Goal: Task Accomplishment & Management: Manage account settings

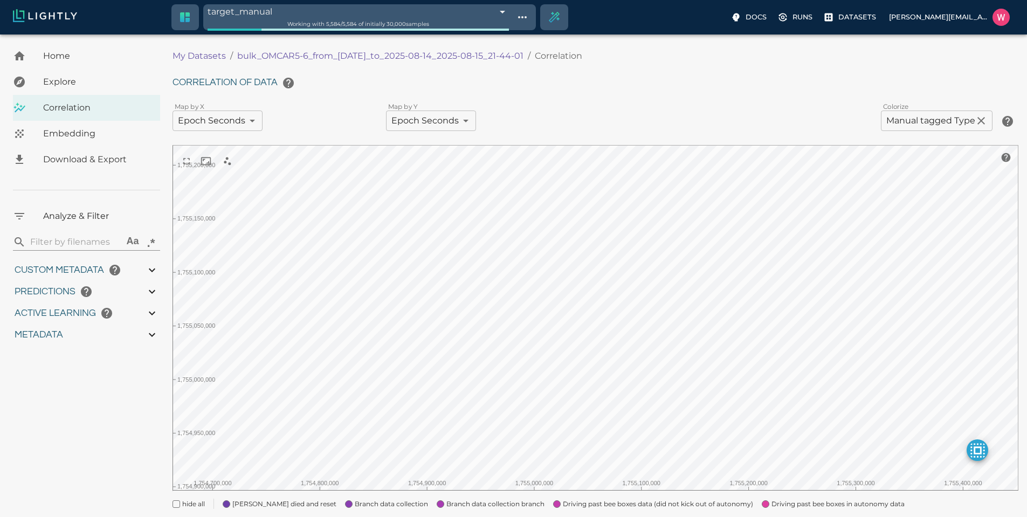
scroll to position [124, 0]
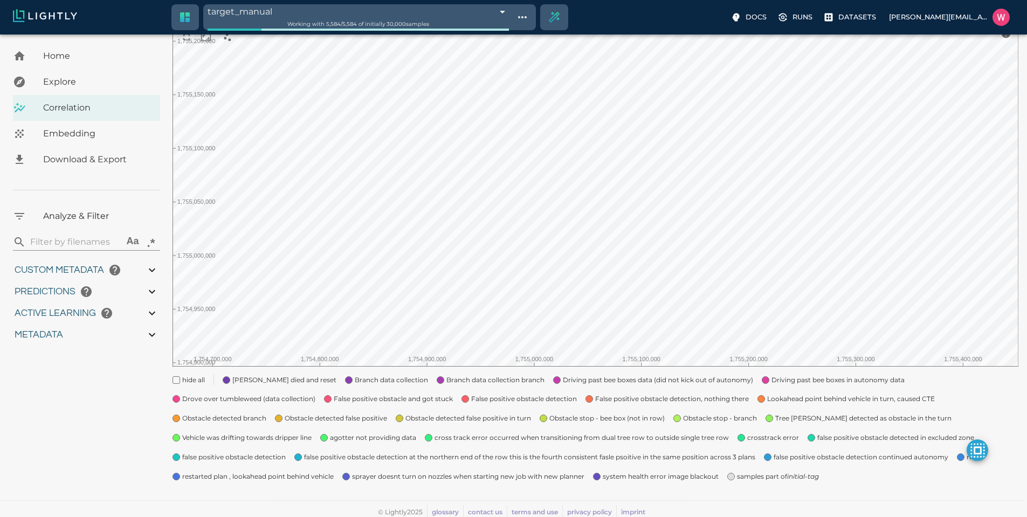
click at [132, 437] on div "Home Explore Correlation Embedding Download & Export Analyze & Filter ​ Aa .* C…" at bounding box center [86, 207] width 173 height 576
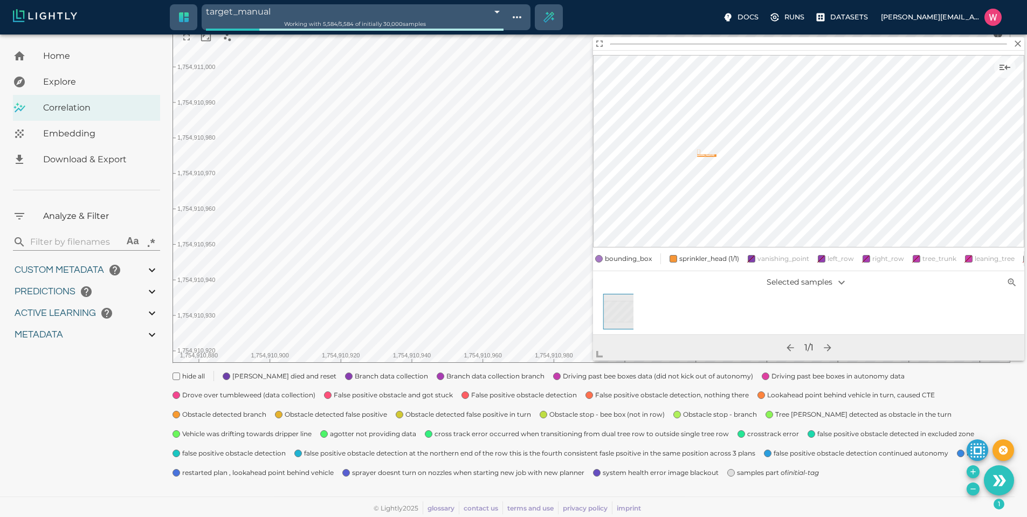
click at [743, 471] on span "samples part of initial-tag" at bounding box center [778, 473] width 82 height 11
click at [968, 485] on button "Remove the selected 2 samples in-place from the tag target_manual" at bounding box center [973, 489] width 13 height 13
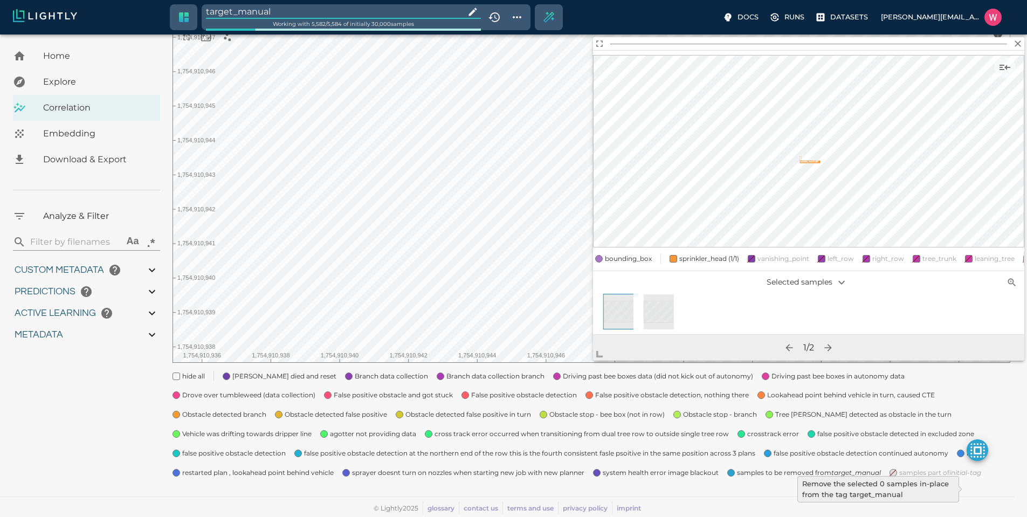
type input "1754910832.53803"
type input "1755203888.44703"
type input "0.999"
type input "0.996"
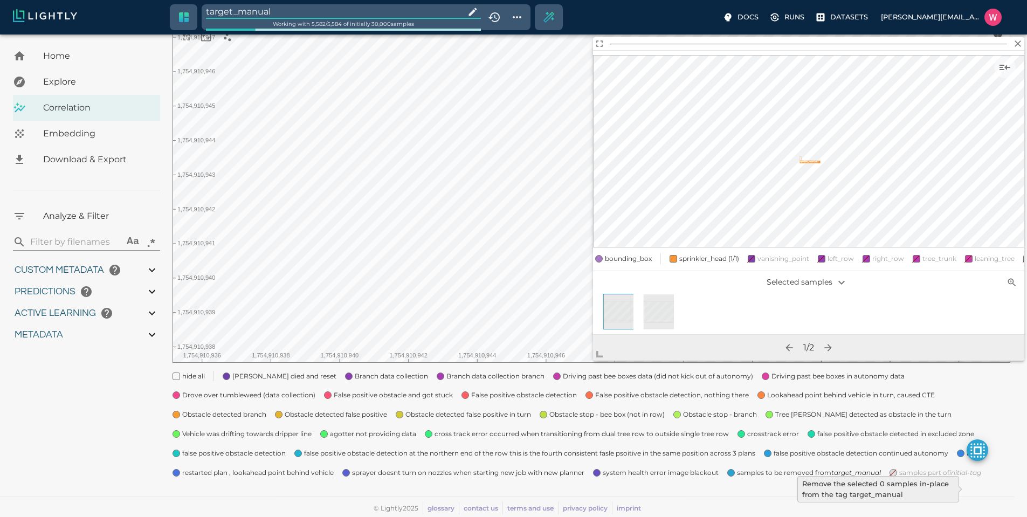
type input "0.996"
type input "9007199254740991"
type input "0.560885965824127"
type input "14.5048859658241"
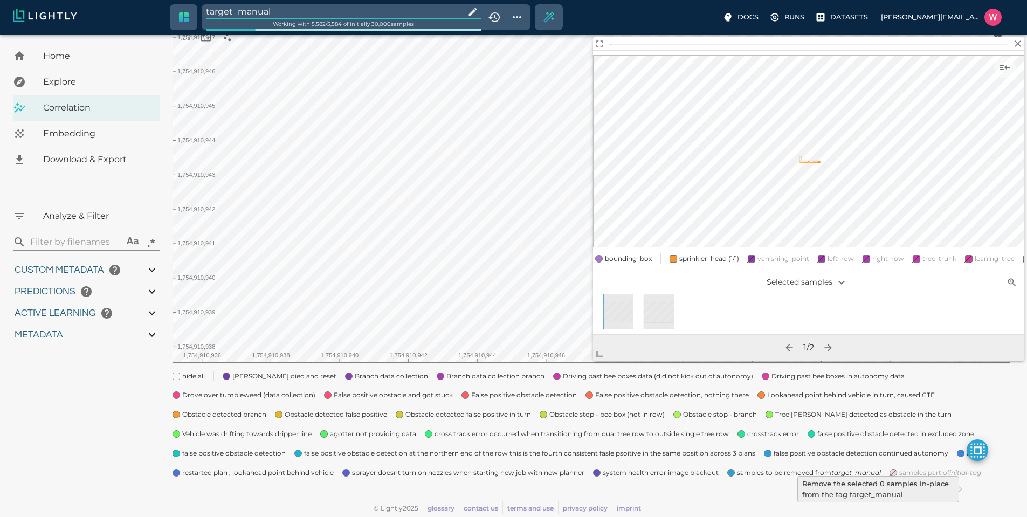
type input "1.88527536392212"
type input "23.0512753639221"
click at [286, 10] on input "target_manual" at bounding box center [333, 11] width 255 height 15
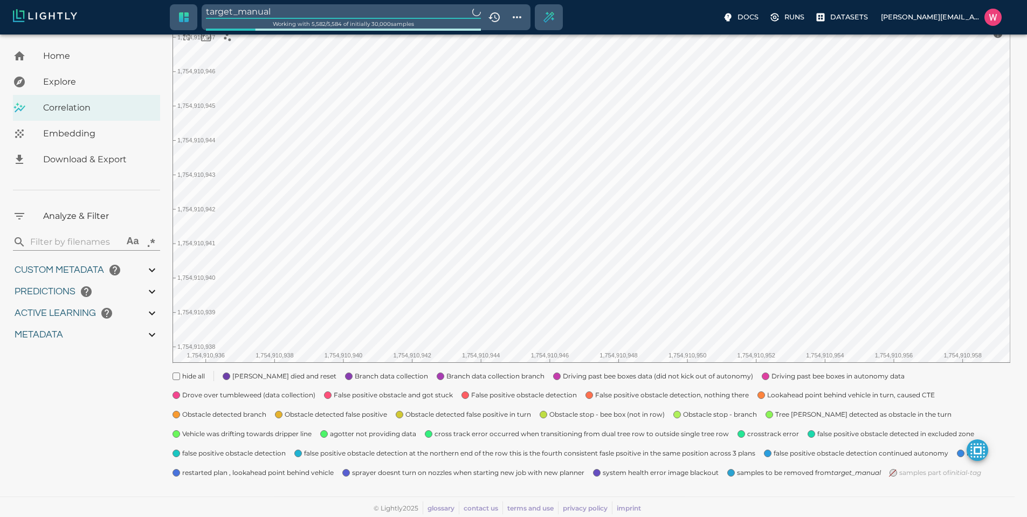
type input "1754910832.53803"
type input "1755203888.44703"
type input "0.999"
type input "0.996"
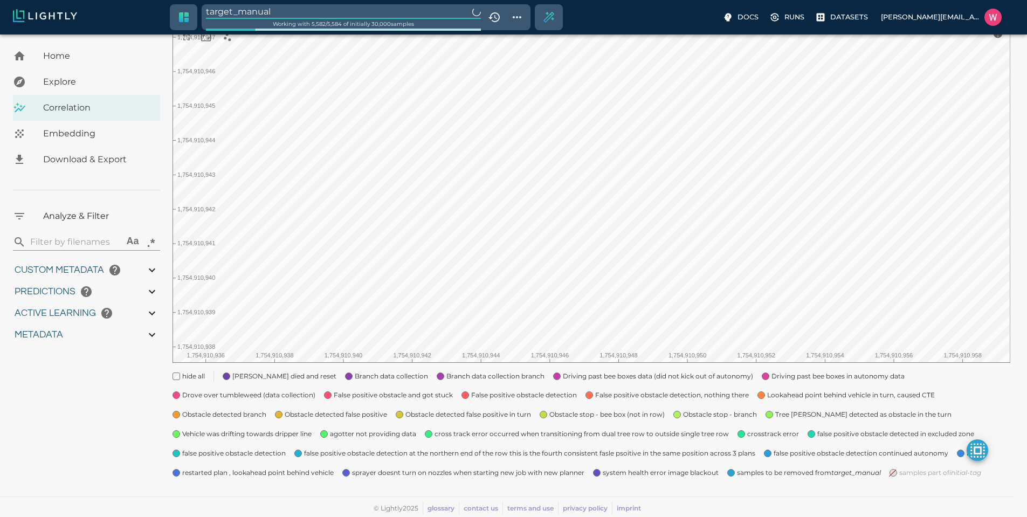
type input "0.996"
type input "9007199254740991"
type input "0.560885965824127"
type input "14.5048859658241"
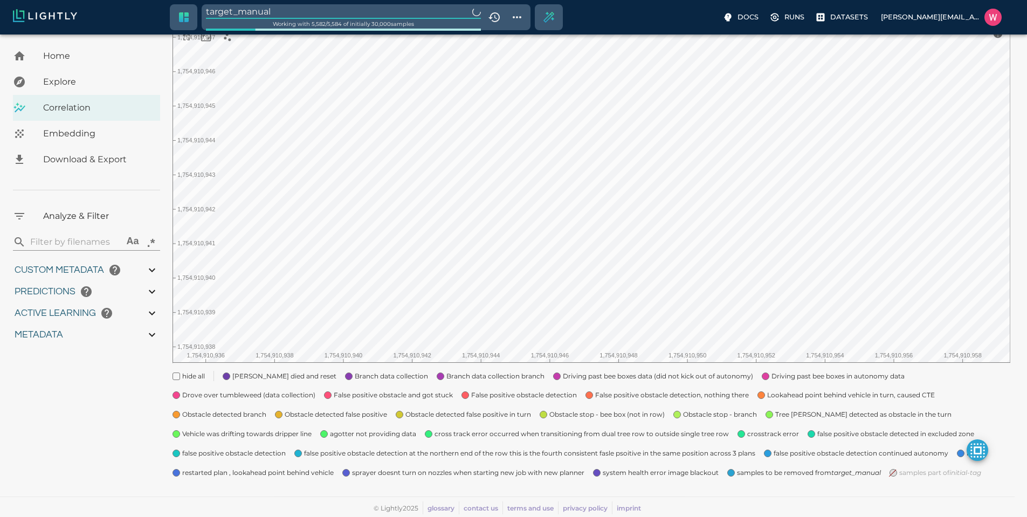
type input "1.88527536392212"
type input "23.0512753639221"
type input "1754910832.53803"
type input "1755203888.44703"
type input "0.999"
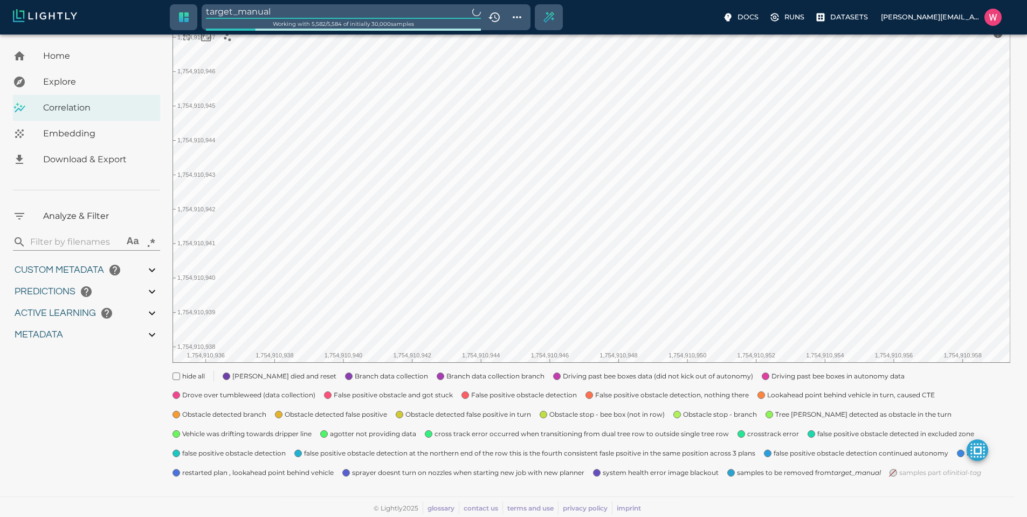
type input "0.999"
type input "0.996"
type input "0.560885965824127"
type input "14.5048859658241"
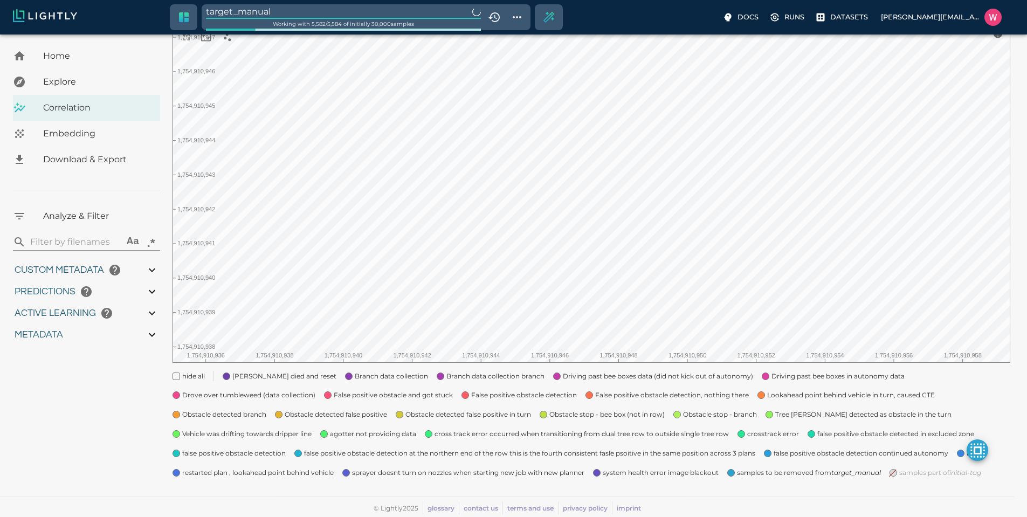
type input "1.88527536392212"
type input "23.0512753639221"
type input "1754910832.53803"
type input "1755203888.44703"
type input "0.999"
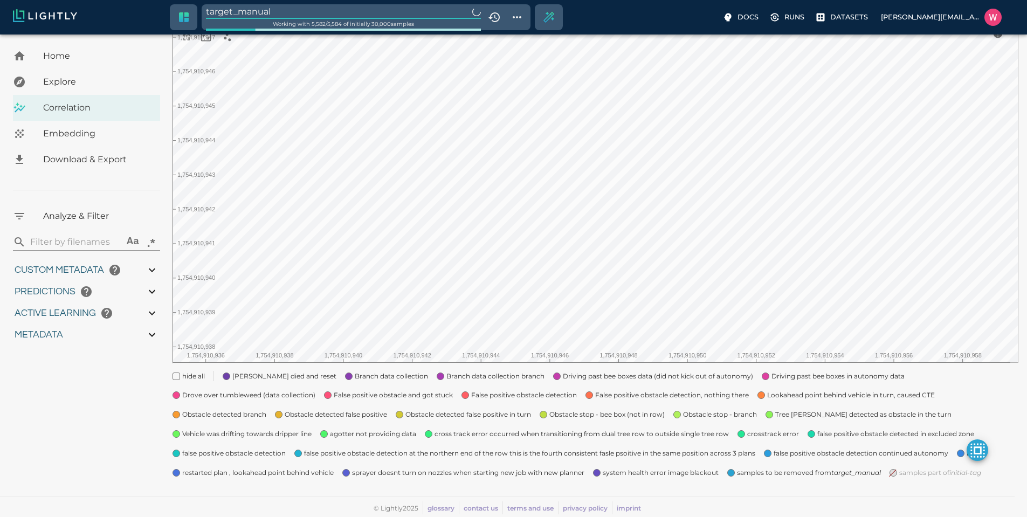
type input "0.999"
type input "0.996"
type input "0.560885965824127"
type input "14.5048859658241"
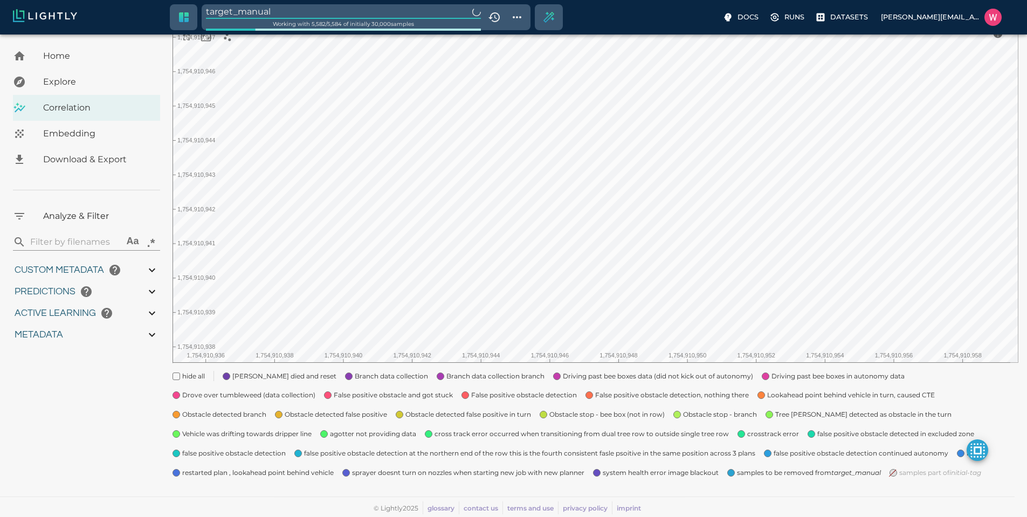
type input "1.88527536392212"
type input "23.0512753639221"
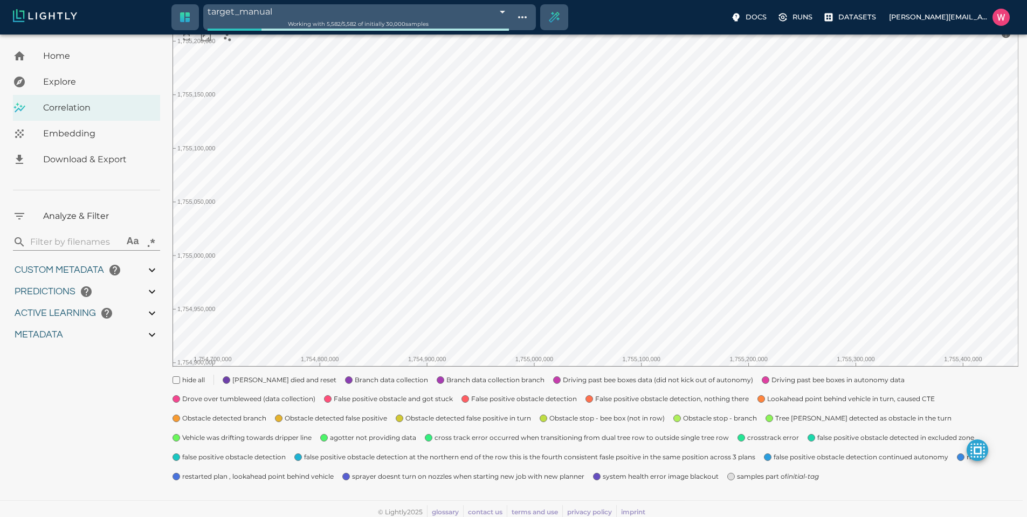
type input "1754910832.53803"
type input "1755203888.44703"
type input "0.999"
type input "0.996"
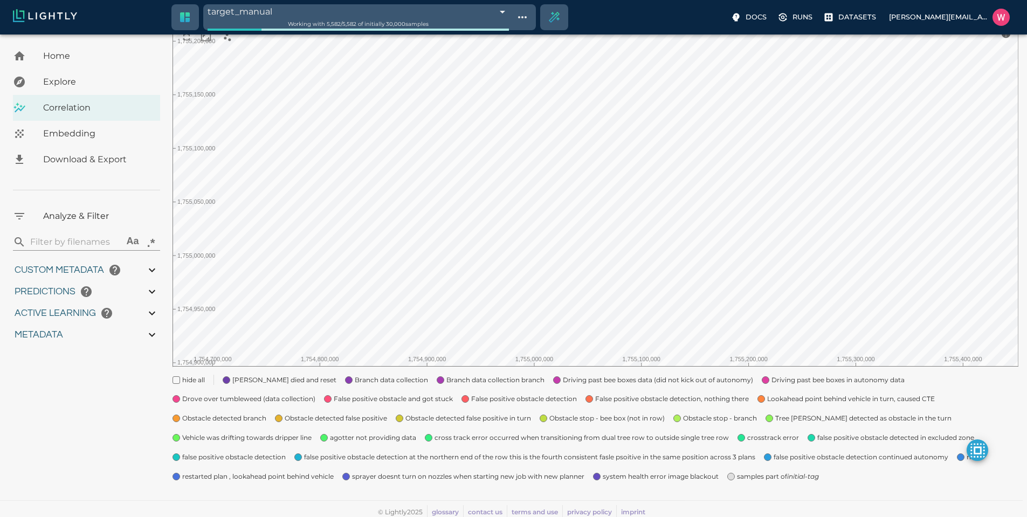
type input "0.996"
type input "9007199254740991"
type input "0.560885965824127"
type input "14.5048859658241"
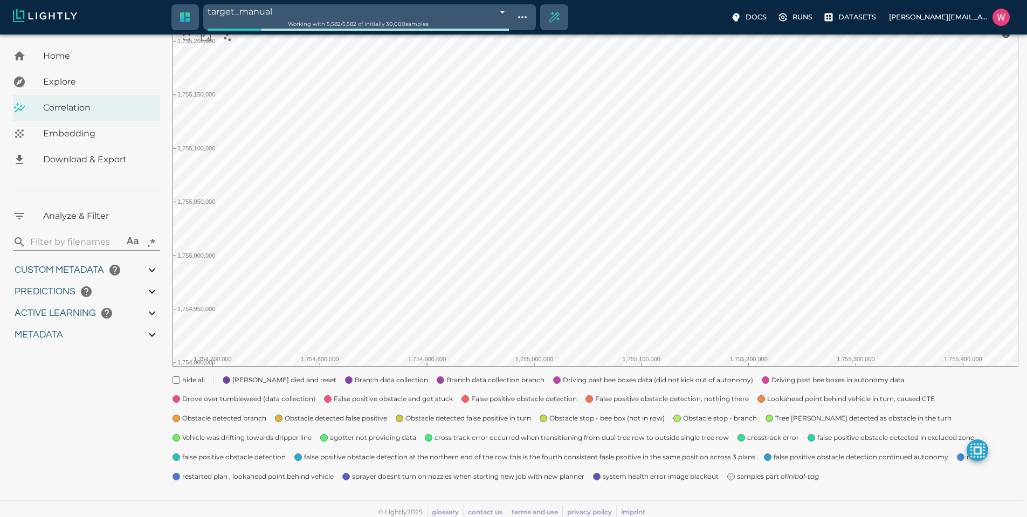
type input "1.88527536392212"
type input "23.0512753639221"
type input "1754910832.53803"
type input "1755203888.44703"
type input "0.999"
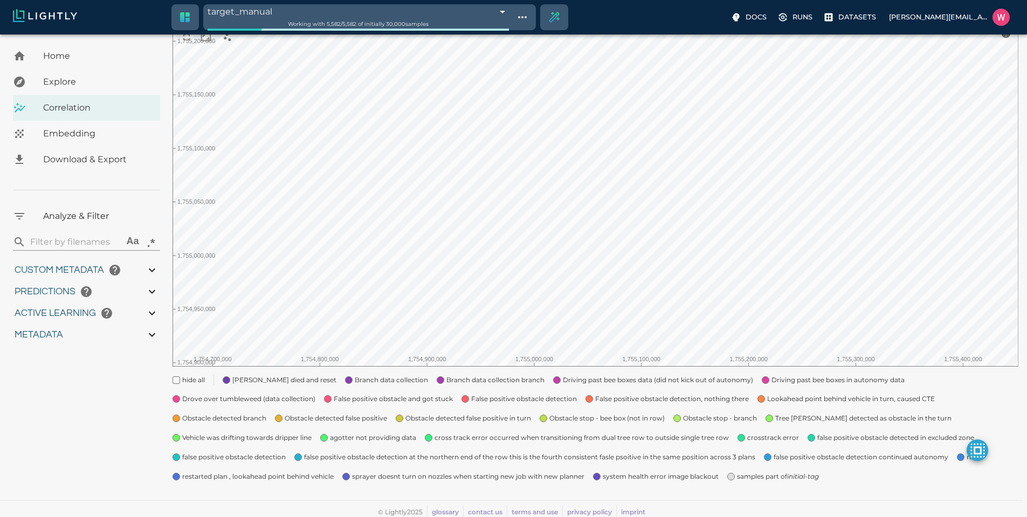
type input "0.999"
type input "0.996"
type input "9007199254740991"
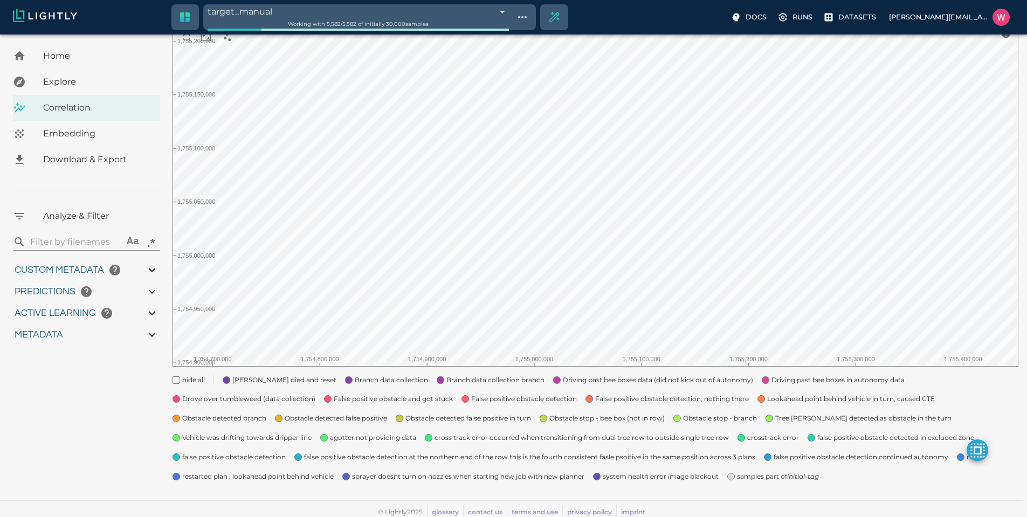
type input "0.560885965824127"
type input "14.5048859658241"
type input "1.88527536392212"
type input "23.0512753639221"
type input "1754910832.53803"
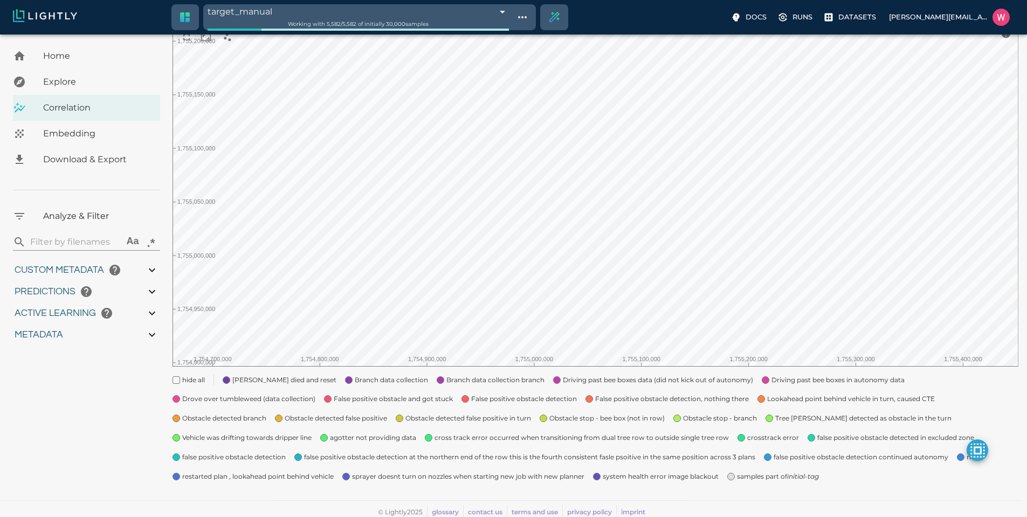
type input "1755203888.44703"
type input "0.999"
type input "0.996"
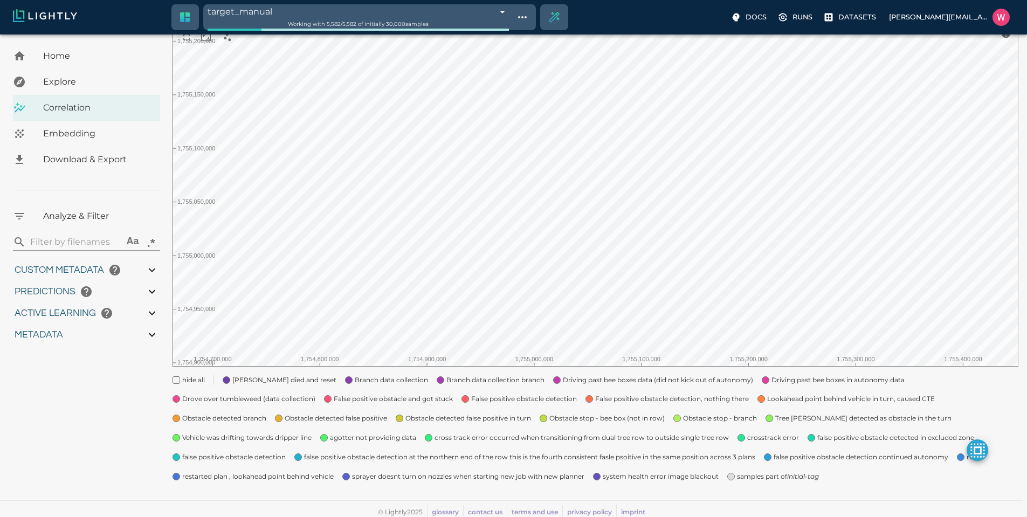
type input "9007199254740991"
type input "0.560885965824127"
type input "14.5048859658241"
type input "1.88527536392212"
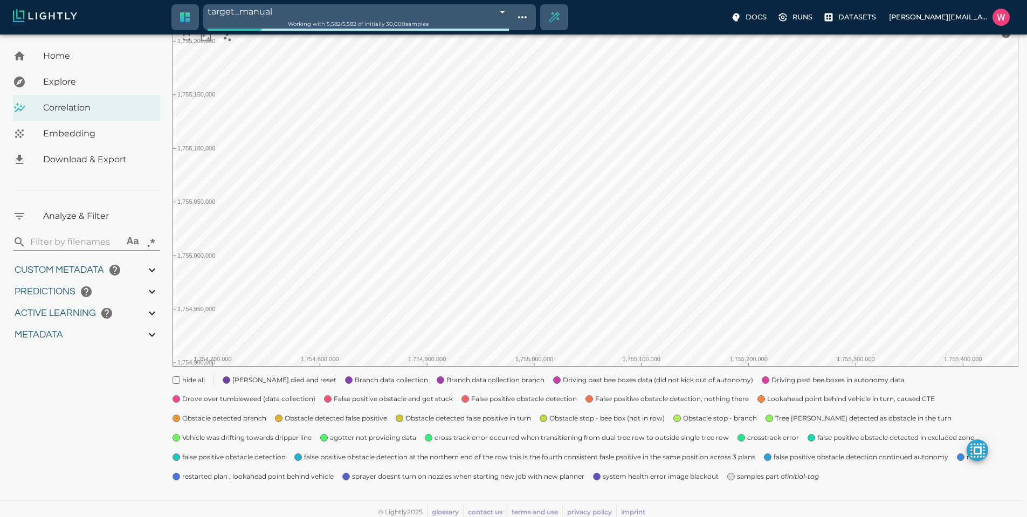
type input "23.0512753639221"
type input "1754910832.53803"
type input "1755203888.44703"
type input "0.999"
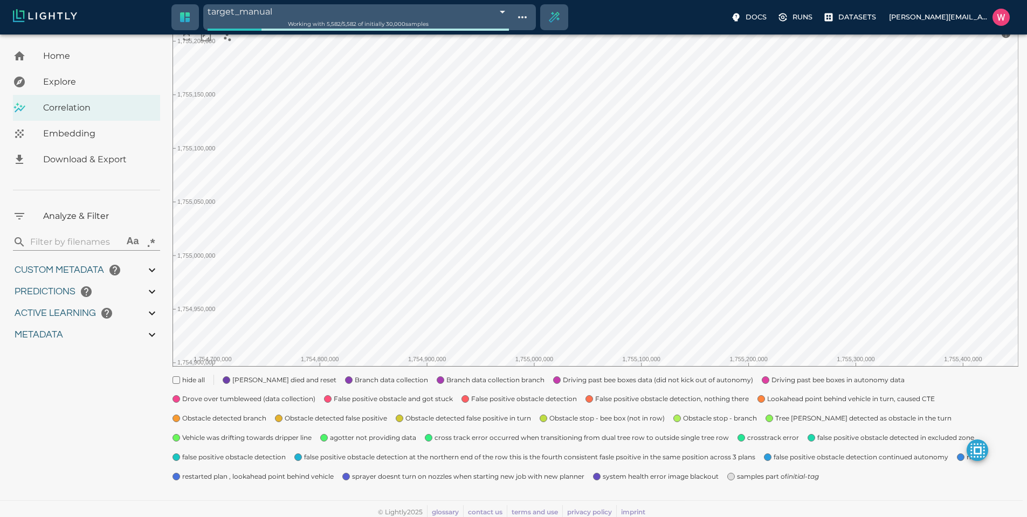
type input "0.996"
type input "0.560885965824127"
type input "14.5048859658241"
type input "1.88527536392212"
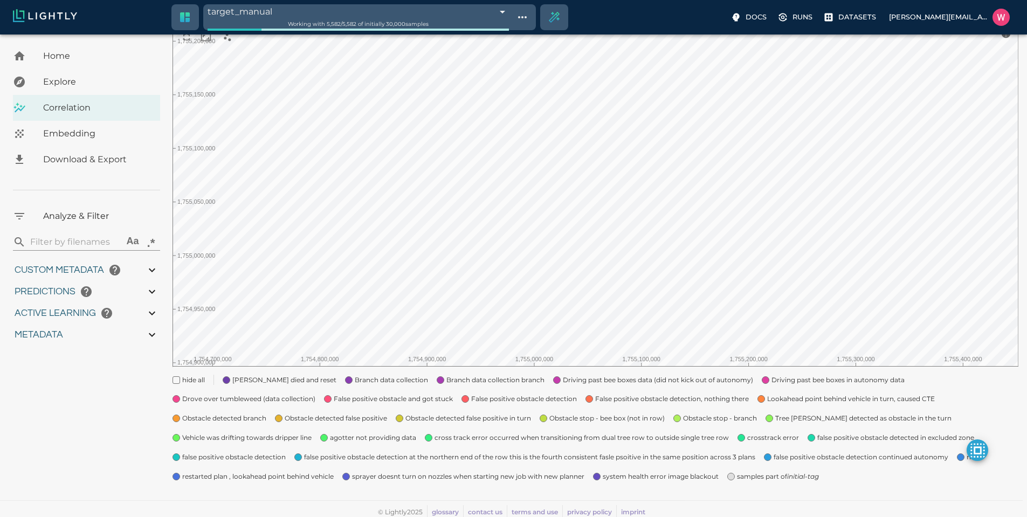
type input "23.0512753639221"
type input "1754910832.53803"
type input "1755203888.44703"
type input "0.999"
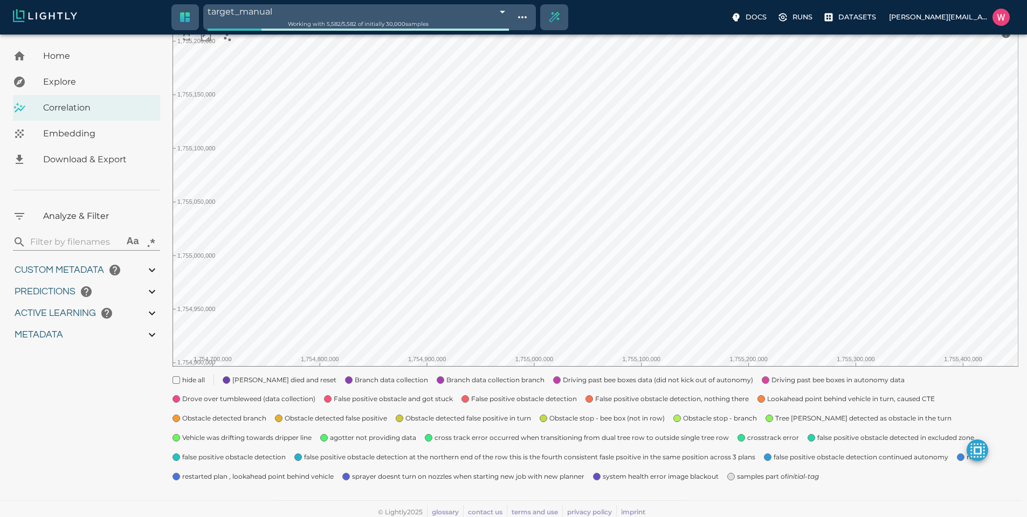
type input "0.996"
type input "0.560885965824127"
type input "14.5048859658241"
type input "1.88527536392212"
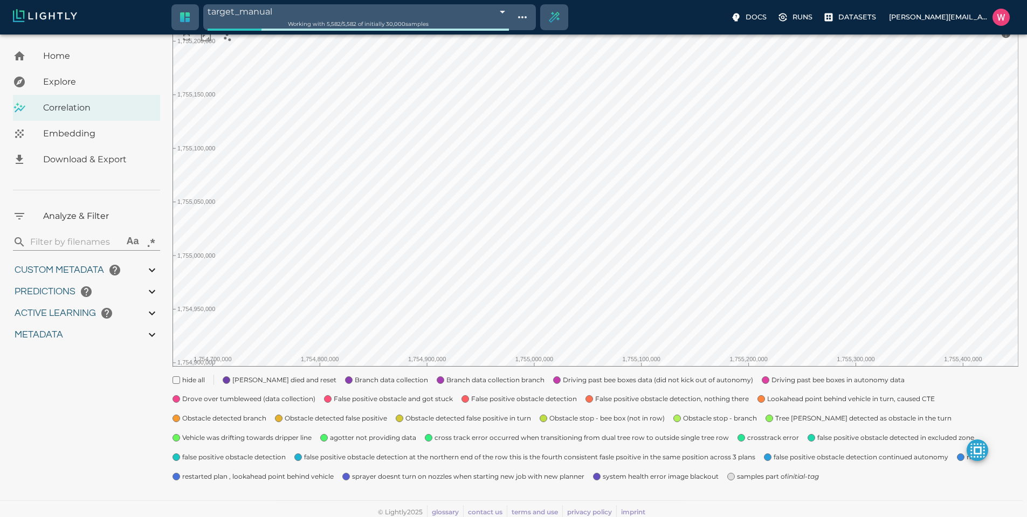
type input "23.0512753639221"
click at [97, 471] on div "Home Explore Correlation Embedding Download & Export Analyze & Filter ​ Aa .* C…" at bounding box center [86, 207] width 173 height 576
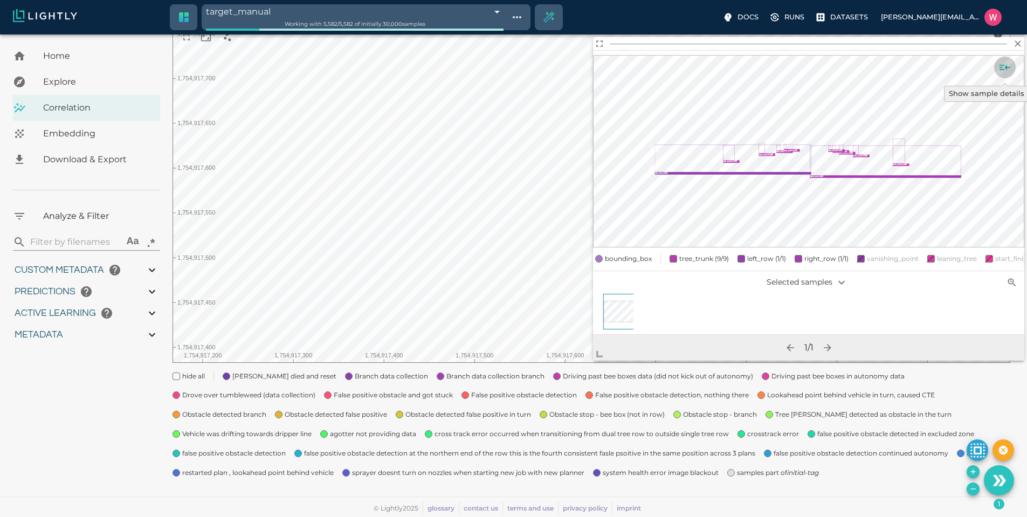
click at [1005, 72] on icon "Show sample details" at bounding box center [1005, 67] width 13 height 13
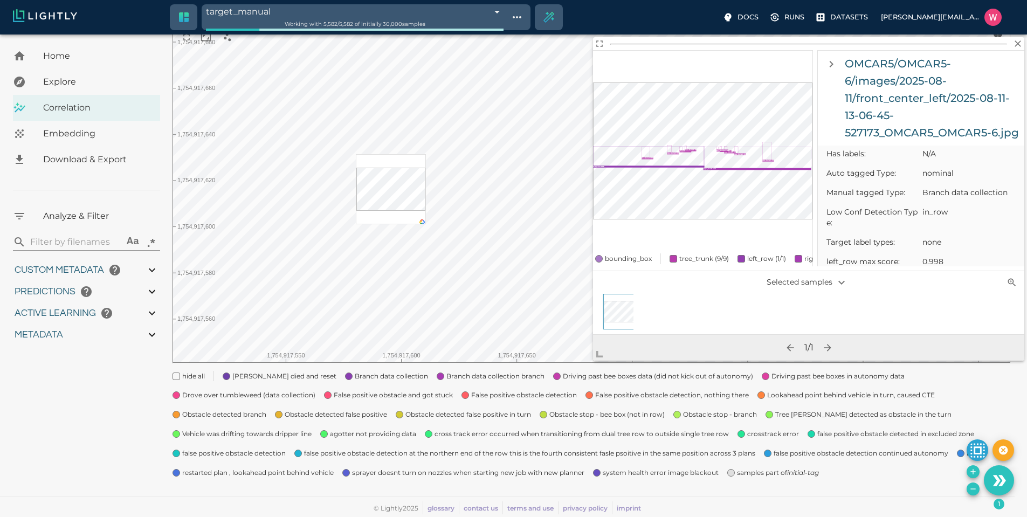
scroll to position [0, 0]
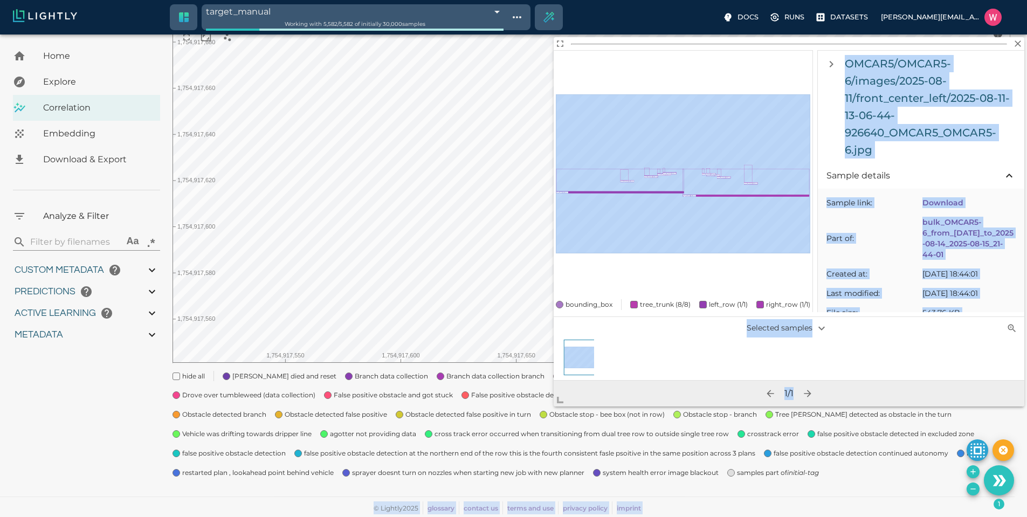
drag, startPoint x: 528, startPoint y: 400, endPoint x: 492, endPoint y: 433, distance: 49.2
click at [493, 440] on body "target_manual 68a3744e1668c96ca9d20b33 Working with 5,582 / 5,582 of initially …" at bounding box center [513, 213] width 1027 height 607
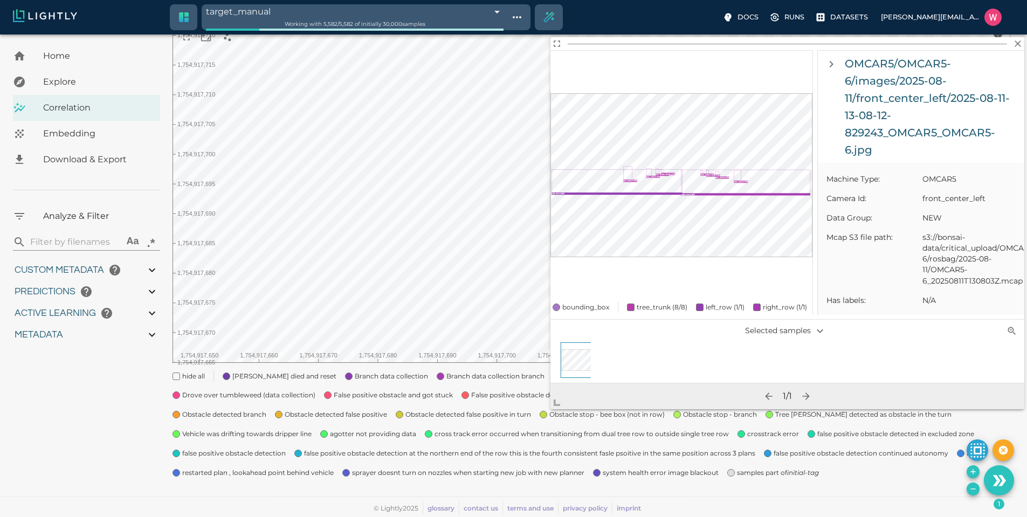
scroll to position [582, 0]
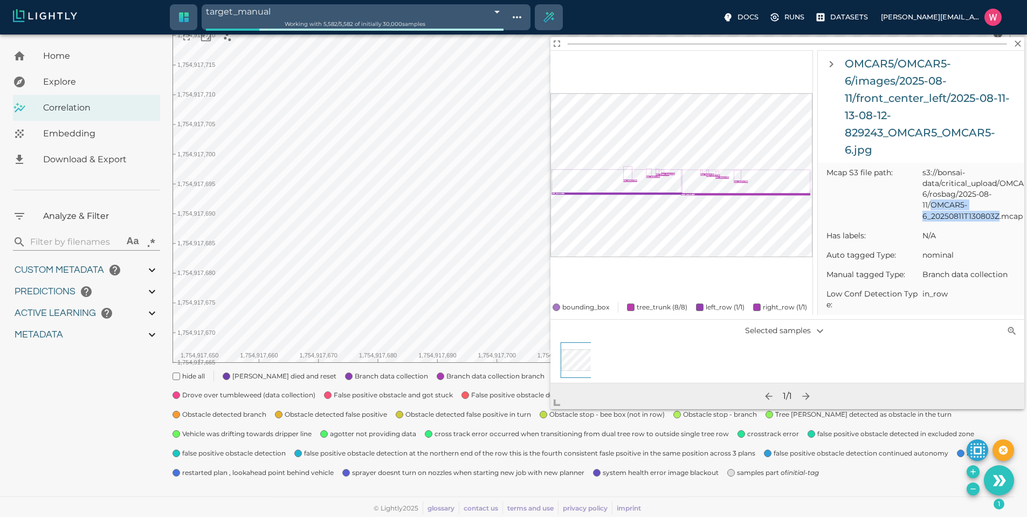
drag, startPoint x: 933, startPoint y: 218, endPoint x: 999, endPoint y: 229, distance: 66.7
click at [999, 221] on span "s3://bonsai-data/critical_upload/OMCAR5/OMCAR5-6/rosbag/2025-08-11/OMCAR5-6_202…" at bounding box center [969, 194] width 93 height 54
copy span "OMCAR5-6_20250811T130803Z"
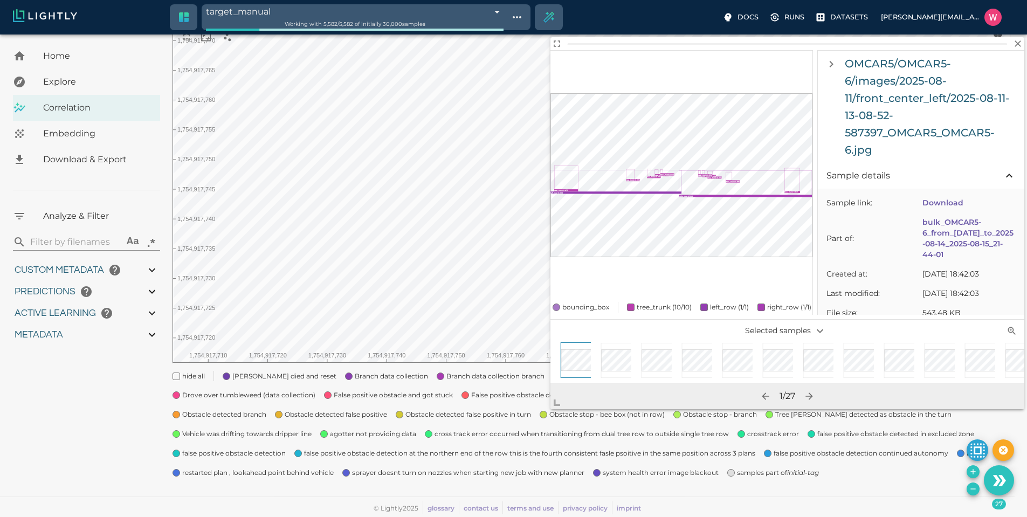
click at [972, 488] on icon "Remove the selected 27 samples in-place from the tag target_manual" at bounding box center [973, 489] width 9 height 9
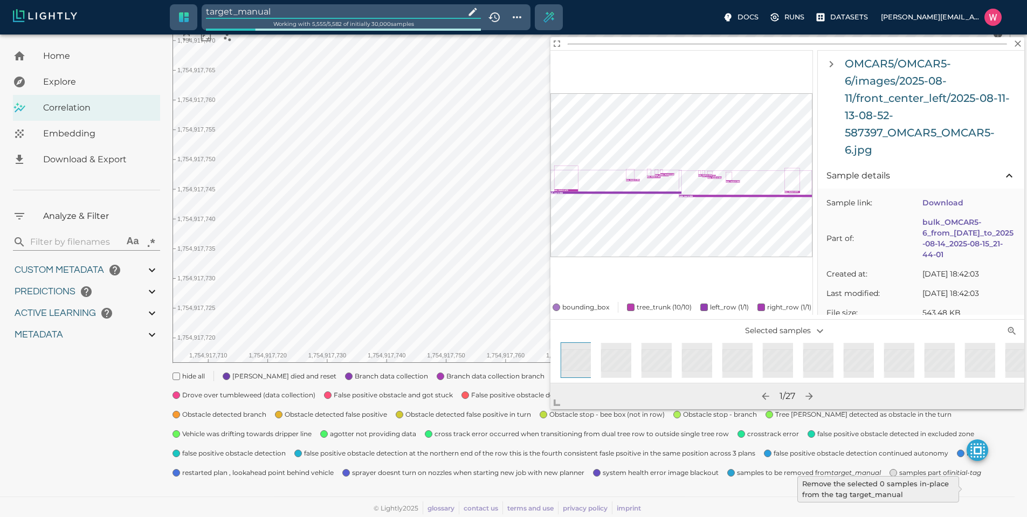
type input "1754910832.53803"
type input "1755203888.44703"
type input "0.999"
type input "0.996"
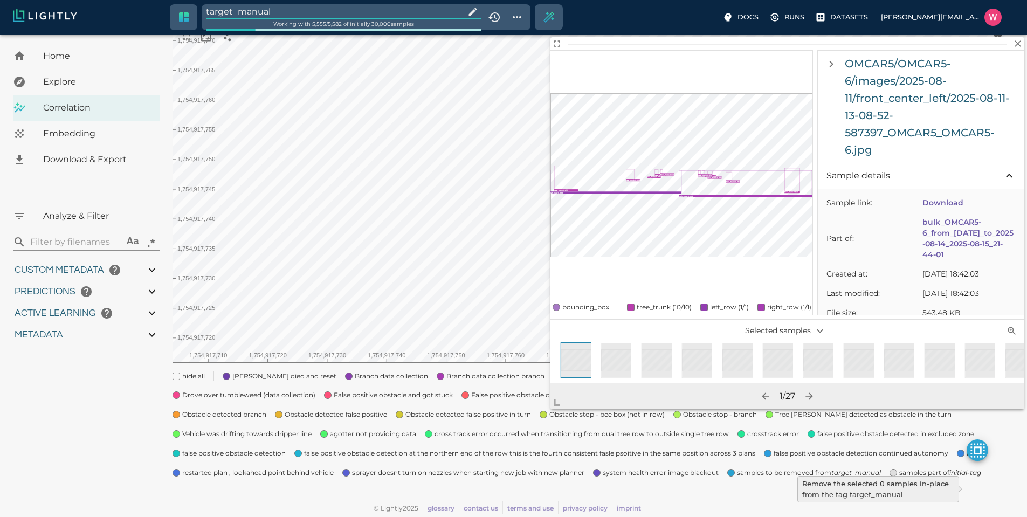
type input "0.996"
type input "9007199254740991"
type input "0.560885965824127"
type input "14.5048859658241"
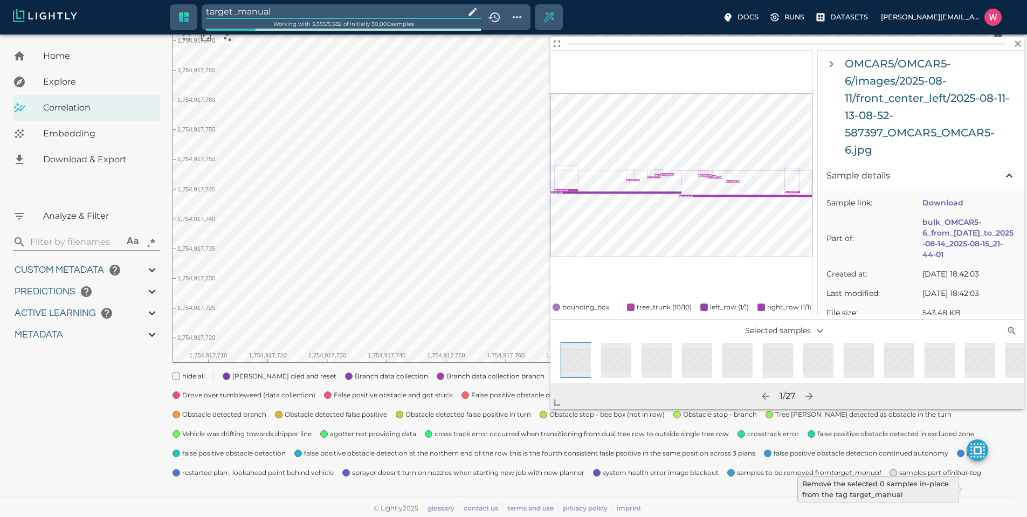
type input "1.88527536392212"
type input "23.0512753639221"
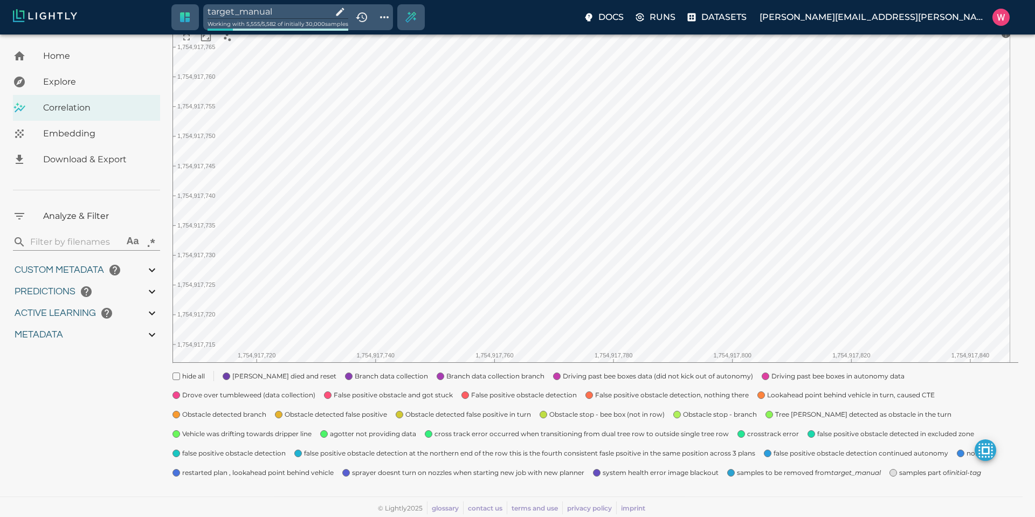
type input "1754910832.53803"
type input "1755203888.44703"
type input "0.999"
type input "0.996"
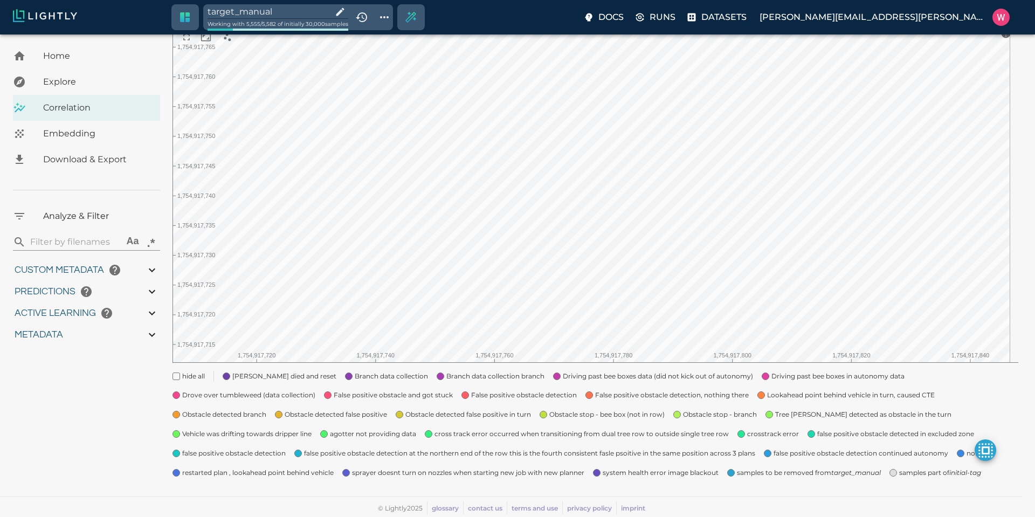
type input "0.996"
type input "9007199254740991"
type input "0.560885965824127"
type input "14.5048859658241"
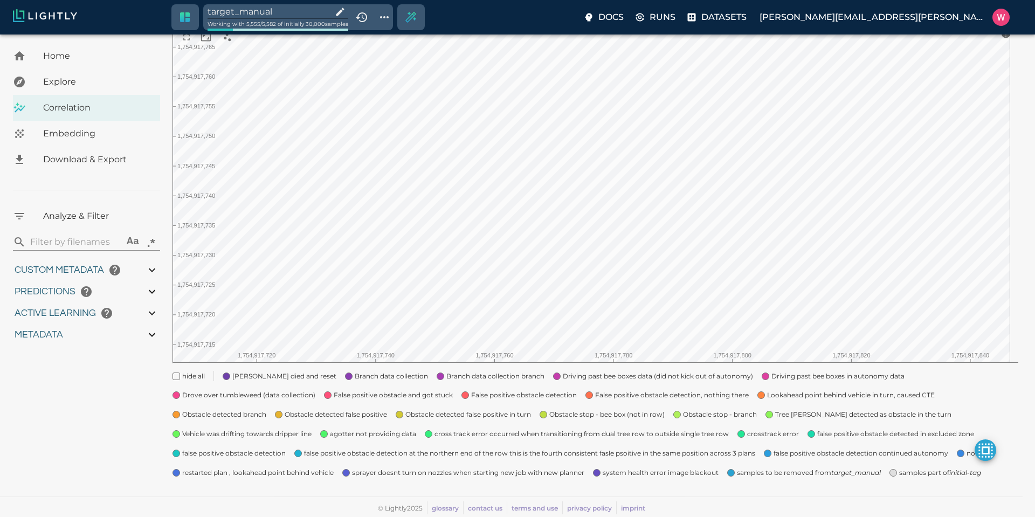
type input "1.88527536392212"
type input "23.0512753639221"
type input "1754910832.53803"
type input "1755203888.44703"
type input "0.999"
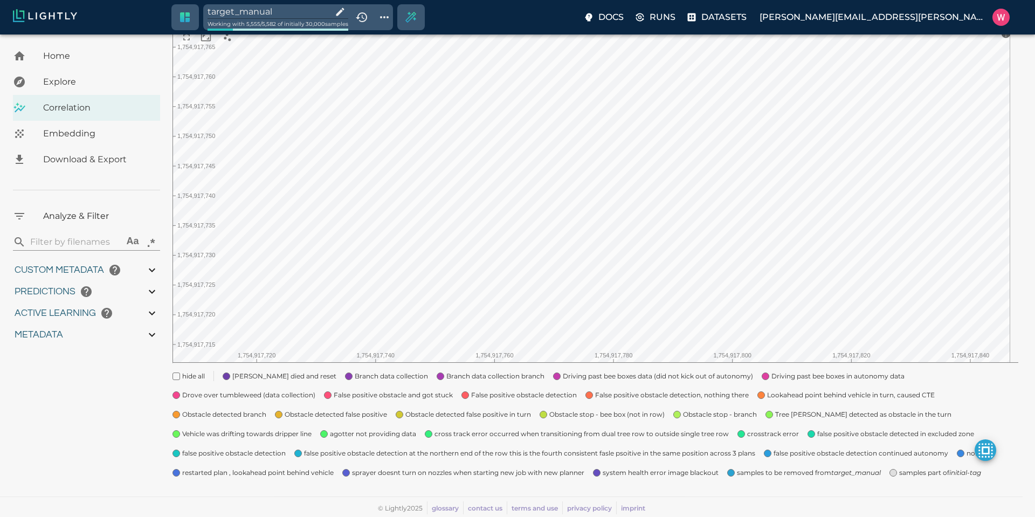
type input "0.999"
type input "0.996"
type input "0.560885965824127"
type input "14.5048859658241"
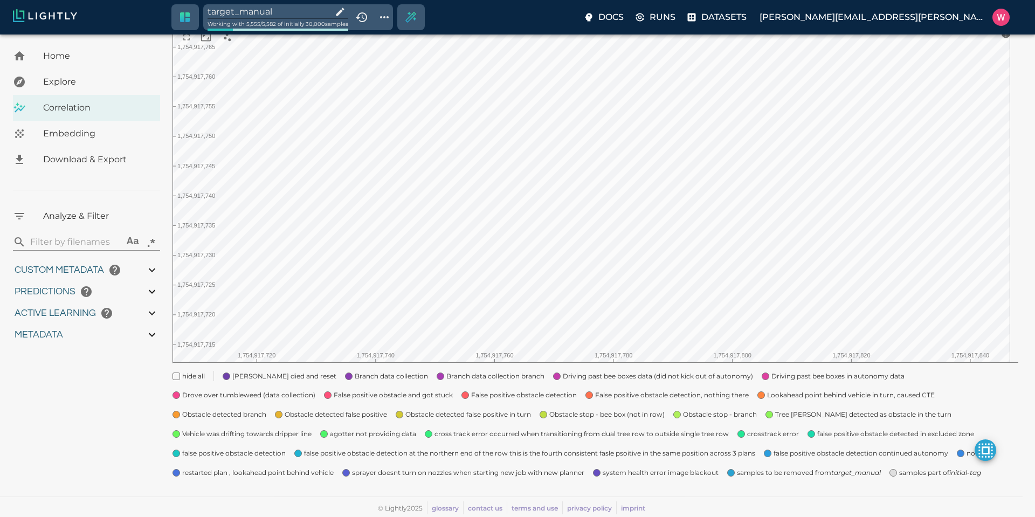
type input "1.88527536392212"
type input "23.0512753639221"
type input "1754910832.53803"
type input "1755203888.44703"
type input "0.999"
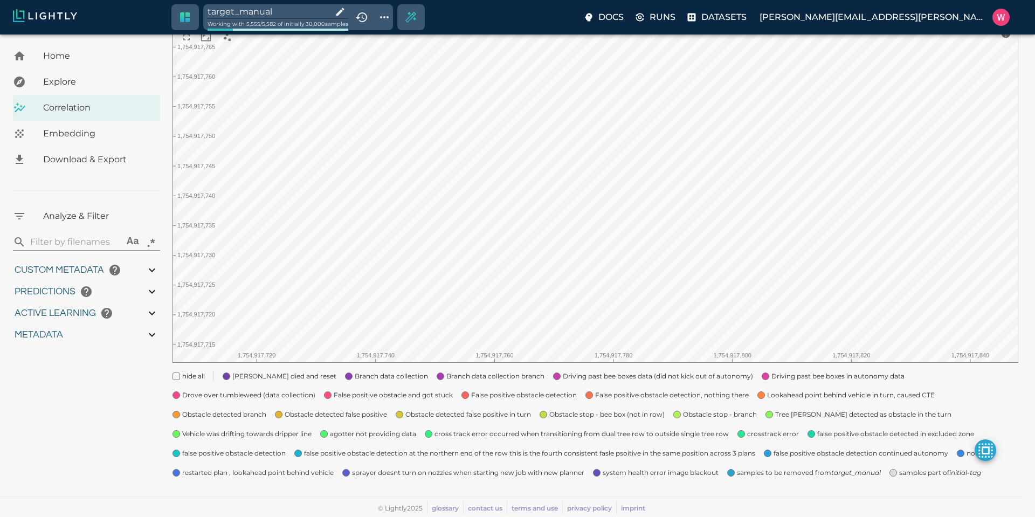
type input "0.999"
type input "0.996"
type input "0.560885965824127"
type input "14.5048859658241"
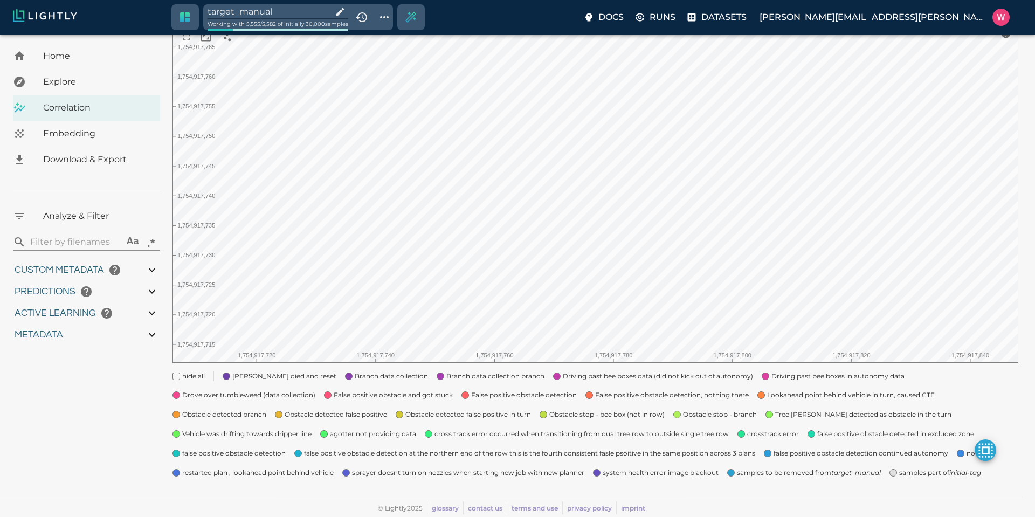
type input "1.88527536392212"
type input "23.0512753639221"
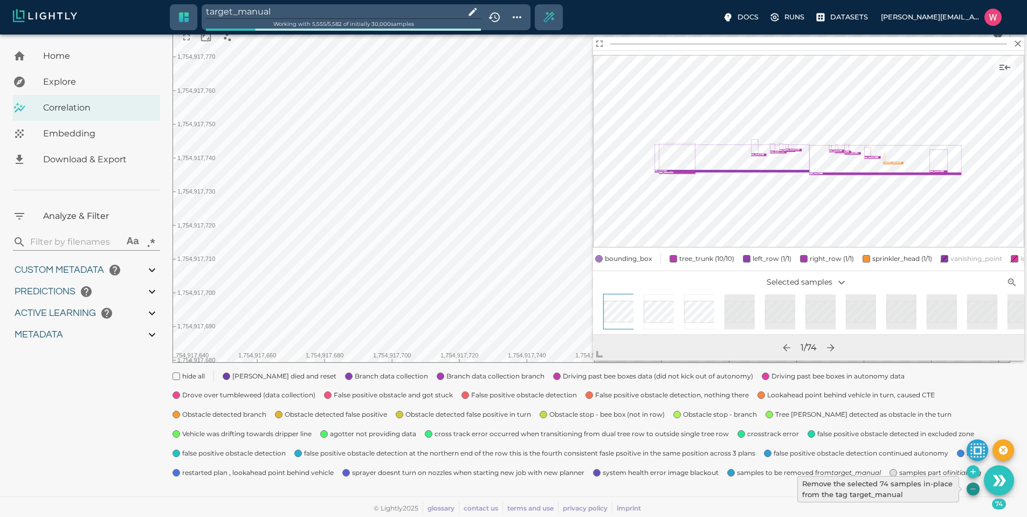
click at [972, 488] on icon "Remove the selected 74 samples in-place from the tag target_manual" at bounding box center [973, 489] width 9 height 9
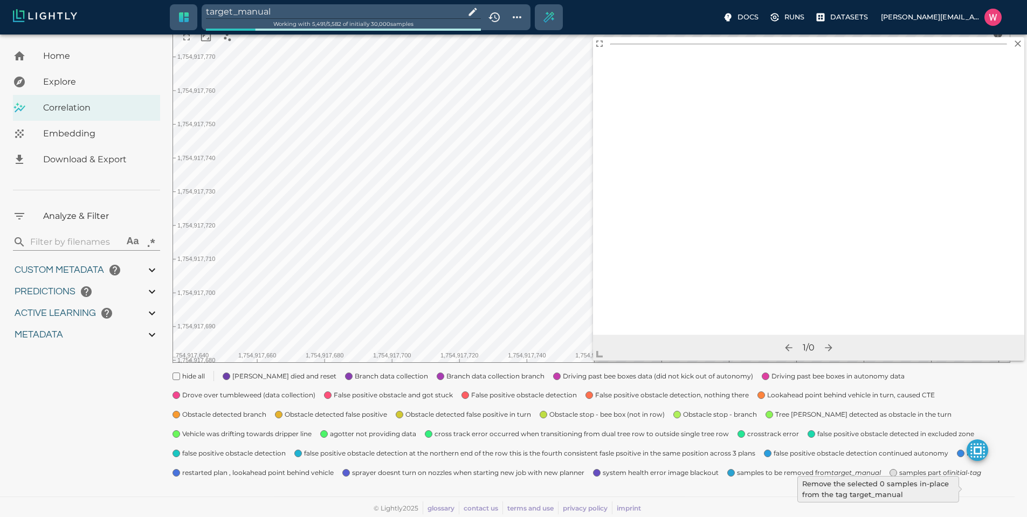
type input "1754910832.53803"
type input "1755203888.44703"
type input "0.999"
type input "0.996"
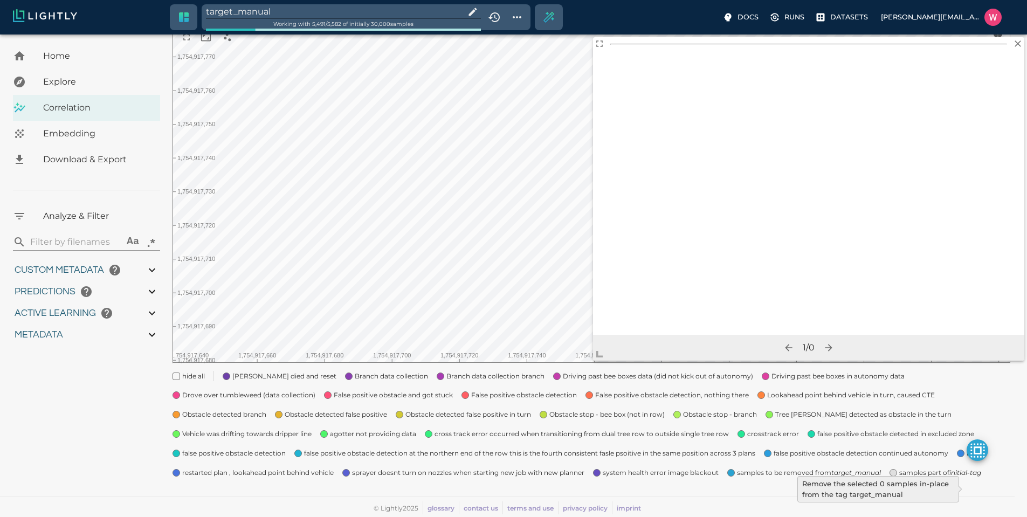
type input "0.996"
type input "9007199254740991"
type input "0.560885965824127"
type input "14.5048859658241"
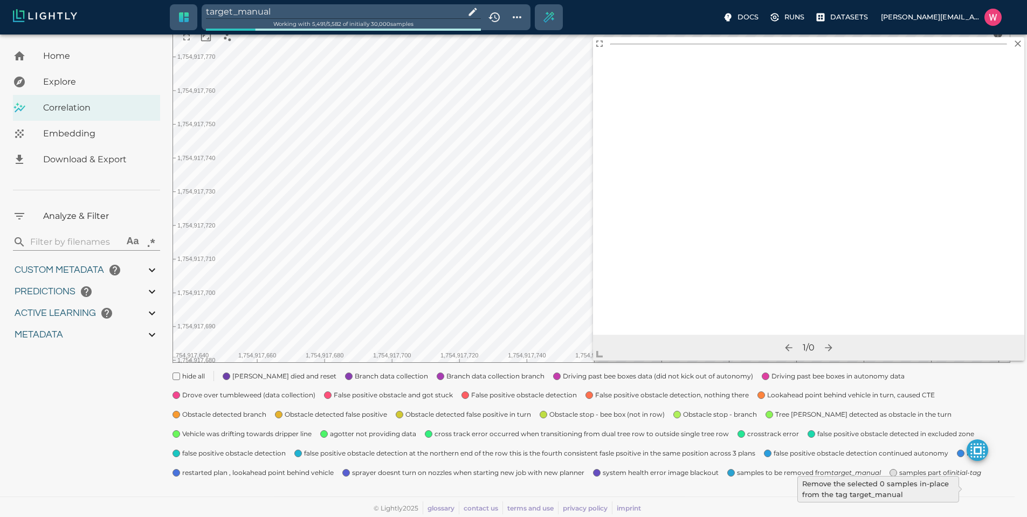
type input "1.88527536392212"
type input "23.0512753639221"
type input "1754910832.53803"
type input "1755203888.44703"
type input "0.999"
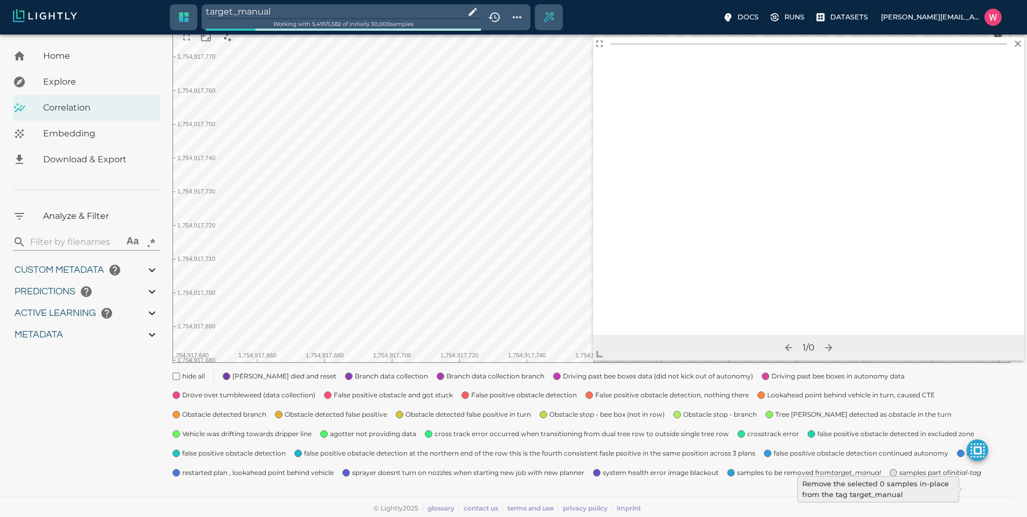
type input "0.999"
type input "0.996"
type input "9007199254740991"
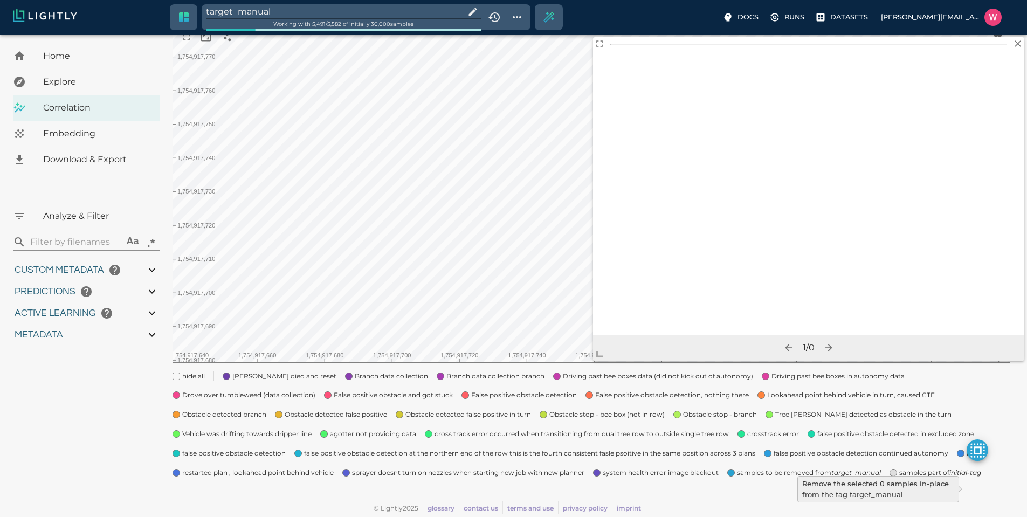
type input "0.560885965824127"
type input "14.5048859658241"
type input "1.88527536392212"
type input "23.0512753639221"
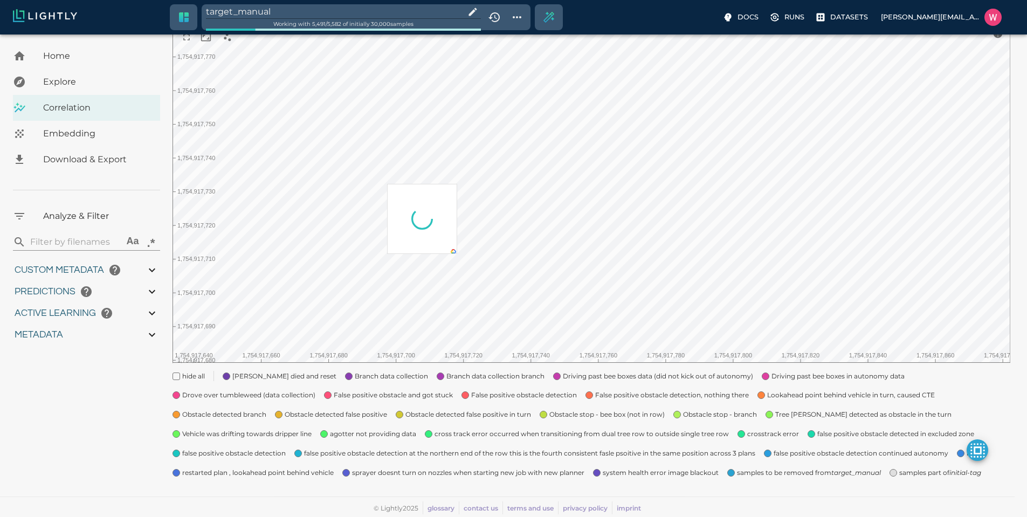
type input "1754910832.53803"
type input "1755203888.44703"
type input "0.999"
type input "0.996"
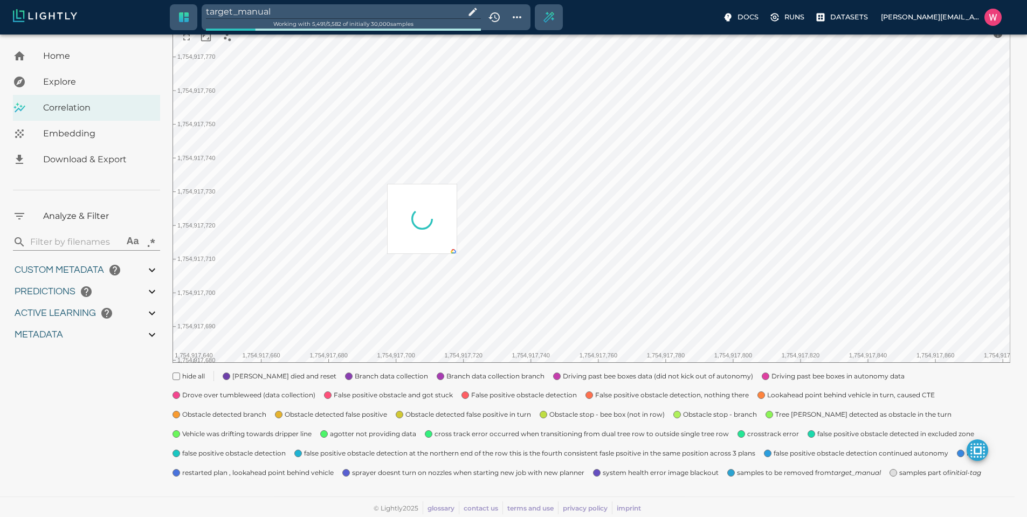
type input "0.996"
type input "0.560885965824127"
type input "14.5048859658241"
type input "1.88527536392212"
type input "23.0512753639221"
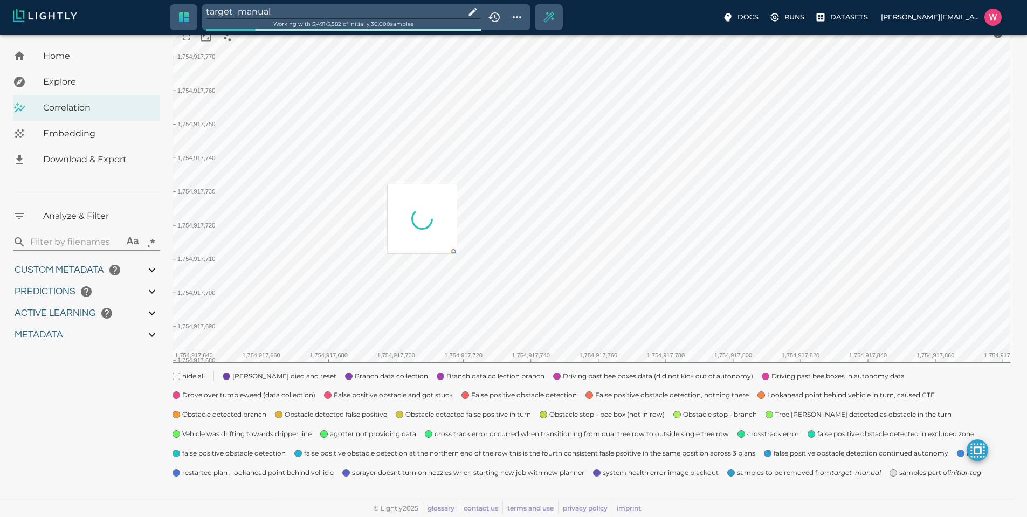
type input "1754910832.53803"
type input "1755203888.44703"
type input "0.999"
type input "0.996"
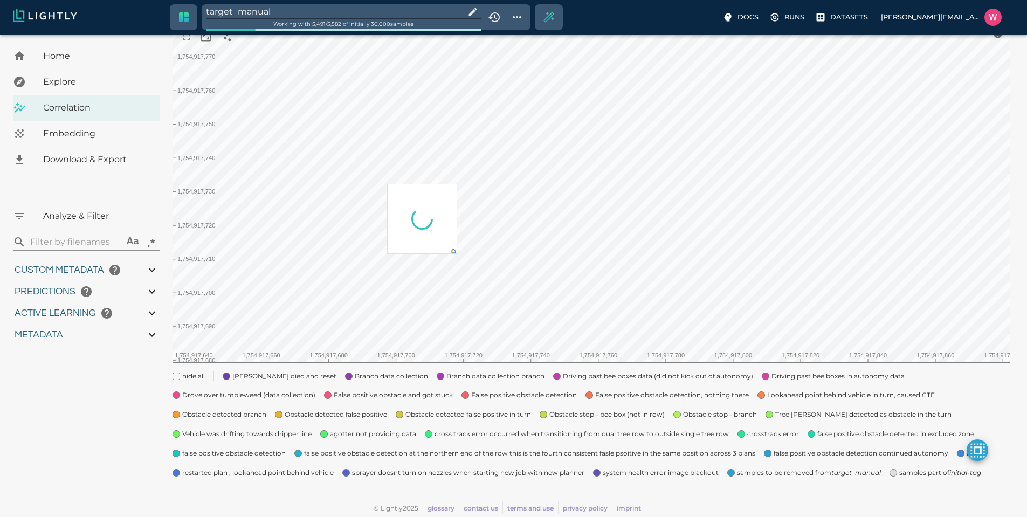
type input "0.996"
type input "0.560885965824127"
type input "14.5048859658241"
type input "1.88527536392212"
type input "23.0512753639221"
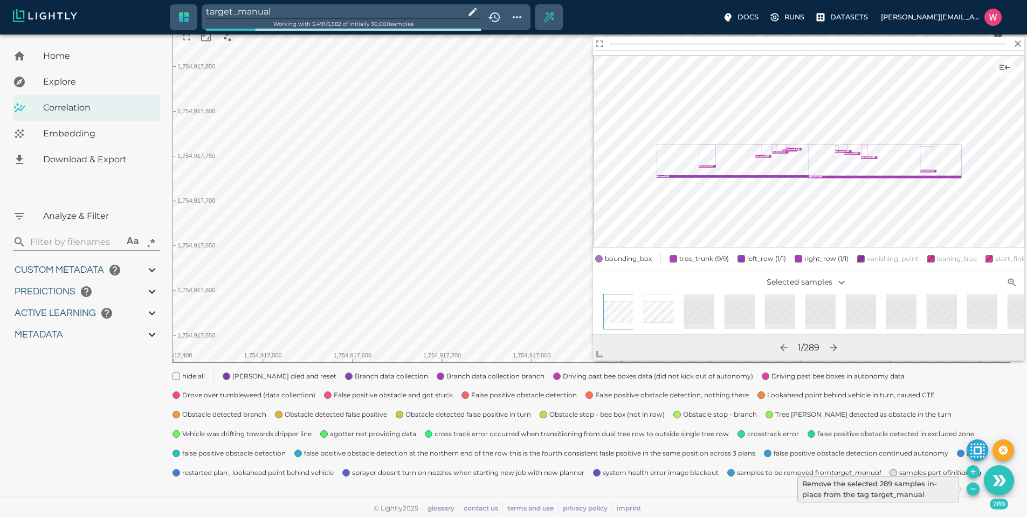
click at [973, 490] on icon "Remove the selected 289 samples in-place from the tag target_manual" at bounding box center [973, 489] width 9 height 9
type input "1754910832.53803"
type input "1755203888.44703"
type input "0.999"
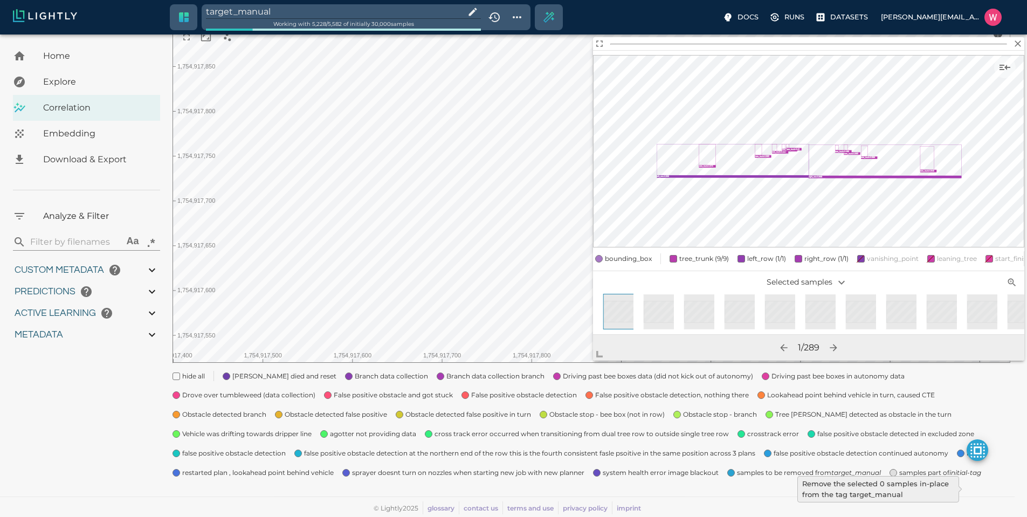
type input "0.996"
type input "9007199254740991"
type input "0.560885965824127"
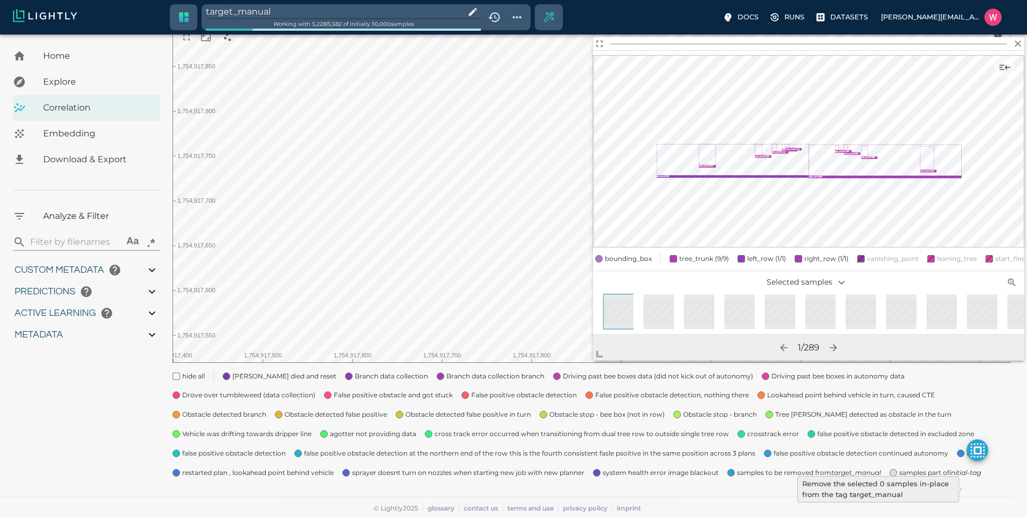
type input "14.5048859658241"
type input "1.88527536392212"
type input "23.0512753639221"
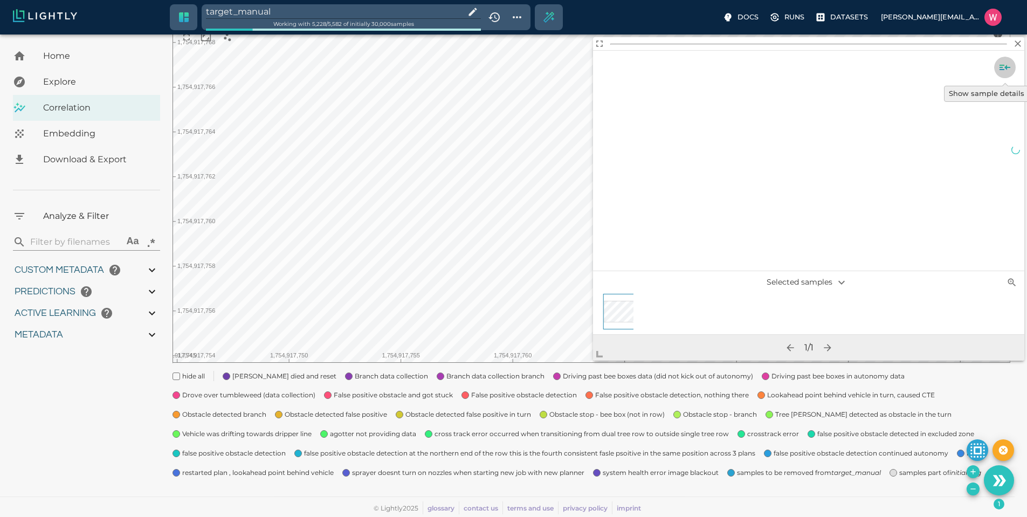
click at [1008, 70] on icon "Show sample details" at bounding box center [1005, 67] width 13 height 13
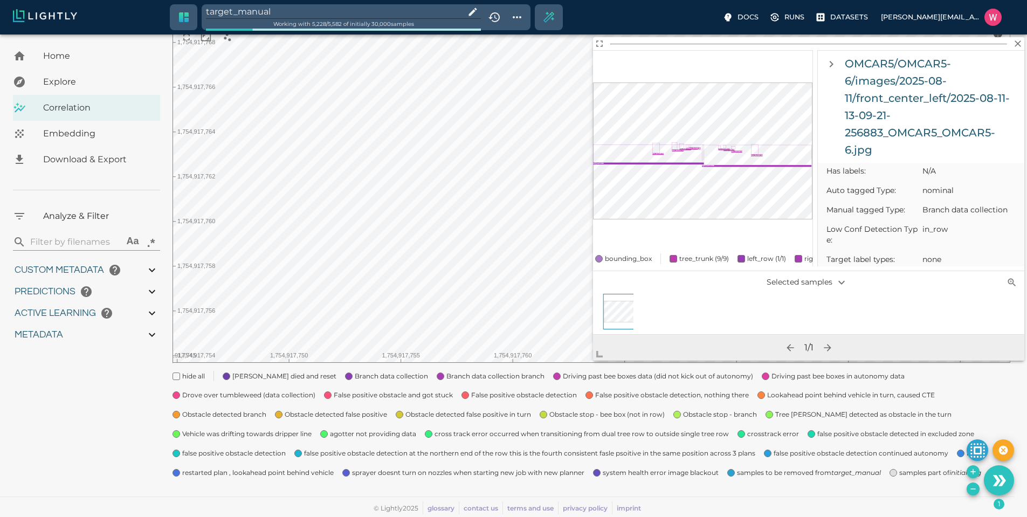
scroll to position [582, 0]
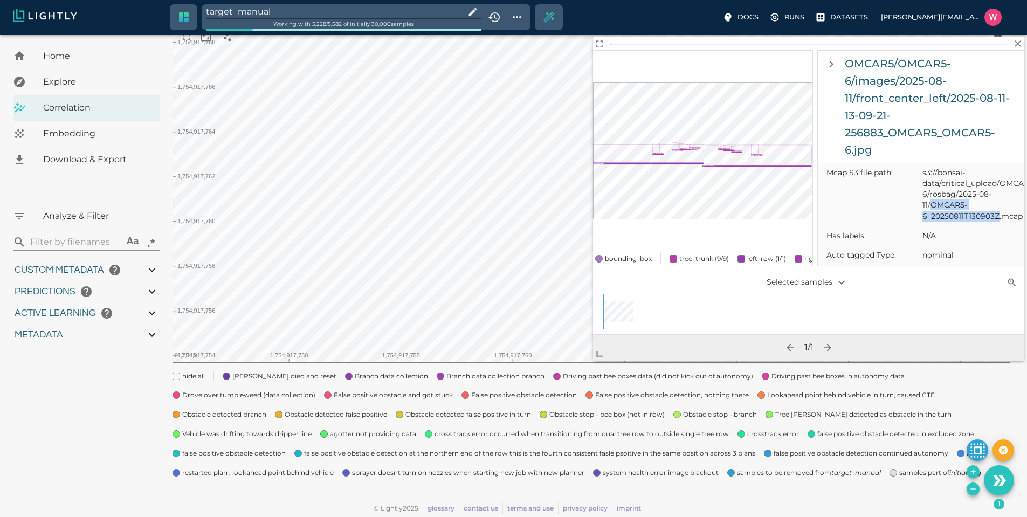
drag, startPoint x: 932, startPoint y: 214, endPoint x: 998, endPoint y: 227, distance: 67.2
click at [998, 221] on span "s3://bonsai-data/critical_upload/OMCAR5/OMCAR5-6/rosbag/2025-08-11/OMCAR5-6_202…" at bounding box center [969, 194] width 93 height 54
copy span "OMCAR5-6_20250811T130903Z"
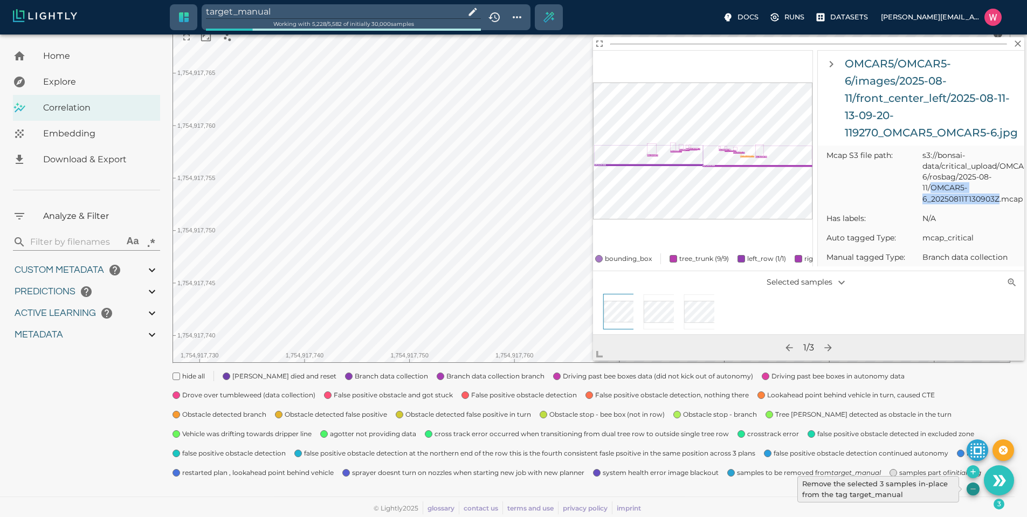
click at [969, 487] on icon "Remove the selected 3 samples in-place from the tag target_manual" at bounding box center [973, 489] width 9 height 9
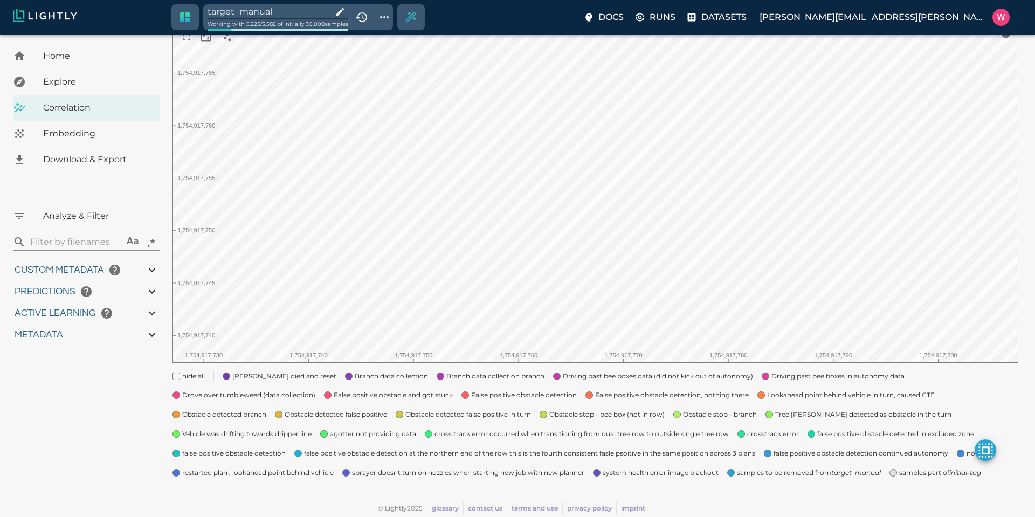
click at [288, 13] on input "target_manual" at bounding box center [268, 11] width 120 height 15
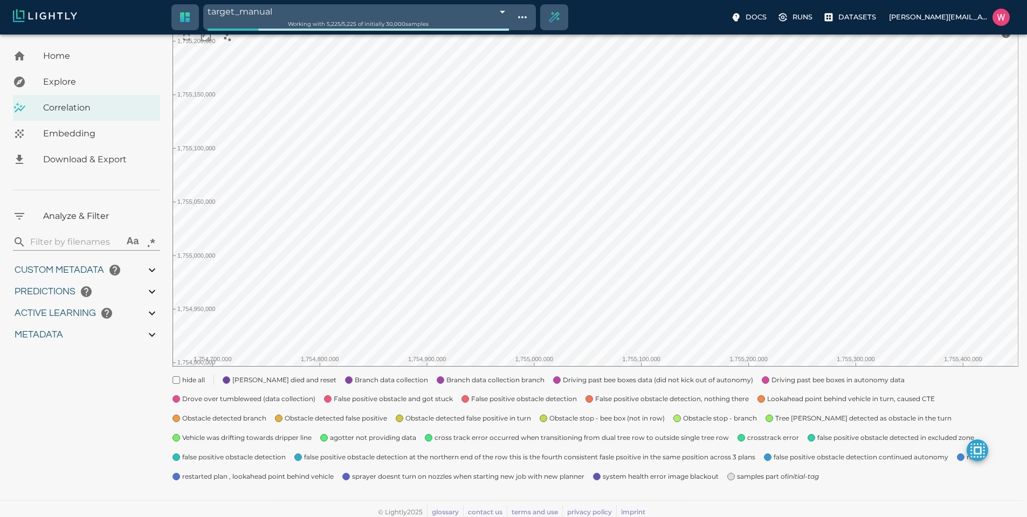
click at [741, 480] on span "samples part of initial-tag" at bounding box center [778, 476] width 82 height 11
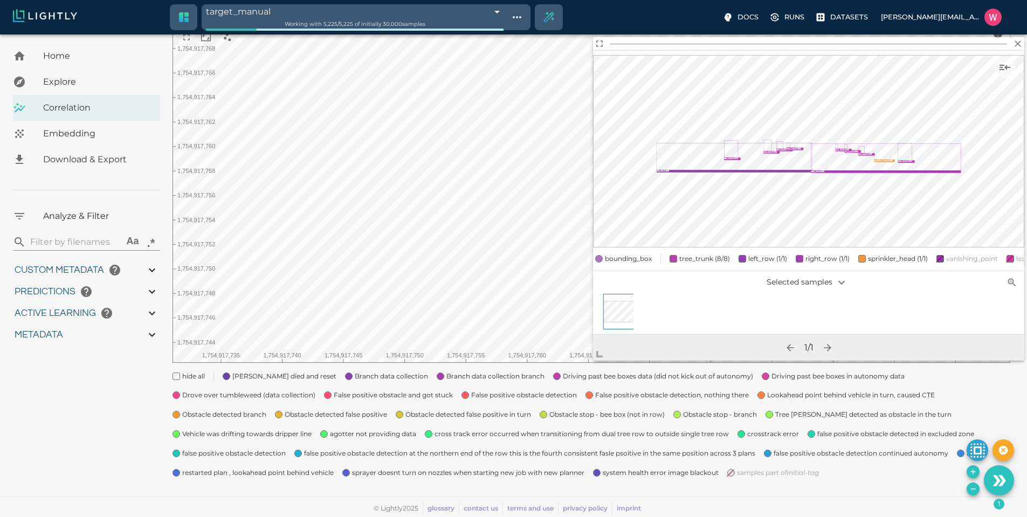
click at [972, 493] on button "Remove the selected 1 samples in-place from the tag target_manual" at bounding box center [973, 489] width 13 height 13
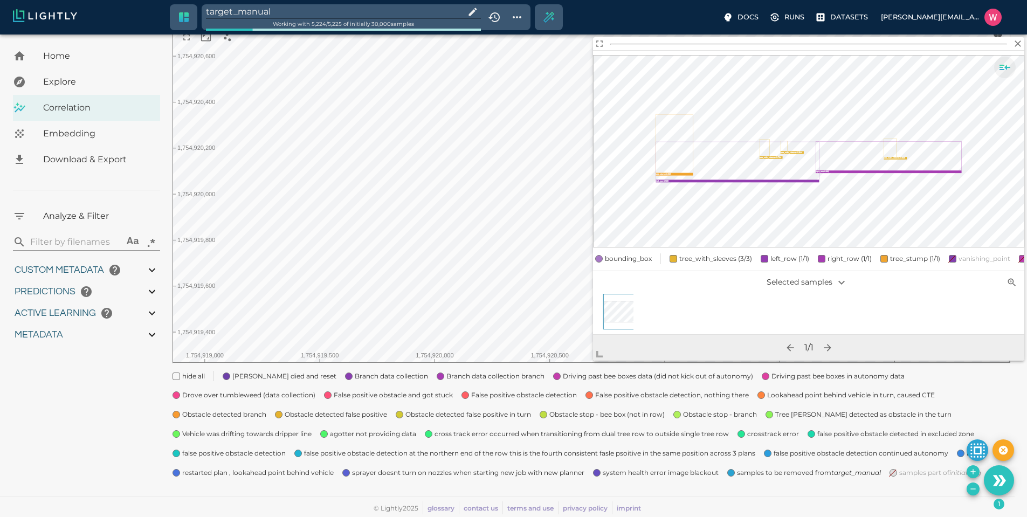
click at [1007, 71] on icon "Show sample details" at bounding box center [1005, 67] width 13 height 13
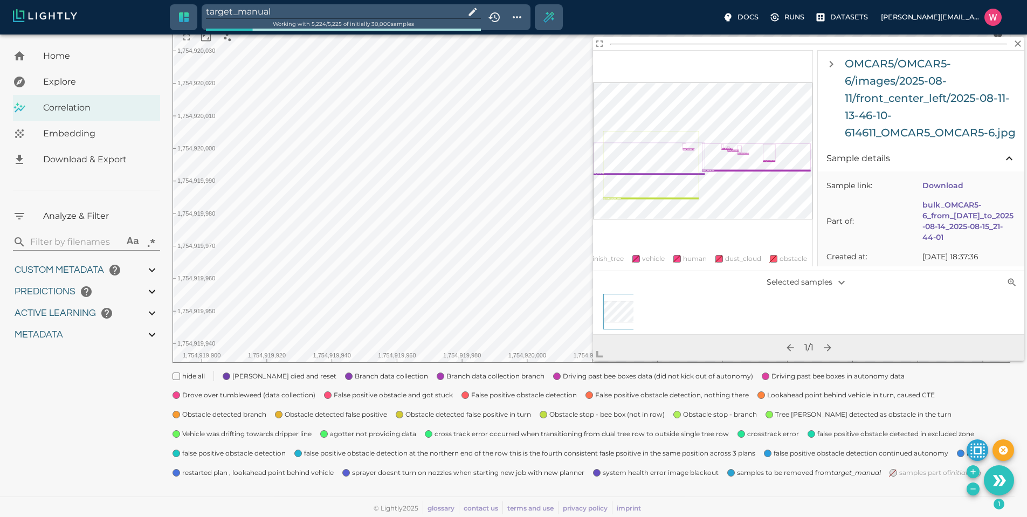
scroll to position [0, 672]
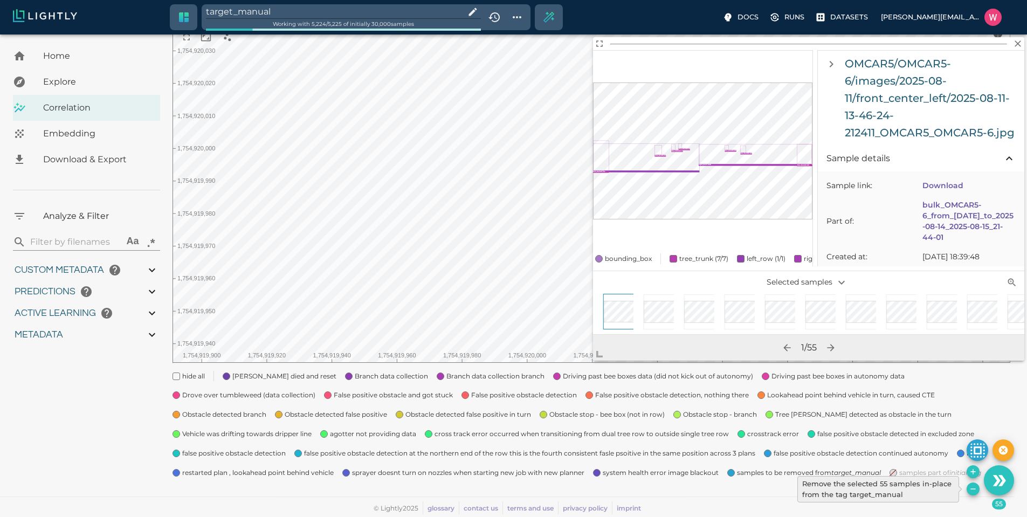
click at [975, 493] on button "Remove the selected 55 samples in-place from the tag target_manual" at bounding box center [973, 489] width 13 height 13
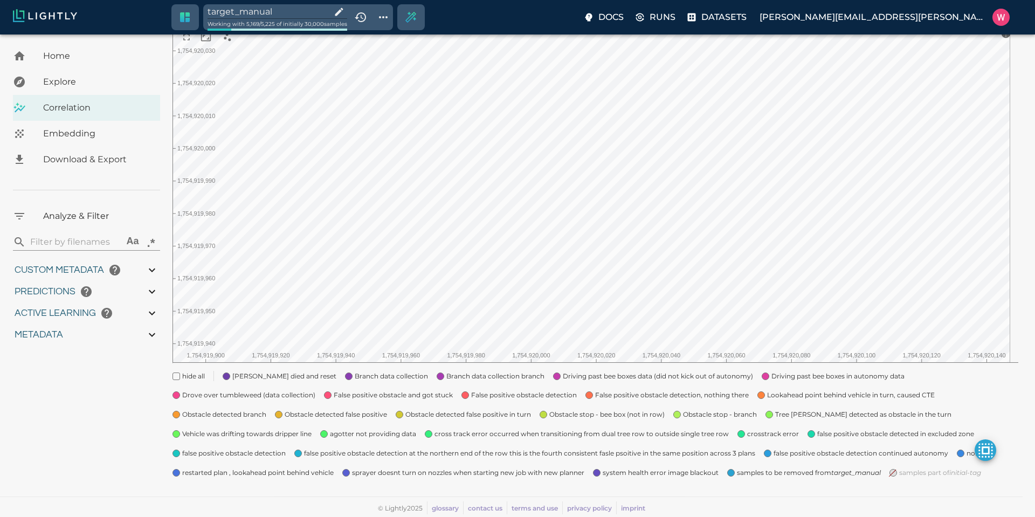
click at [285, 10] on input "target_manual" at bounding box center [267, 11] width 119 height 15
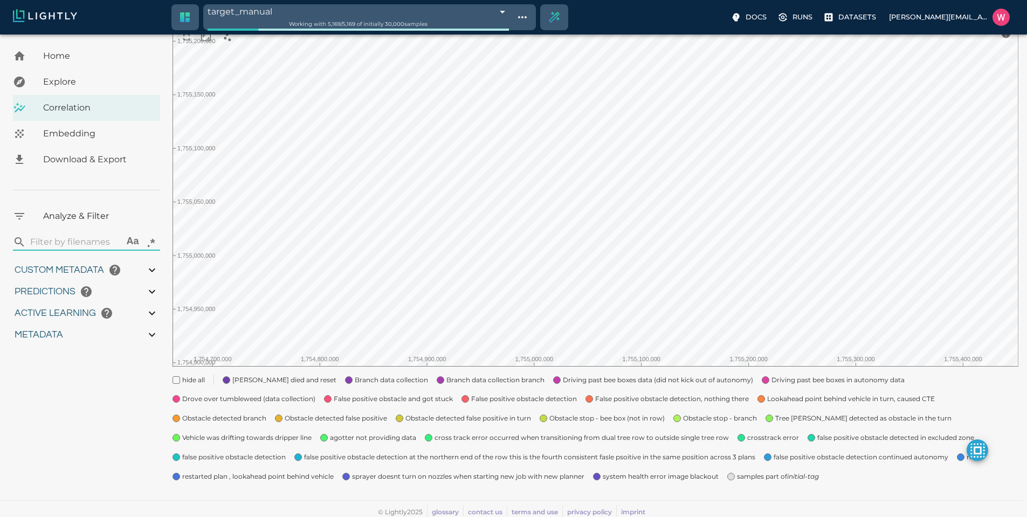
click at [739, 479] on span "samples part of initial-tag" at bounding box center [778, 476] width 82 height 11
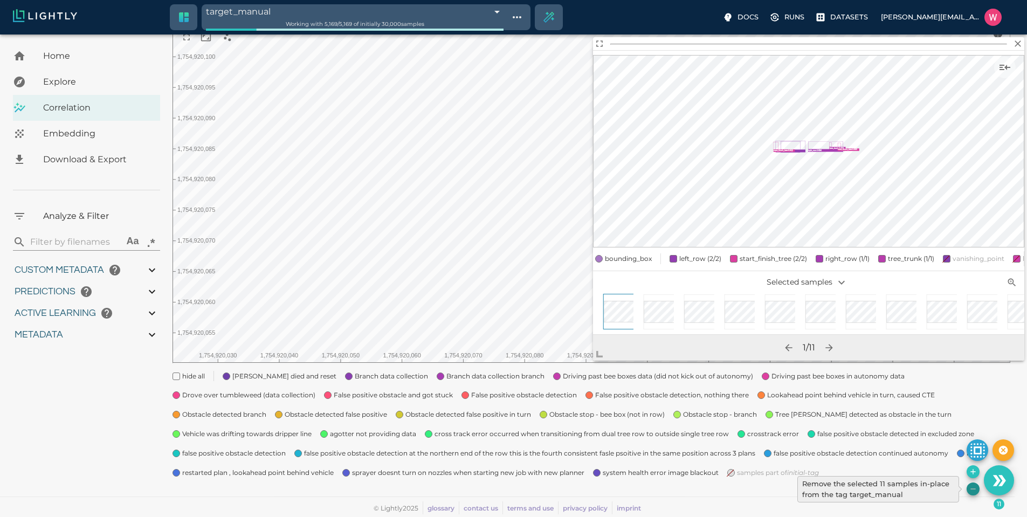
click at [977, 493] on icon "Remove the selected 11 samples in-place from the tag target_manual" at bounding box center [973, 489] width 9 height 9
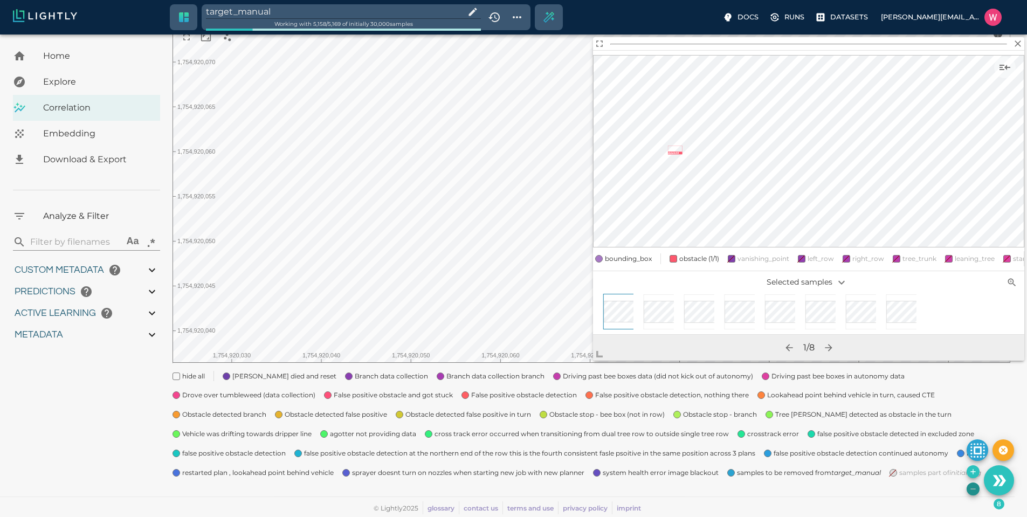
click at [972, 489] on icon "Remove the selected 8 samples in-place from the tag target_manual" at bounding box center [973, 489] width 5 height 1
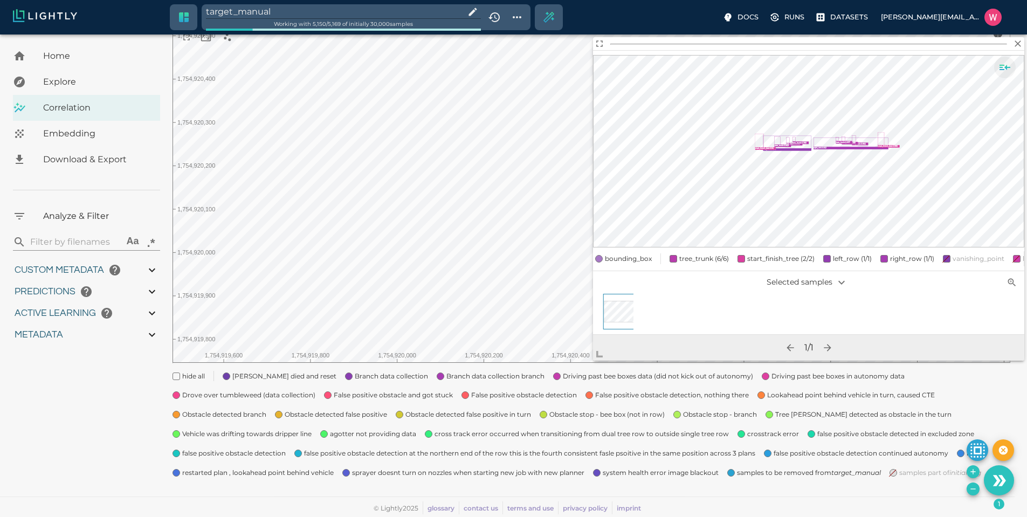
click at [1005, 71] on icon "Show sample details" at bounding box center [1005, 67] width 13 height 13
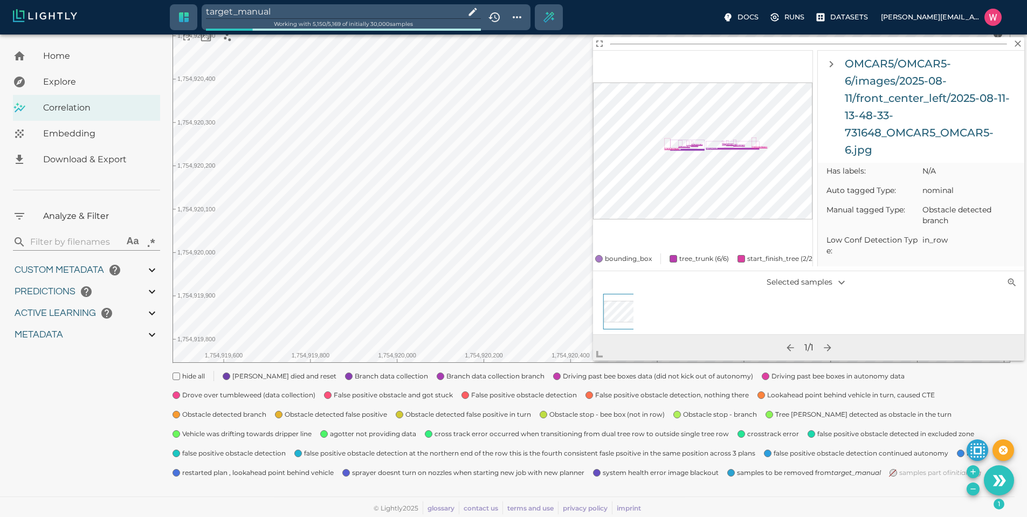
scroll to position [582, 0]
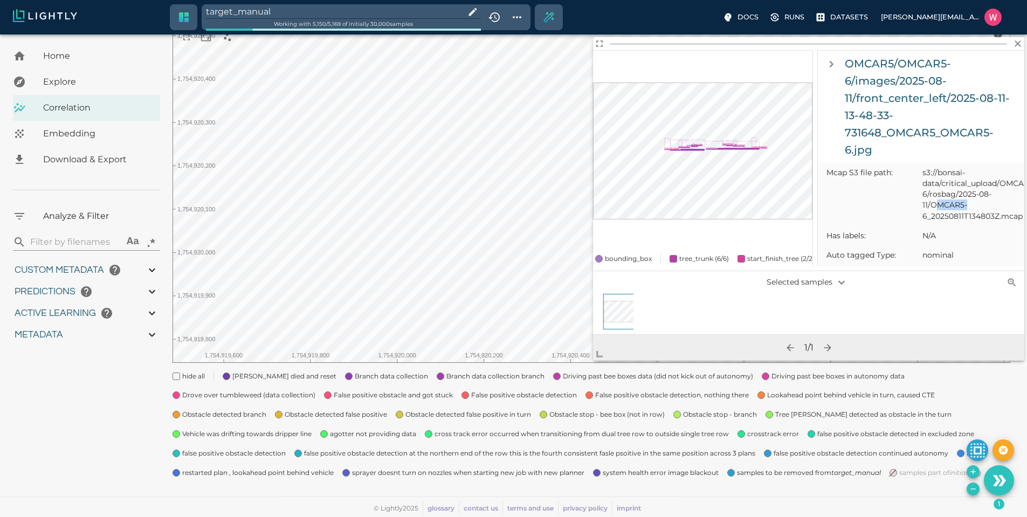
drag, startPoint x: 933, startPoint y: 215, endPoint x: 965, endPoint y: 218, distance: 31.4
click at [968, 218] on span "s3://bonsai-data/critical_upload/OMCAR5/OMCAR5-6/rosbag/2025-08-11/OMCAR5-6_202…" at bounding box center [969, 194] width 93 height 54
drag, startPoint x: 933, startPoint y: 216, endPoint x: 998, endPoint y: 227, distance: 66.1
click at [998, 221] on span "s3://bonsai-data/critical_upload/OMCAR5/OMCAR5-6/rosbag/2025-08-11/OMCAR5-6_202…" at bounding box center [969, 194] width 93 height 54
copy span "OMCAR5-6_20250811T134803Z"
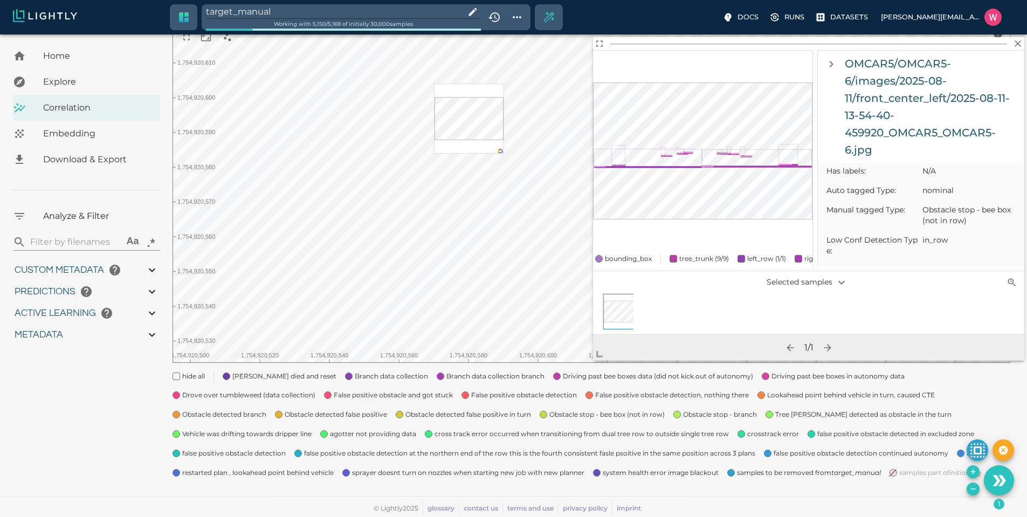
scroll to position [0, 0]
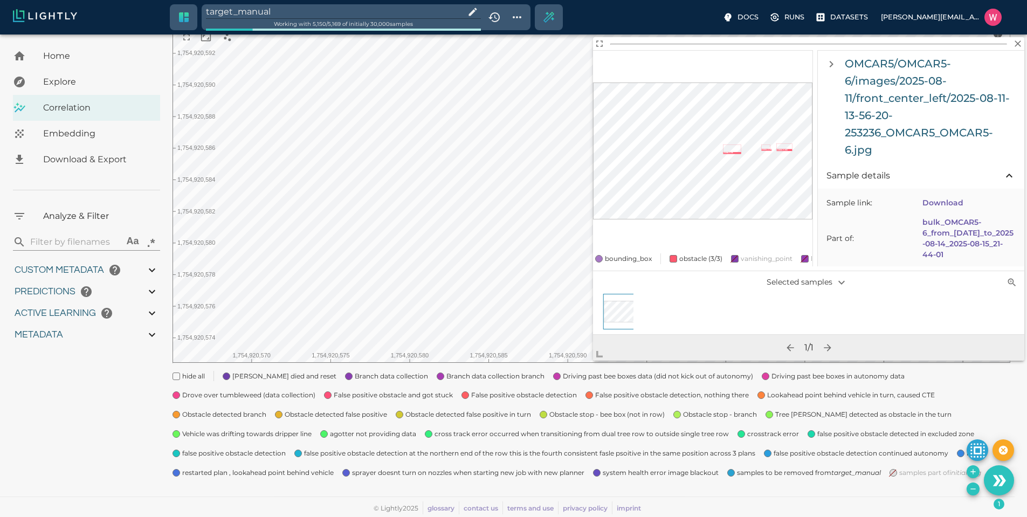
click at [153, 314] on div "Home Explore Correlation Embedding Download & Export Analyze & Filter ​ Aa .* C…" at bounding box center [509, 205] width 1019 height 572
drag, startPoint x: 974, startPoint y: 489, endPoint x: 640, endPoint y: 310, distance: 379.7
click at [974, 489] on icon "Remove the selected 39 samples in-place from the tag target_manual" at bounding box center [973, 489] width 9 height 9
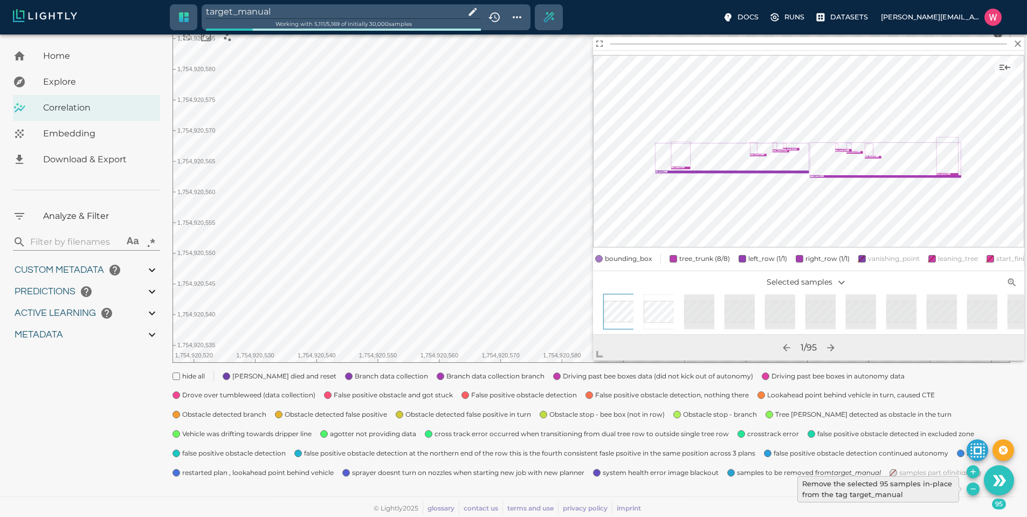
click at [974, 490] on icon "Remove the selected 95 samples in-place from the tag target_manual" at bounding box center [973, 489] width 9 height 9
click at [972, 486] on icon "Remove the selected 356 samples in-place from the tag target_manual" at bounding box center [973, 489] width 9 height 9
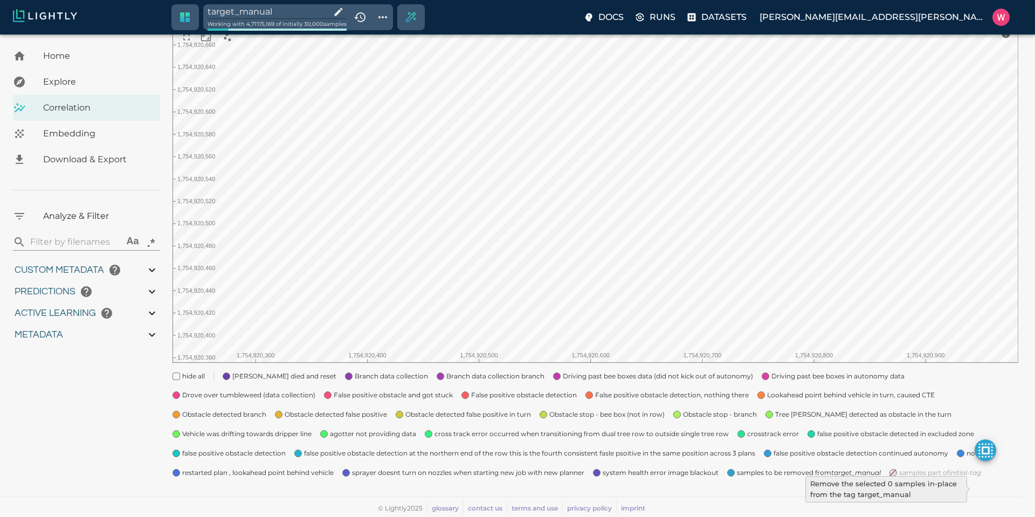
click at [281, 12] on input "target_manual" at bounding box center [267, 11] width 119 height 15
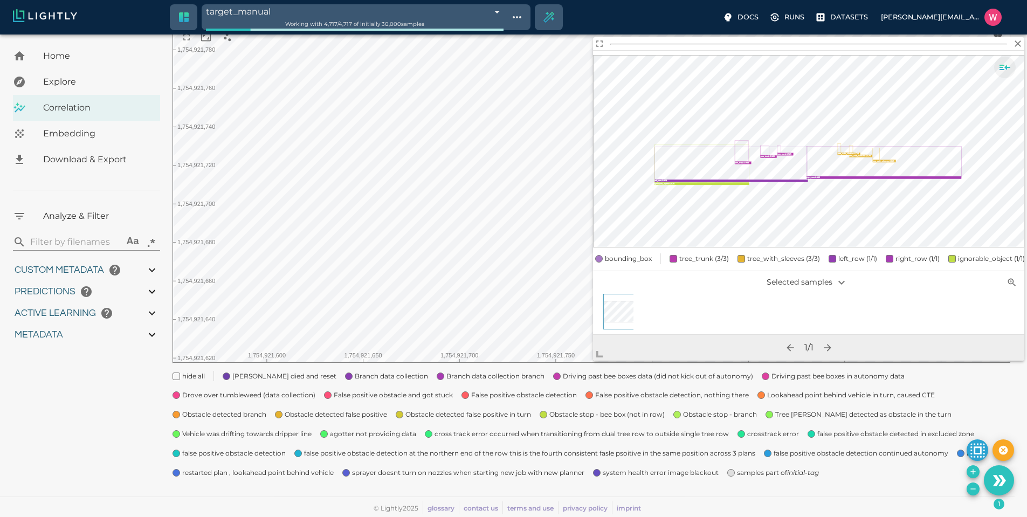
click at [1004, 68] on icon "Show sample details" at bounding box center [1005, 67] width 13 height 13
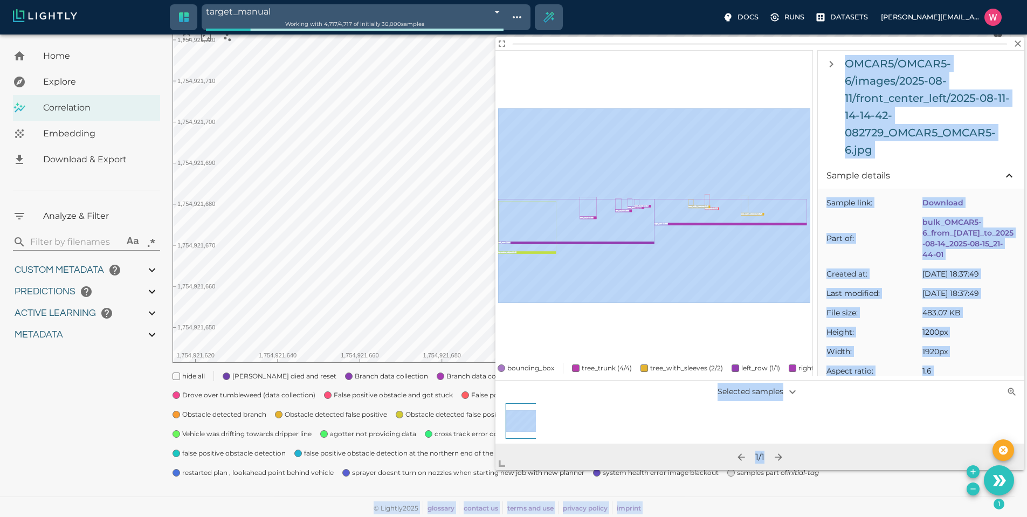
drag, startPoint x: 599, startPoint y: 349, endPoint x: 478, endPoint y: 471, distance: 171.2
click at [482, 477] on body "target_manual 68a3744e1668c96ca9d20b33 Working with 4,717 / 4,717 of initially …" at bounding box center [513, 213] width 1027 height 607
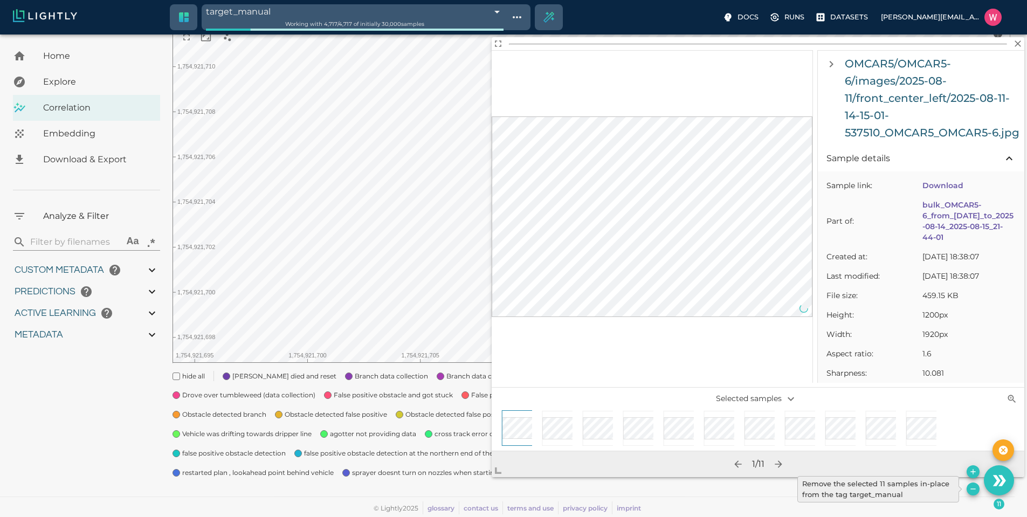
click at [971, 486] on icon "Remove the selected 11 samples in-place from the tag target_manual" at bounding box center [973, 489] width 9 height 9
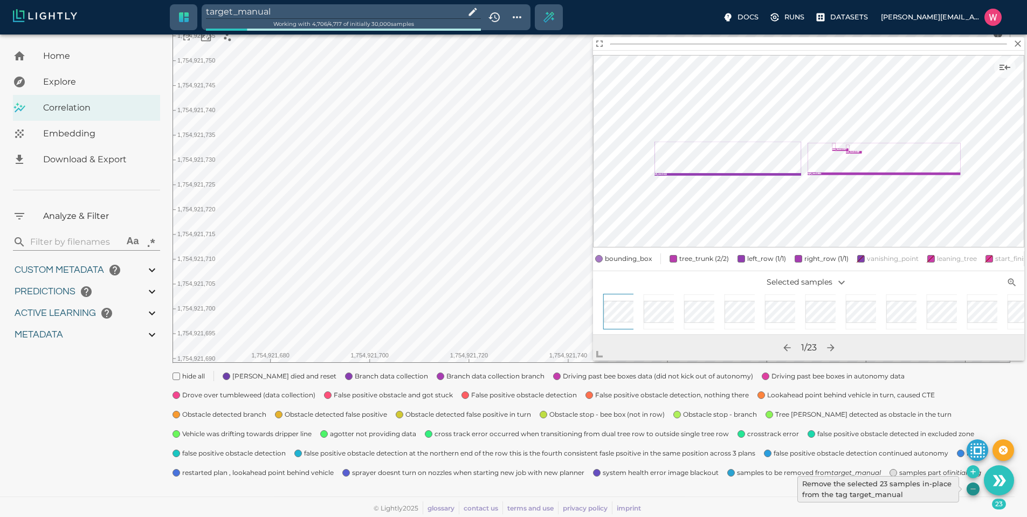
click at [977, 492] on icon "Remove the selected 23 samples in-place from the tag target_manual" at bounding box center [973, 489] width 9 height 9
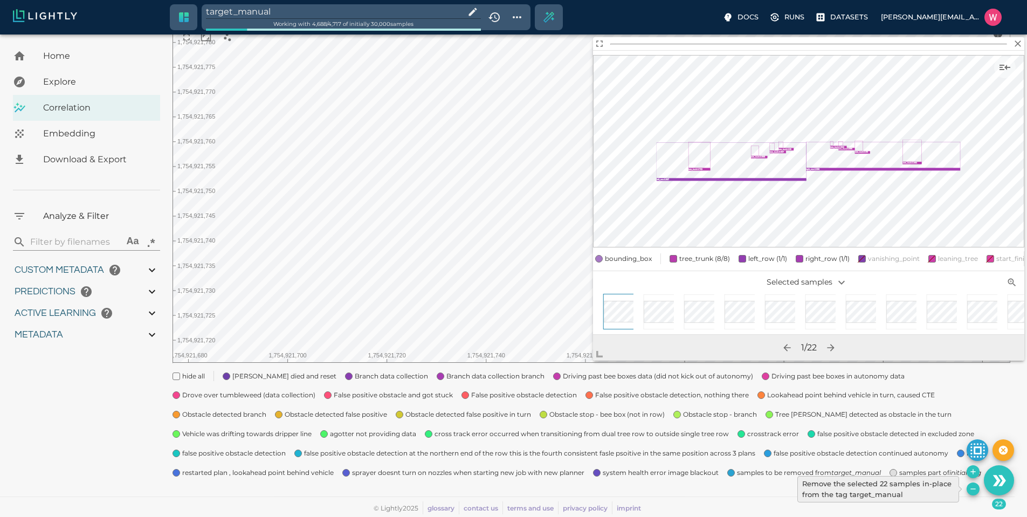
click at [969, 493] on button "Remove the selected 22 samples in-place from the tag target_manual" at bounding box center [973, 489] width 13 height 13
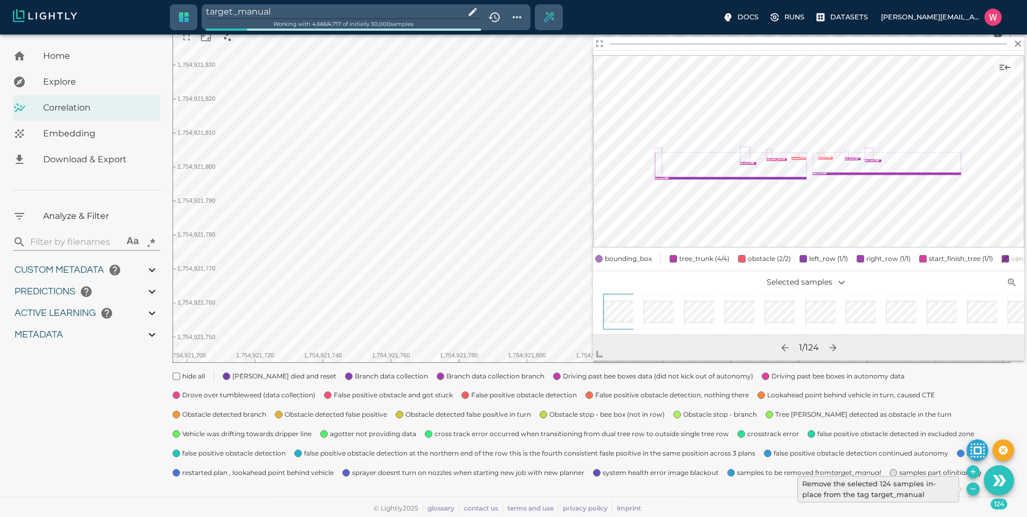
click at [975, 493] on icon "Remove the selected 124 samples in-place from the tag target_manual" at bounding box center [973, 489] width 9 height 9
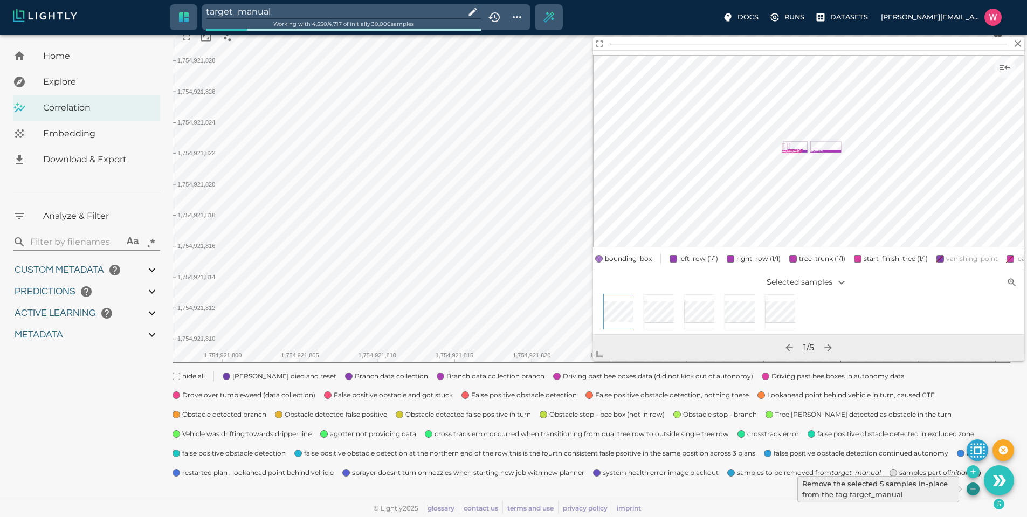
click at [969, 491] on icon "Remove the selected 5 samples in-place from the tag target_manual" at bounding box center [973, 489] width 9 height 9
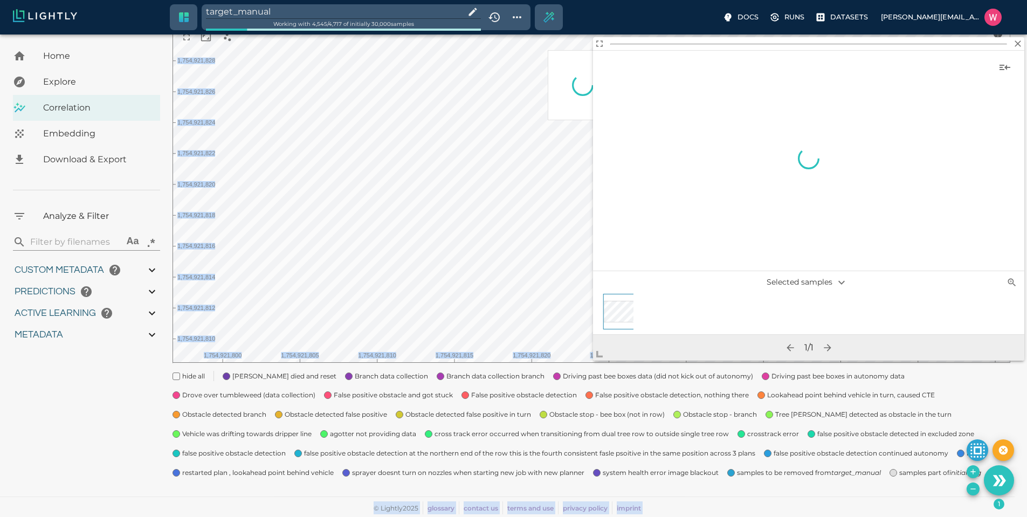
click at [550, 233] on body "target_manual Working with 4,545 / 4,717 of initially 30,000 samples Docs Runs …" at bounding box center [513, 213] width 1027 height 607
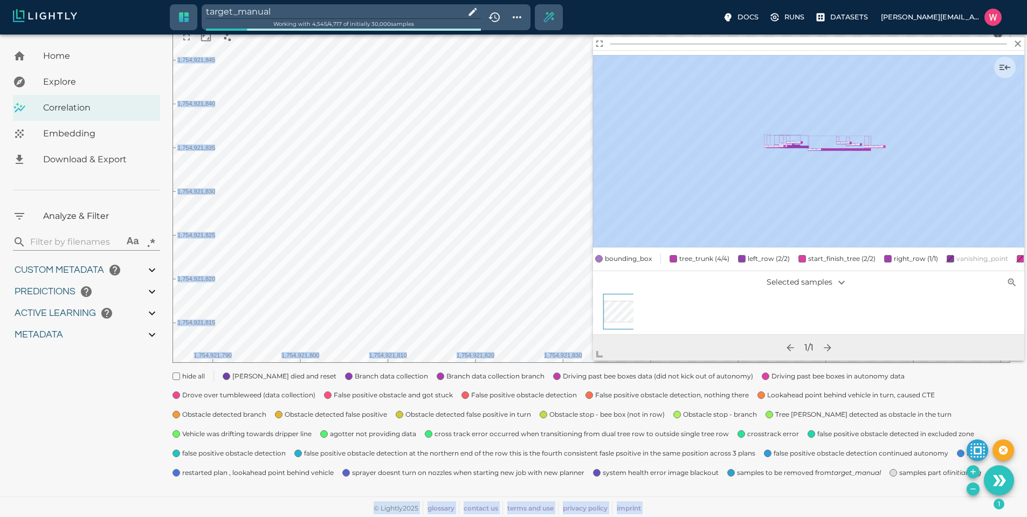
click at [651, 285] on div "Selected samples" at bounding box center [808, 282] width 431 height 23
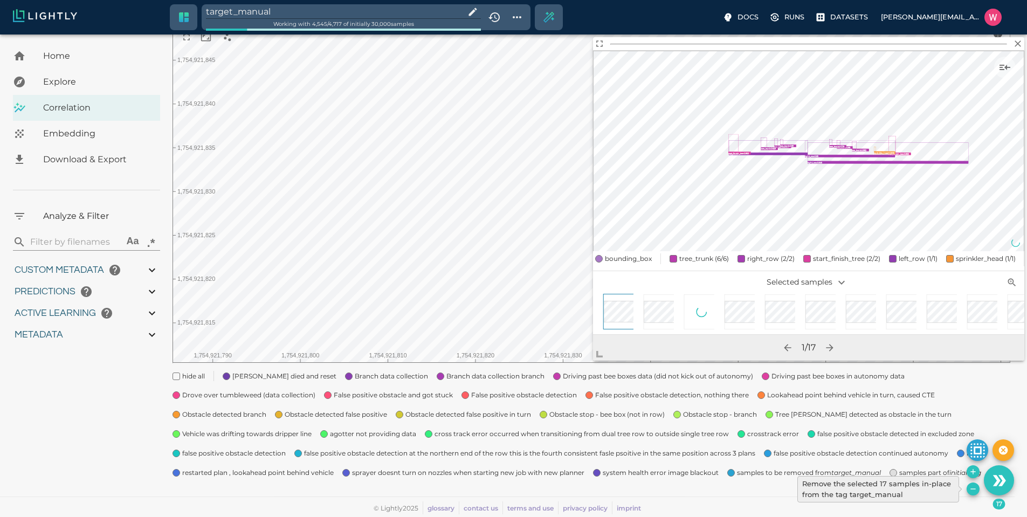
click at [969, 487] on icon "Remove the selected 17 samples in-place from the tag target_manual" at bounding box center [973, 489] width 9 height 9
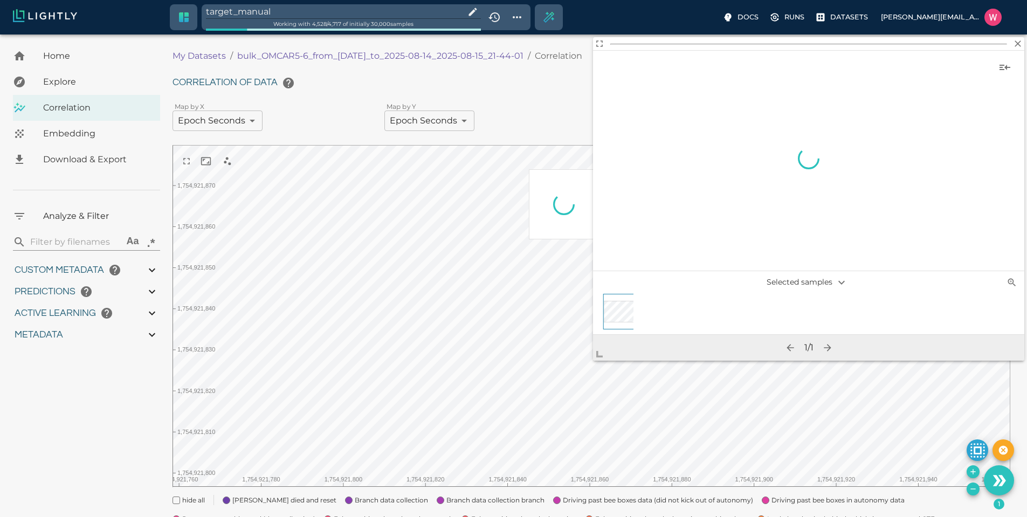
scroll to position [124, 0]
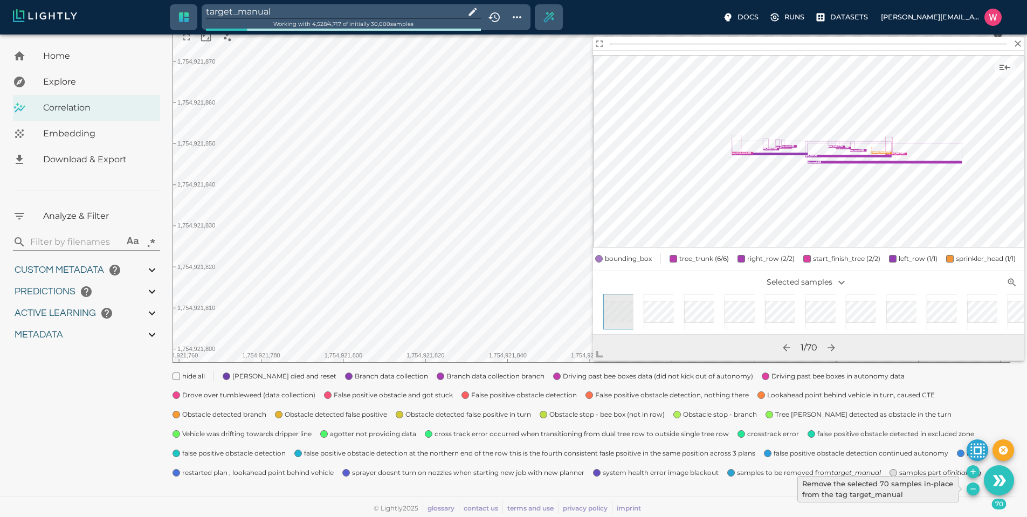
click at [970, 490] on icon "Remove the selected 70 samples in-place from the tag target_manual" at bounding box center [973, 489] width 9 height 9
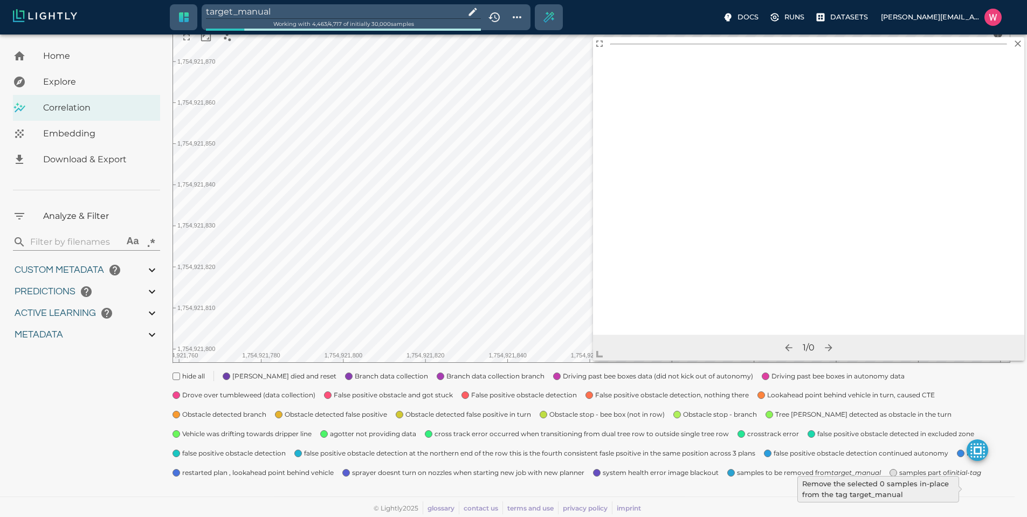
type input "1754910832.53803"
type input "1755203888.44703"
type input "0.999"
type input "0.996"
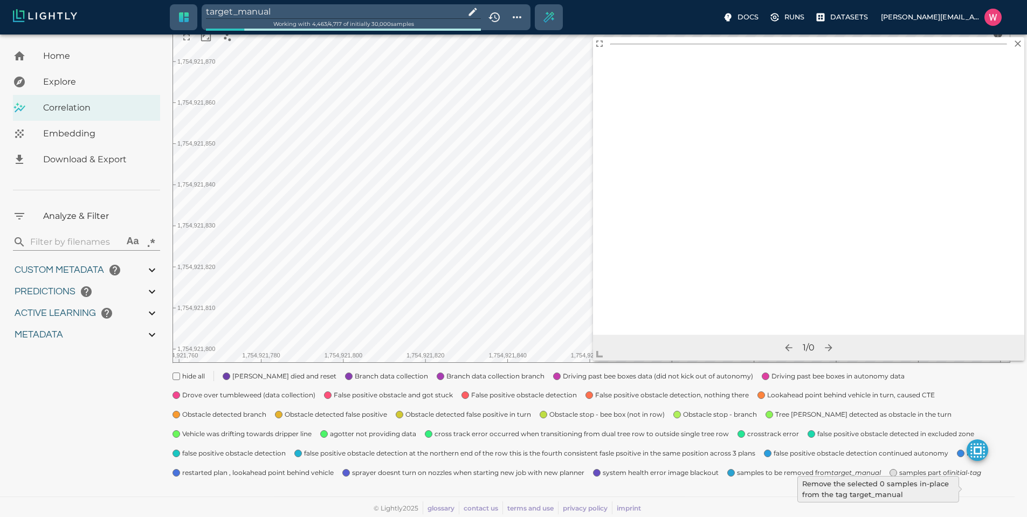
type input "0.996"
type input "9007199254740991"
type input "0.560885965824127"
type input "14.5048859658241"
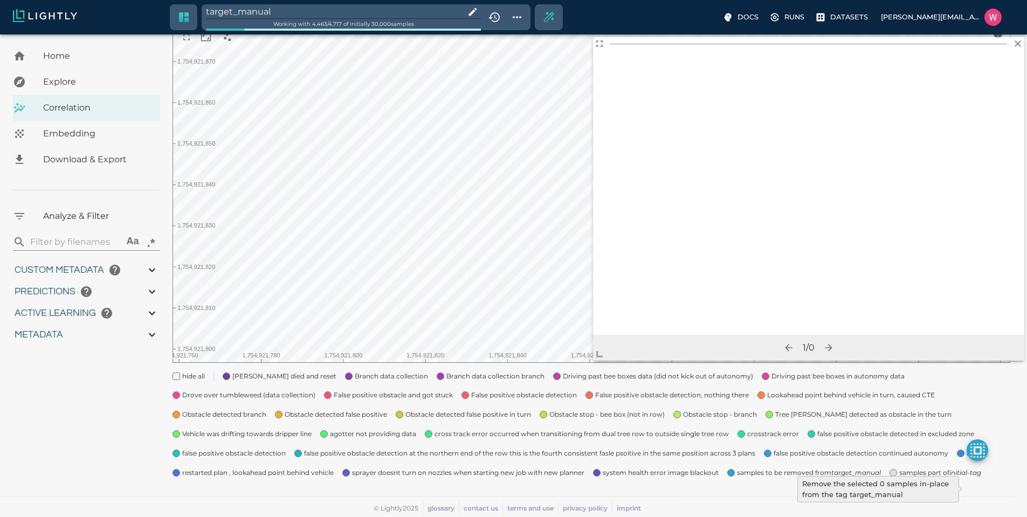
type input "1.88527536392212"
type input "23.0512753639221"
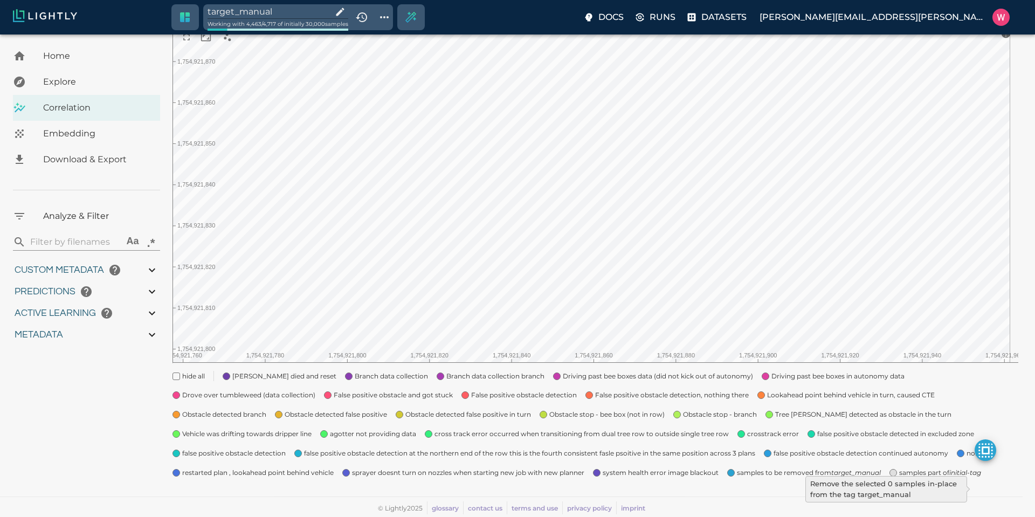
type input "1754910832.53803"
type input "1755203888.44703"
type input "0.999"
type input "0.996"
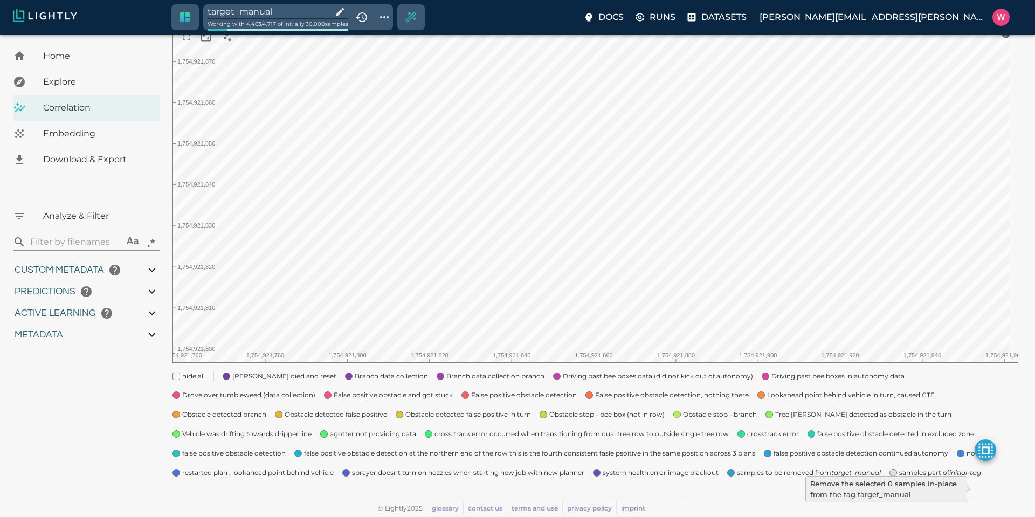
type input "0.996"
type input "9007199254740991"
type input "0.560885965824127"
type input "14.5048859658241"
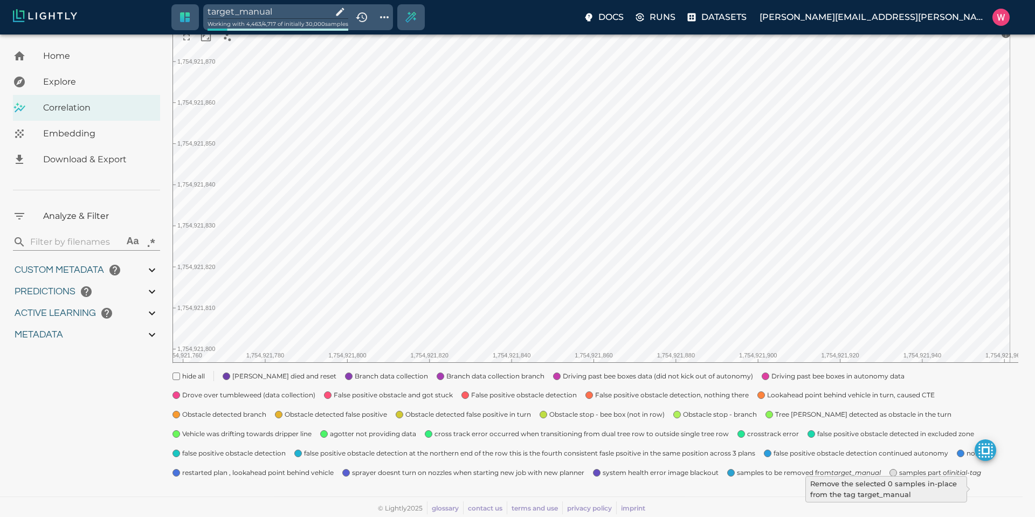
type input "1.88527536392212"
type input "23.0512753639221"
type input "1754910832.53803"
type input "1755203888.44703"
type input "0.999"
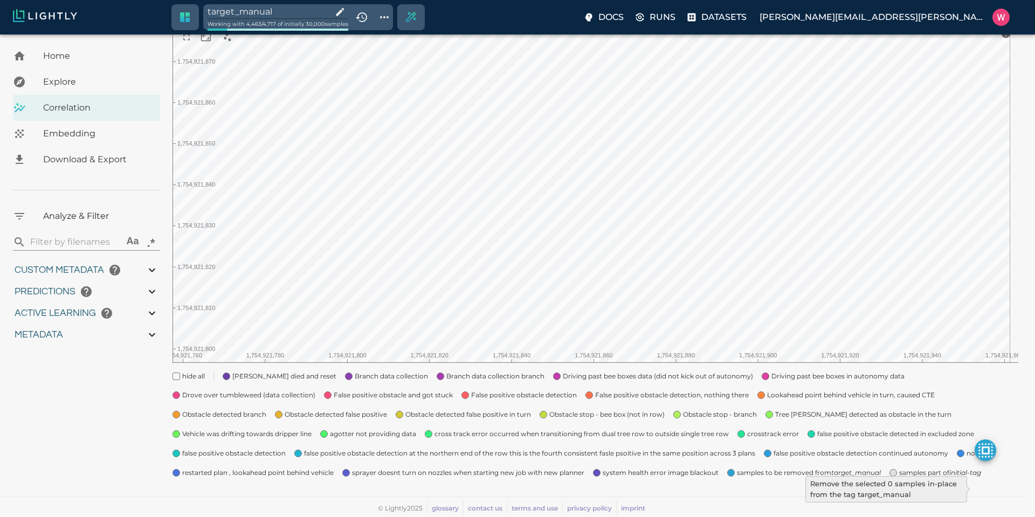
type input "0.999"
type input "0.996"
type input "0.560885965824127"
type input "14.5048859658241"
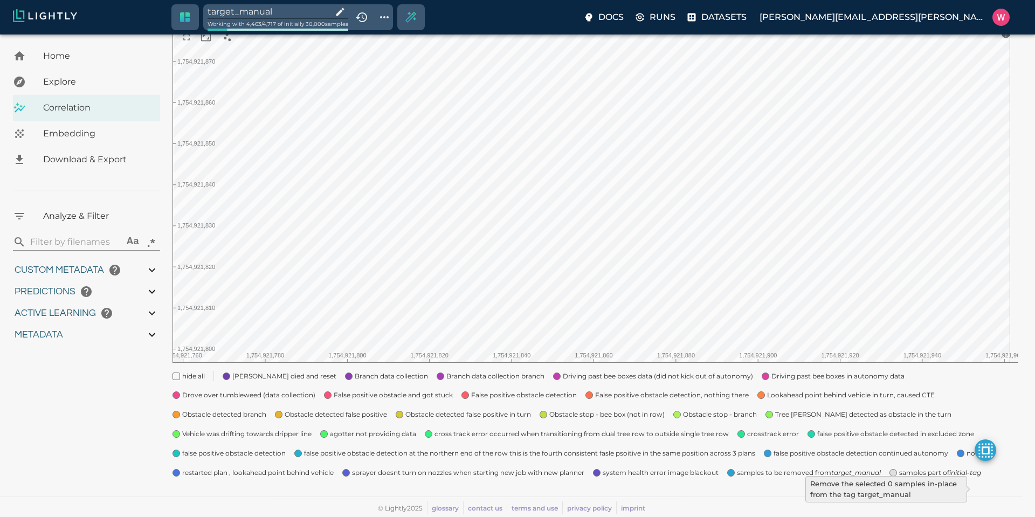
type input "1.88527536392212"
type input "23.0512753639221"
type input "1754910832.53803"
type input "1755203888.44703"
type input "0.999"
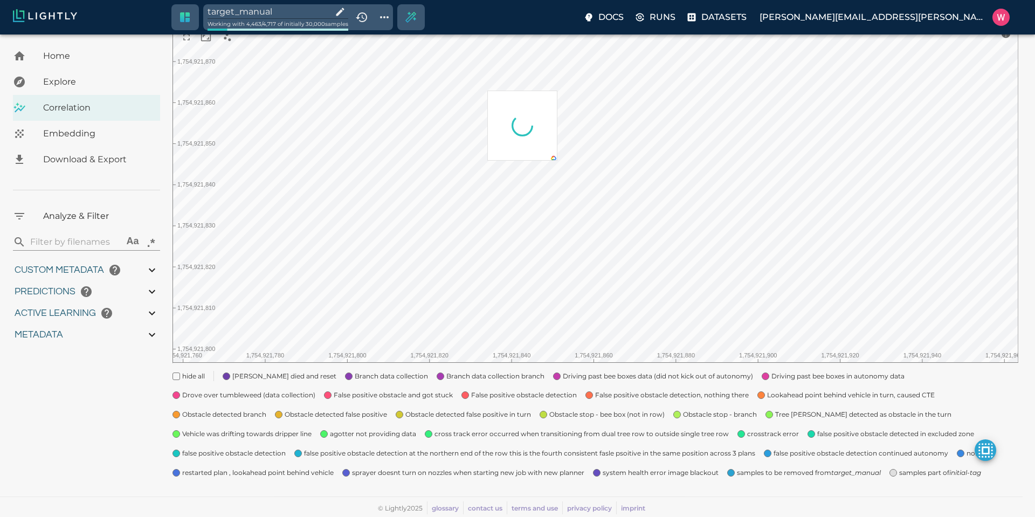
type input "0.999"
type input "0.996"
type input "0.560885965824127"
type input "14.5048859658241"
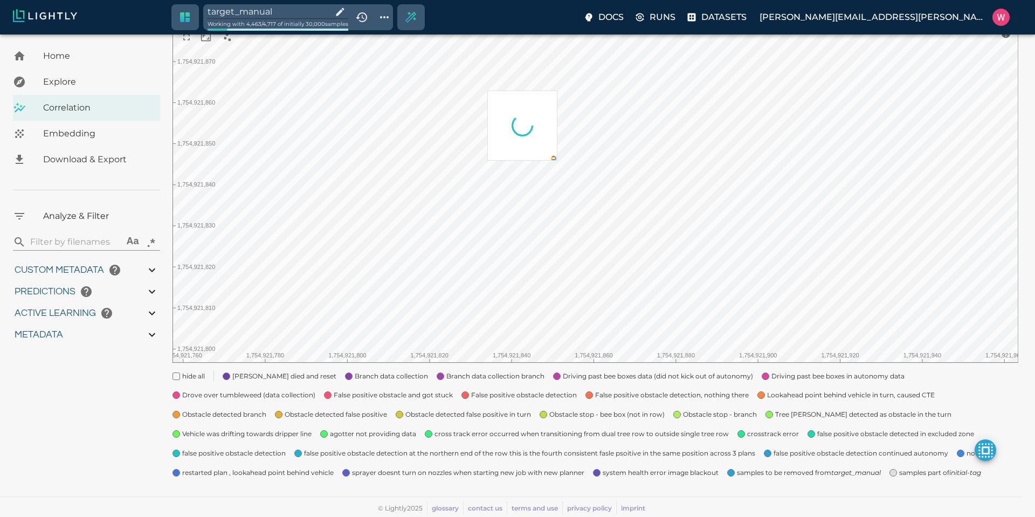
type input "1.88527536392212"
type input "23.0512753639221"
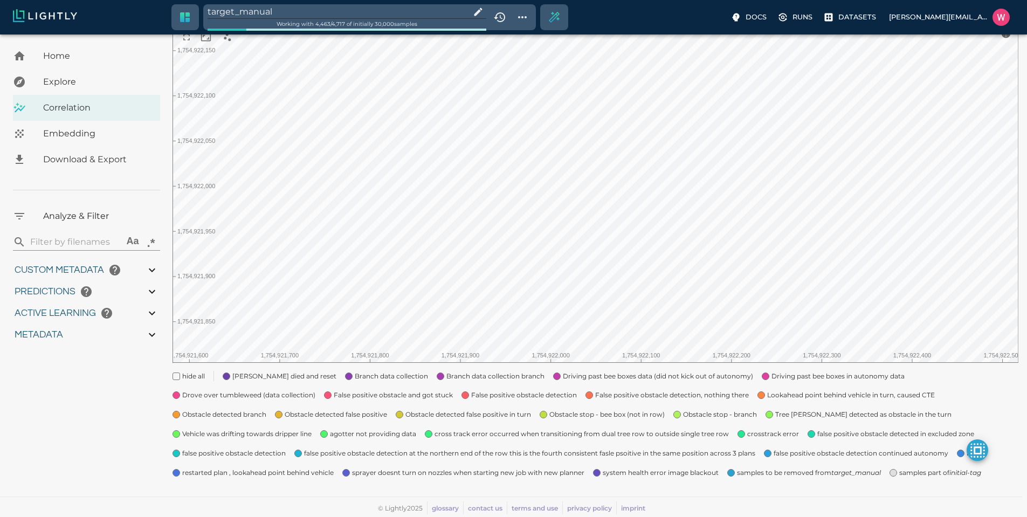
click at [287, 12] on input "target_manual" at bounding box center [337, 11] width 259 height 15
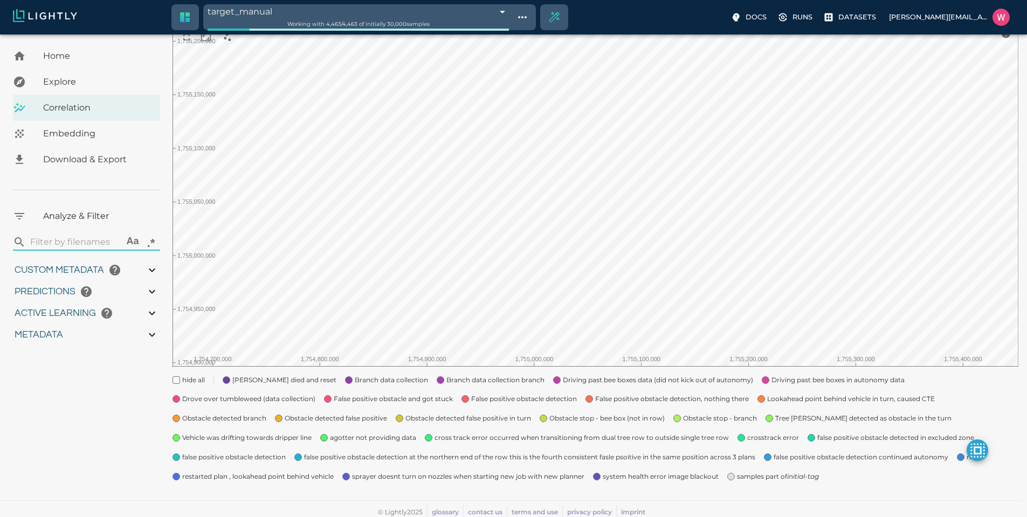
type input "1754910832.53803"
type input "1755203888.44703"
type input "0.999"
type input "0.996"
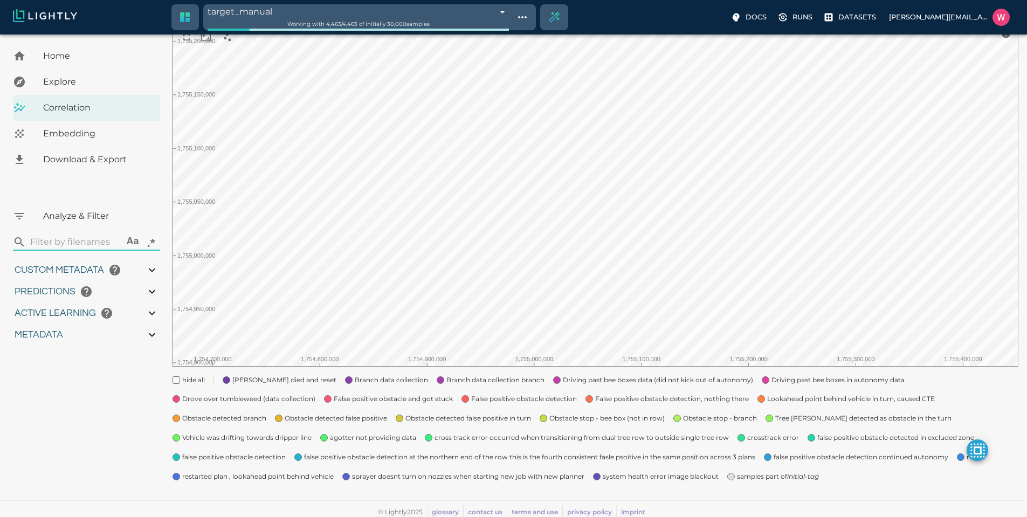
type input "0.996"
type input "9007199254740991"
type input "0.560885965824127"
type input "14.5048859658241"
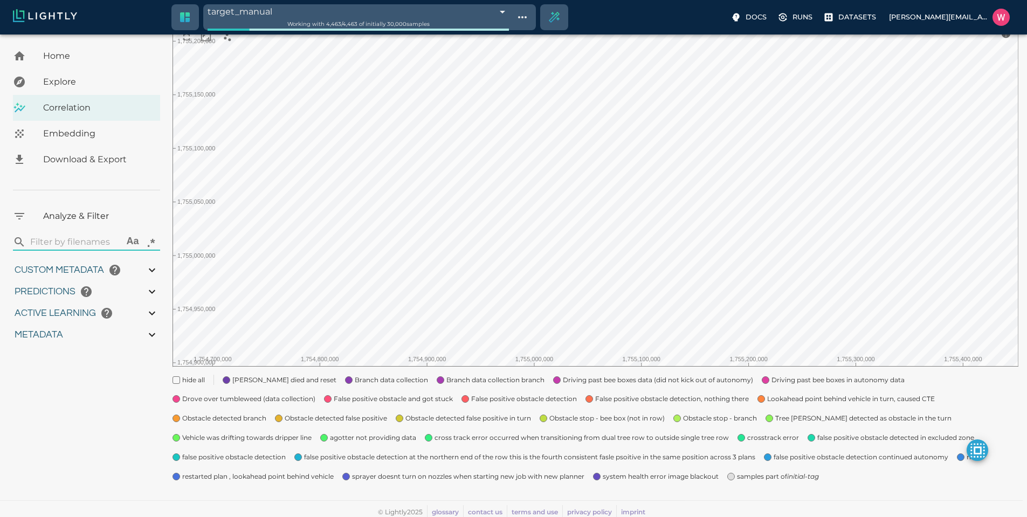
type input "1.88527536392212"
type input "23.0512753639221"
type input "1754910832.53803"
type input "1755203888.44703"
type input "0.999"
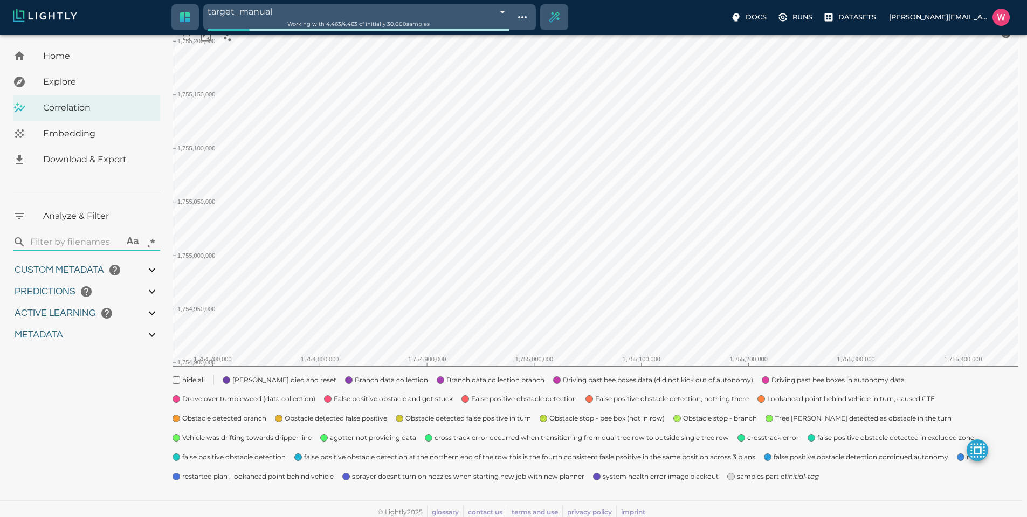
type input "0.999"
type input "0.996"
type input "9007199254740991"
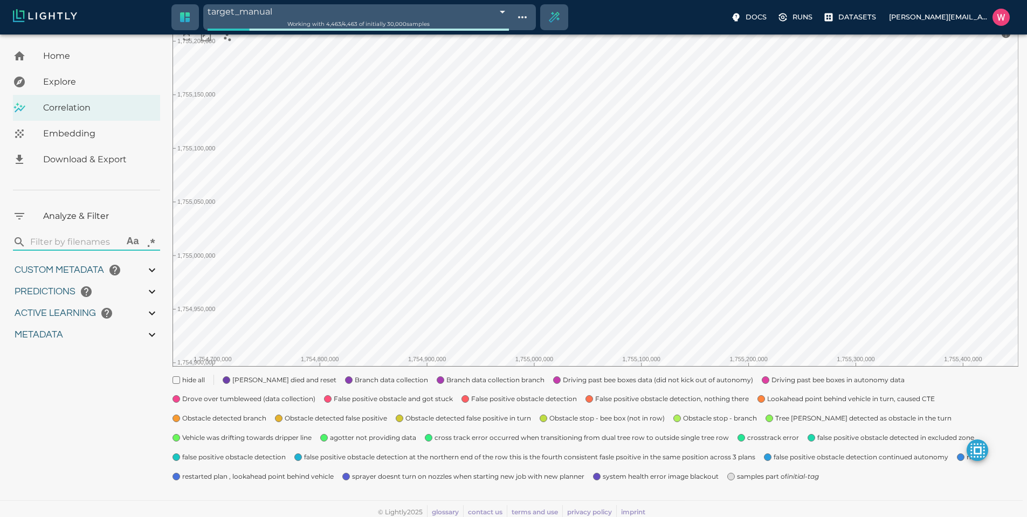
type input "0.560885965824127"
type input "14.5048859658241"
type input "1.88527536392212"
type input "23.0512753639221"
type input "1754910832.53803"
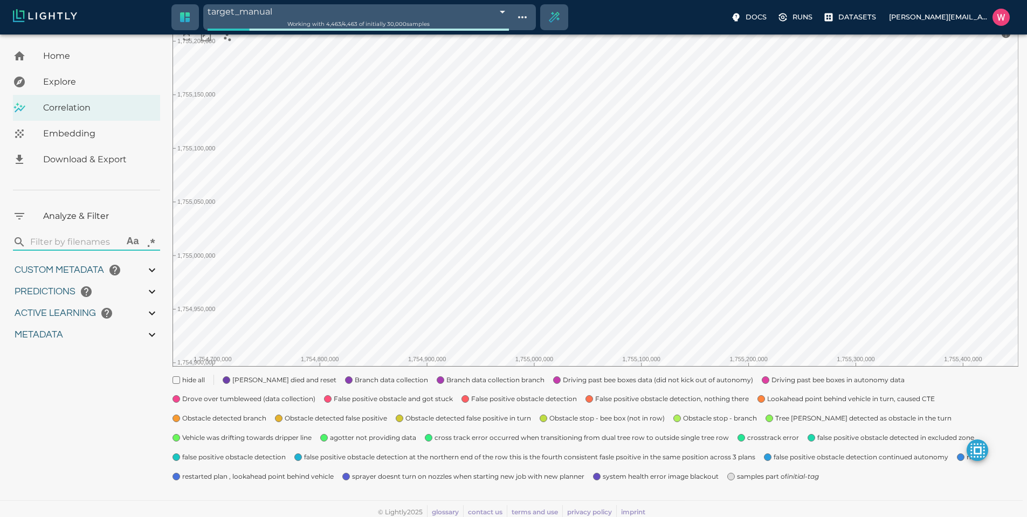
type input "1755203888.44703"
type input "0.999"
type input "0.996"
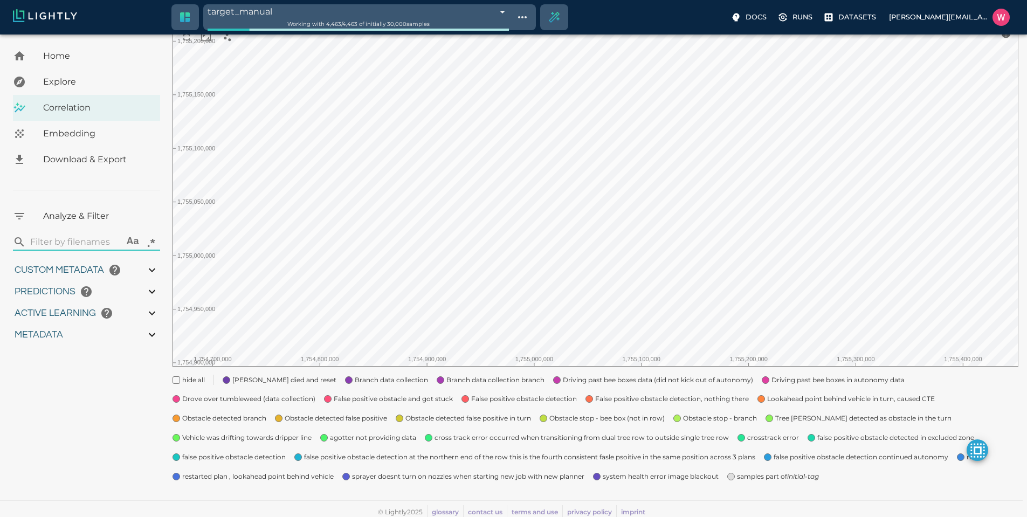
type input "9007199254740991"
type input "0.560885965824127"
type input "14.5048859658241"
type input "1.88527536392212"
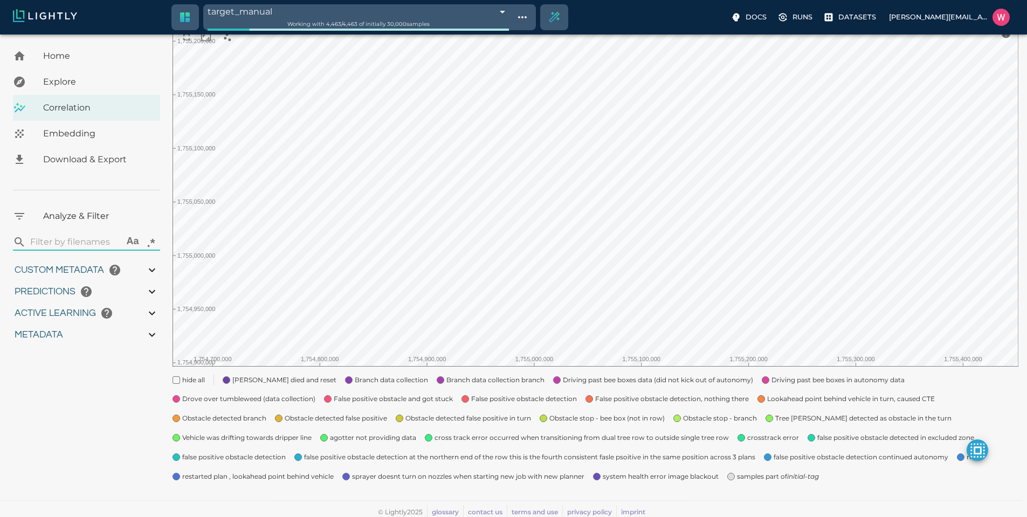
type input "23.0512753639221"
type input "1754910832.53803"
type input "1755203888.44703"
type input "0.999"
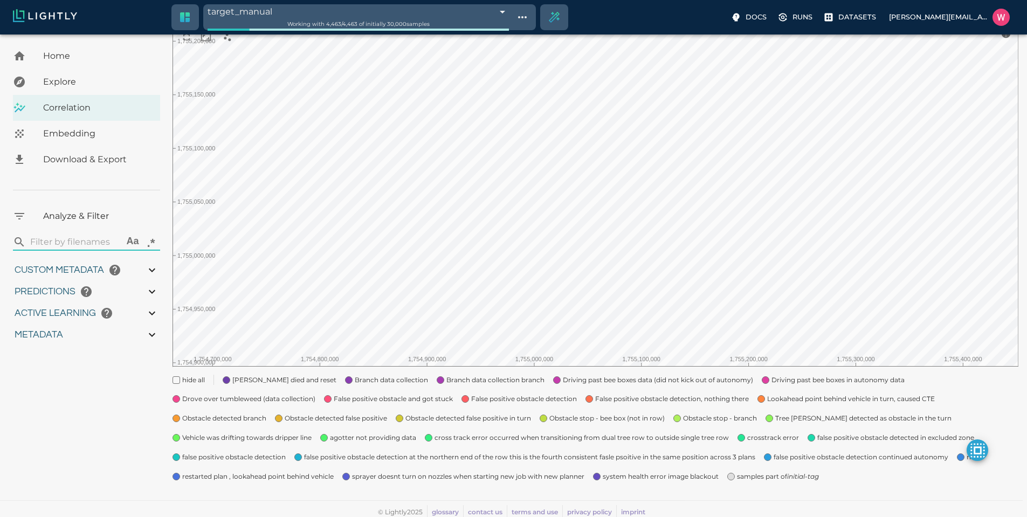
type input "0.996"
type input "0.560885965824127"
type input "14.5048859658241"
type input "1.88527536392212"
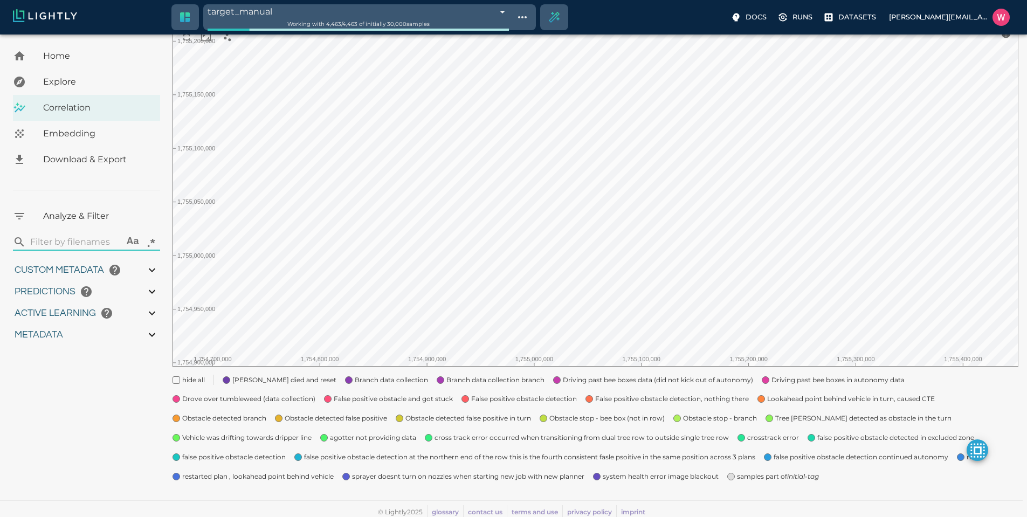
type input "23.0512753639221"
type input "1754910832.53803"
type input "1755203888.44703"
type input "0.999"
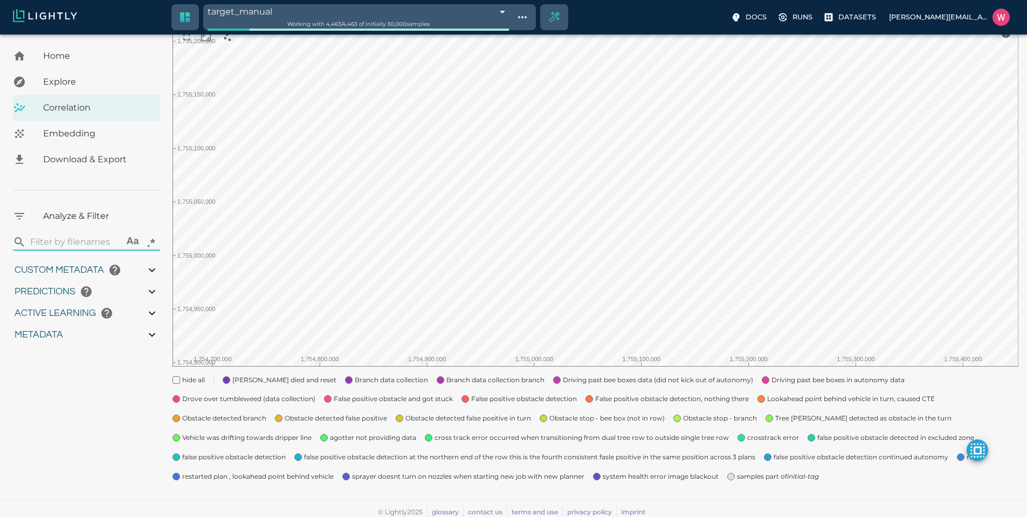
type input "0.996"
type input "0.560885965824127"
type input "14.5048859658241"
type input "1.88527536392212"
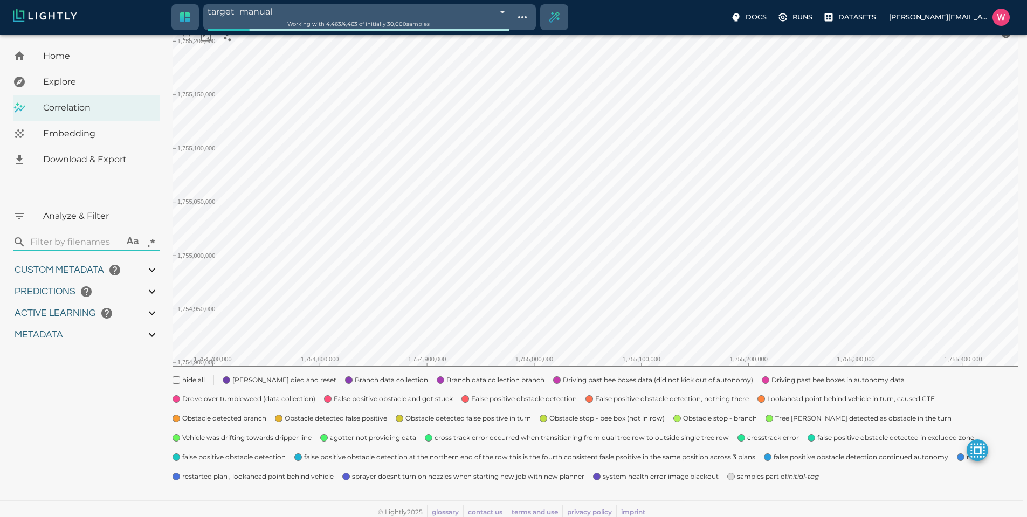
type input "23.0512753639221"
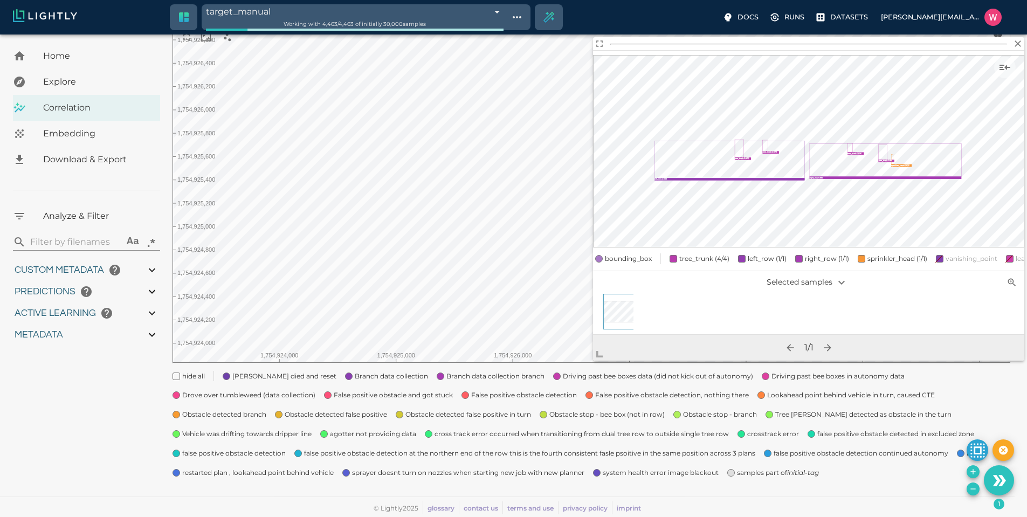
click at [737, 472] on span "samples part of initial-tag" at bounding box center [778, 473] width 82 height 11
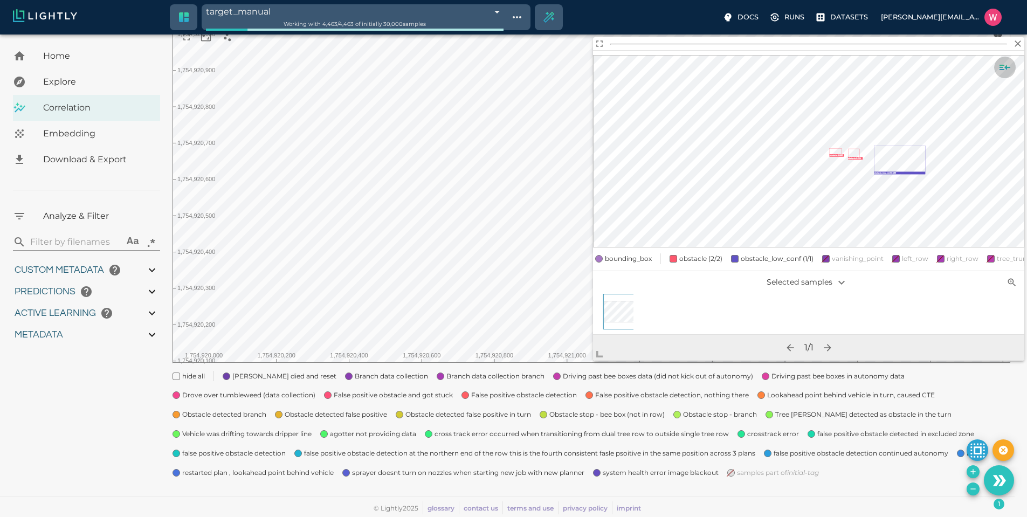
click at [1005, 66] on icon "Show sample details" at bounding box center [1005, 67] width 13 height 13
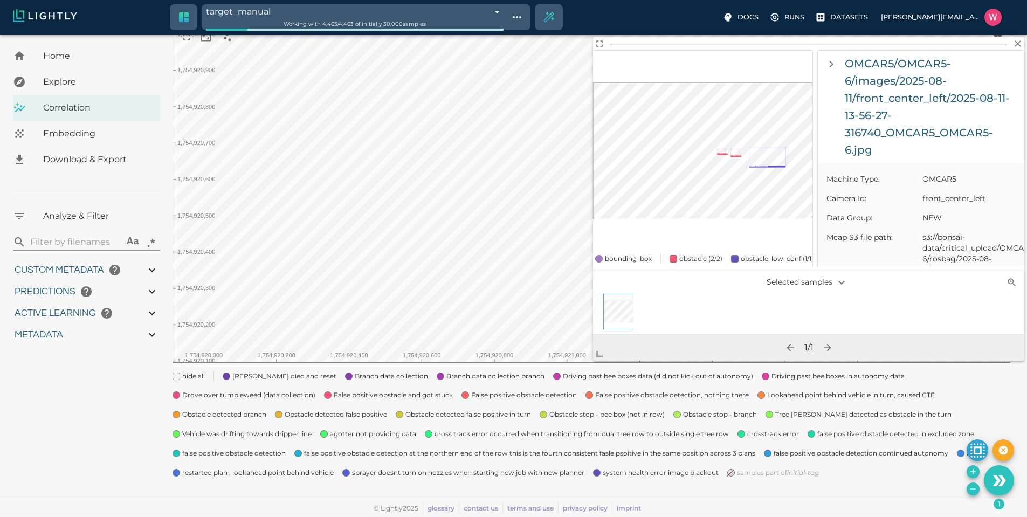
scroll to position [582, 0]
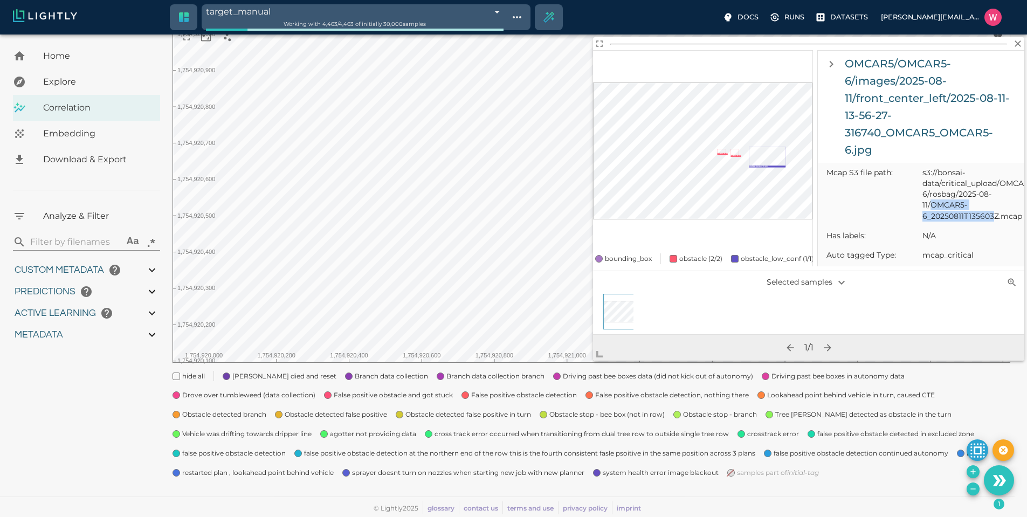
drag, startPoint x: 932, startPoint y: 215, endPoint x: 995, endPoint y: 227, distance: 64.3
click at [995, 221] on span "s3://bonsai-data/critical_upload/OMCAR5/OMCAR5-6/rosbag/2025-08-11/OMCAR5-6_202…" at bounding box center [969, 194] width 93 height 54
copy span "OMCAR5-6_20250811T135603"
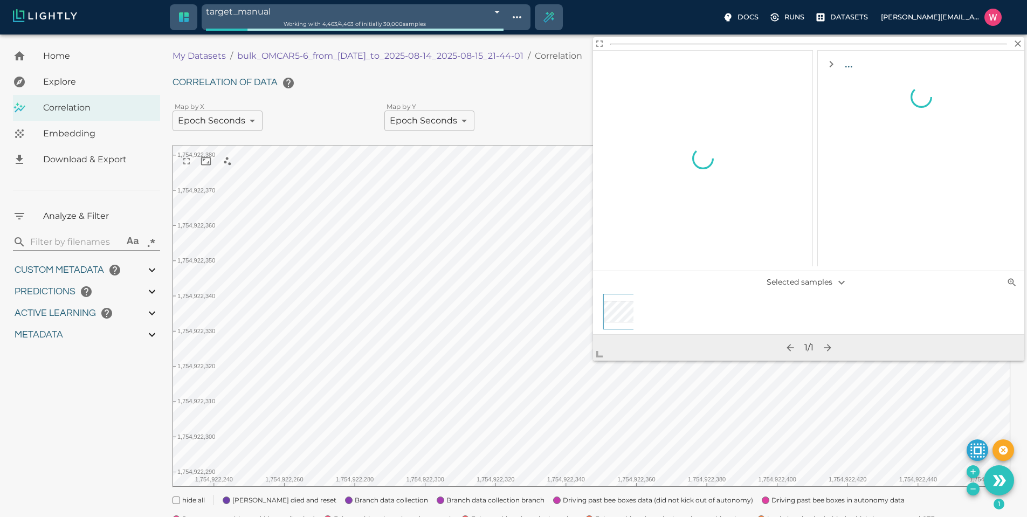
scroll to position [0, 0]
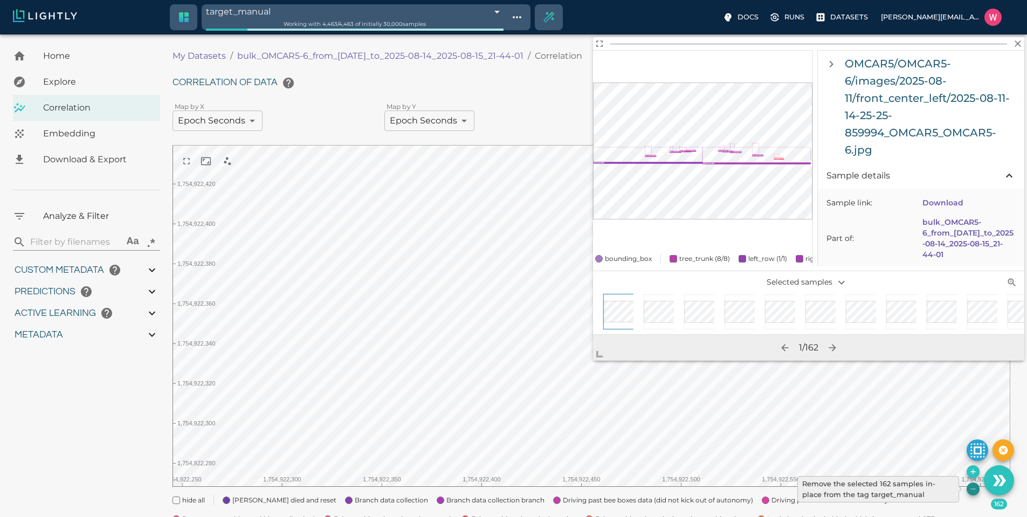
click at [969, 487] on icon "Remove the selected 162 samples in-place from the tag target_manual" at bounding box center [973, 489] width 9 height 9
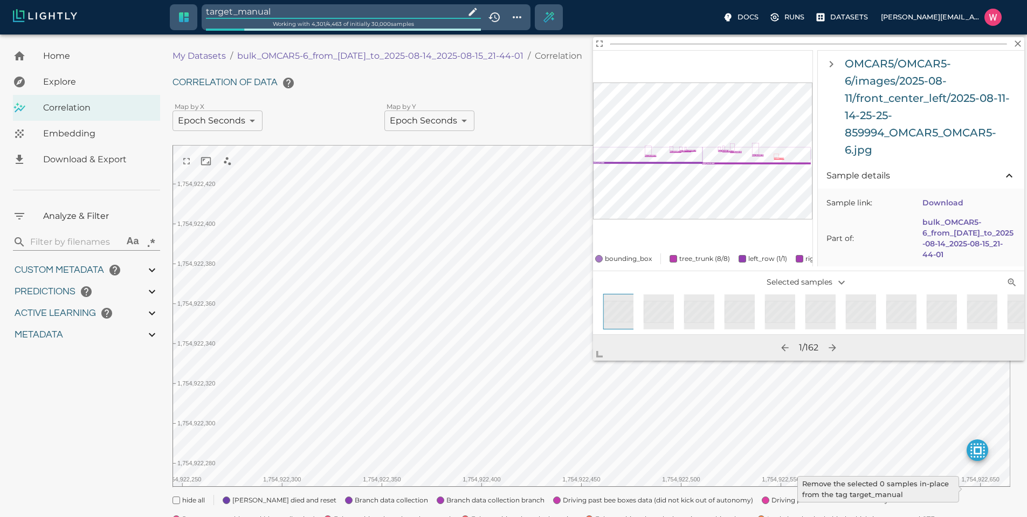
type input "1754910832.53803"
type input "1755203888.44703"
type input "0.999"
type input "0.996"
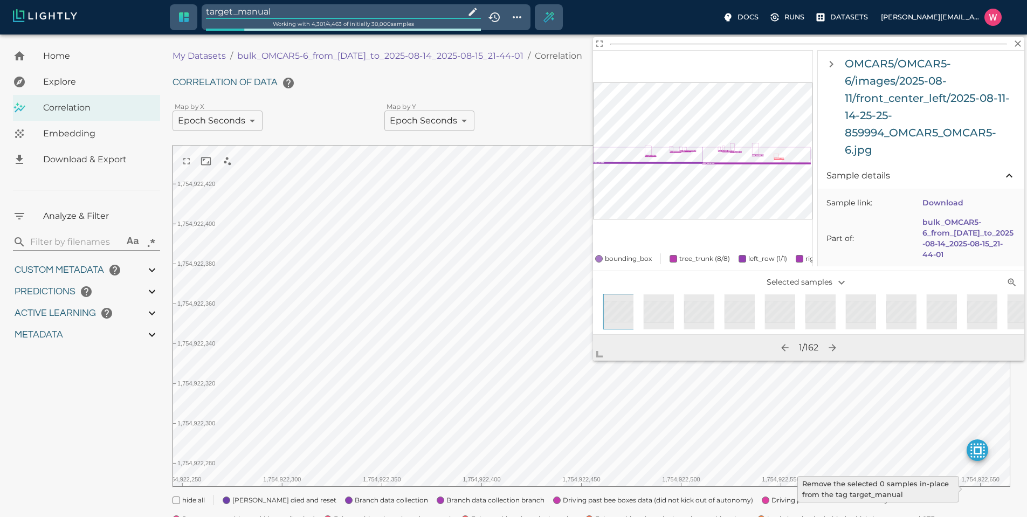
type input "0.996"
type input "9007199254740991"
type input "0.560885965824127"
type input "14.5048859658241"
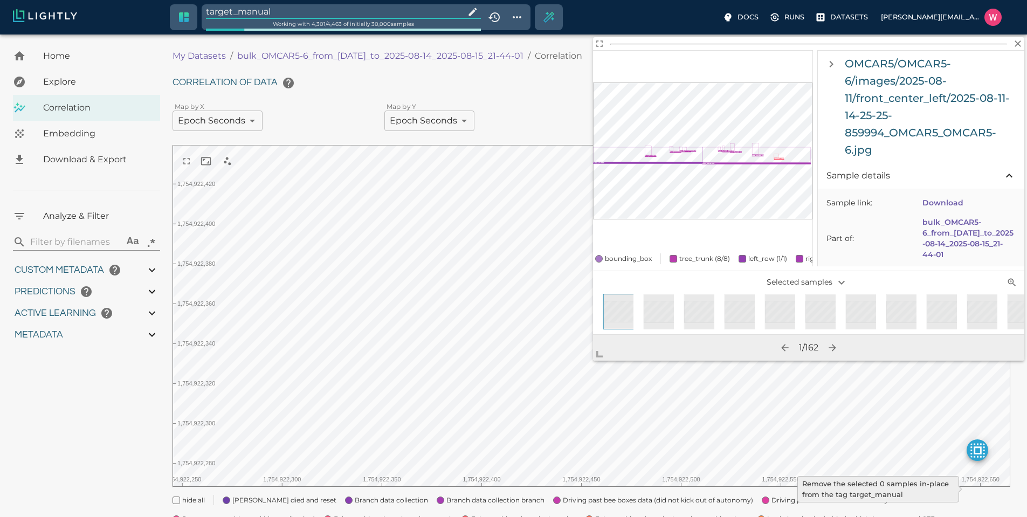
type input "1.88527536392212"
type input "23.0512753639221"
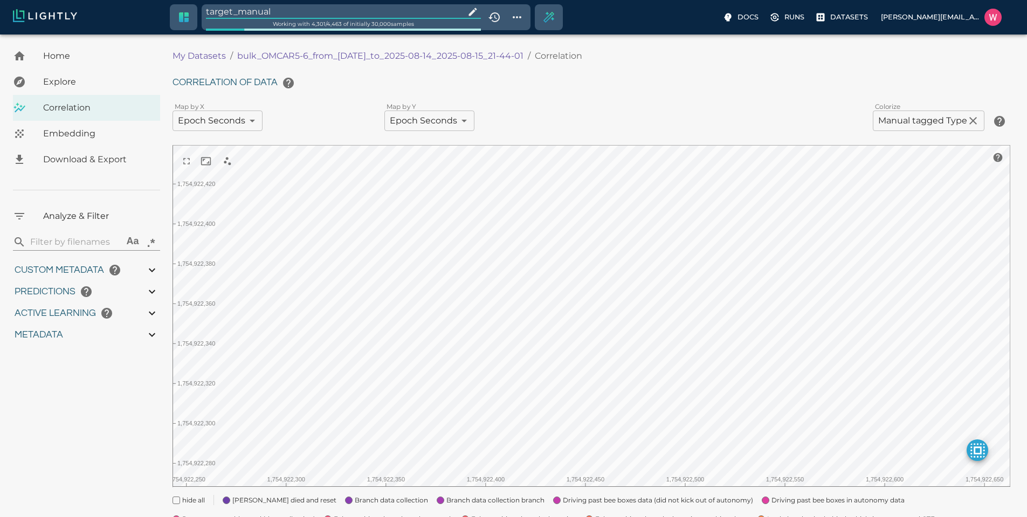
type input "1754910832.53803"
type input "1755203888.44703"
type input "0.999"
type input "0.996"
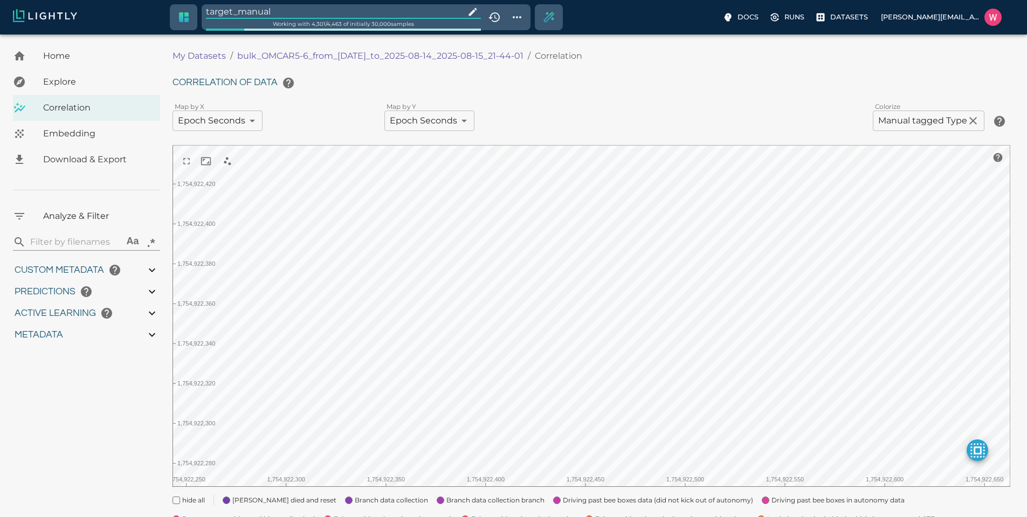
type input "0.996"
type input "9007199254740991"
type input "0.560885965824127"
type input "14.5048859658241"
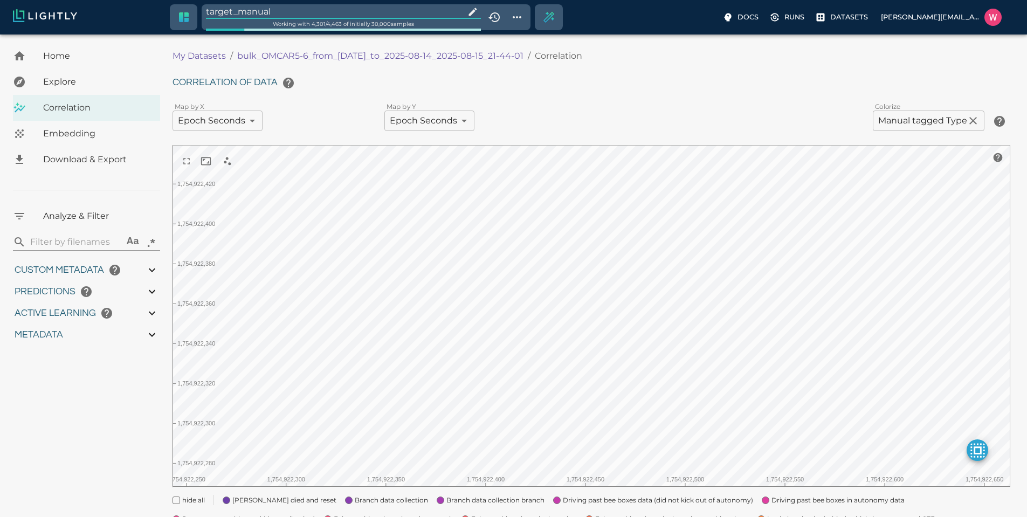
type input "1.88527536392212"
type input "23.0512753639221"
type input "1754910832.53803"
type input "1755203888.44703"
type input "0.999"
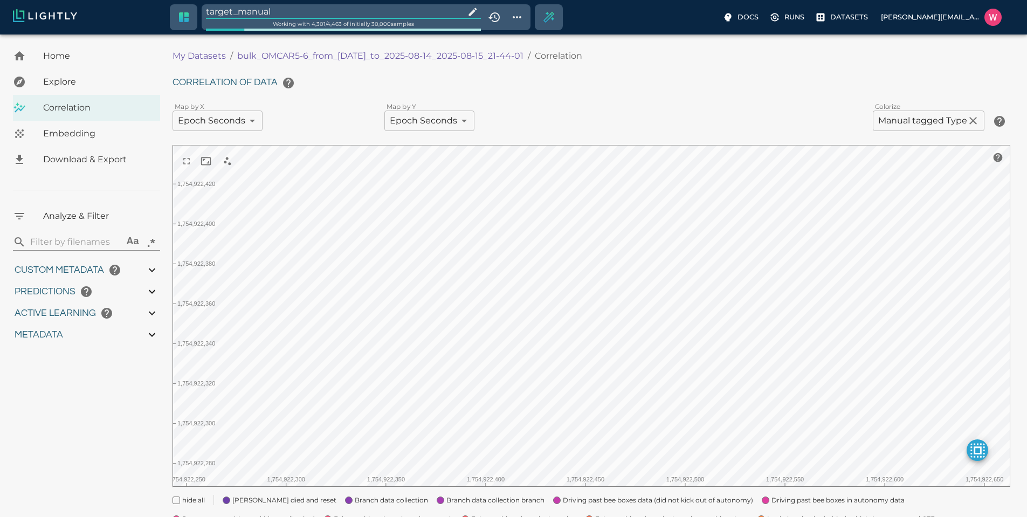
type input "0.999"
type input "0.996"
type input "0.560885965824127"
type input "14.5048859658241"
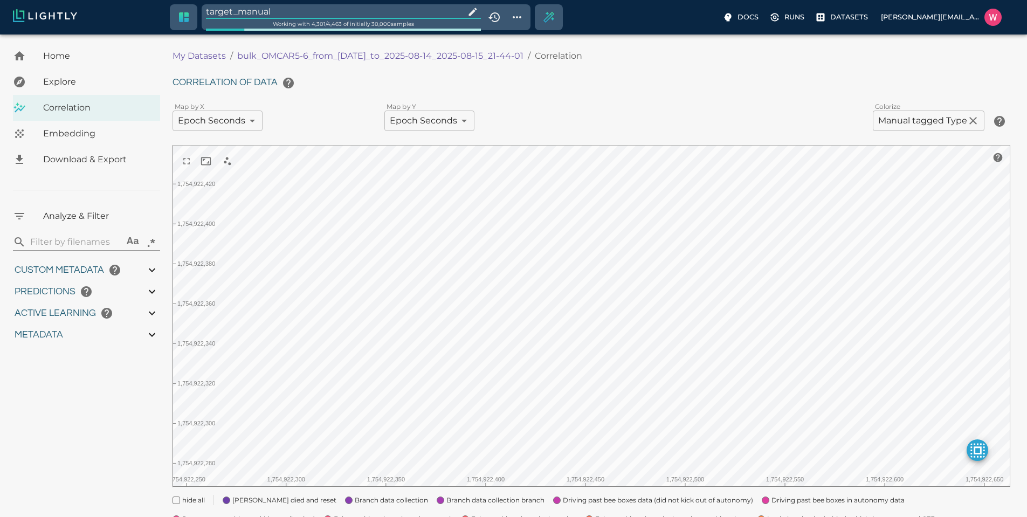
type input "1.88527536392212"
type input "23.0512753639221"
type input "1754910832.53803"
type input "1755203888.44703"
type input "0.999"
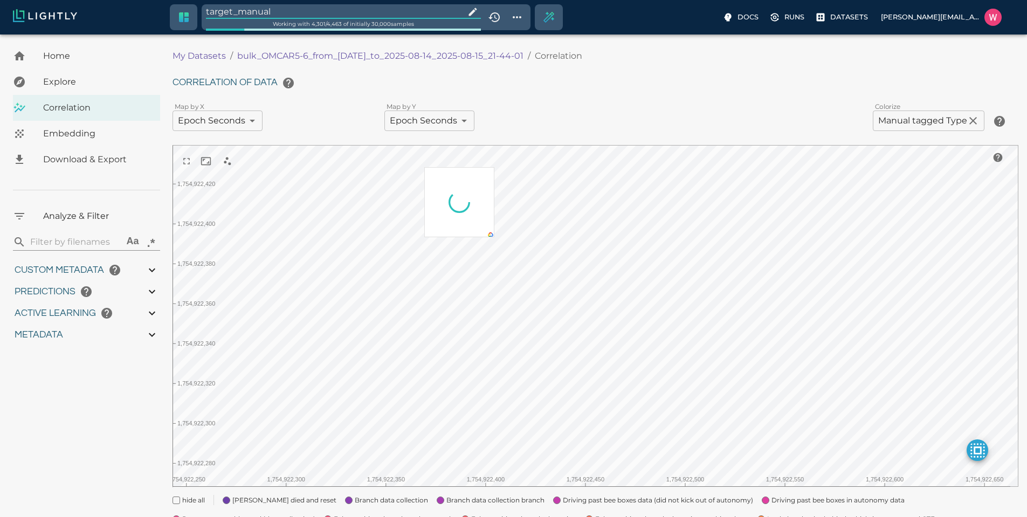
type input "0.999"
type input "0.996"
type input "0.560885965824127"
type input "14.5048859658241"
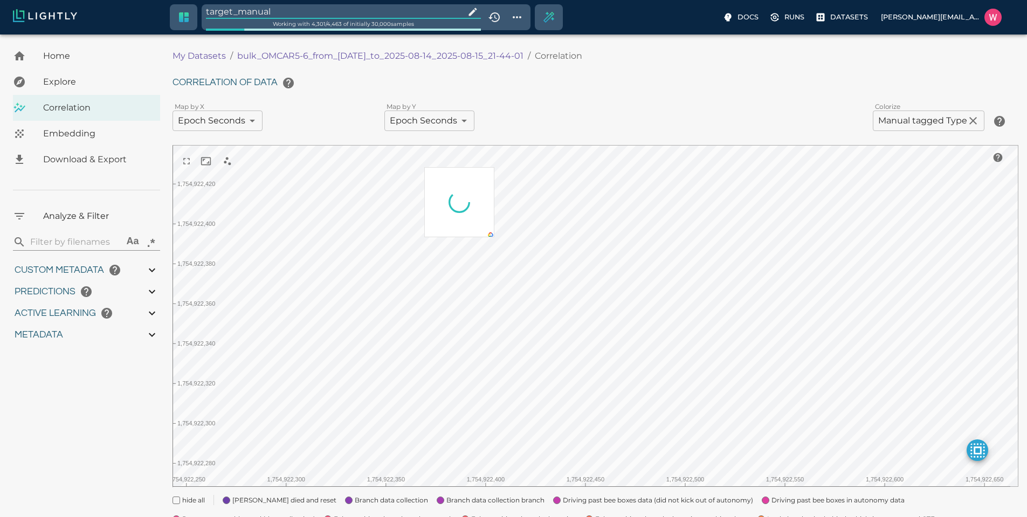
type input "1.88527536392212"
type input "23.0512753639221"
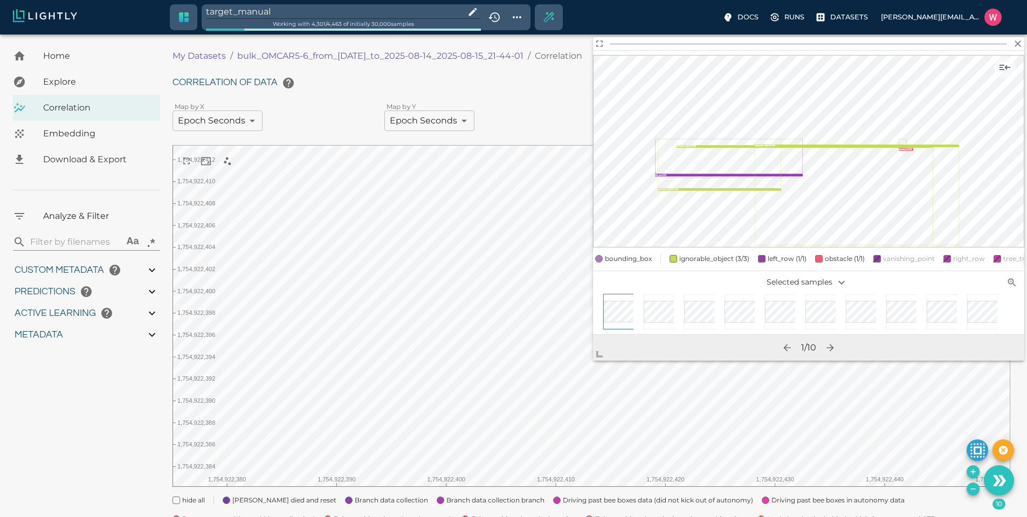
click at [973, 492] on icon "Remove the selected 10 samples in-place from the tag target_manual" at bounding box center [973, 489] width 9 height 9
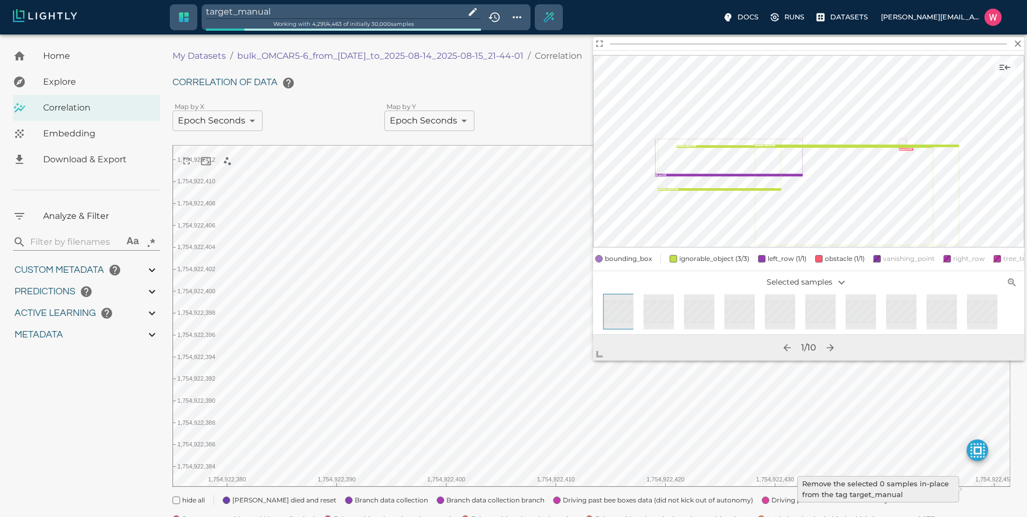
type input "1754910832.53803"
type input "1755203888.44703"
type input "0.999"
type input "0.996"
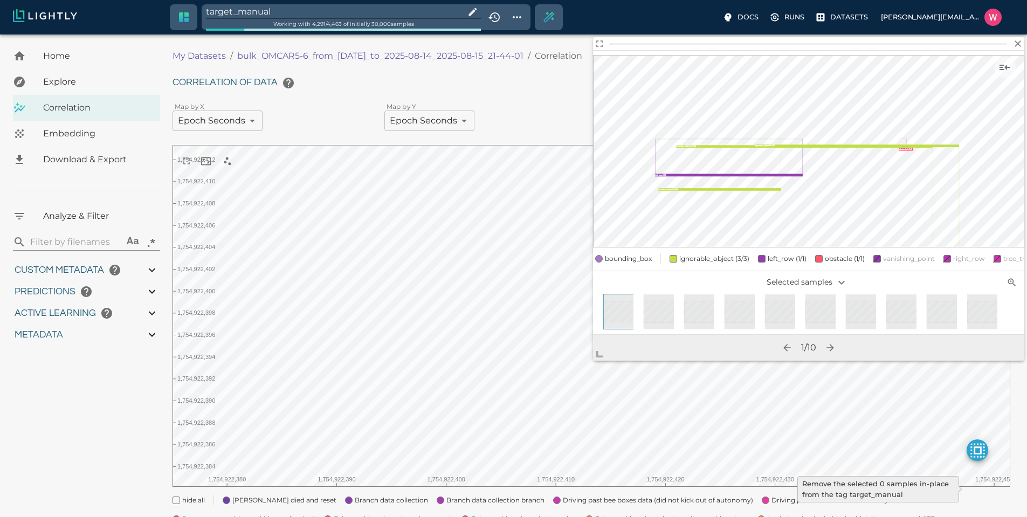
type input "0.996"
type input "9007199254740991"
type input "0.560885965824127"
type input "14.5048859658241"
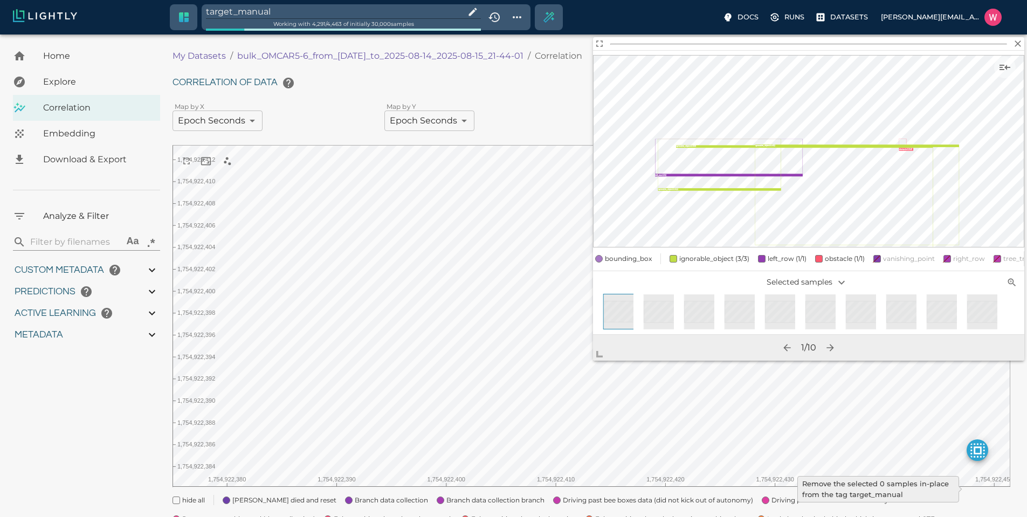
type input "1.88527536392212"
type input "23.0512753639221"
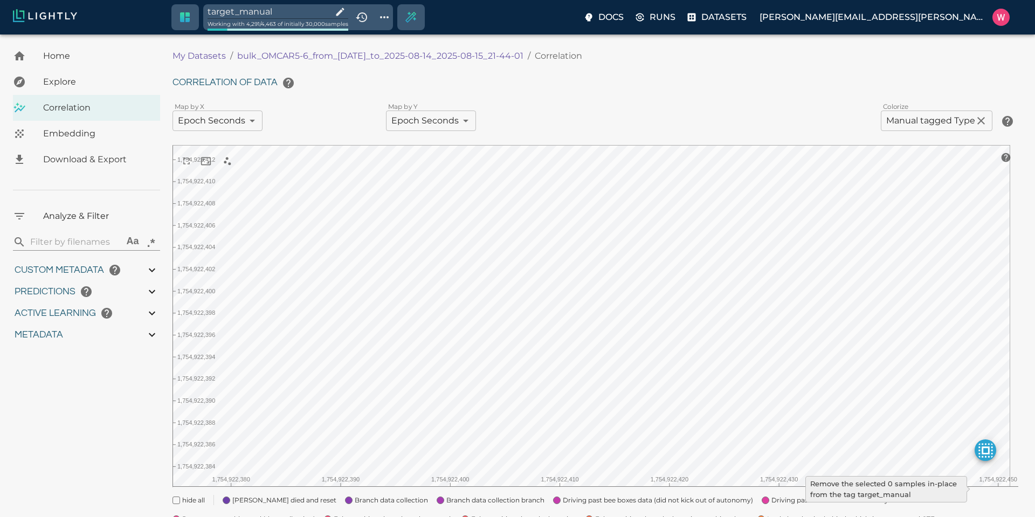
type input "1754910832.53803"
type input "1755203888.44703"
type input "0.999"
type input "0.996"
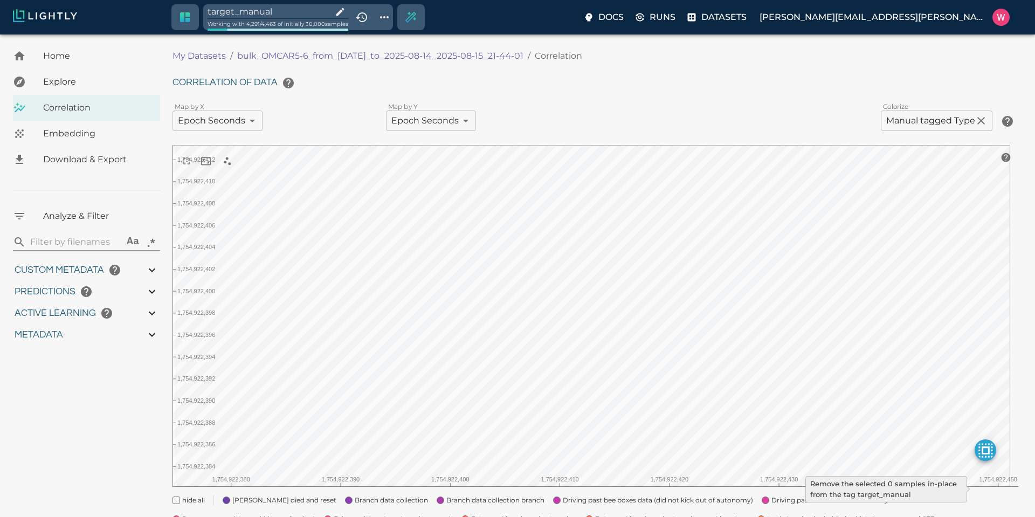
type input "0.996"
type input "9007199254740991"
type input "0.560885965824127"
type input "14.5048859658241"
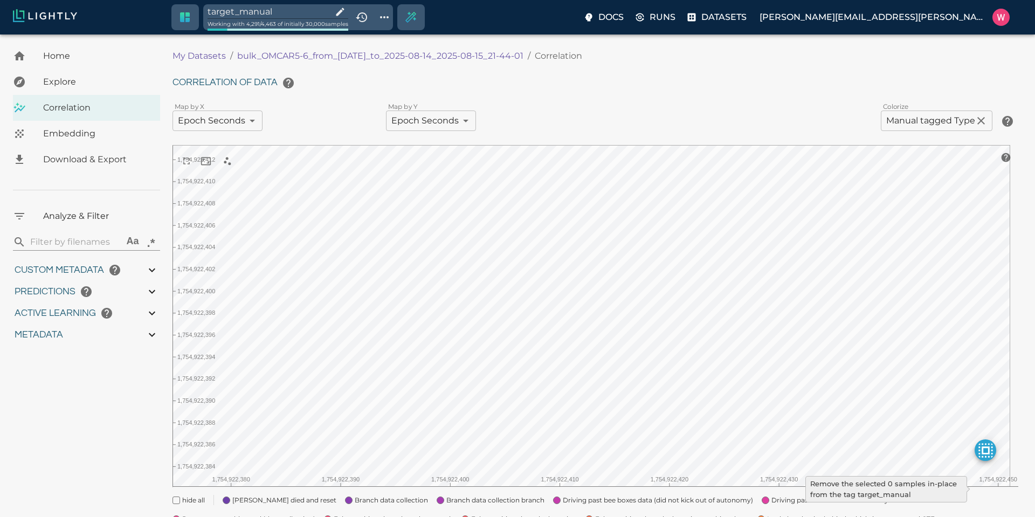
type input "1.88527536392212"
type input "23.0512753639221"
type input "1754910832.53803"
type input "1755203888.44703"
type input "0.999"
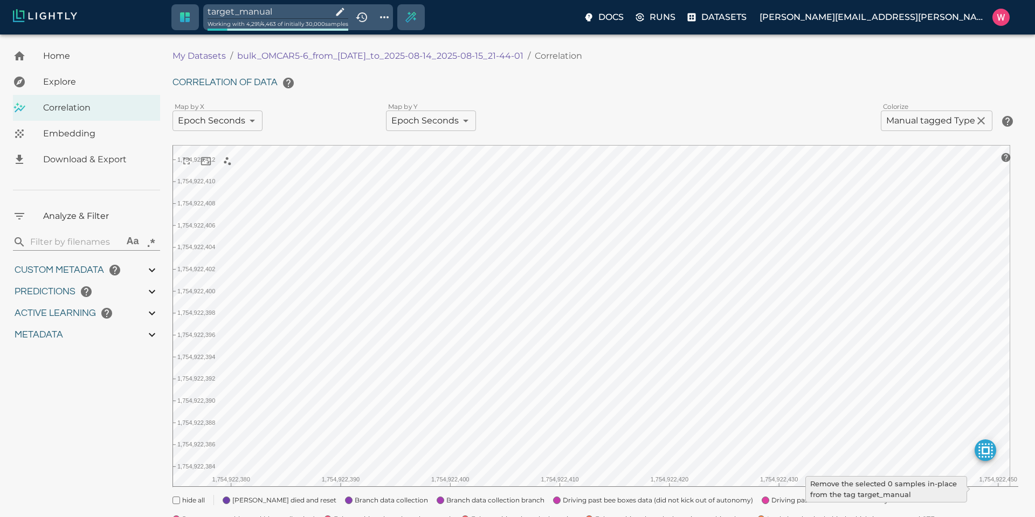
type input "0.999"
type input "0.996"
type input "0.560885965824127"
type input "14.5048859658241"
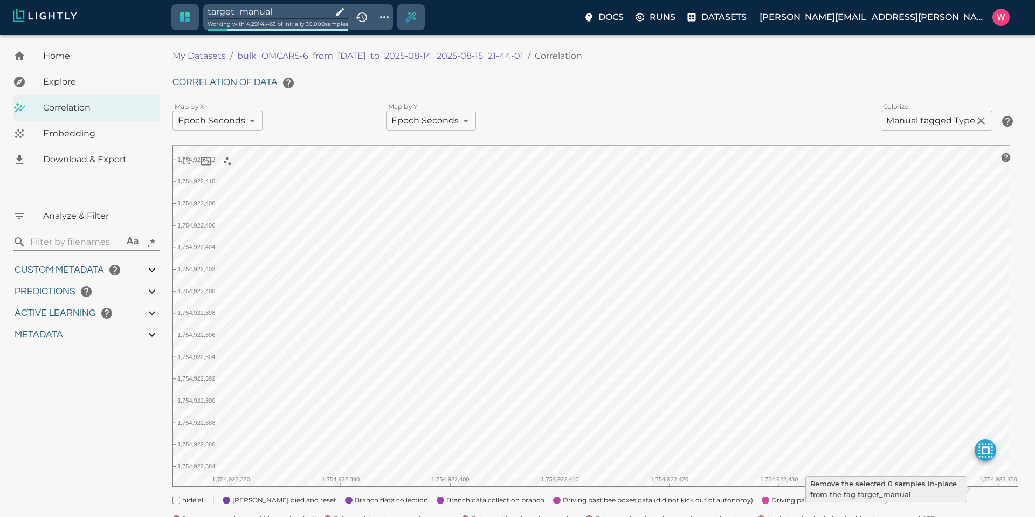
type input "1.88527536392212"
type input "23.0512753639221"
type input "1754910832.53803"
type input "1755203888.44703"
type input "0.999"
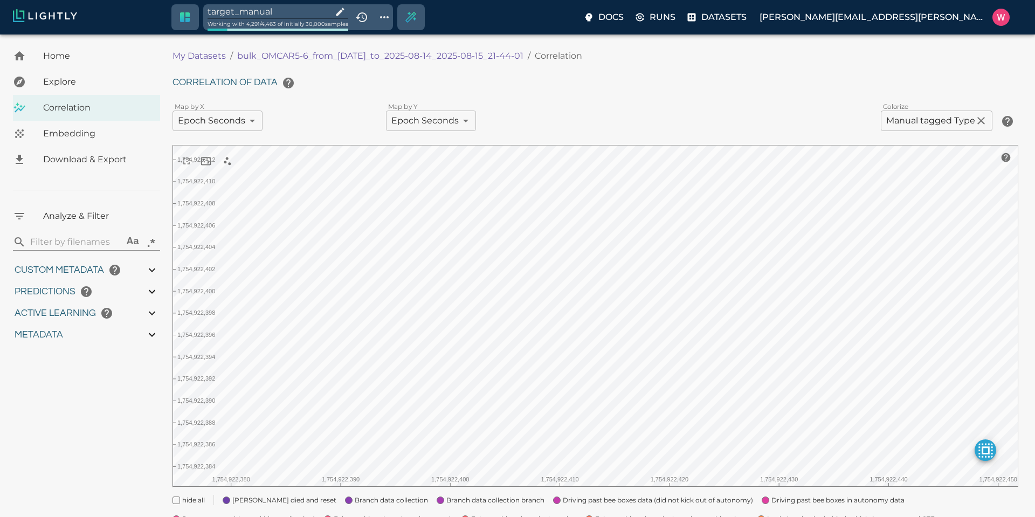
type input "0.999"
type input "0.996"
type input "0.560885965824127"
type input "14.5048859658241"
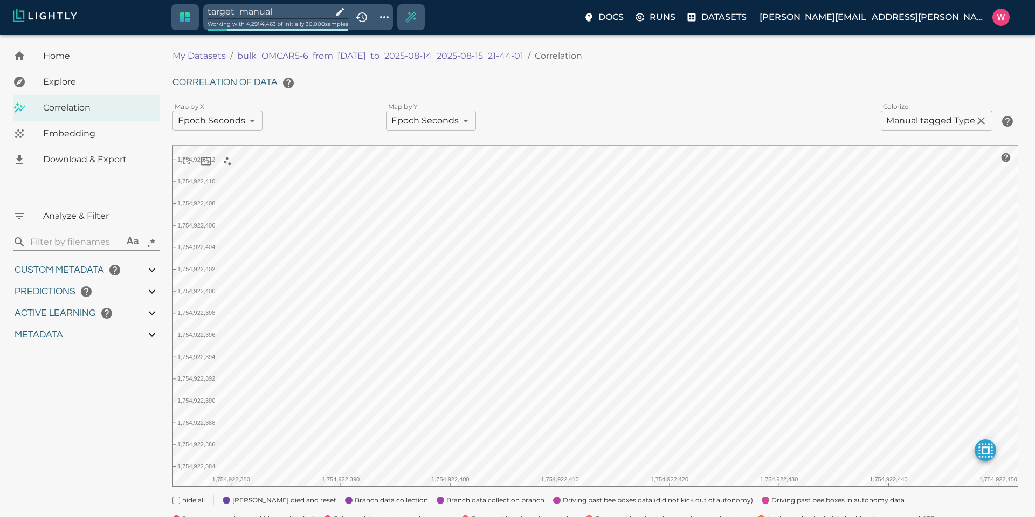
type input "1.88527536392212"
type input "23.0512753639221"
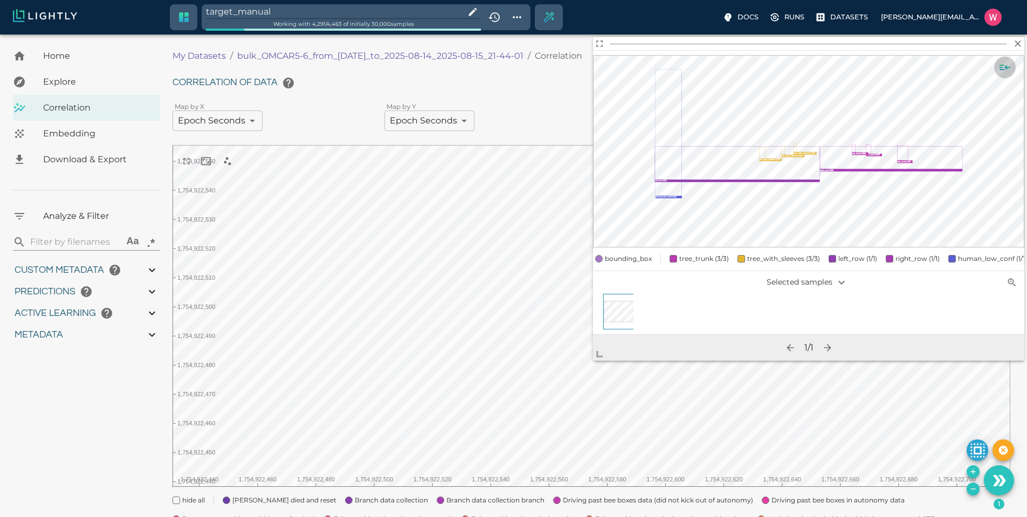
click at [1007, 65] on icon "Show sample details" at bounding box center [1005, 67] width 11 height 5
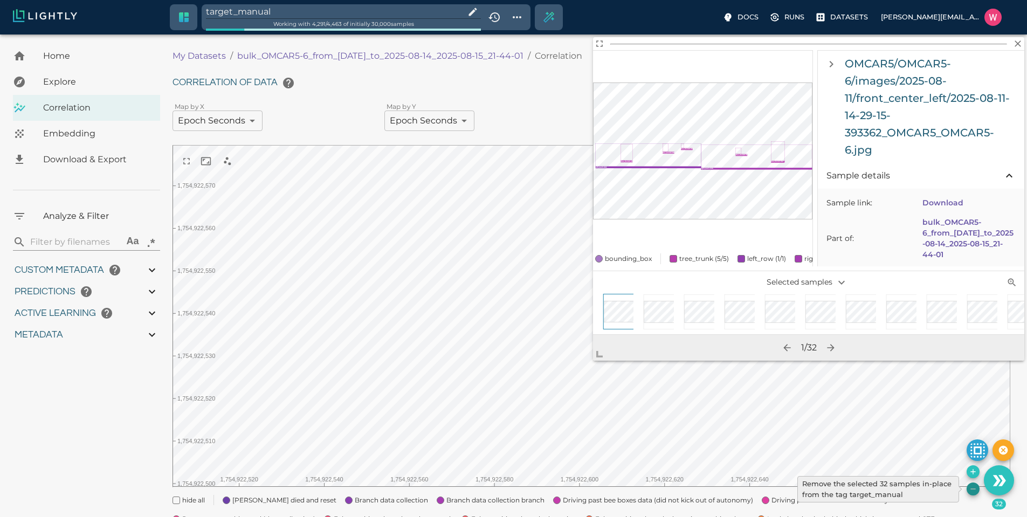
drag, startPoint x: 973, startPoint y: 493, endPoint x: 962, endPoint y: 486, distance: 12.9
click at [973, 493] on icon "Remove the selected 32 samples in-place from the tag target_manual" at bounding box center [973, 489] width 9 height 9
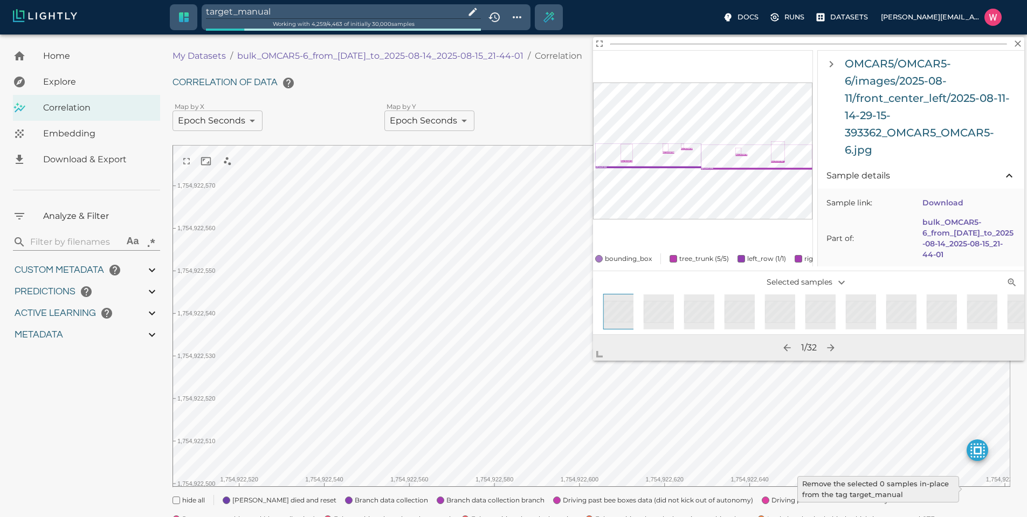
type input "1754910832.53803"
type input "1755203888.44703"
type input "0.999"
type input "0.996"
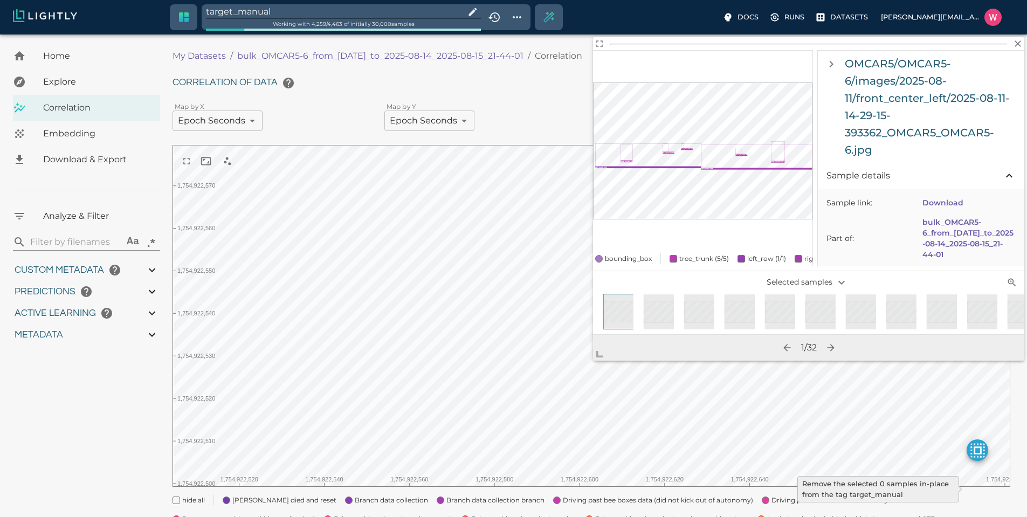
type input "0.996"
type input "9007199254740991"
type input "0.560885965824127"
type input "14.5048859658241"
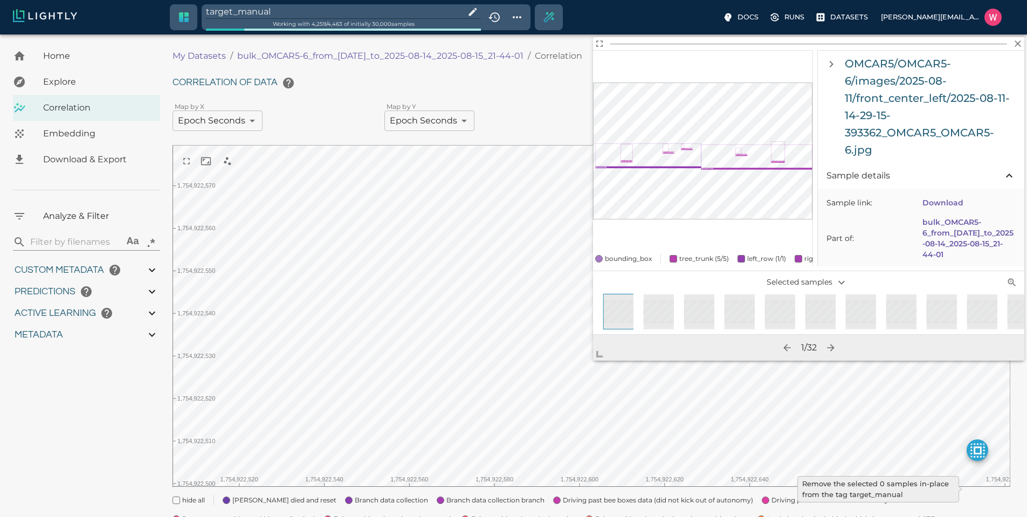
type input "1.88527536392212"
type input "23.0512753639221"
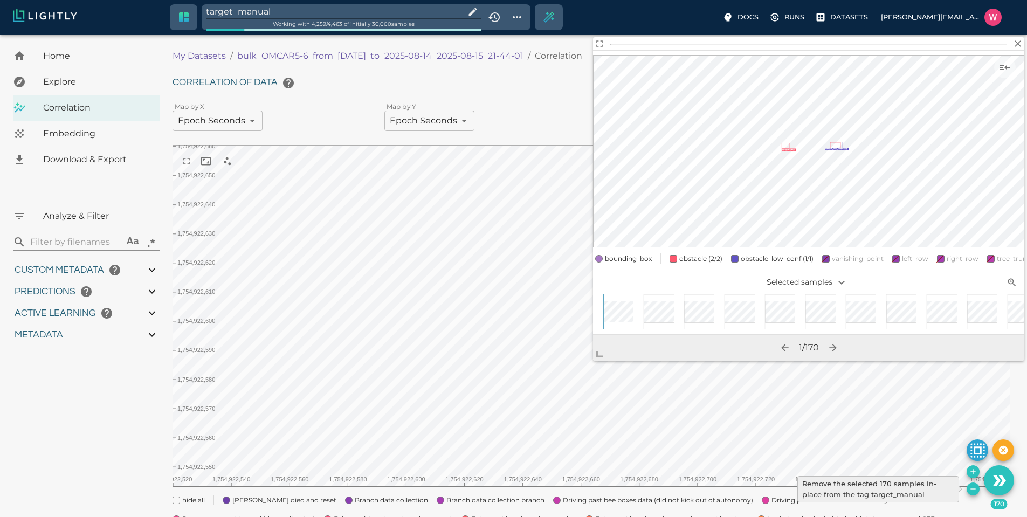
click at [971, 490] on icon "Remove the selected 170 samples in-place from the tag target_manual" at bounding box center [973, 489] width 9 height 9
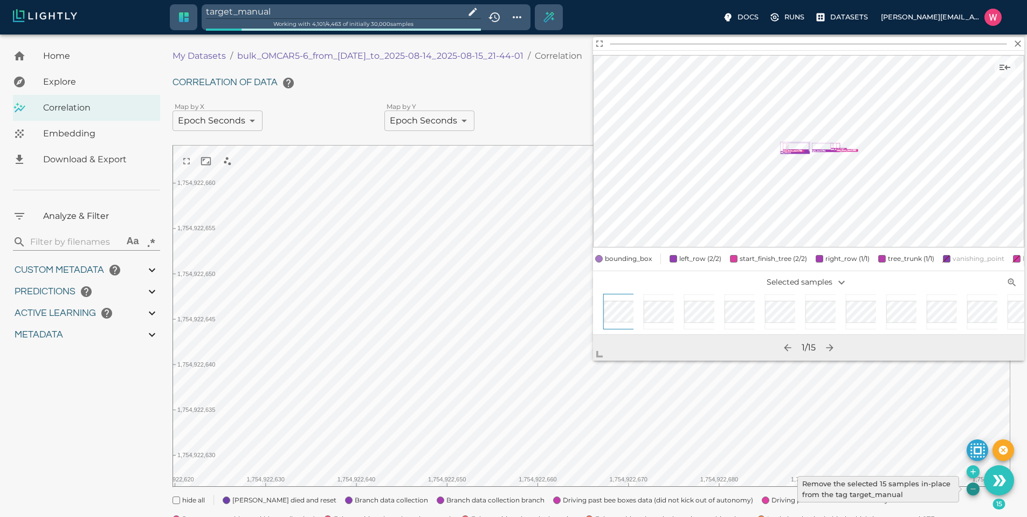
click at [974, 490] on icon "Remove the selected 15 samples in-place from the tag target_manual" at bounding box center [973, 489] width 9 height 9
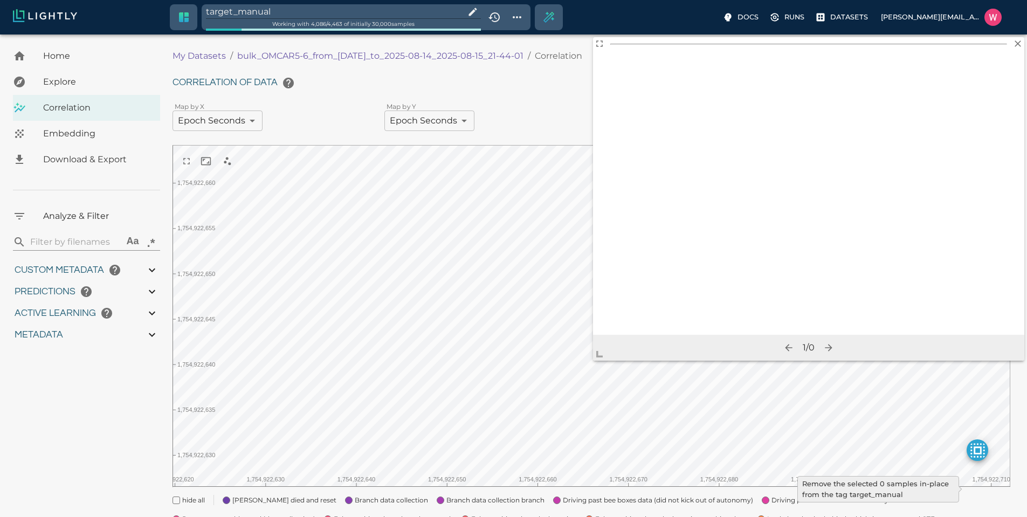
click at [738, 371] on body "target_manual Working with 4,086 / 4,463 of initially 30,000 samples Docs Runs …" at bounding box center [513, 338] width 1027 height 607
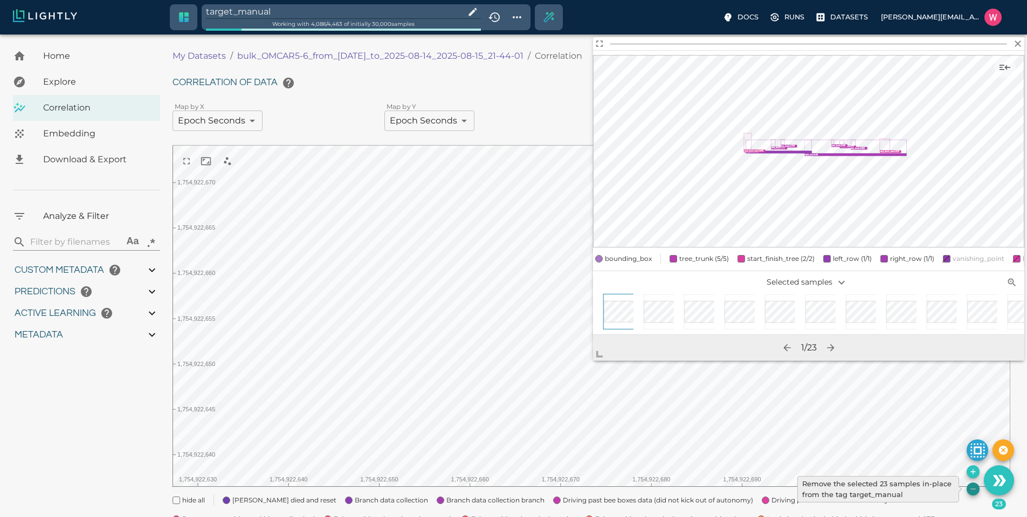
click at [971, 492] on icon "Remove the selected 23 samples in-place from the tag target_manual" at bounding box center [973, 489] width 9 height 9
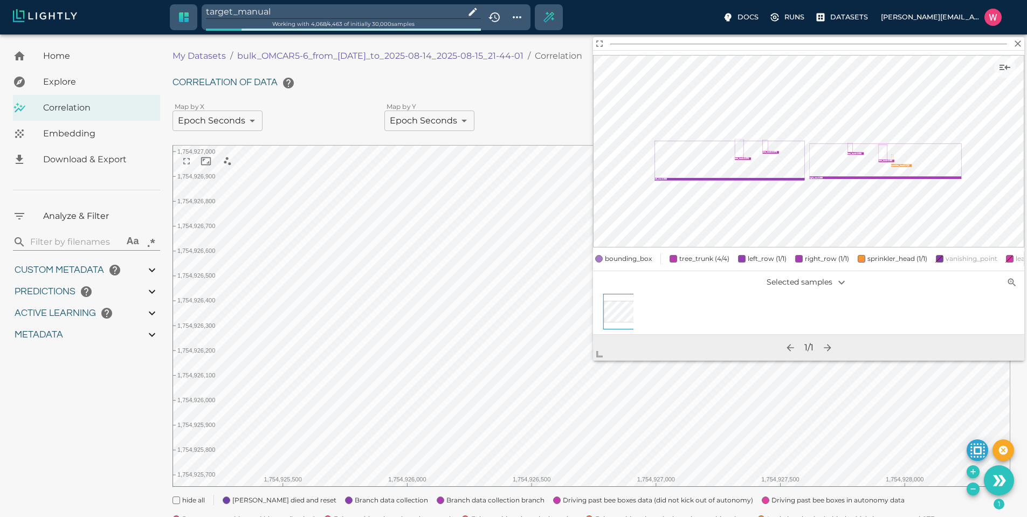
click at [1007, 67] on icon "Show sample details" at bounding box center [1005, 67] width 13 height 13
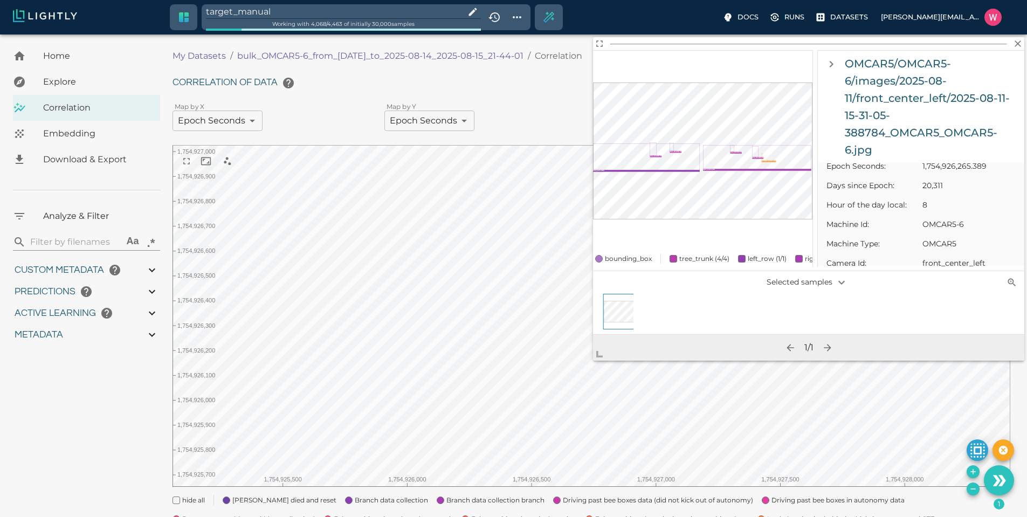
scroll to position [647, 0]
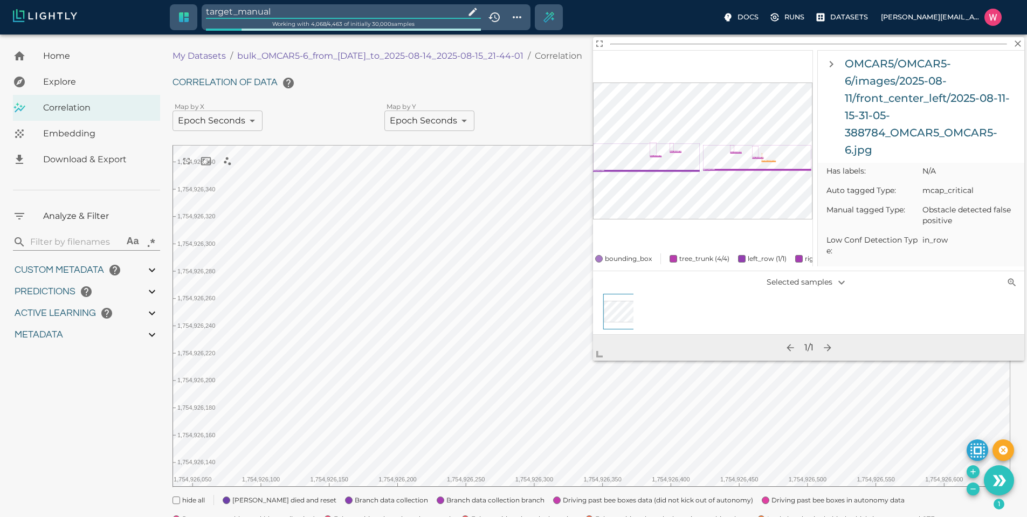
click at [282, 12] on input "target_manual" at bounding box center [333, 11] width 255 height 15
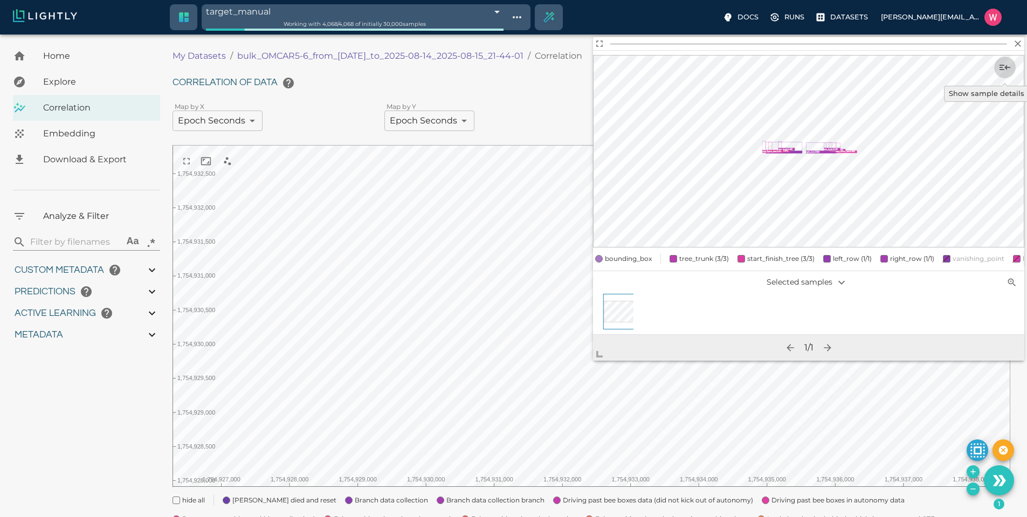
click at [1005, 66] on icon "Show sample details" at bounding box center [1005, 67] width 13 height 13
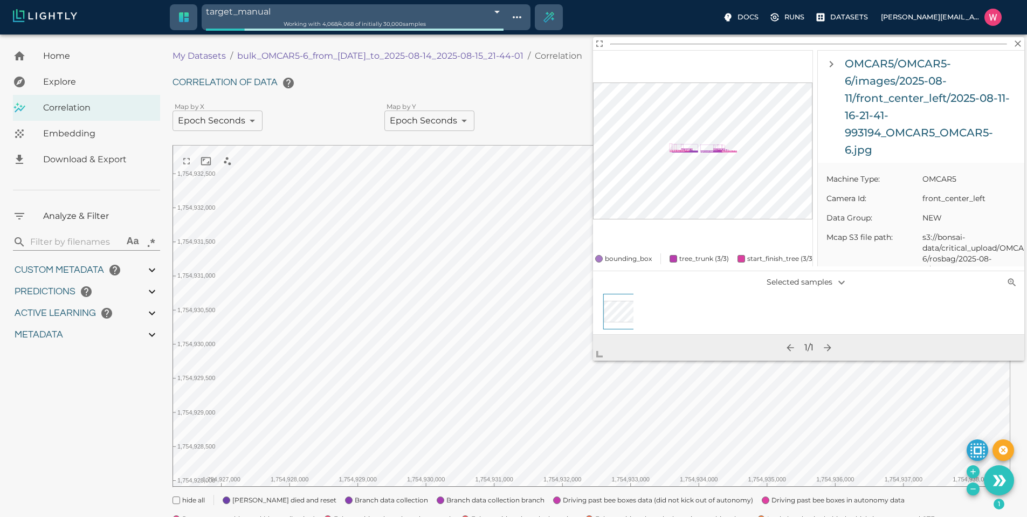
scroll to position [582, 0]
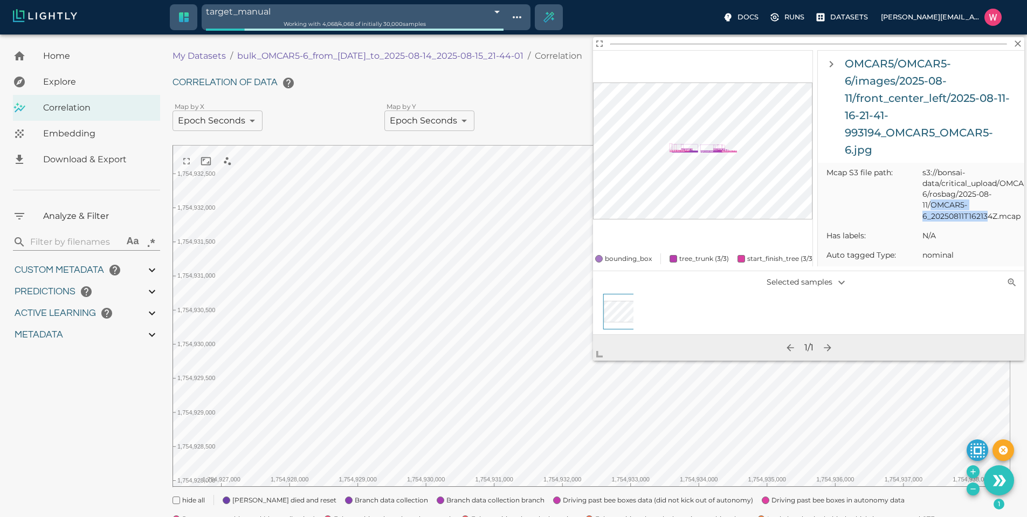
drag, startPoint x: 933, startPoint y: 216, endPoint x: 989, endPoint y: 222, distance: 57.0
click at [989, 221] on span "s3://bonsai-data/critical_upload/OMCAR5/OMCAR5-6/rosbag/2025-08-11/OMCAR5-6_202…" at bounding box center [969, 194] width 93 height 54
copy span "OMCAR5-6_20250811T16213"
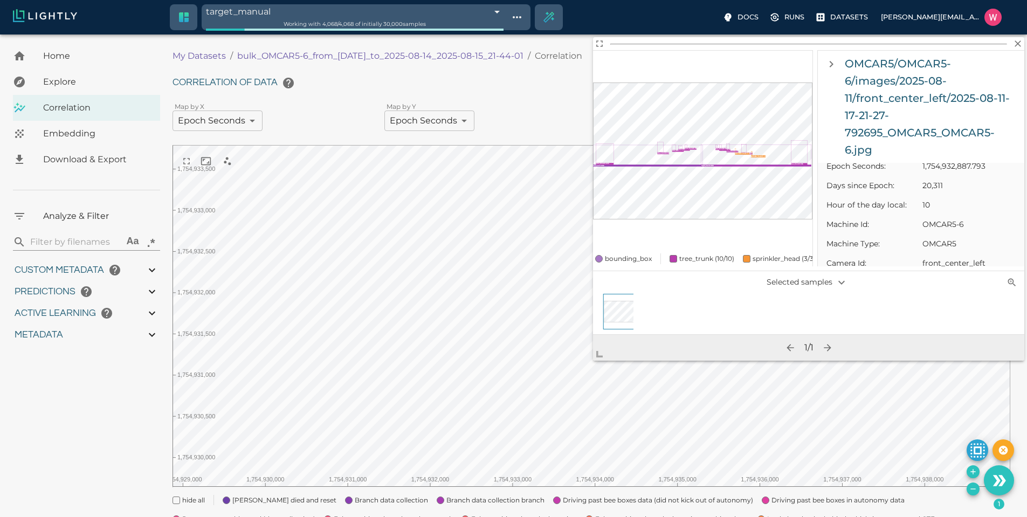
scroll to position [647, 0]
click at [550, 143] on div "Correlation of data Map by X Epoch Seconds userDefined|NUMERIC_FLOAT|Epoch Seco…" at bounding box center [592, 337] width 838 height 530
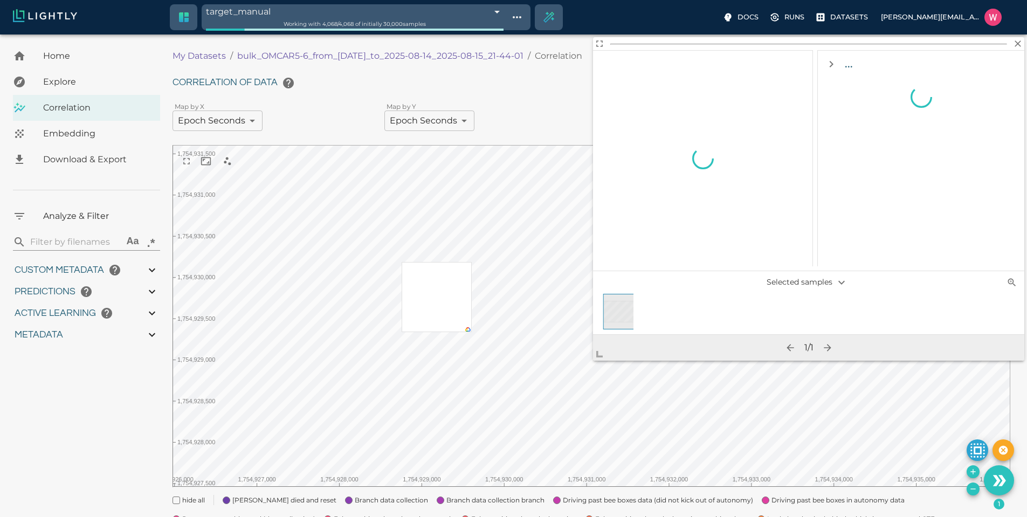
scroll to position [0, 0]
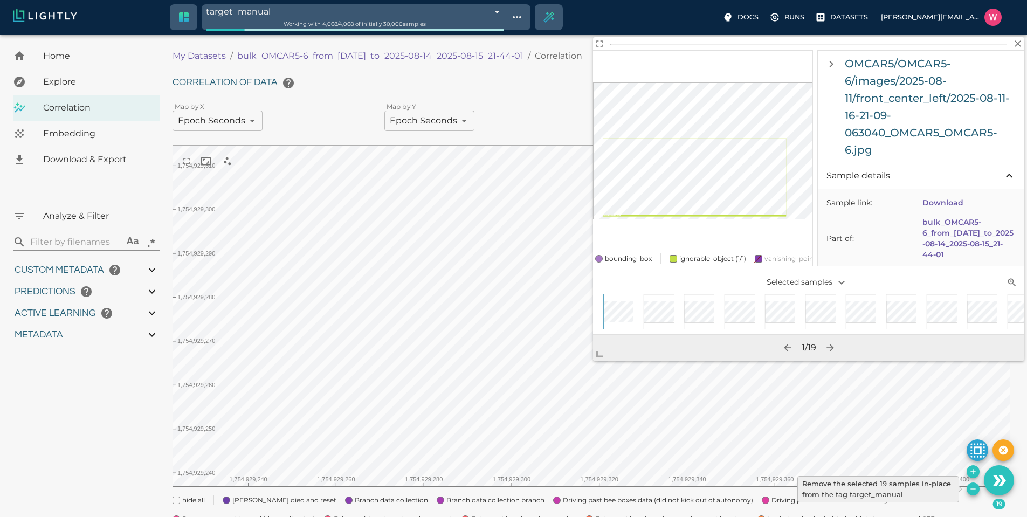
click at [969, 487] on icon "Remove the selected 19 samples in-place from the tag target_manual" at bounding box center [973, 489] width 9 height 9
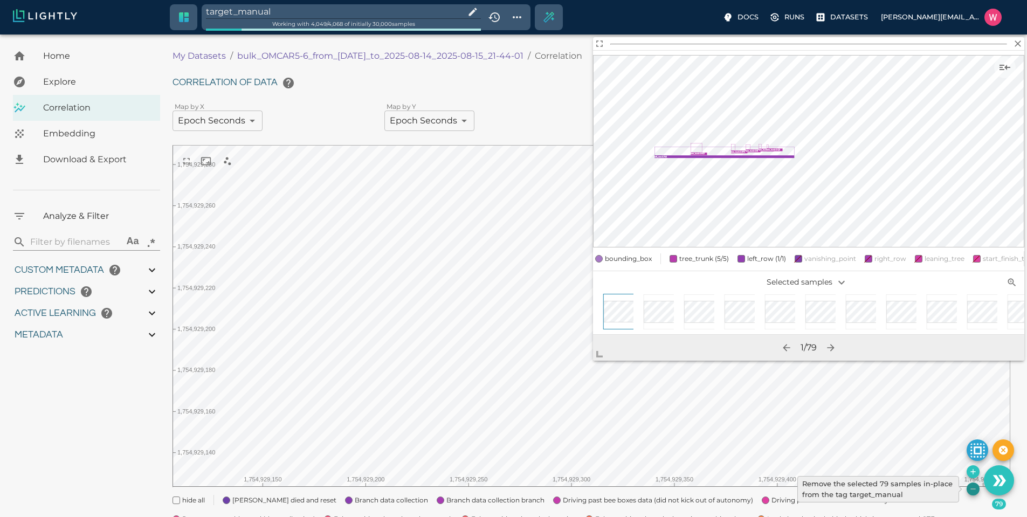
click at [969, 487] on icon "Remove the selected 79 samples in-place from the tag target_manual" at bounding box center [973, 489] width 9 height 9
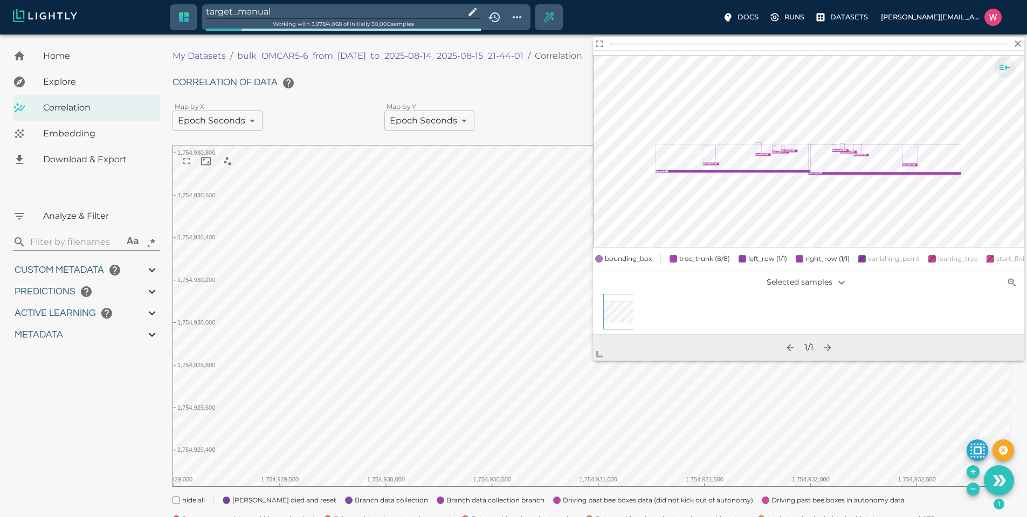
click at [1009, 65] on icon "Show sample details" at bounding box center [1005, 67] width 13 height 13
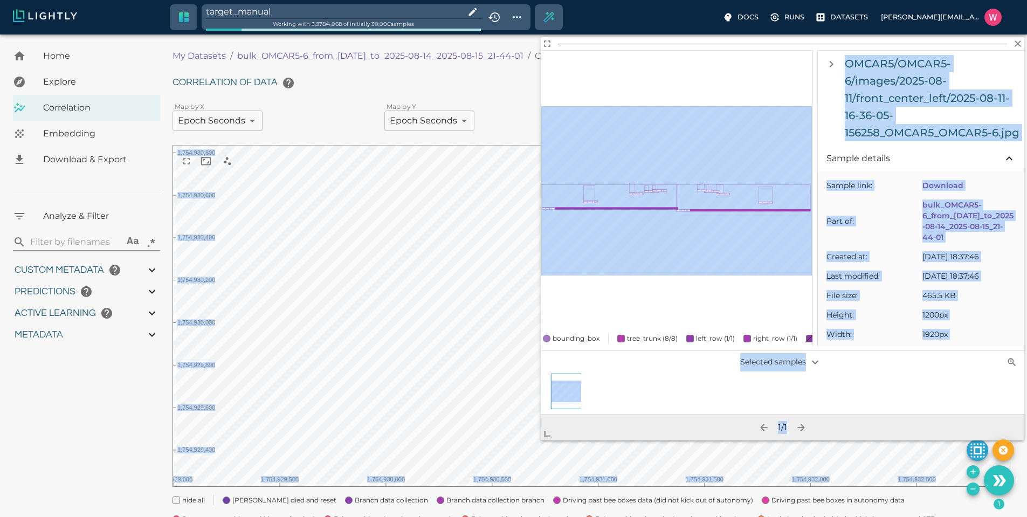
click at [532, 463] on body "target_manual Working with 3,978 / 4,068 of initially 30,000 samples Docs Runs …" at bounding box center [513, 338] width 1027 height 607
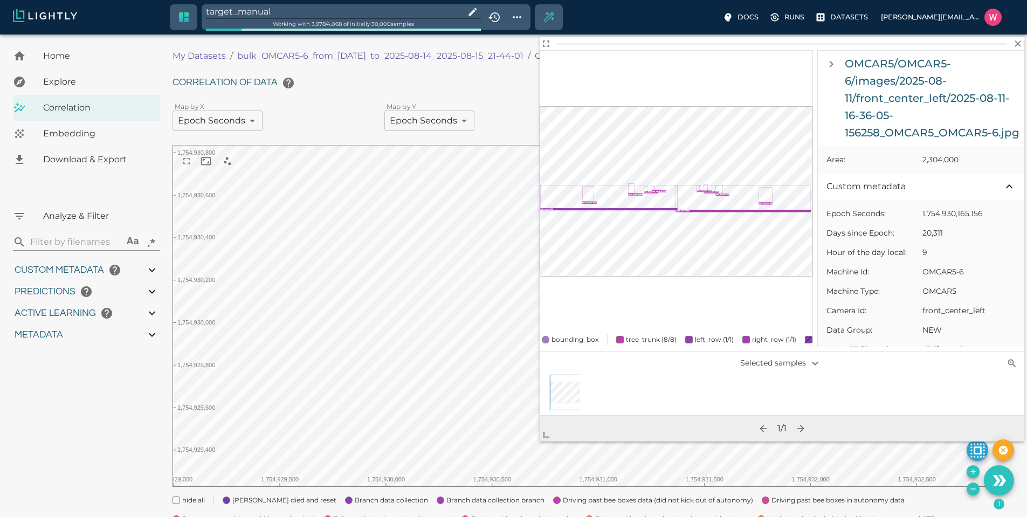
scroll to position [518, 0]
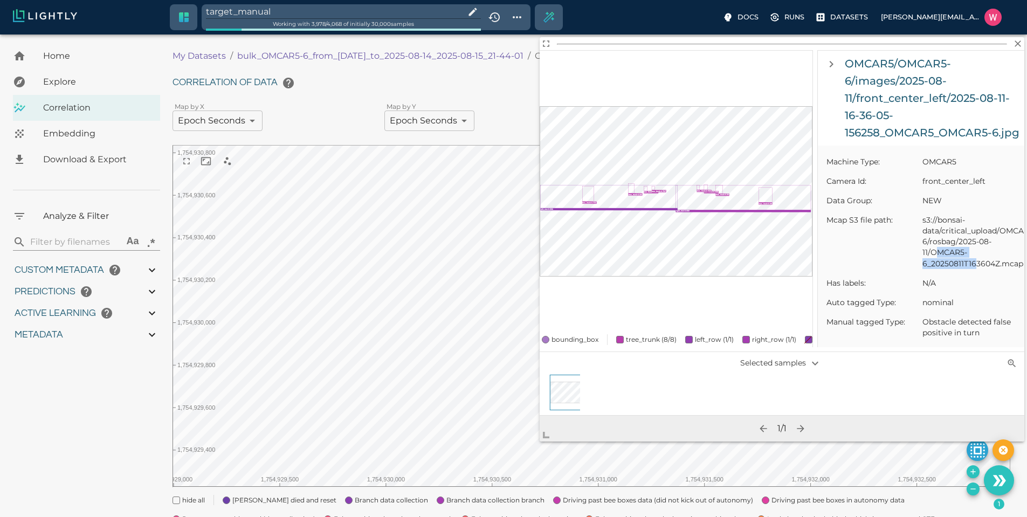
drag, startPoint x: 933, startPoint y: 279, endPoint x: 962, endPoint y: 286, distance: 29.4
click at [975, 269] on span "s3://bonsai-data/critical_upload/OMCAR5/OMCAR5-6/rosbag/2025-08-11/OMCAR5-6_202…" at bounding box center [969, 242] width 93 height 54
click at [957, 269] on span "s3://bonsai-data/critical_upload/OMCAR5/OMCAR5-6/rosbag/2025-08-11/OMCAR5-6_202…" at bounding box center [969, 242] width 93 height 54
drag, startPoint x: 933, startPoint y: 283, endPoint x: 994, endPoint y: 291, distance: 61.0
click at [994, 269] on span "s3://bonsai-data/critical_upload/OMCAR5/OMCAR5-6/rosbag/2025-08-11/OMCAR5-6_202…" at bounding box center [969, 242] width 93 height 54
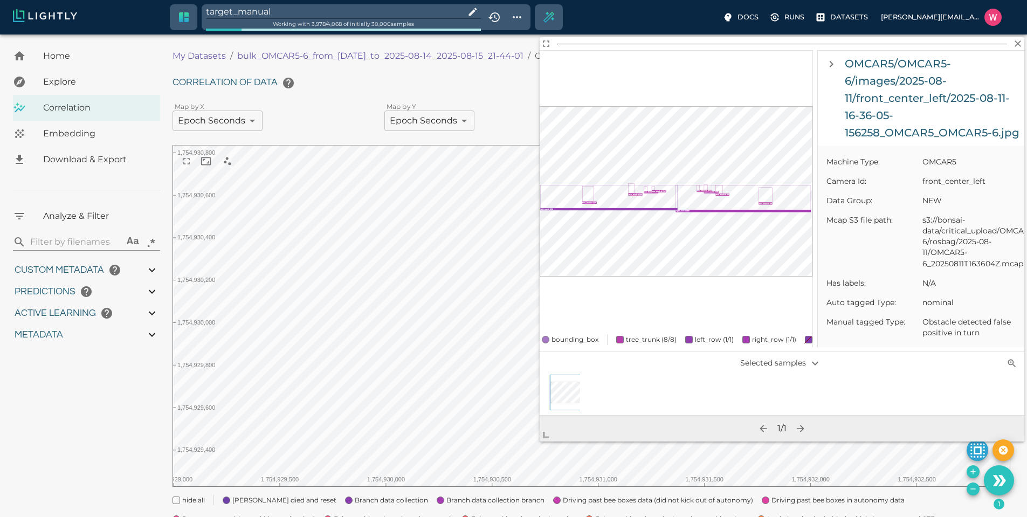
click at [998, 269] on span "s3://bonsai-data/critical_upload/OMCAR5/OMCAR5-6/rosbag/2025-08-11/OMCAR5-6_202…" at bounding box center [969, 242] width 93 height 54
drag, startPoint x: 998, startPoint y: 292, endPoint x: 938, endPoint y: 284, distance: 60.5
click at [938, 269] on span "s3://bonsai-data/critical_upload/OMCAR5/OMCAR5-6/rosbag/2025-08-11/OMCAR5-6_202…" at bounding box center [969, 242] width 93 height 54
copy span "OMCAR5-6_20250811T163604Z."
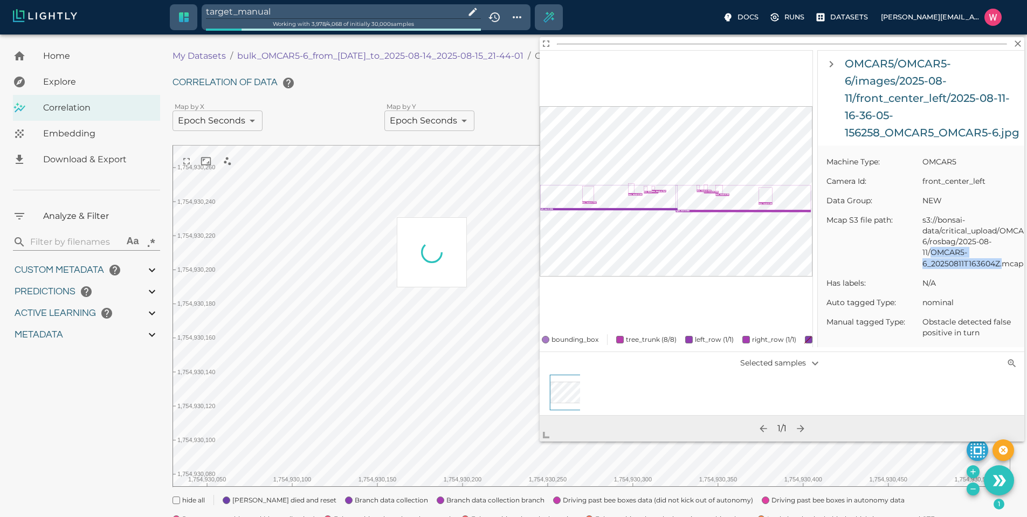
scroll to position [0, 0]
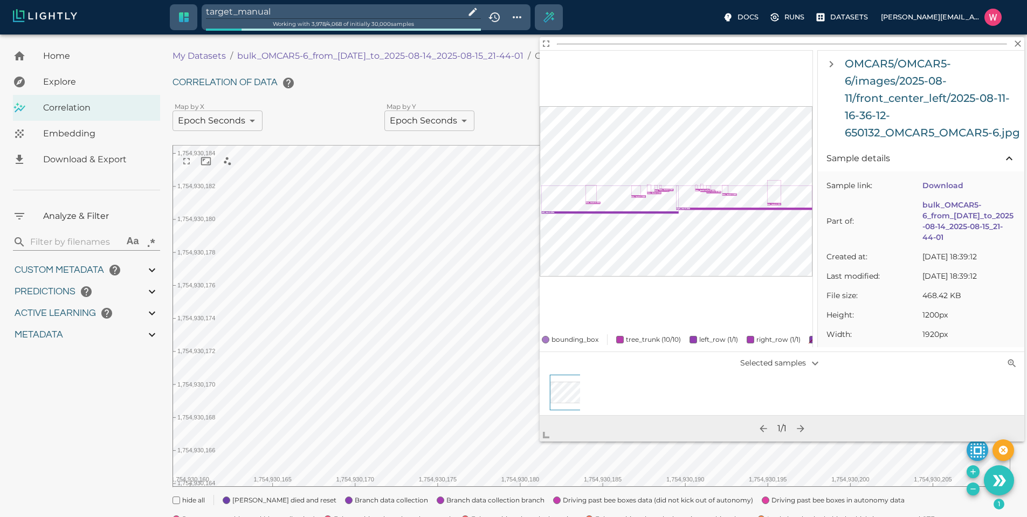
click at [257, 496] on div "Correlation of data Map by X Epoch Seconds userDefined|NUMERIC_FLOAT|Epoch Seco…" at bounding box center [592, 337] width 838 height 530
click at [972, 489] on icon "Remove the selected 8 samples in-place from the tag target_manual" at bounding box center [973, 489] width 5 height 1
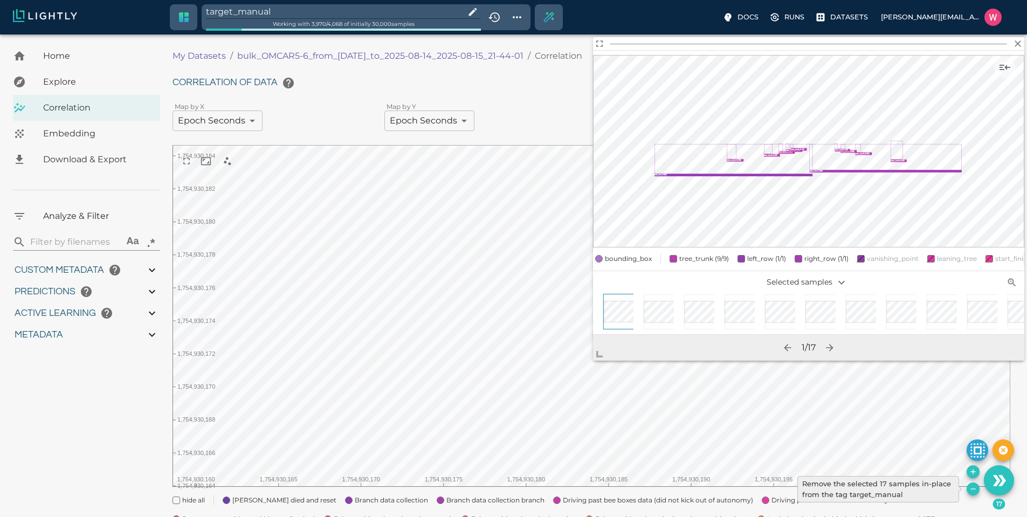
click at [975, 487] on icon "Remove the selected 17 samples in-place from the tag target_manual" at bounding box center [973, 489] width 9 height 9
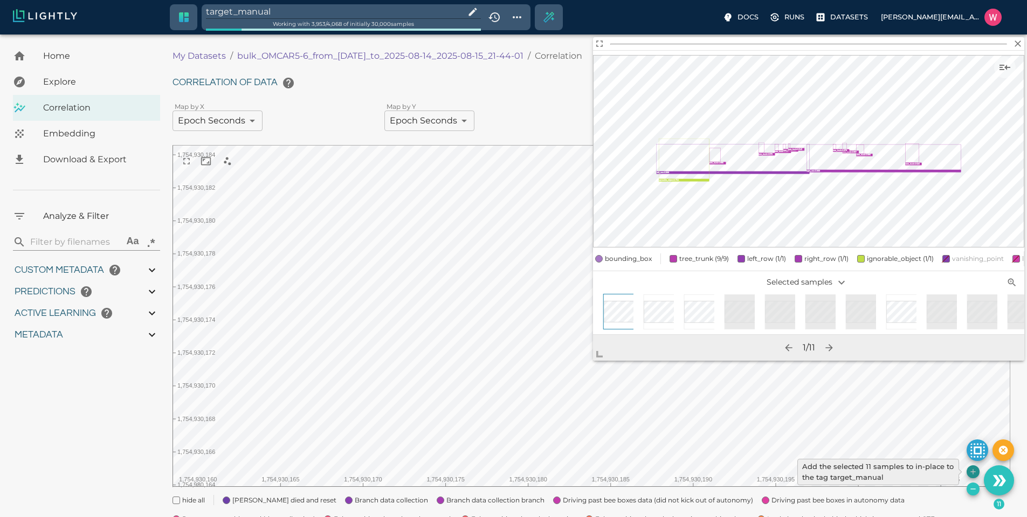
click at [971, 468] on icon "Add the selected 11 samples to in-place to the tag target_manual" at bounding box center [973, 472] width 9 height 9
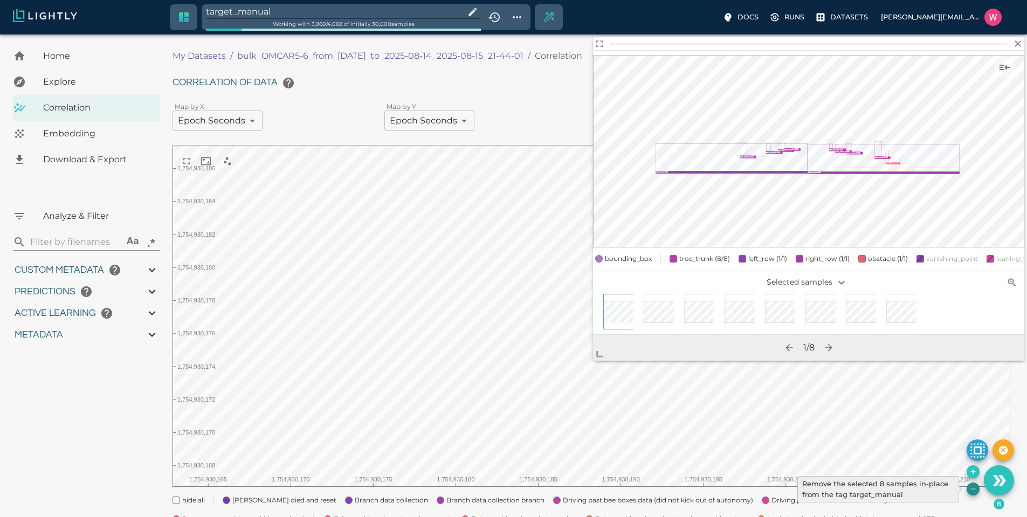
click at [973, 491] on icon "Remove the selected 8 samples in-place from the tag target_manual" at bounding box center [973, 489] width 9 height 9
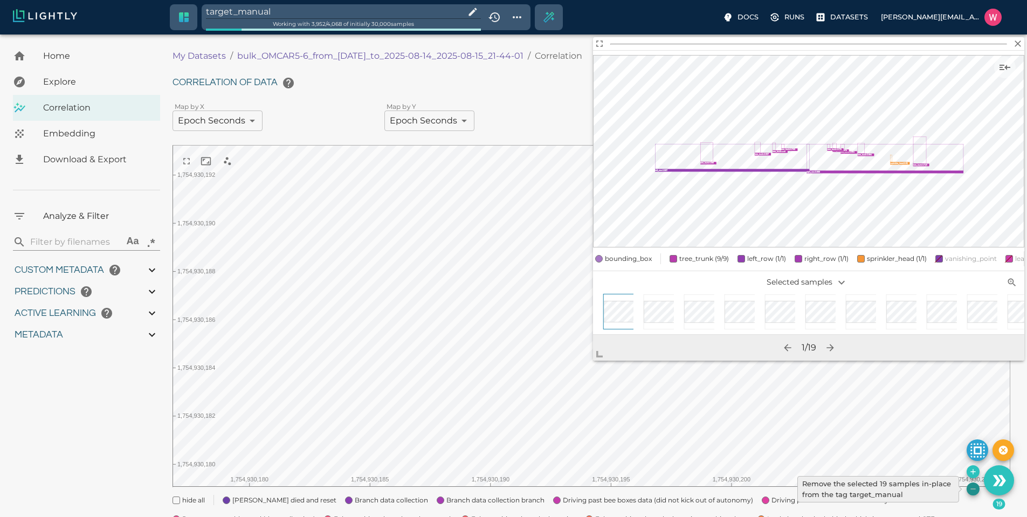
click at [974, 487] on icon "Remove the selected 19 samples in-place from the tag target_manual" at bounding box center [973, 489] width 9 height 9
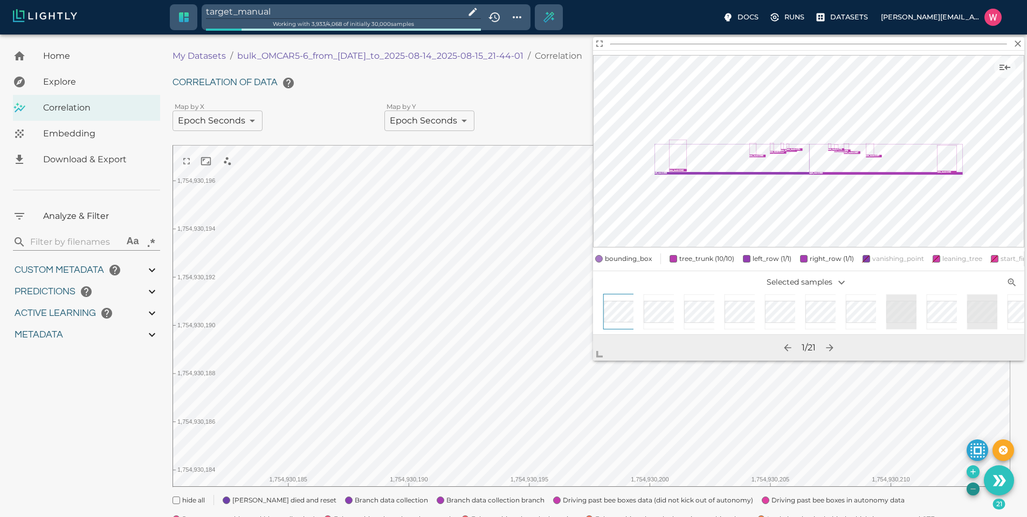
click at [967, 486] on button "Remove the selected 21 samples in-place from the tag target_manual" at bounding box center [973, 489] width 13 height 13
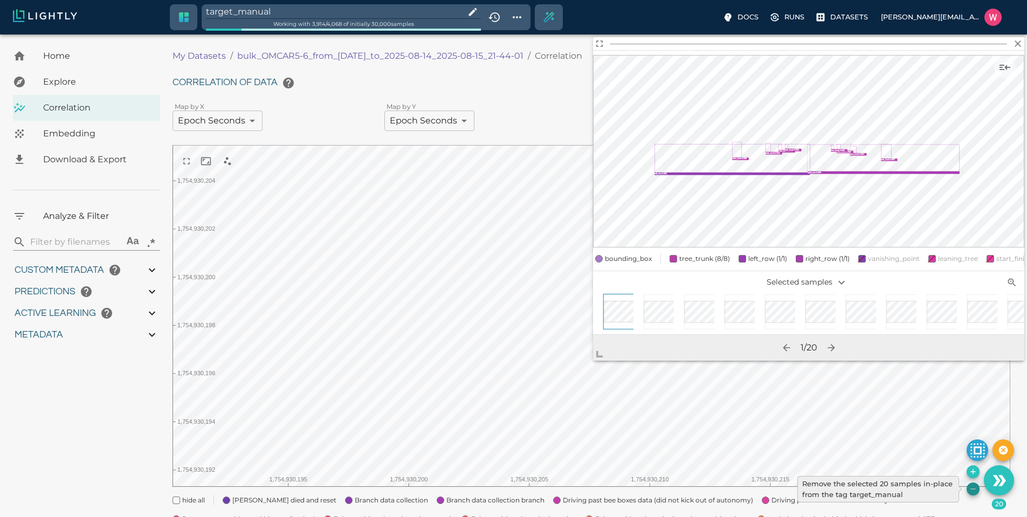
click at [970, 485] on icon "Remove the selected 20 samples in-place from the tag target_manual" at bounding box center [973, 489] width 9 height 9
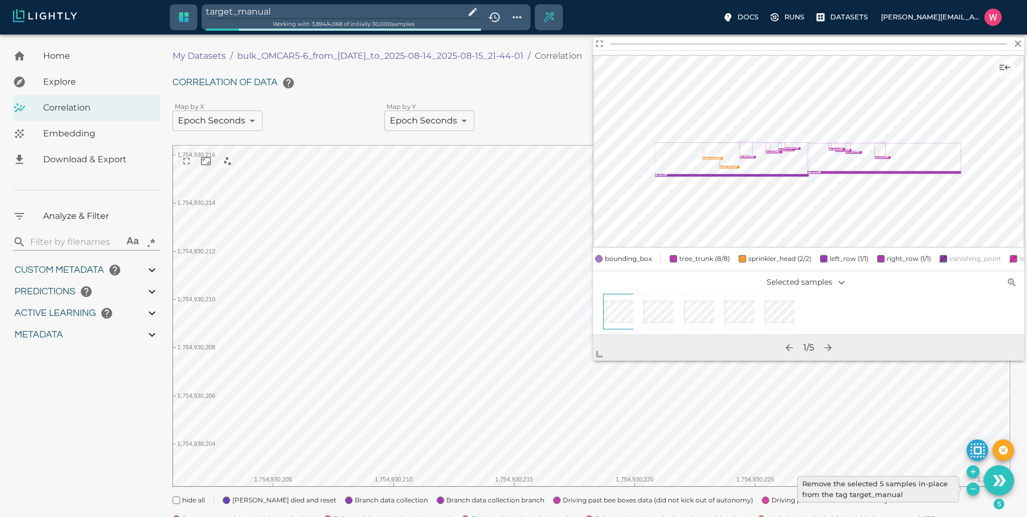
click at [969, 485] on icon "Remove the selected 5 samples in-place from the tag target_manual" at bounding box center [973, 489] width 9 height 9
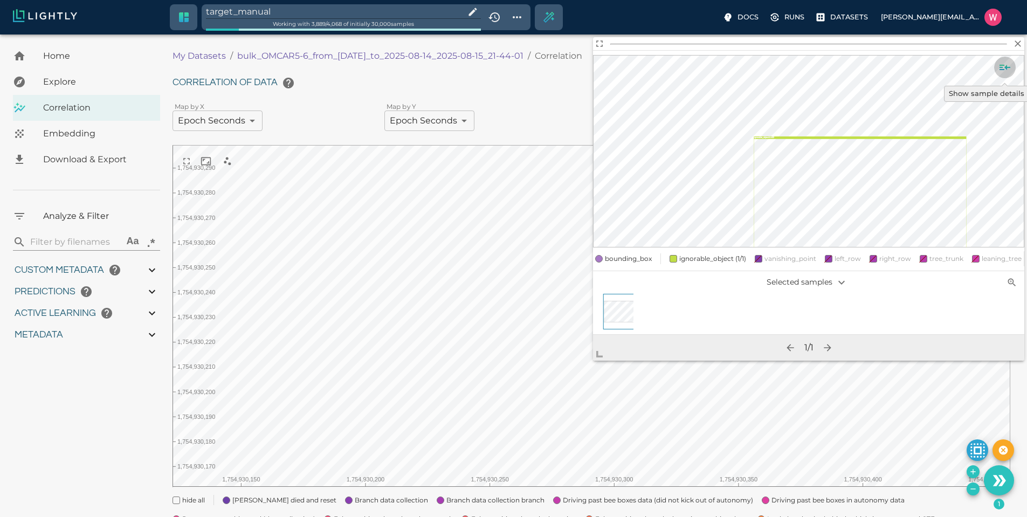
click at [1006, 68] on icon "Show sample details" at bounding box center [1005, 67] width 11 height 5
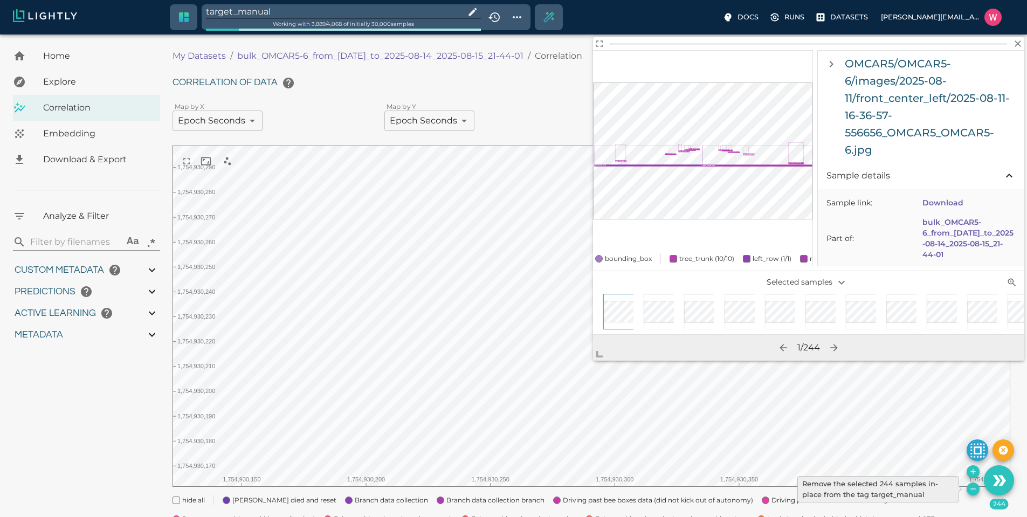
drag, startPoint x: 973, startPoint y: 490, endPoint x: 952, endPoint y: 482, distance: 22.0
click at [972, 490] on icon "Remove the selected 244 samples in-place from the tag target_manual" at bounding box center [973, 489] width 9 height 9
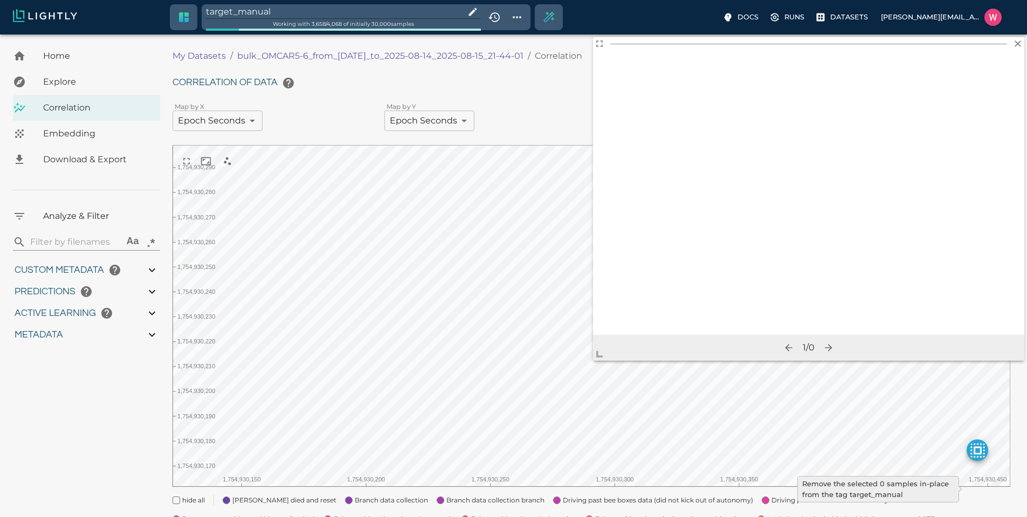
type input "1754910832.53803"
type input "1755203888.44703"
type input "0.999"
type input "0.996"
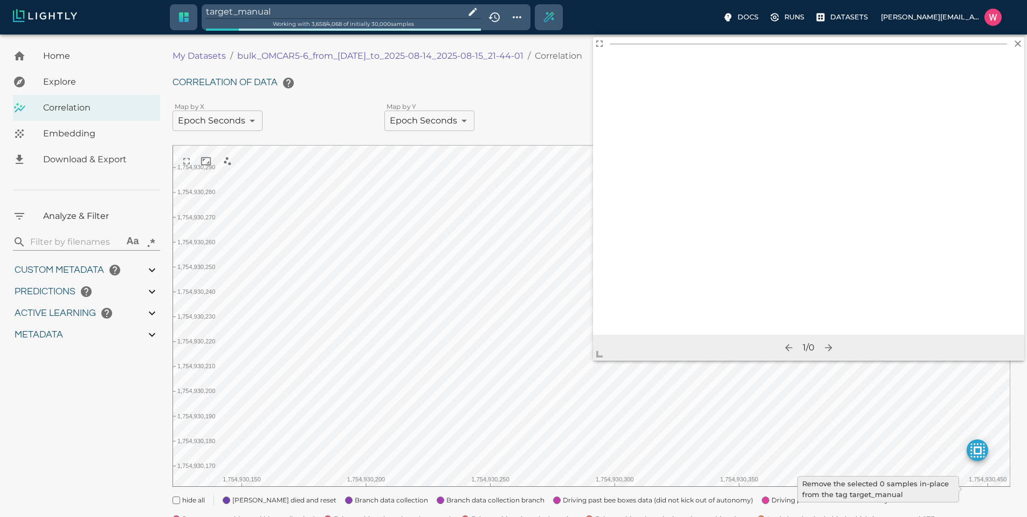
type input "0.996"
type input "9007199254740991"
type input "0.560885965824127"
type input "14.5048859658241"
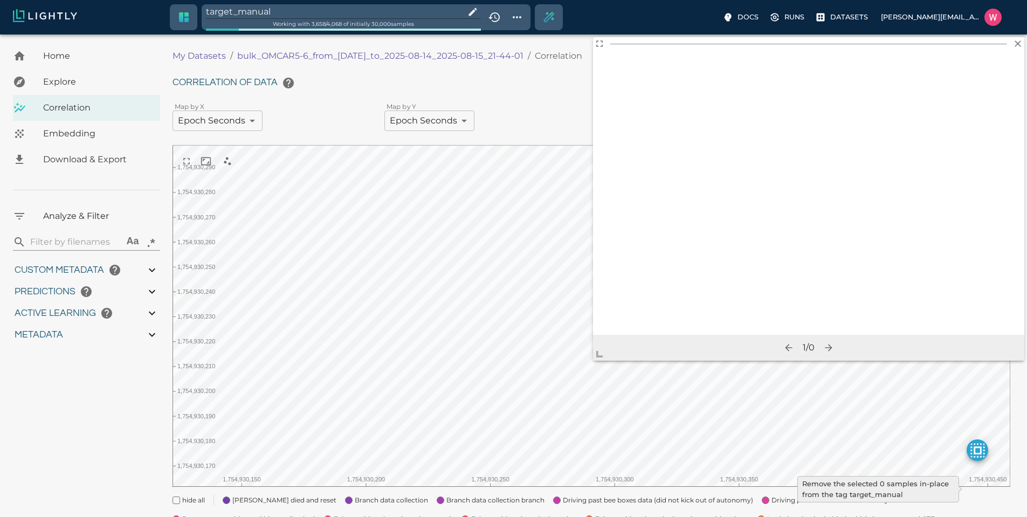
type input "1.88527536392212"
type input "23.0512753639221"
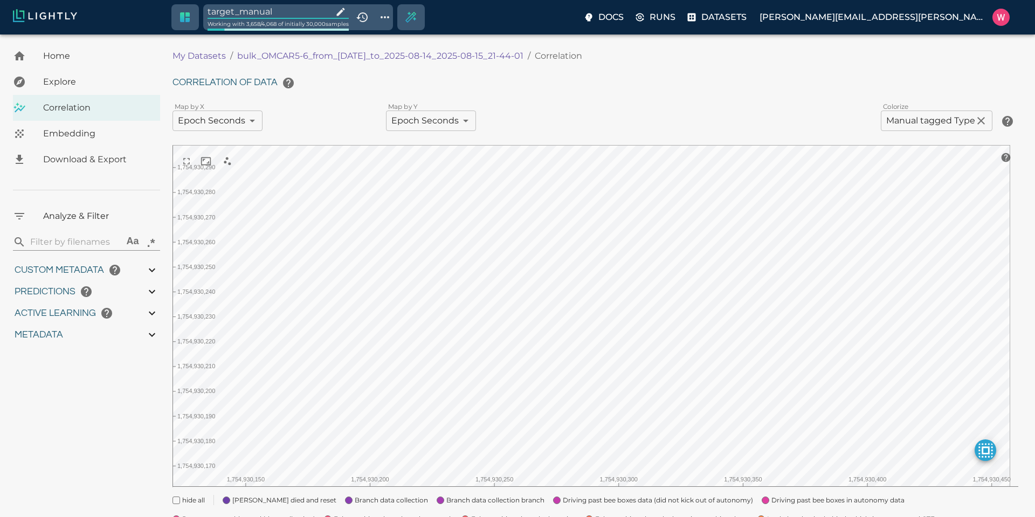
type input "1754910832.53803"
type input "1755203888.44703"
type input "0.999"
type input "0.996"
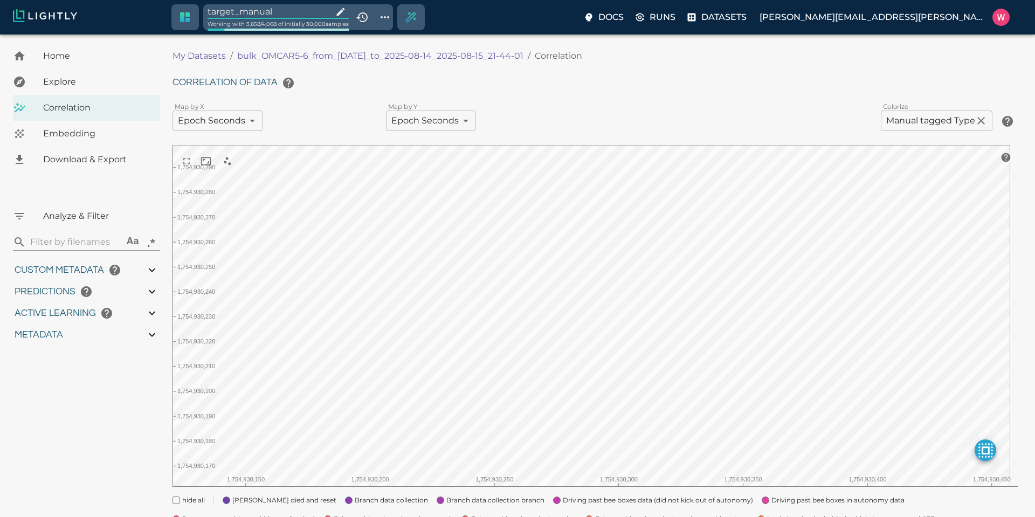
type input "0.996"
type input "9007199254740991"
type input "0.560885965824127"
type input "14.5048859658241"
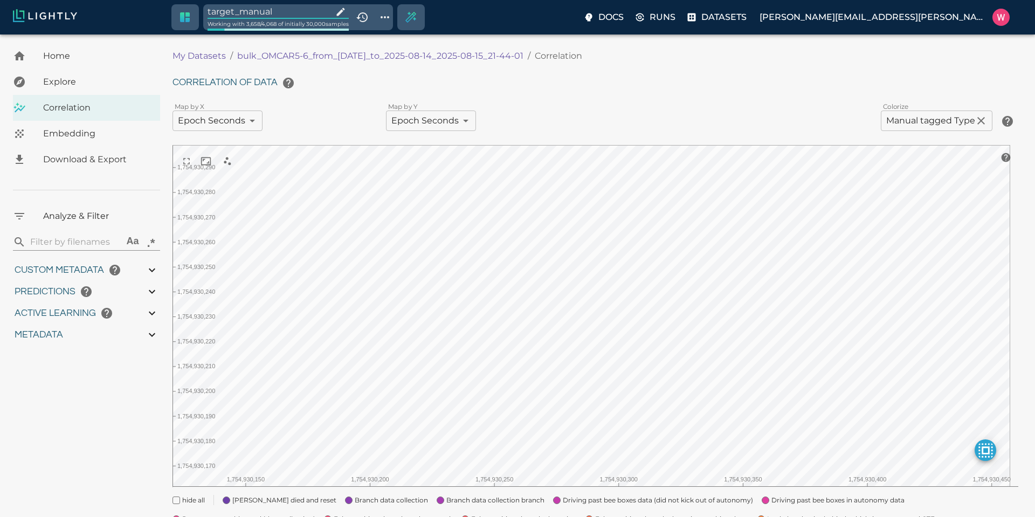
type input "1.88527536392212"
type input "23.0512753639221"
click at [281, 10] on input "target_manual" at bounding box center [268, 11] width 121 height 15
type input "1754910832.53803"
type input "1755203888.44703"
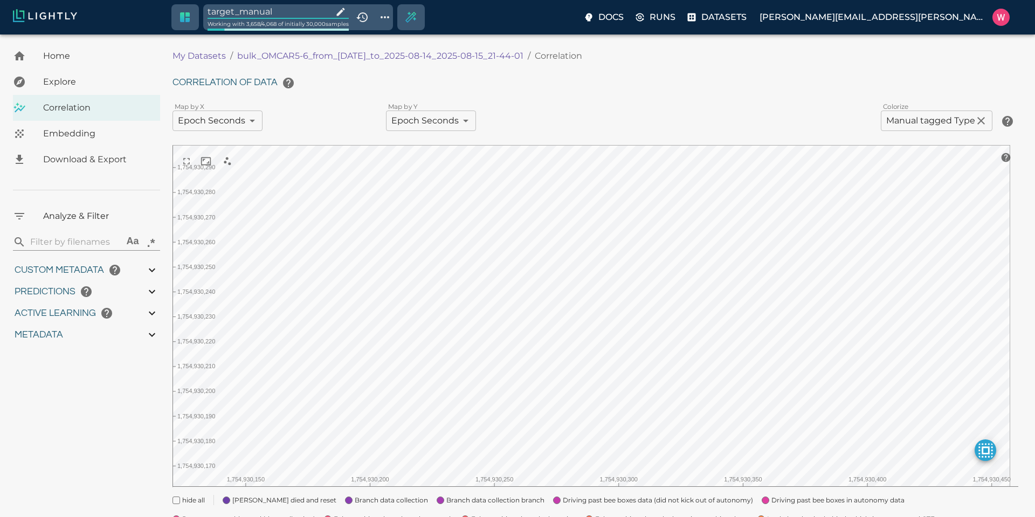
type input "0.999"
type input "0.996"
type input "0.560885965824127"
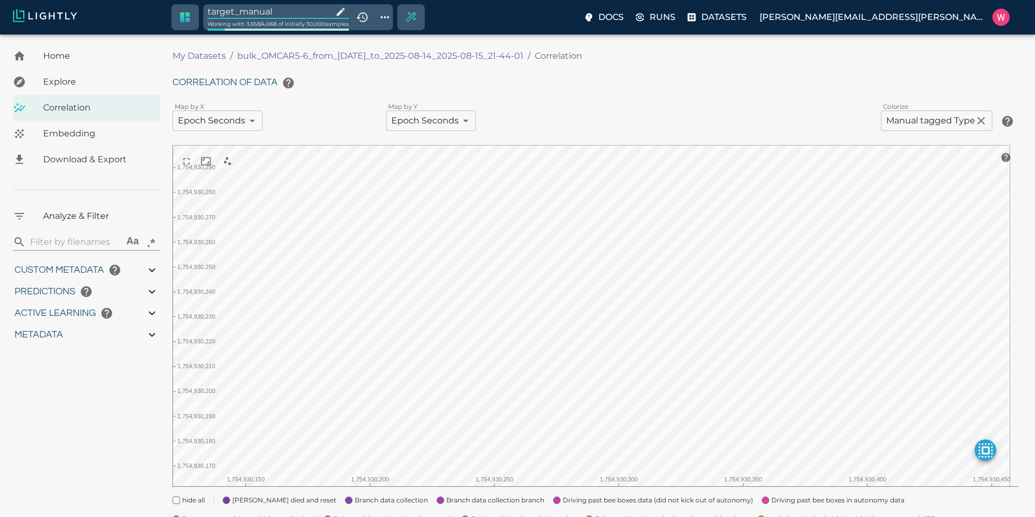
type input "14.5048859658241"
type input "1.88527536392212"
type input "23.0512753639221"
type input "1754910832.53803"
type input "1755203888.44703"
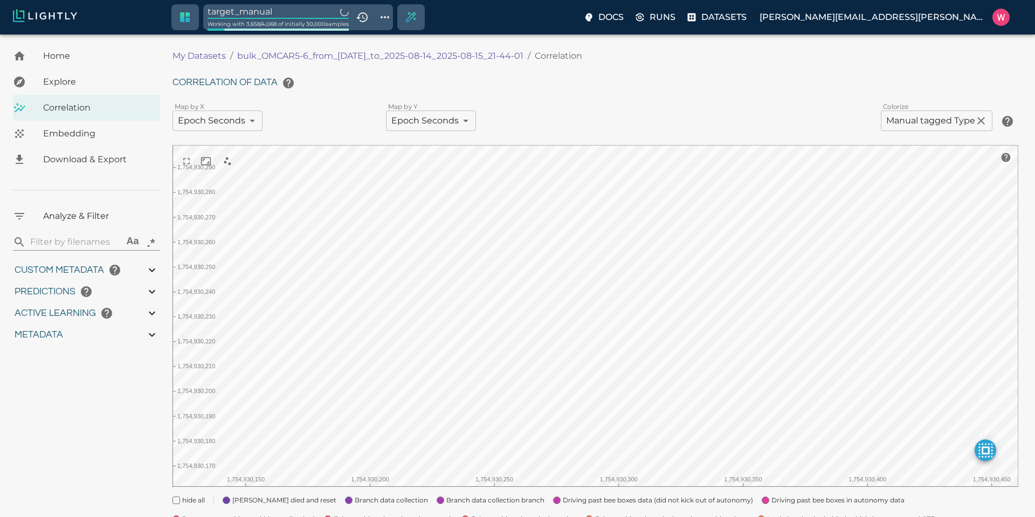
type input "0.999"
type input "0.996"
type input "0.560885965824127"
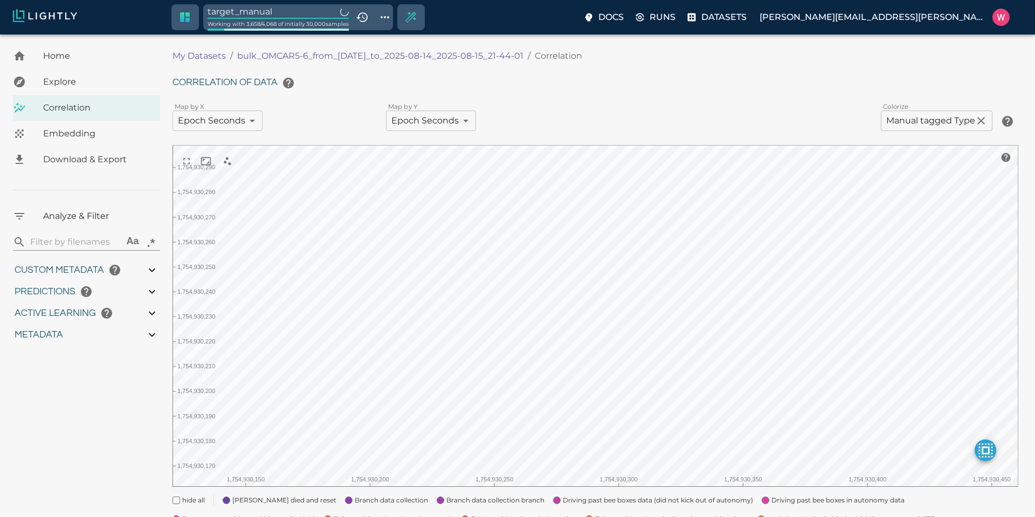
type input "14.5048859658241"
type input "1.88527536392212"
type input "23.0512753639221"
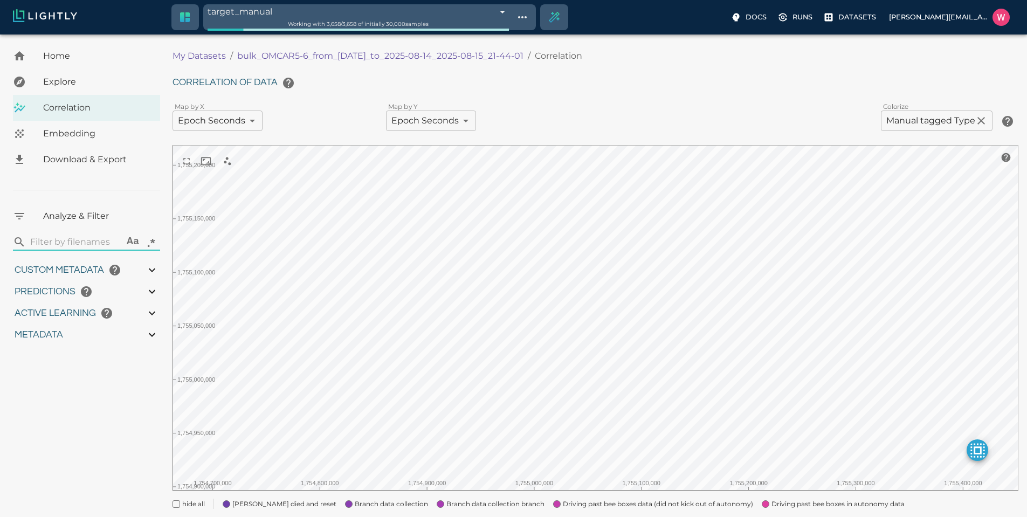
type input "1754910832.53803"
type input "1755203888.44703"
type input "0.999"
type input "0.996"
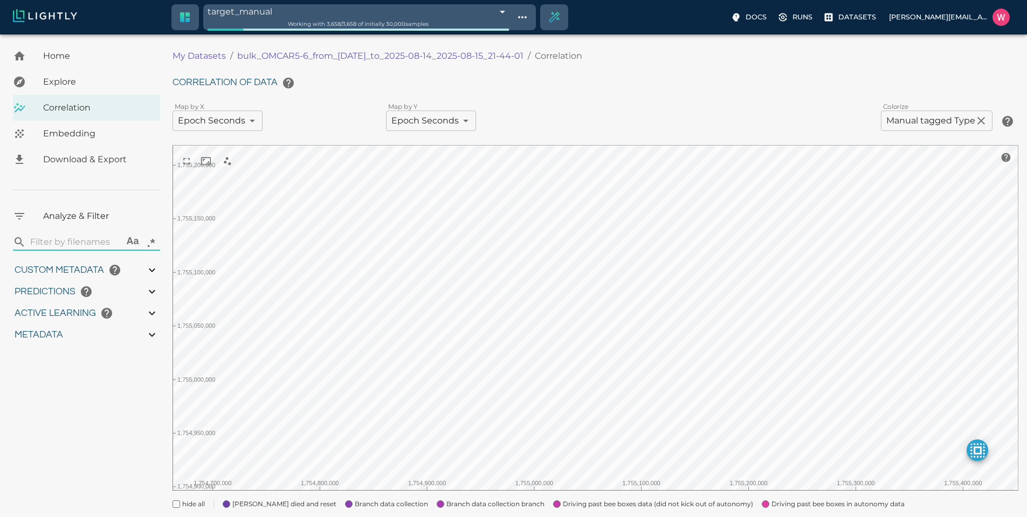
type input "0.996"
type input "9007199254740991"
type input "0.560885965824127"
type input "14.5048859658241"
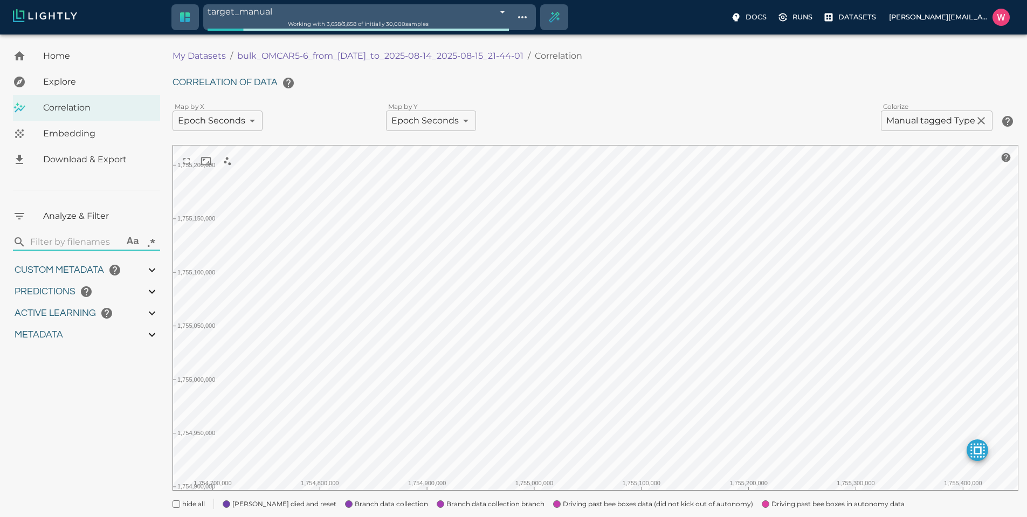
type input "1.88527536392212"
type input "23.0512753639221"
type input "1754910832.53803"
type input "1755203888.44703"
type input "0.999"
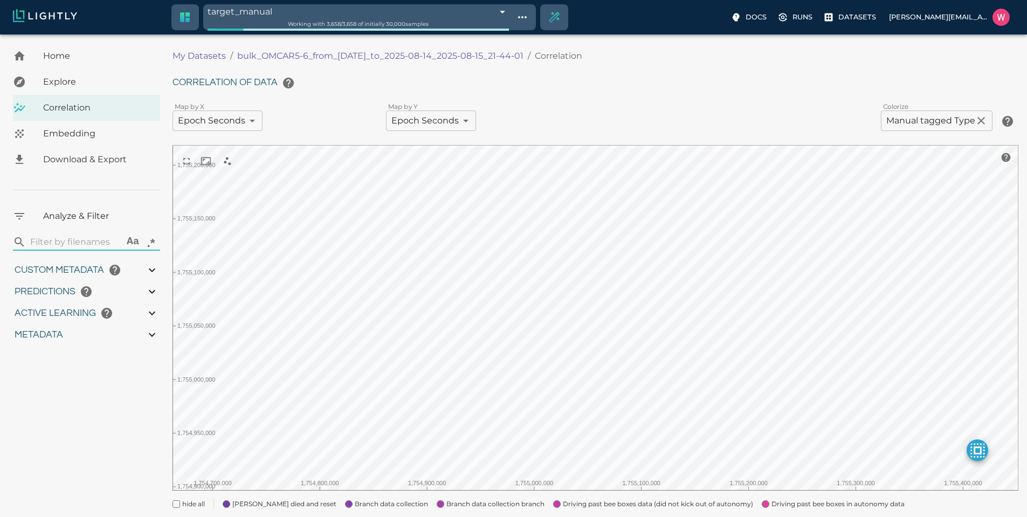
type input "0.999"
type input "0.996"
type input "9007199254740991"
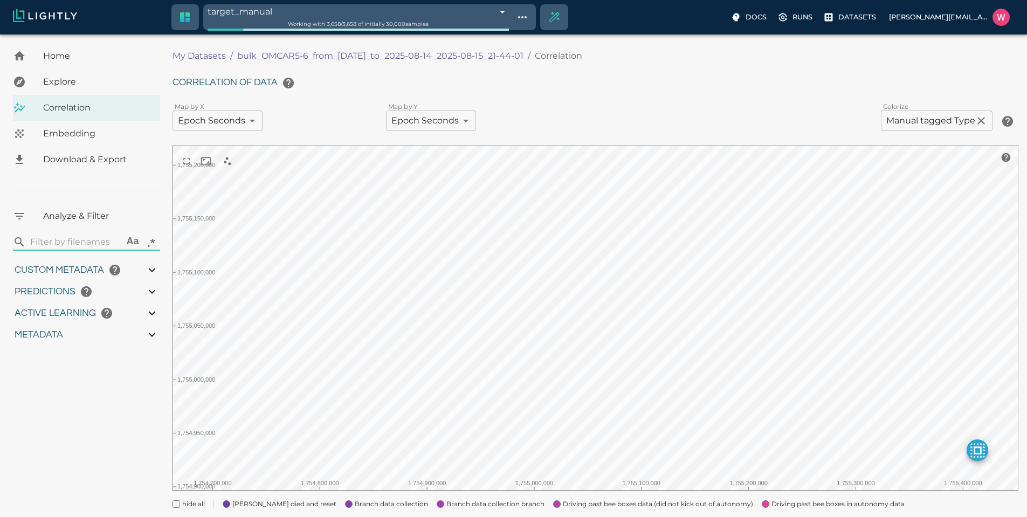
type input "0.560885965824127"
type input "14.5048859658241"
type input "1.88527536392212"
type input "23.0512753639221"
type input "1754910832.53803"
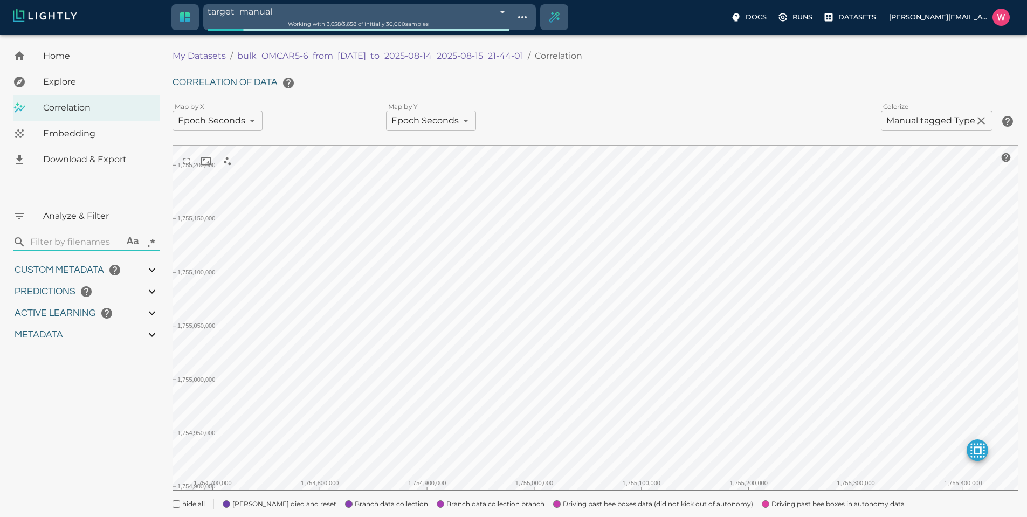
type input "1755203888.44703"
type input "0.999"
type input "0.996"
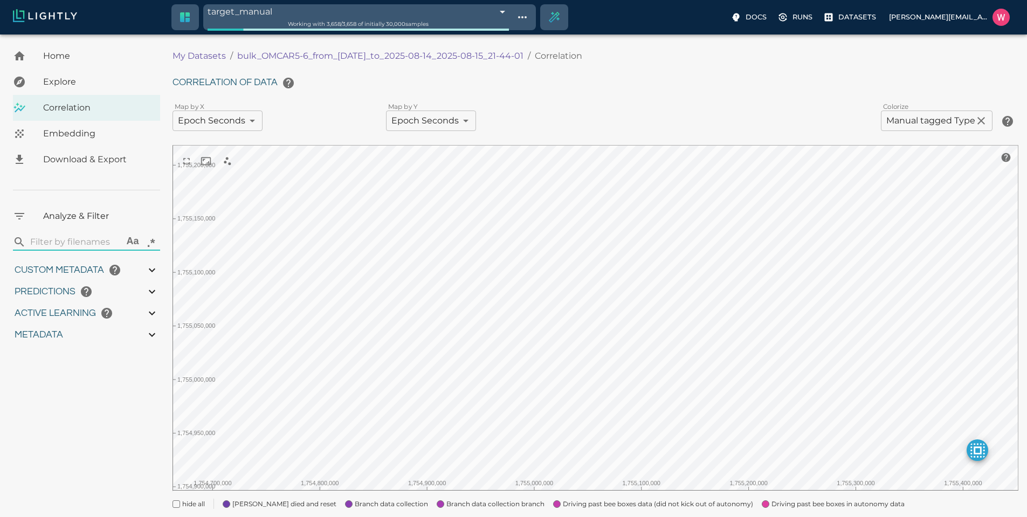
type input "0.560885965824127"
type input "14.5048859658241"
type input "1.88527536392212"
type input "23.0512753639221"
type input "1754910832.53803"
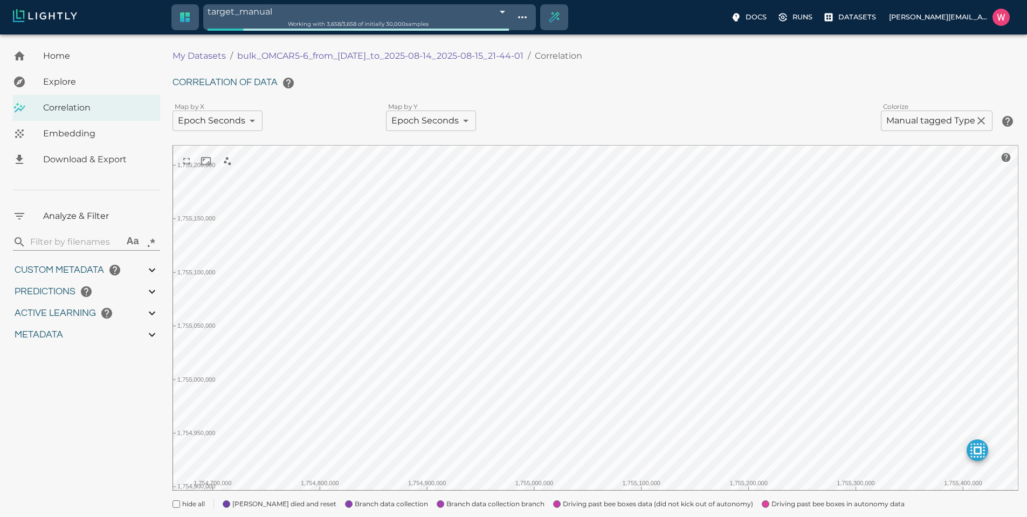
type input "1755203888.44703"
type input "0.999"
type input "0.996"
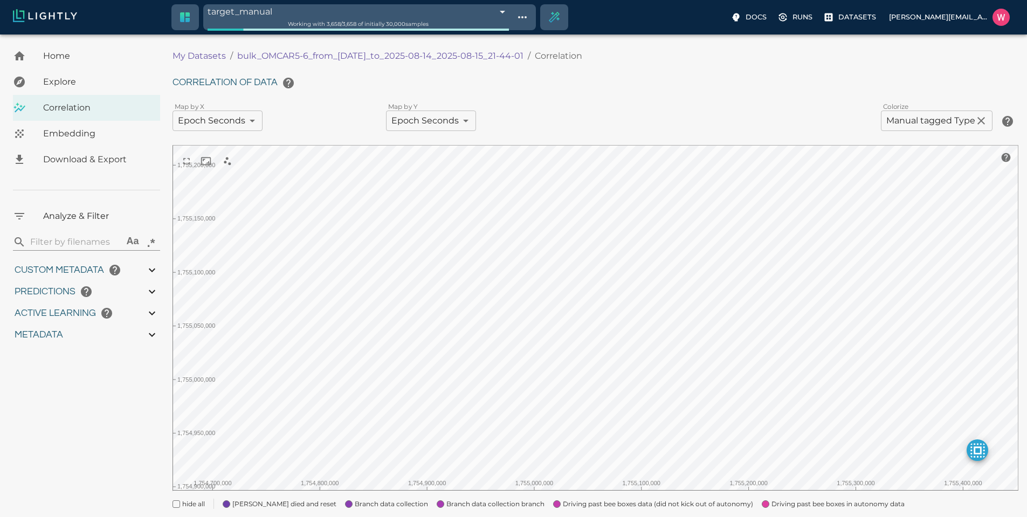
type input "0.560885965824127"
type input "14.5048859658241"
type input "1.88527536392212"
type input "23.0512753639221"
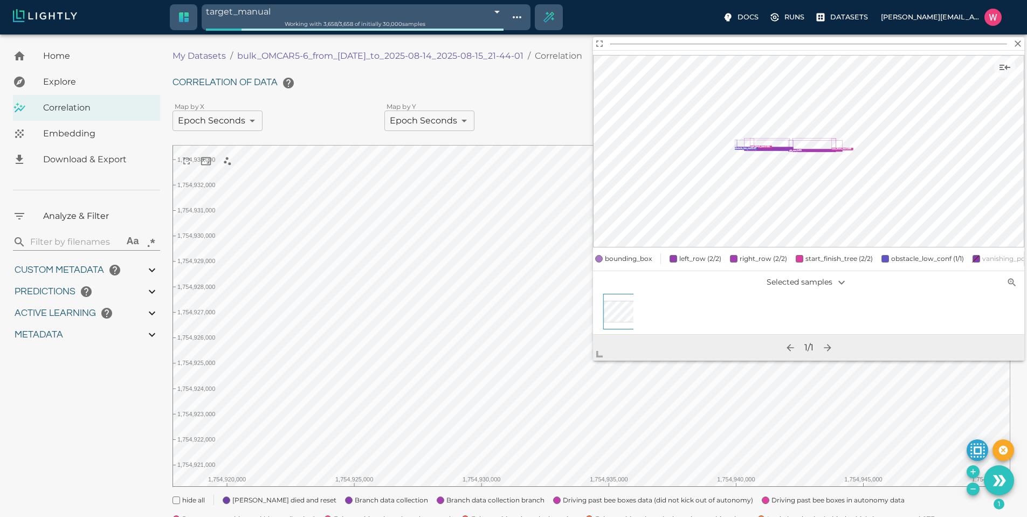
click at [991, 66] on icon "right_row : 0.779 right_row : 0.875 left_row : 0.724 left_row : 0.687 start_fin…" at bounding box center [808, 151] width 431 height 193
click at [997, 70] on button "Show sample details" at bounding box center [1005, 68] width 22 height 22
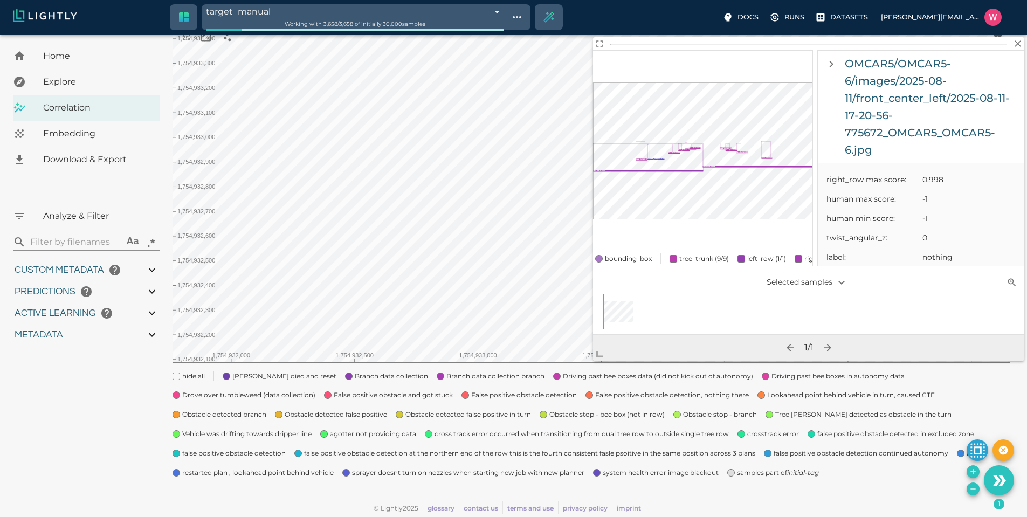
scroll to position [647, 0]
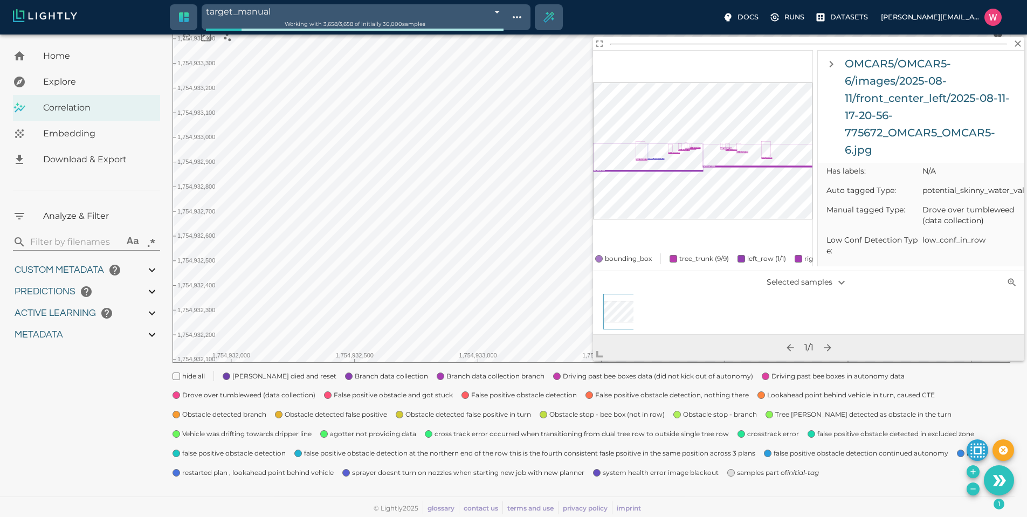
click at [549, 173] on body "target_manual 68a3744e1668c96ca9d20b33 Working with 3,658 / 3,658 of initially …" at bounding box center [513, 213] width 1027 height 607
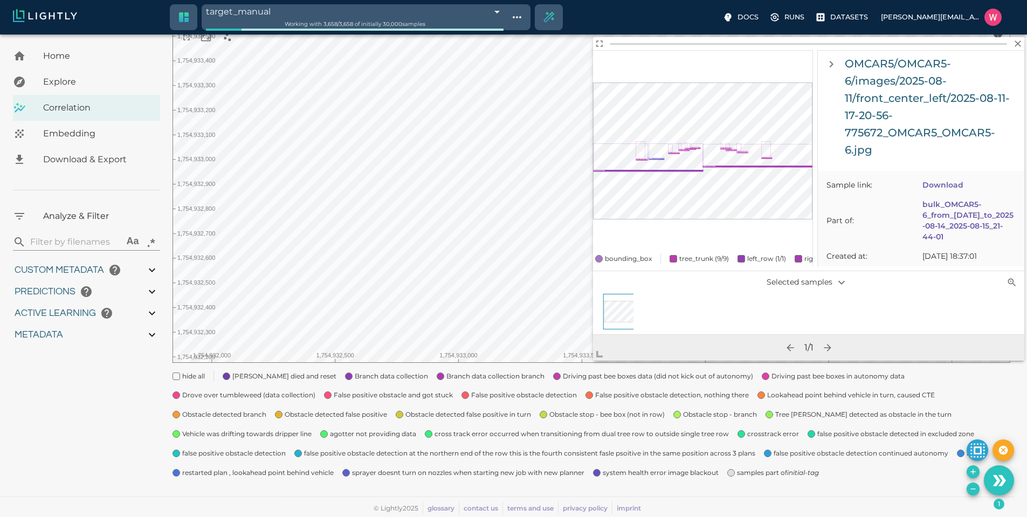
scroll to position [0, 0]
drag, startPoint x: 940, startPoint y: 198, endPoint x: 952, endPoint y: 232, distance: 36.0
click at [952, 232] on span "bulk_OMCAR5-6_from_[DATE]_to_2025-08-14_2025-08-15_21-44-01" at bounding box center [969, 238] width 93 height 43
copy link "2025-08-10_to_2025-08-14_2025-08-15_21-44-01"
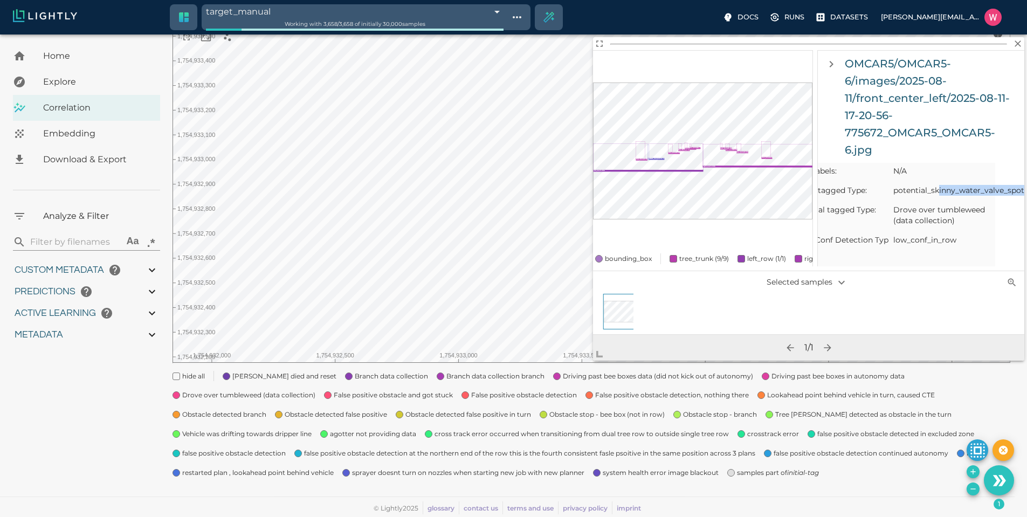
scroll to position [647, 56]
drag, startPoint x: 968, startPoint y: 206, endPoint x: 954, endPoint y: 206, distance: 14.6
click at [954, 200] on li "Auto tagged Type: potential_skinny_water_valve_spot" at bounding box center [872, 190] width 207 height 19
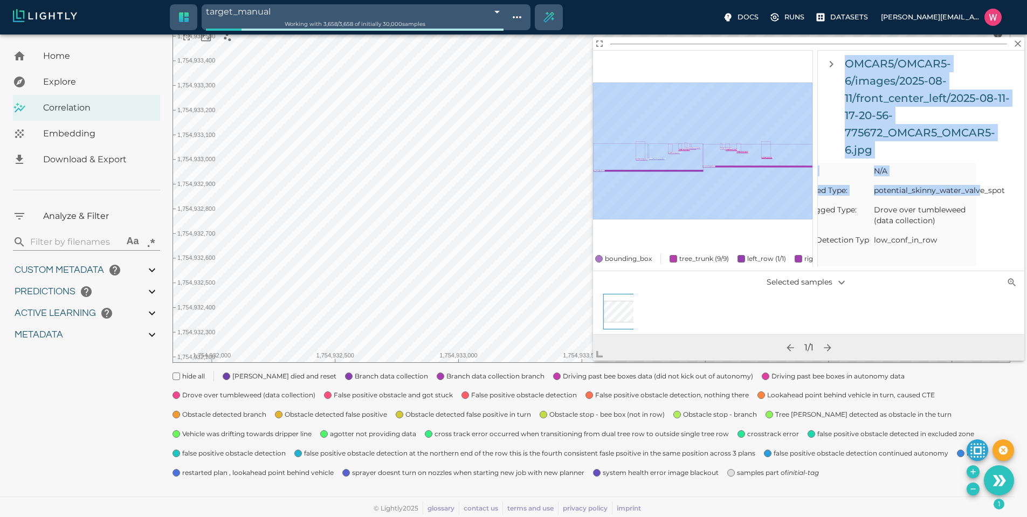
scroll to position [647, 0]
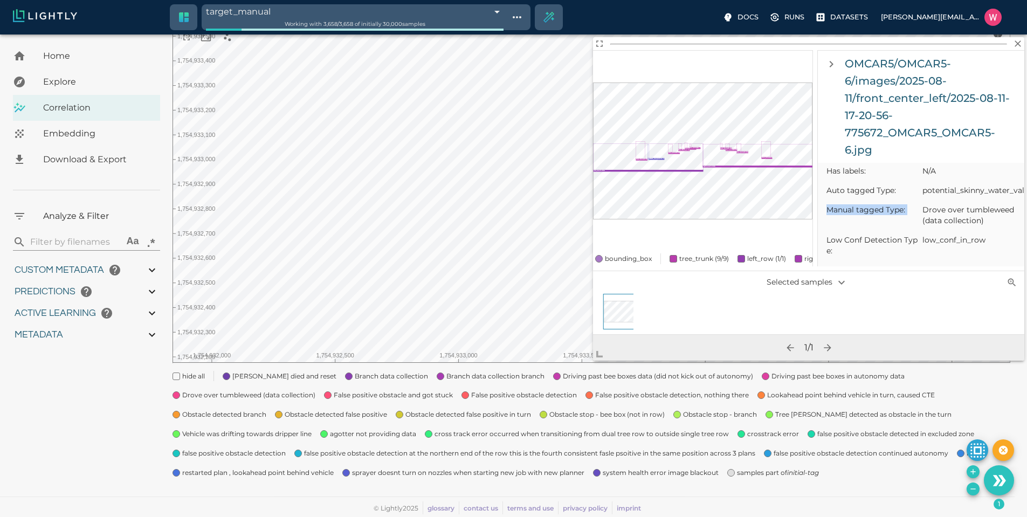
drag, startPoint x: 973, startPoint y: 205, endPoint x: 939, endPoint y: 211, distance: 34.5
click at [939, 211] on div "Sample details Sample link: Download Part of: bulk_OMCAR5-6_from_2025-08-10_to_…" at bounding box center [921, 215] width 207 height 104
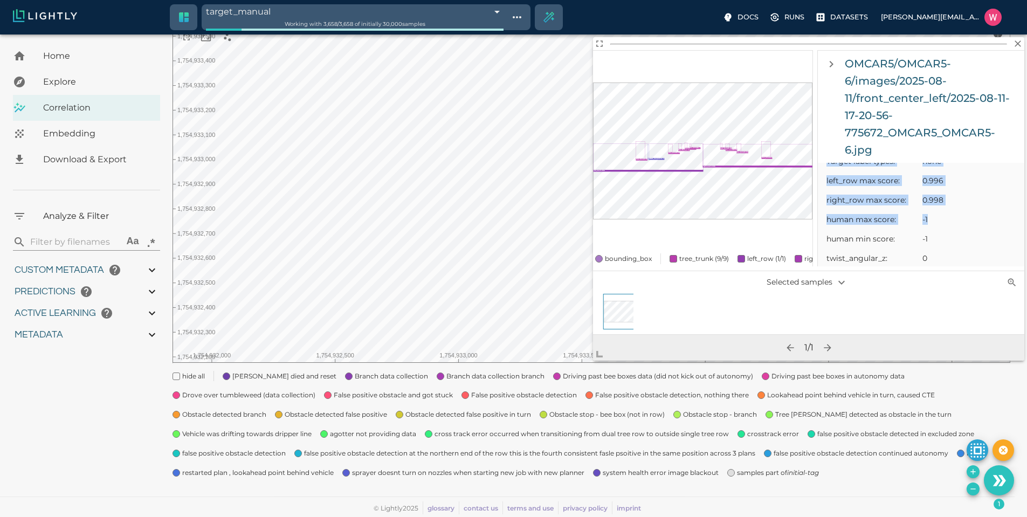
drag, startPoint x: 930, startPoint y: 255, endPoint x: 986, endPoint y: 243, distance: 58.0
click at [987, 245] on ul "Epoch Seconds: 1,754,932,856.776 Days since Epoch: 20,311 Hour of the day local…" at bounding box center [921, 114] width 207 height 531
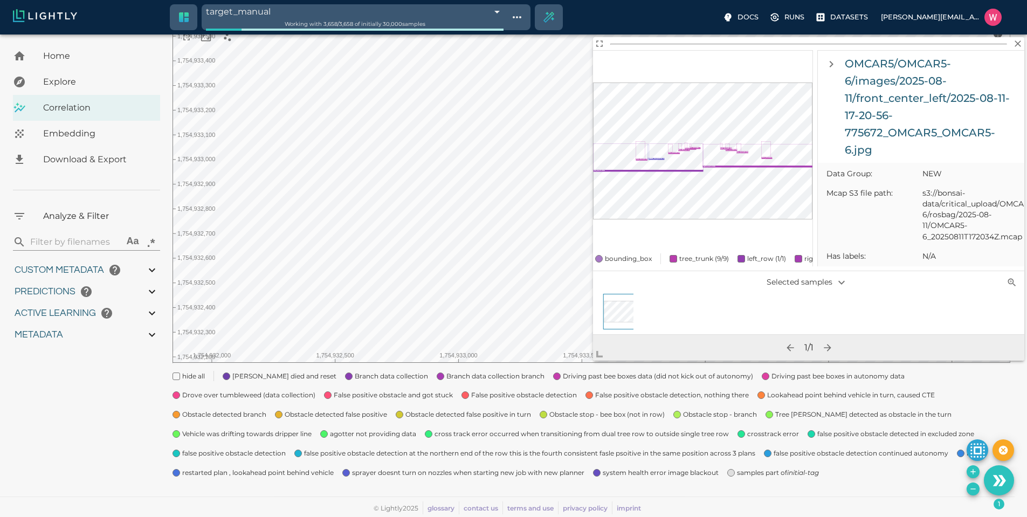
scroll to position [497, 0]
drag, startPoint x: 867, startPoint y: 254, endPoint x: 872, endPoint y: 244, distance: 11.6
click at [868, 244] on span "Data Group:" at bounding box center [874, 238] width 94 height 11
drag, startPoint x: 934, startPoint y: 233, endPoint x: 943, endPoint y: 236, distance: 8.7
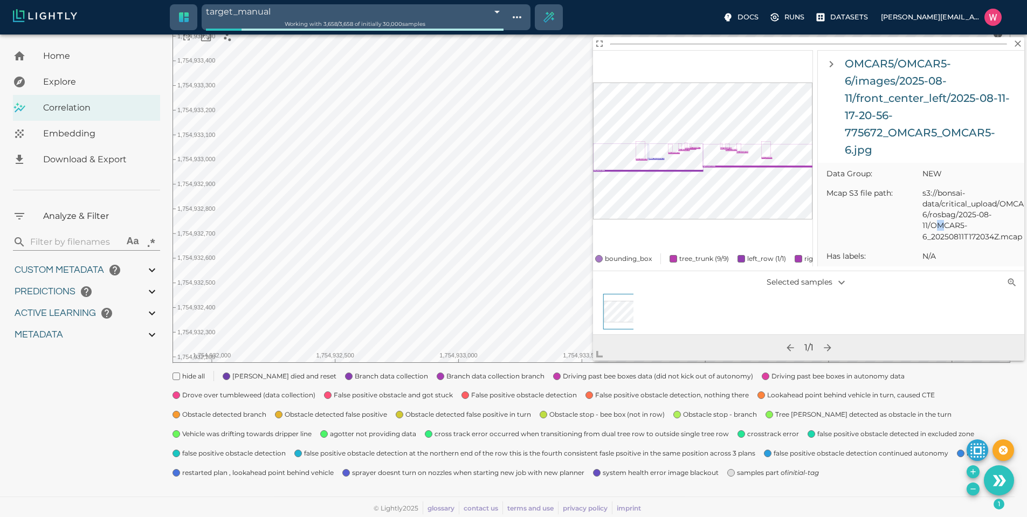
click at [943, 236] on span "s3://bonsai-data/critical_upload/OMCAR5/OMCAR5-6/rosbag/2025-08-11/OMCAR5-6_202…" at bounding box center [969, 215] width 93 height 54
drag, startPoint x: 931, startPoint y: 236, endPoint x: 997, endPoint y: 244, distance: 66.3
click at [997, 242] on span "s3://bonsai-data/critical_upload/OMCAR5/OMCAR5-6/rosbag/2025-08-11/OMCAR5-6_202…" at bounding box center [969, 215] width 93 height 54
copy span "OMCAR5-6_20250811T172034Z"
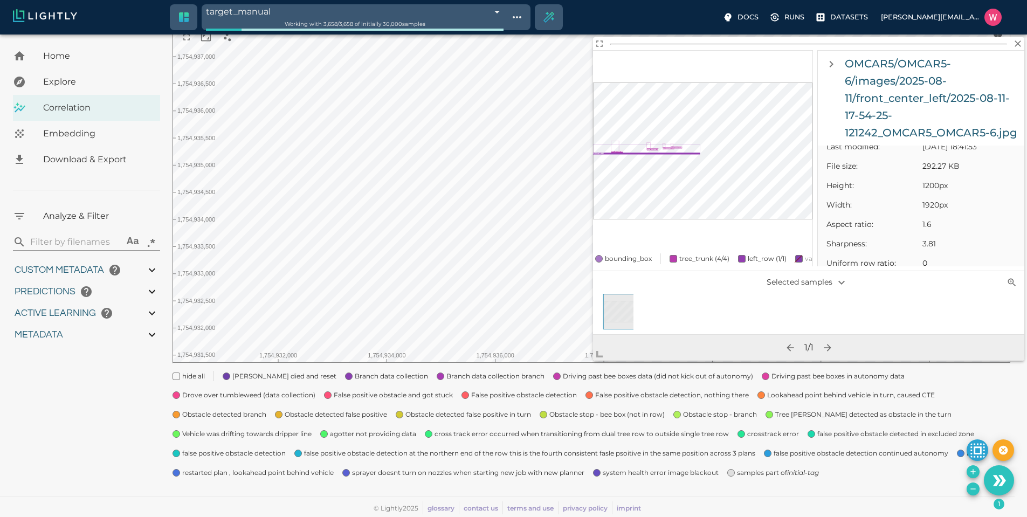
scroll to position [194, 0]
click at [671, 230] on div "tree_trunk : 0.955 tree_trunk : 0.863 tree_trunk : 0.859 tree_trunk : 0.578 lef…" at bounding box center [702, 151] width 219 height 201
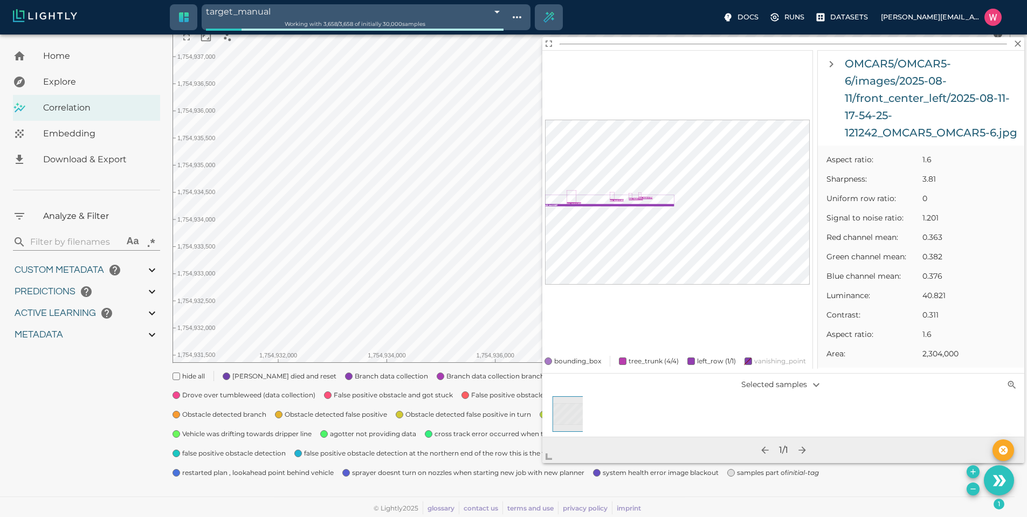
drag, startPoint x: 585, startPoint y: 371, endPoint x: 562, endPoint y: 450, distance: 81.9
click at [542, 461] on span at bounding box center [553, 453] width 22 height 22
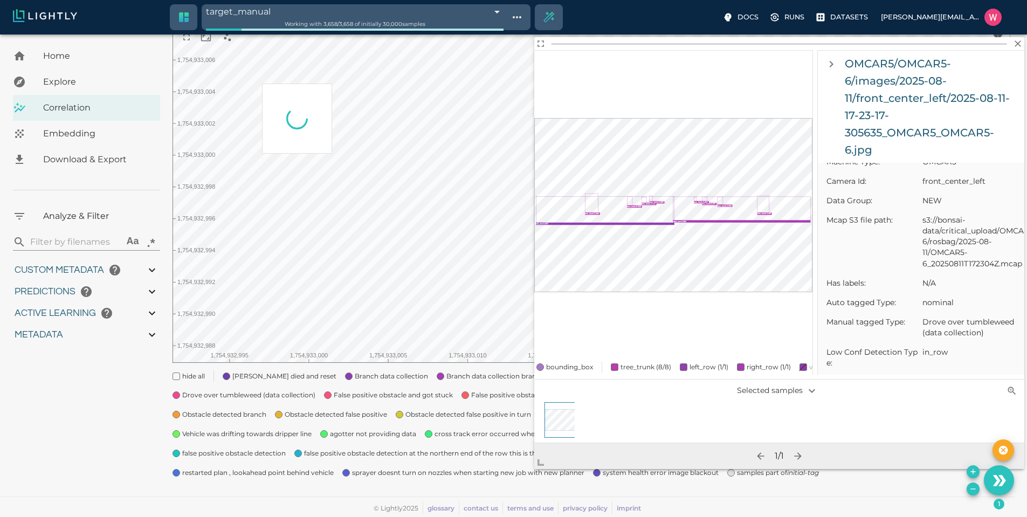
scroll to position [0, 0]
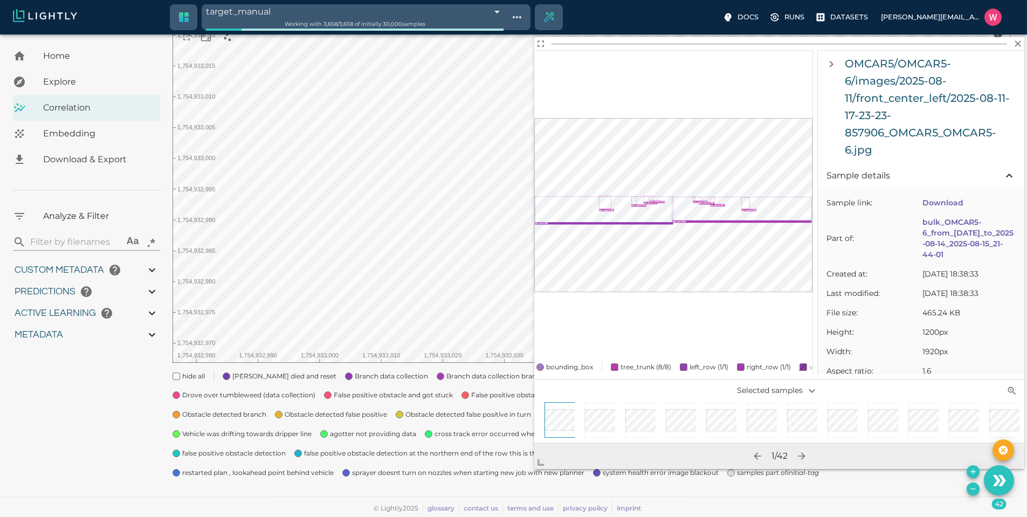
click at [966, 486] on div "My Datasets / bulk_OMCAR5-6_from_2025-08-10_to_2025-08-14_2025-08-15_21-44-01 /…" at bounding box center [596, 205] width 847 height 572
click at [971, 492] on icon "Remove the selected 42 samples in-place from the tag target_manual" at bounding box center [973, 489] width 9 height 9
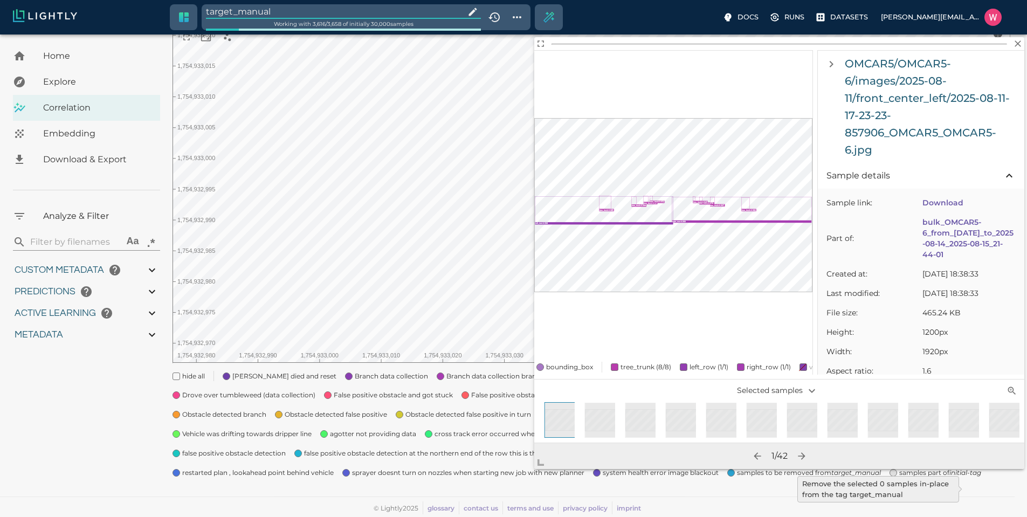
type input "1754910832.53803"
type input "1755203888.44703"
type input "0.999"
type input "0.996"
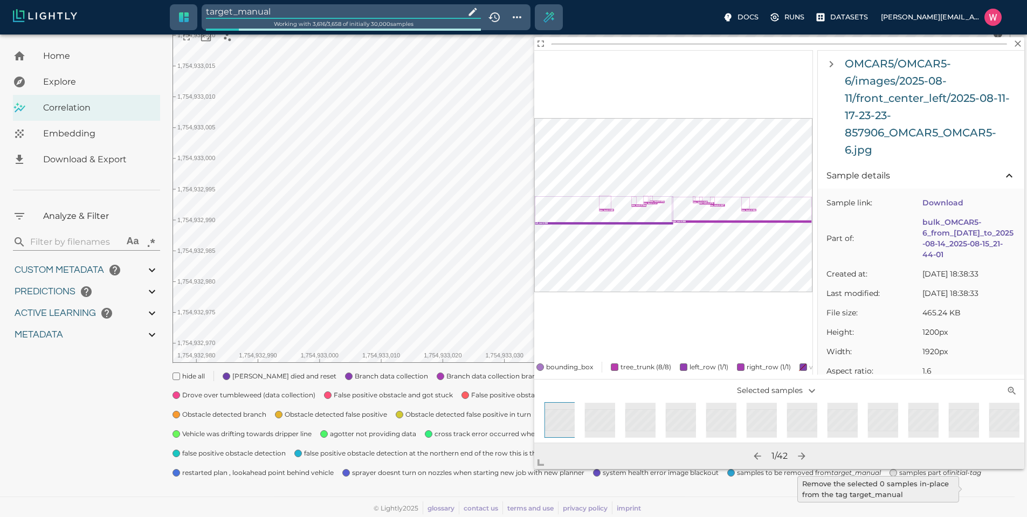
type input "0.996"
type input "9007199254740991"
type input "0.560885965824127"
type input "14.5048859658241"
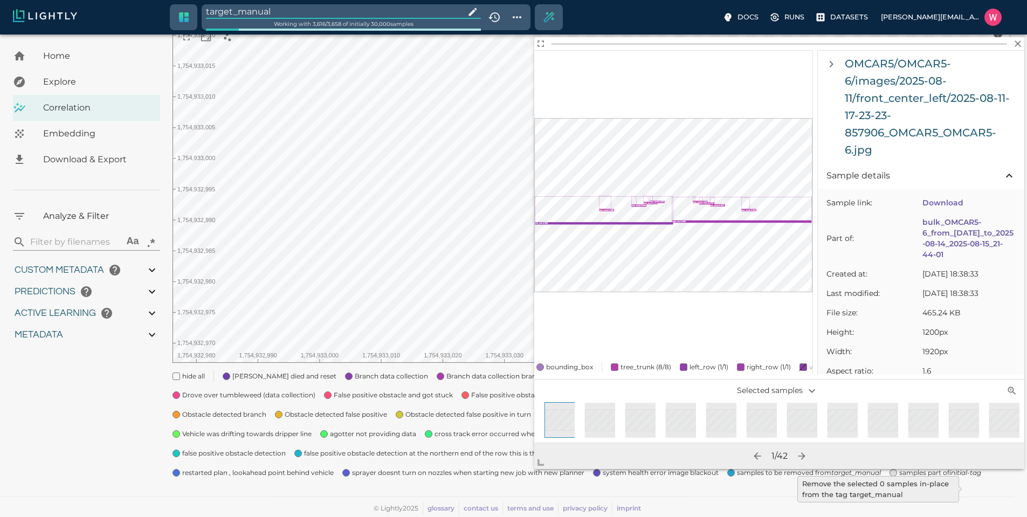
type input "1.88527536392212"
type input "23.0512753639221"
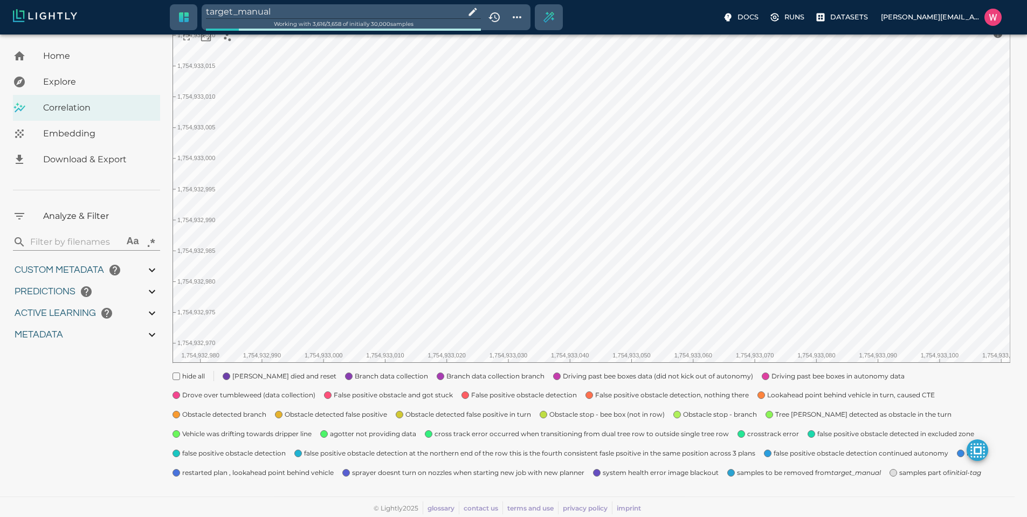
type input "1754910832.53803"
type input "1755203888.44703"
type input "0.999"
type input "0.996"
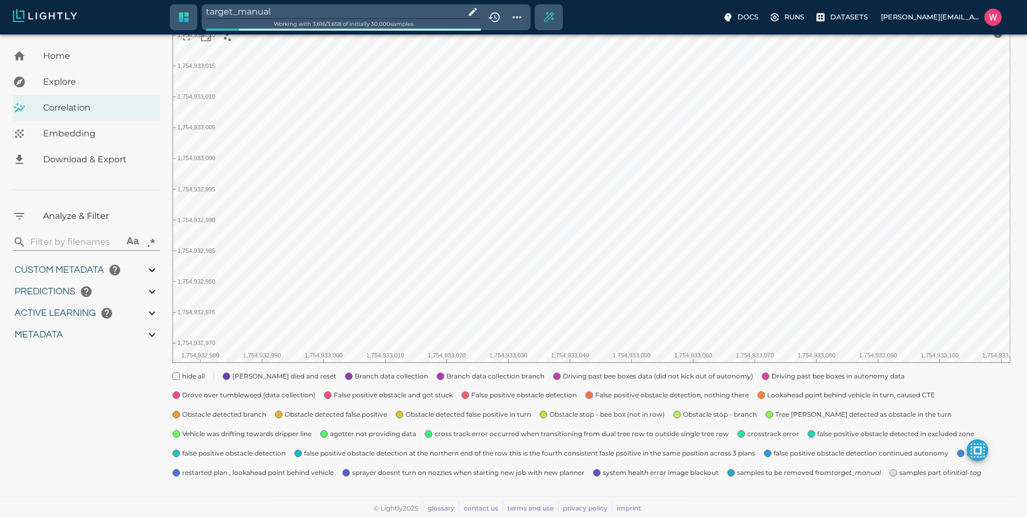
type input "0.996"
type input "9007199254740991"
type input "0.560885965824127"
type input "14.5048859658241"
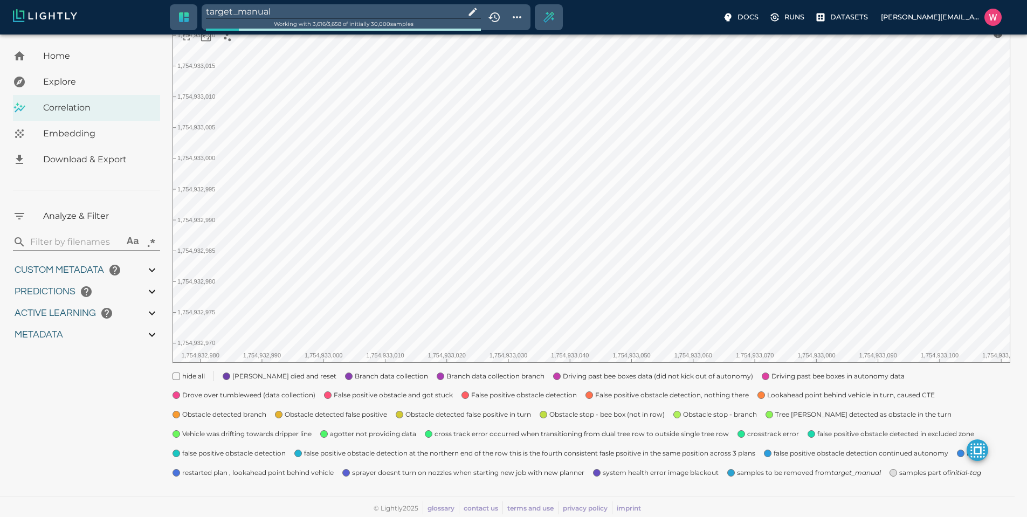
type input "1.88527536392212"
type input "23.0512753639221"
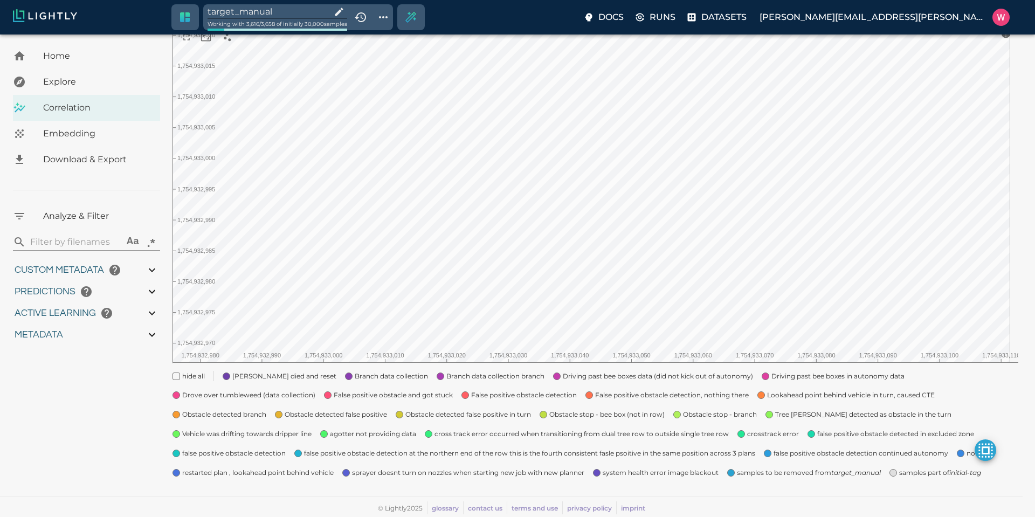
type input "1754910832.53803"
type input "1755203888.44703"
type input "0.999"
type input "0.996"
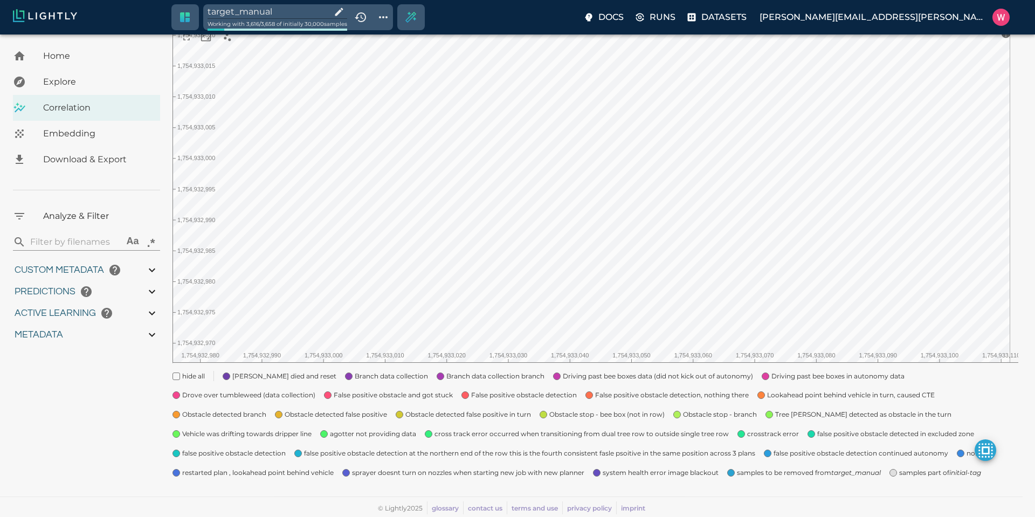
type input "0.996"
type input "0.560885965824127"
type input "14.5048859658241"
type input "1.88527536392212"
type input "23.0512753639221"
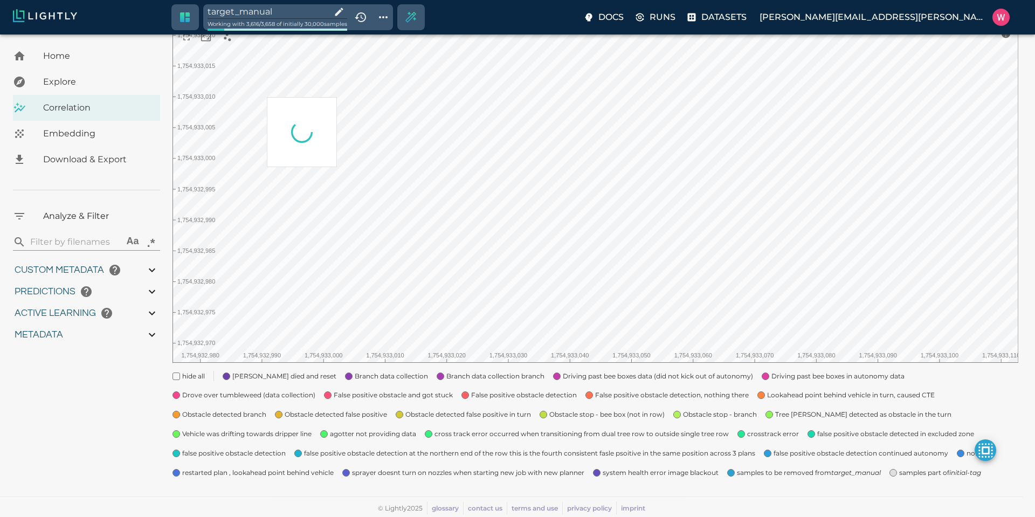
type input "1754910832.53803"
type input "1755203888.44703"
type input "0.999"
type input "0.996"
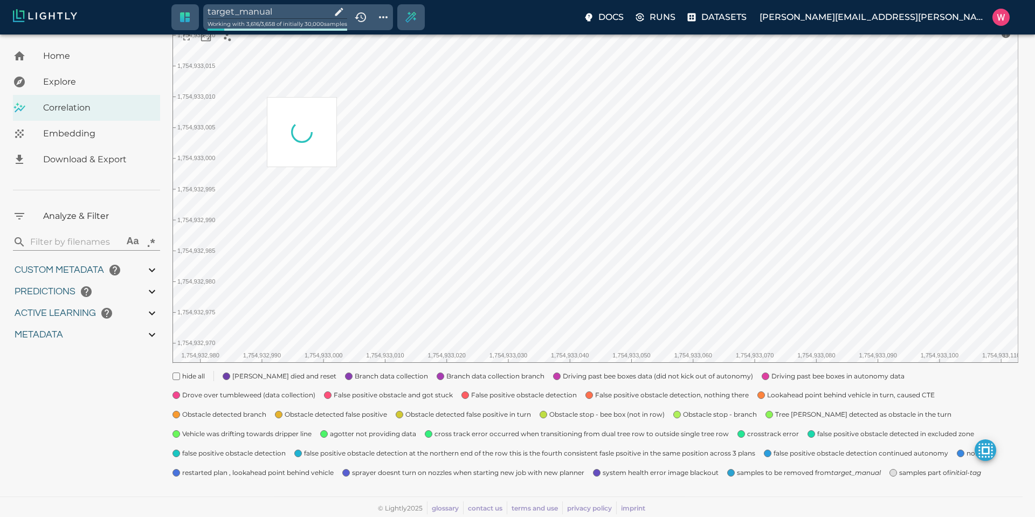
type input "0.996"
type input "0.560885965824127"
type input "14.5048859658241"
type input "1.88527536392212"
type input "23.0512753639221"
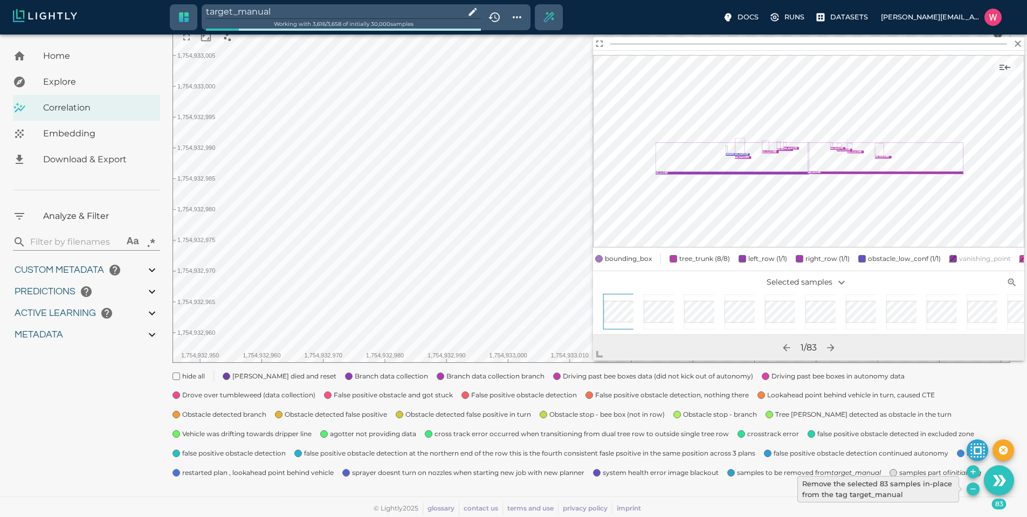
click at [972, 487] on icon "Remove the selected 83 samples in-place from the tag target_manual" at bounding box center [973, 489] width 9 height 9
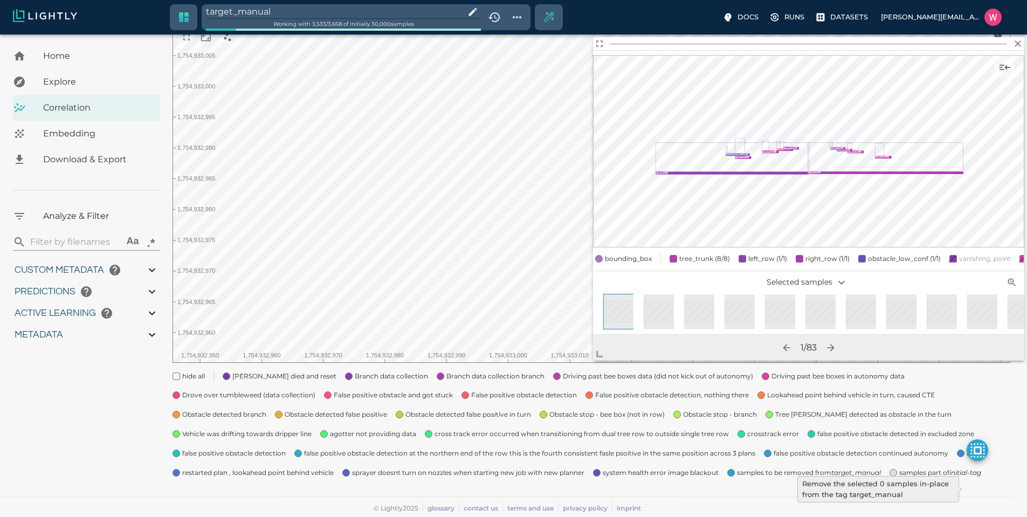
type input "1754910832.53803"
type input "1755203888.44703"
type input "0.999"
type input "0.996"
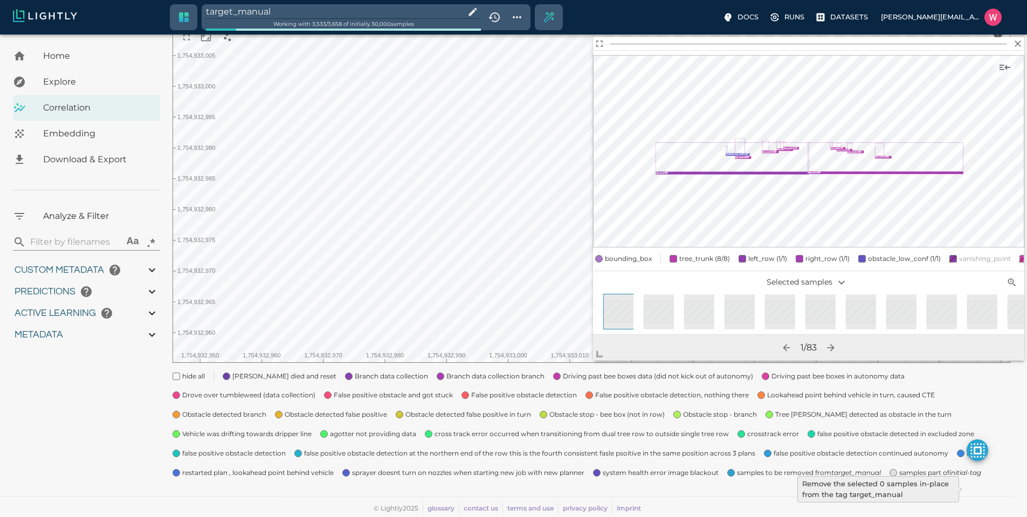
type input "0.996"
type input "9007199254740991"
type input "0.560885965824127"
type input "14.5048859658241"
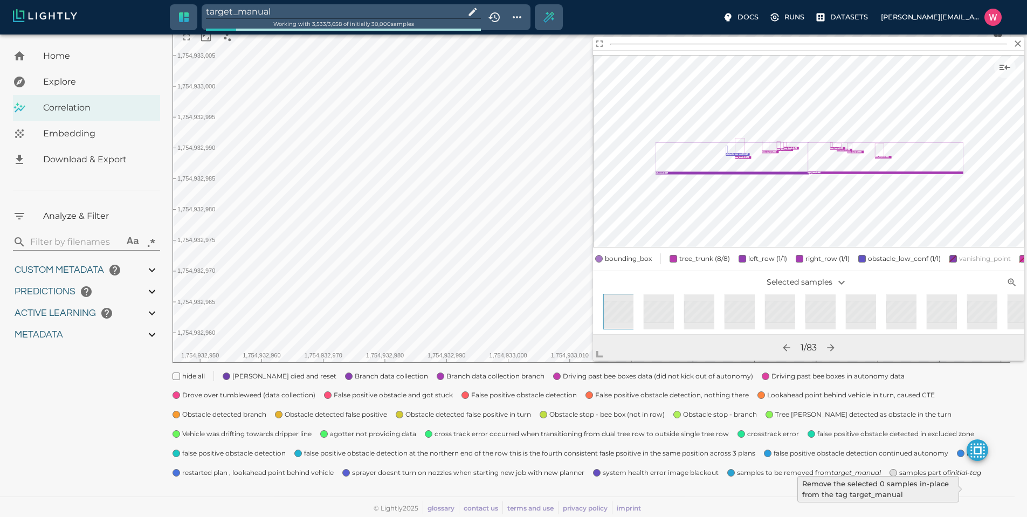
type input "1.88527536392212"
type input "23.0512753639221"
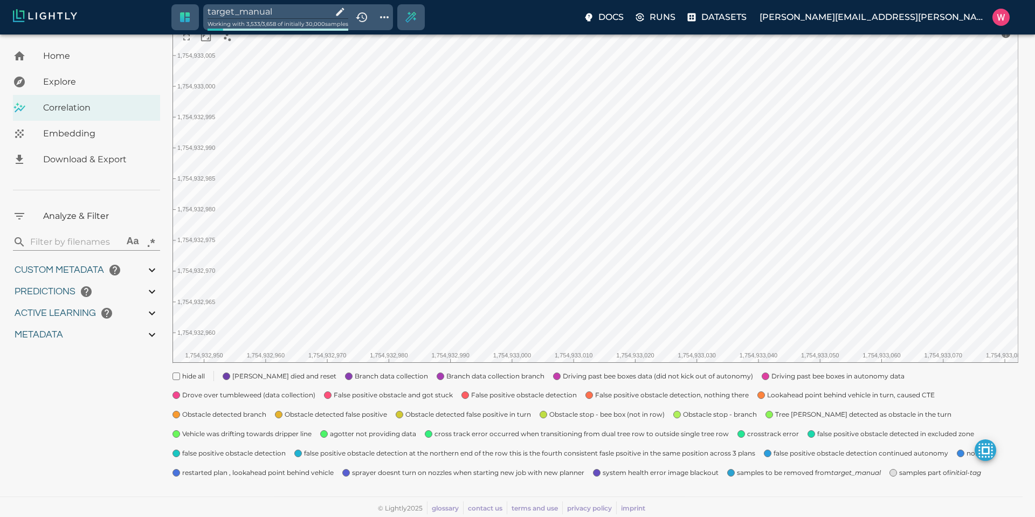
type input "1754910832.53803"
type input "1755203888.44703"
type input "0.999"
type input "0.996"
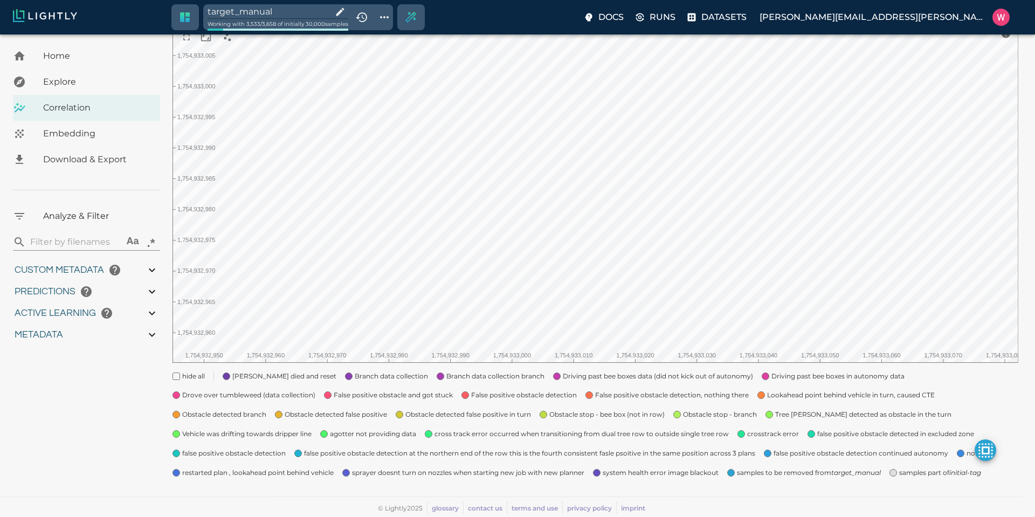
type input "0.996"
type input "9007199254740991"
type input "0.560885965824127"
type input "14.5048859658241"
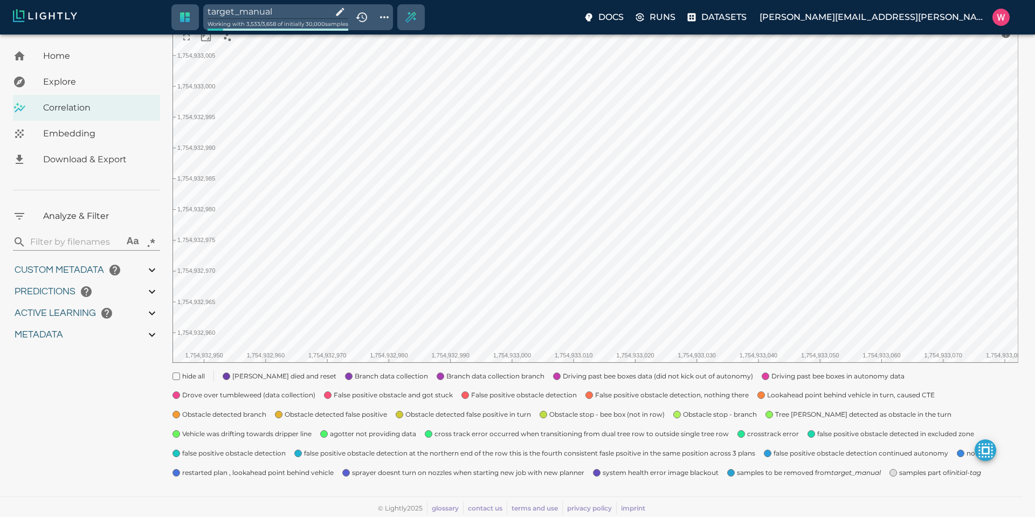
type input "1.88527536392212"
type input "23.0512753639221"
type input "1754910832.53803"
type input "1755203888.44703"
type input "0.999"
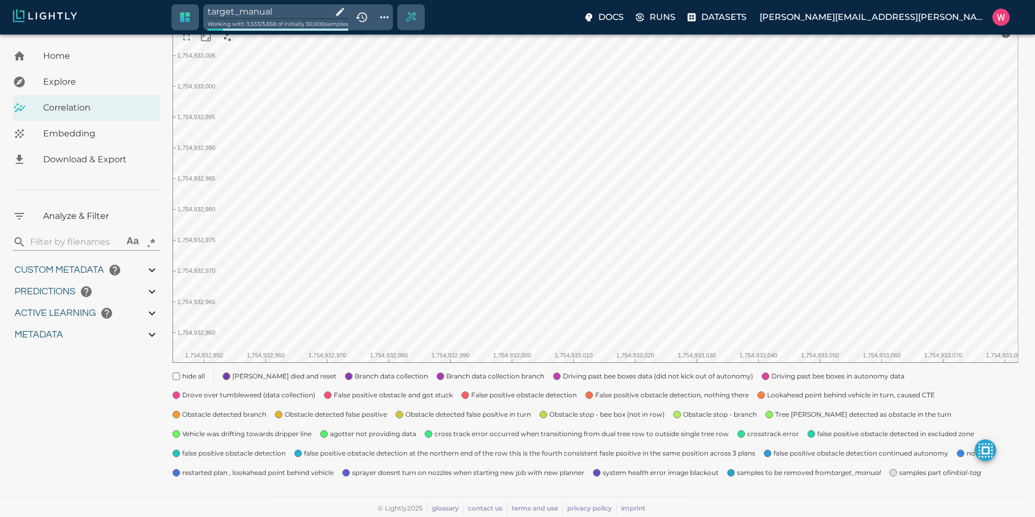
type input "0.999"
type input "0.996"
type input "0.560885965824127"
type input "14.5048859658241"
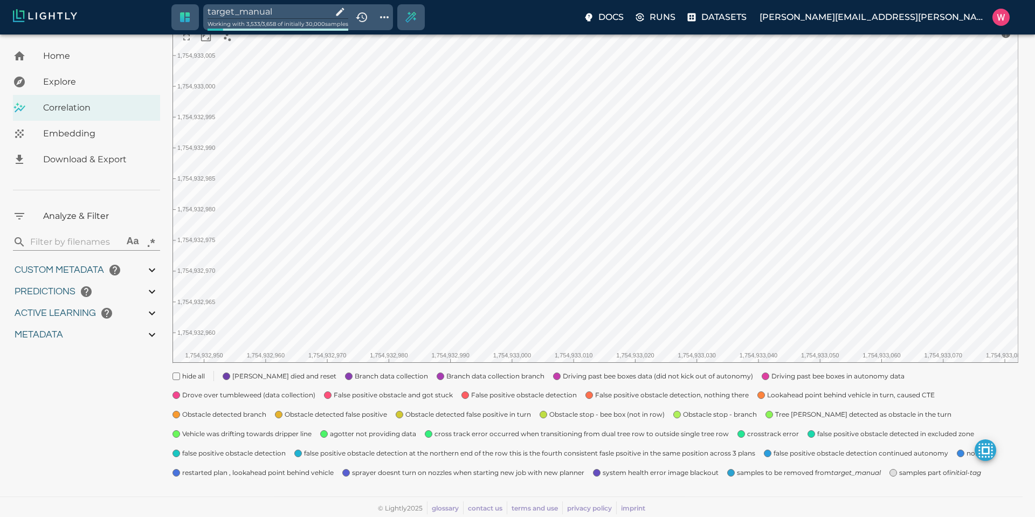
type input "1.88527536392212"
type input "23.0512753639221"
type input "1754910832.53803"
type input "1755203888.44703"
type input "0.999"
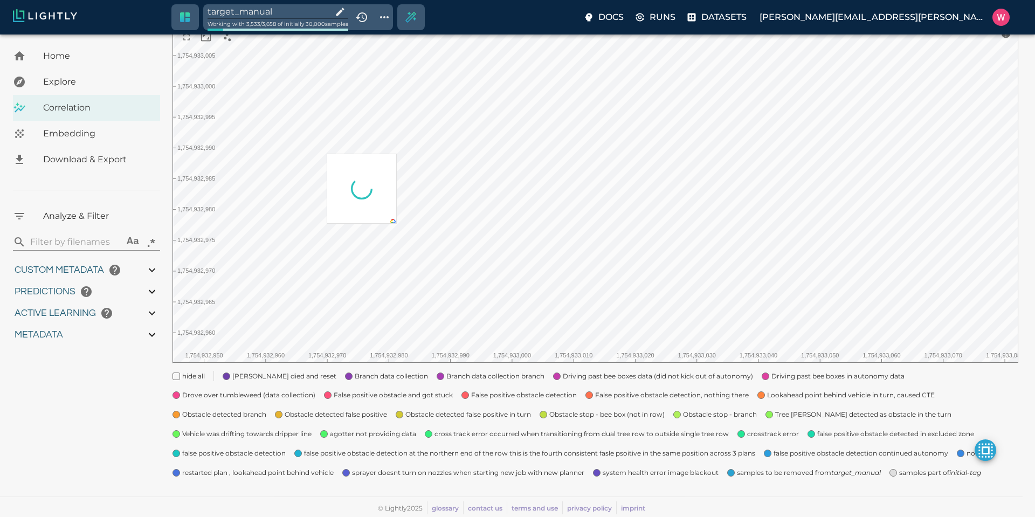
type input "0.999"
type input "0.996"
type input "0.560885965824127"
type input "14.5048859658241"
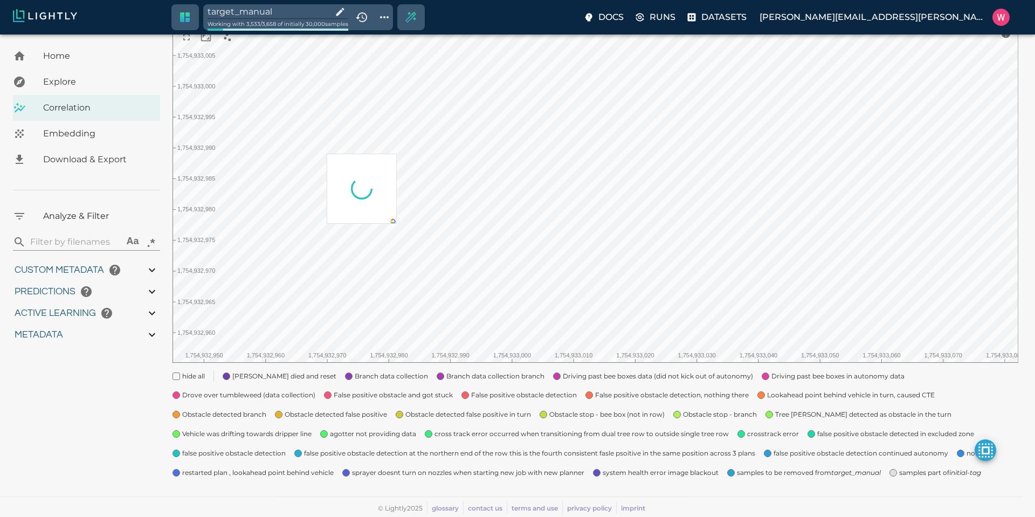
type input "1.88527536392212"
type input "23.0512753639221"
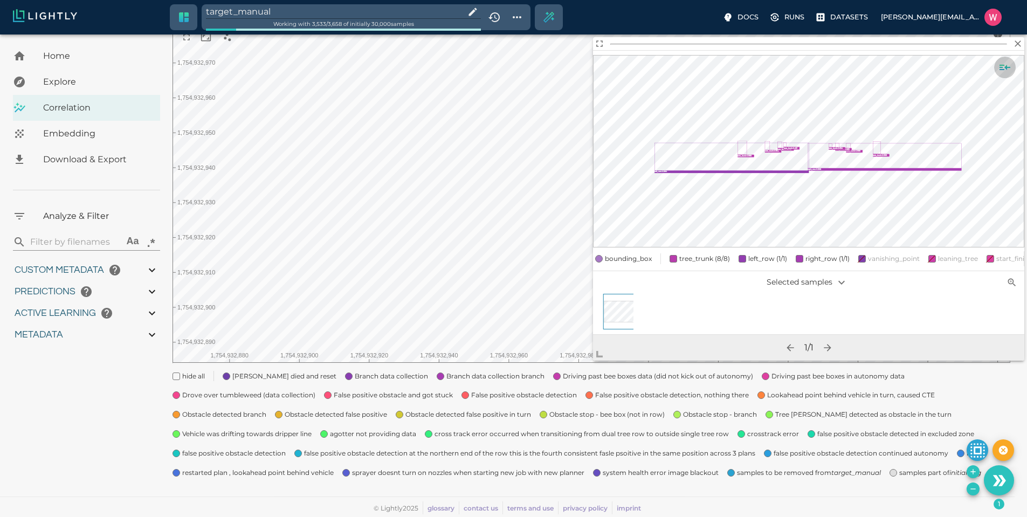
click at [1007, 64] on icon "Show sample details" at bounding box center [1005, 67] width 13 height 13
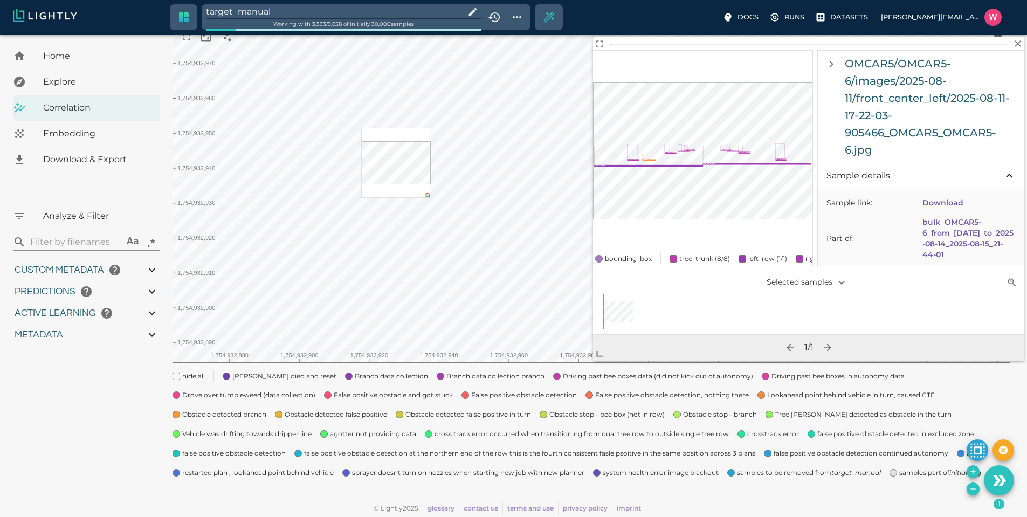
click at [496, 31] on div "target_manual Working with 3,533 / 3,658 of initially 30,000 samples Docs Runs …" at bounding box center [509, 213] width 1019 height 607
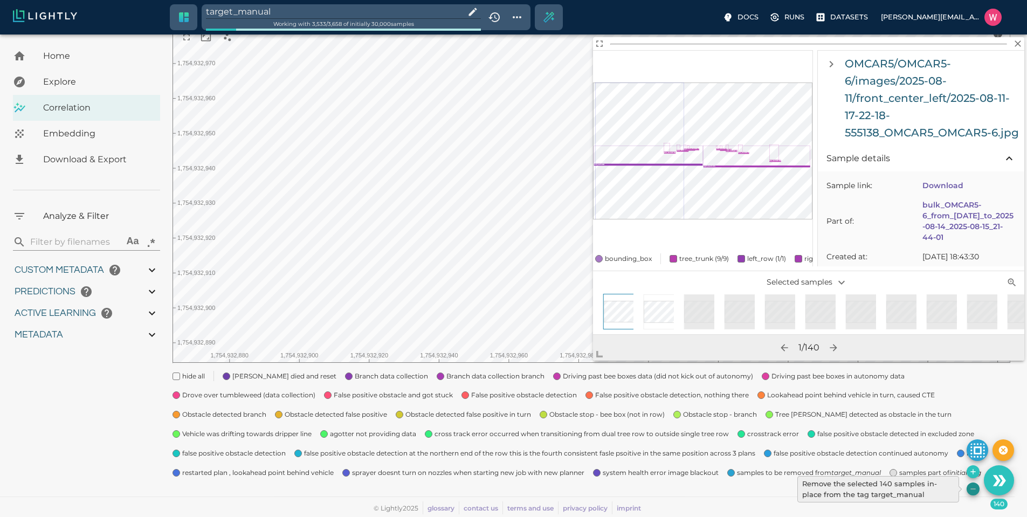
click at [973, 487] on icon "Remove the selected 140 samples in-place from the tag target_manual" at bounding box center [973, 489] width 9 height 9
type input "1754910832.53803"
type input "1755203888.44703"
type input "0.999"
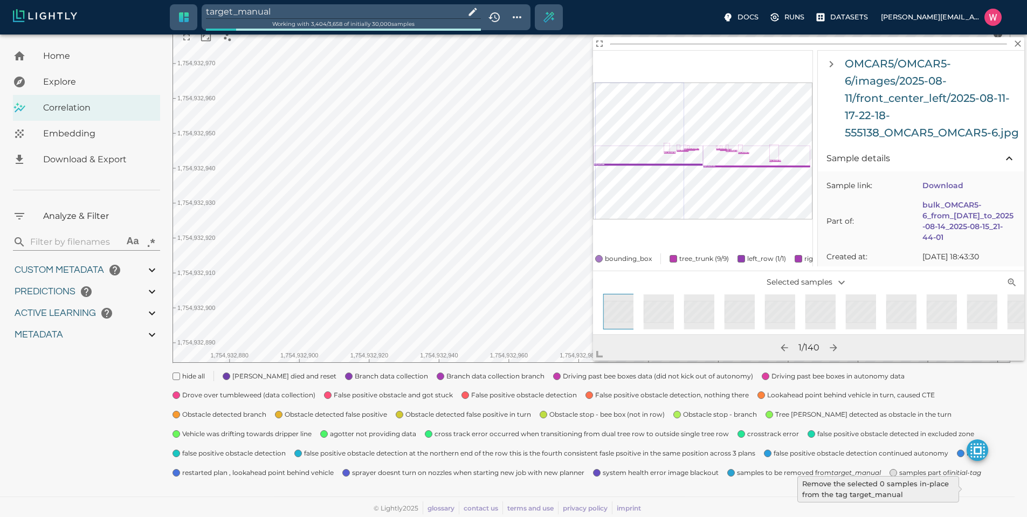
type input "0.996"
type input "9007199254740991"
type input "0.560885965824127"
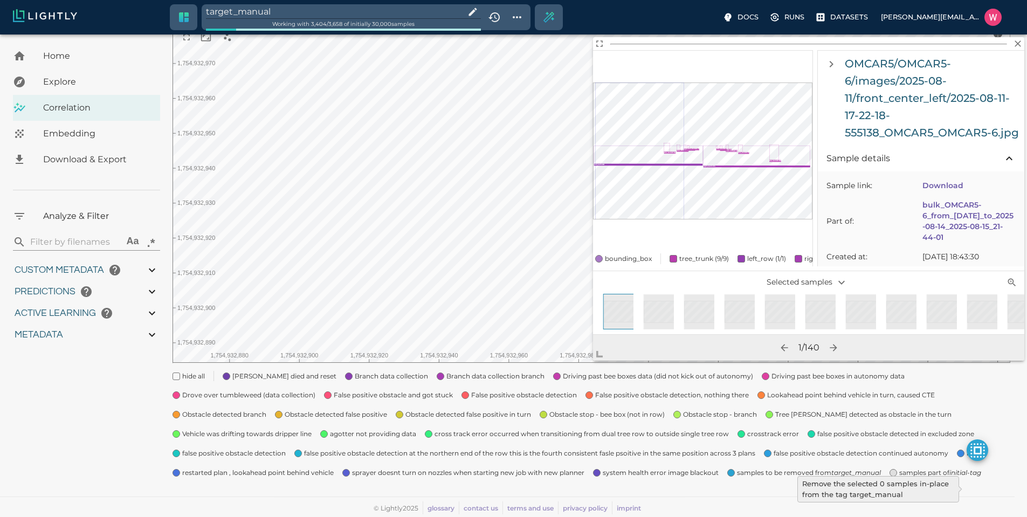
type input "14.5048859658241"
type input "1.88527536392212"
type input "23.0512753639221"
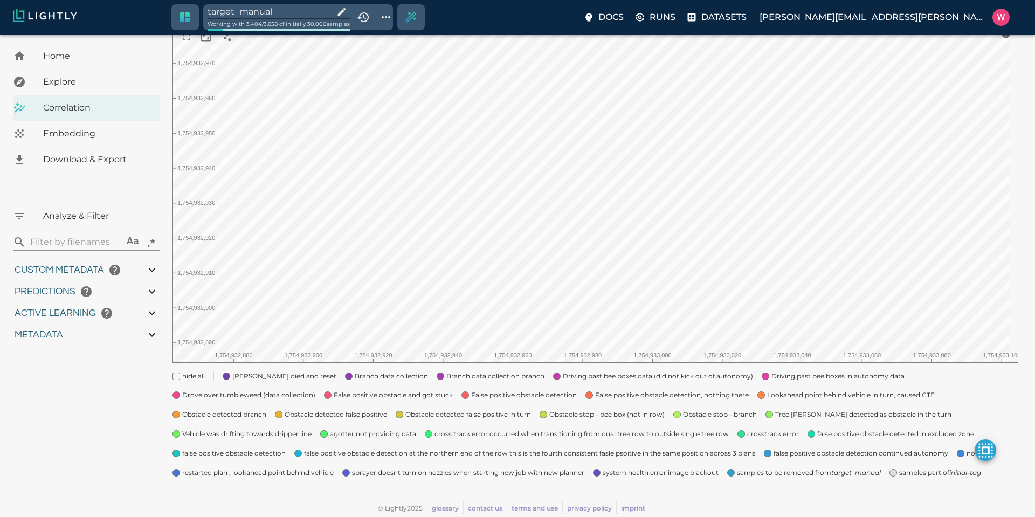
type input "1754910832.53803"
type input "1755203888.44703"
type input "0.999"
type input "0.996"
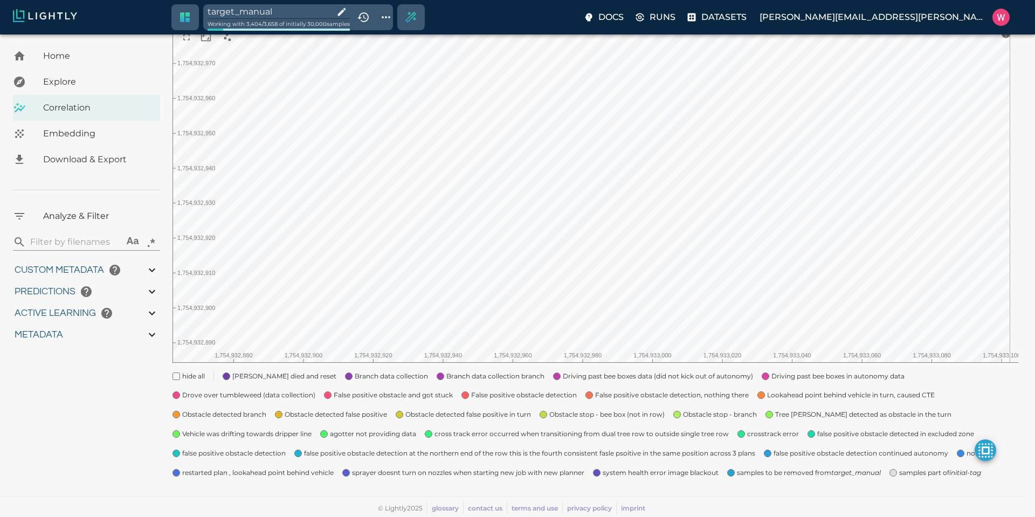
type input "0.996"
type input "9007199254740991"
type input "0.560885965824127"
type input "14.5048859658241"
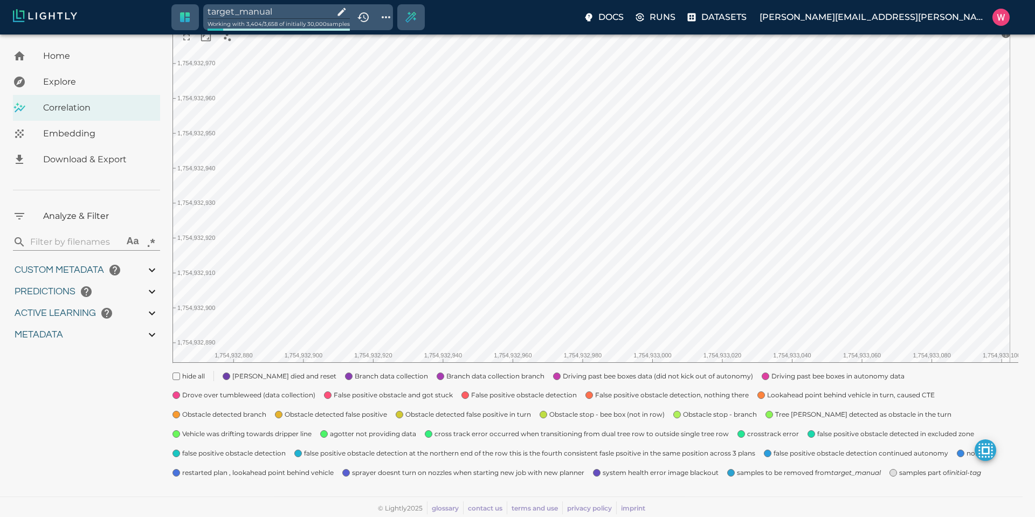
type input "1.88527536392212"
type input "23.0512753639221"
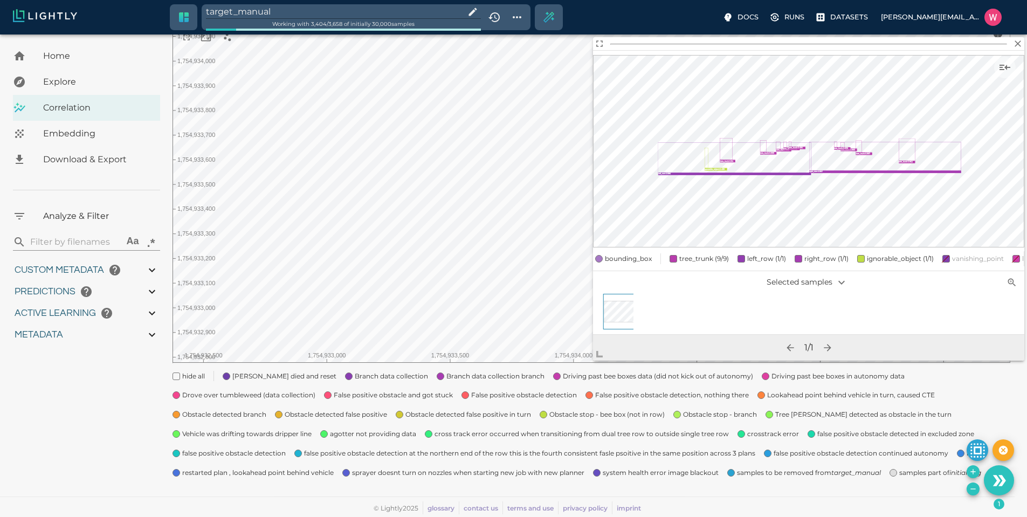
click at [286, 10] on input "target_manual" at bounding box center [333, 11] width 255 height 15
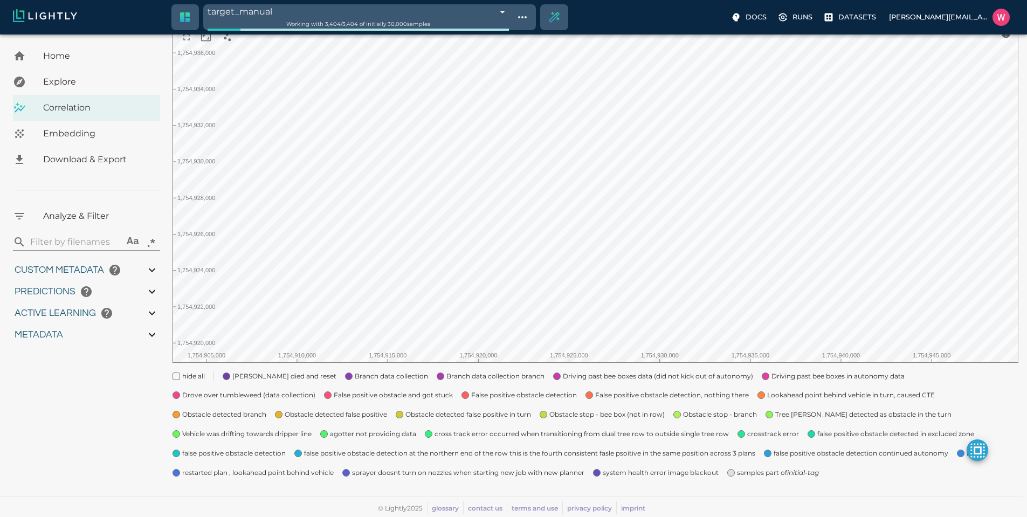
click at [739, 469] on span "samples part of initial-tag" at bounding box center [778, 473] width 82 height 11
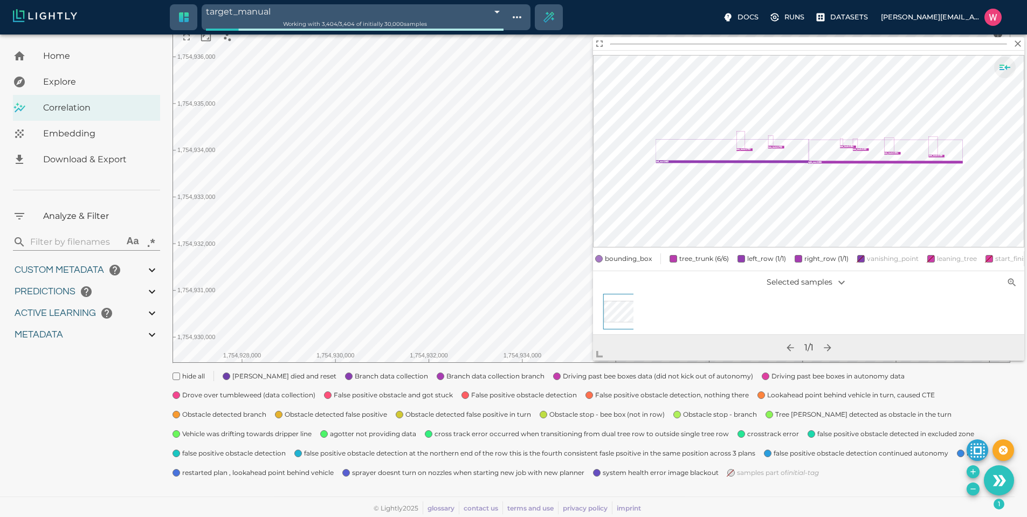
click at [1010, 66] on icon "Show sample details" at bounding box center [1005, 67] width 13 height 13
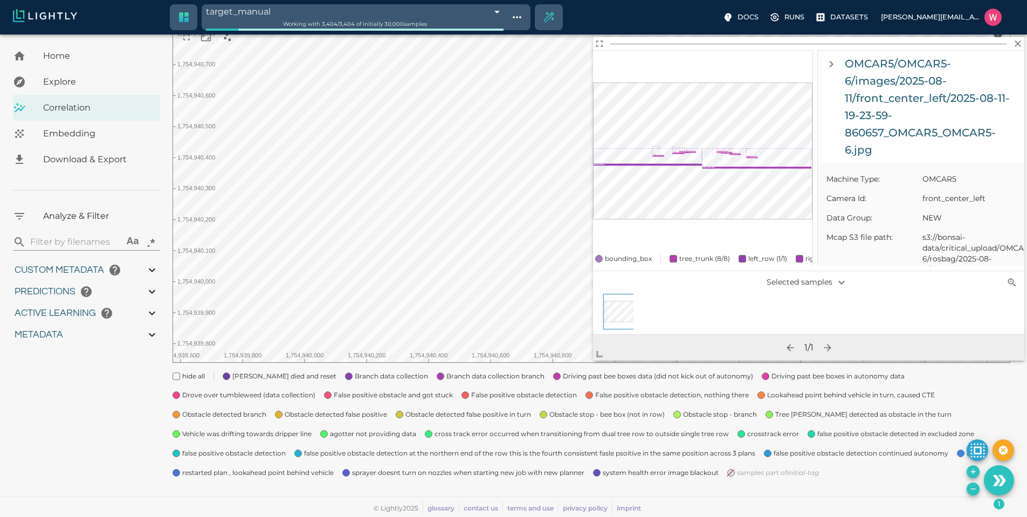
scroll to position [582, 0]
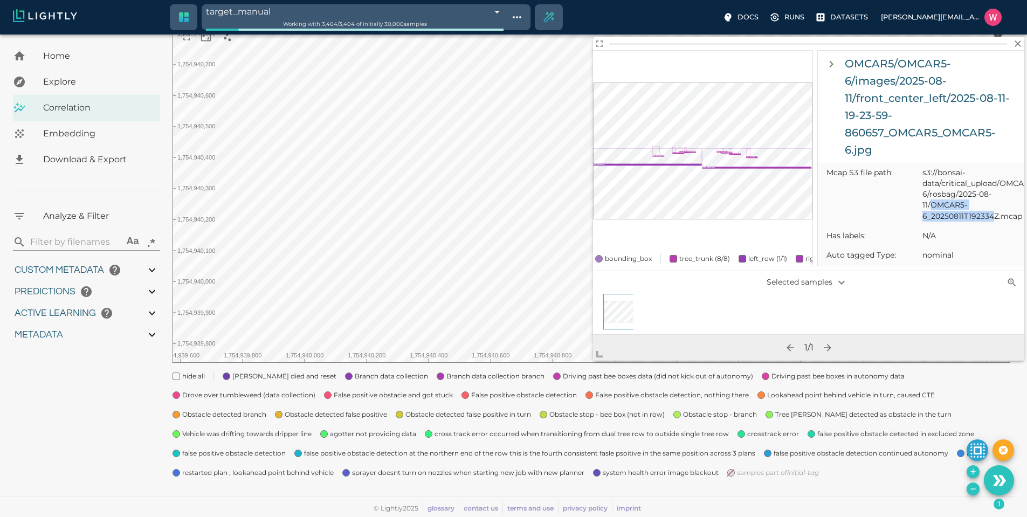
drag, startPoint x: 932, startPoint y: 219, endPoint x: 996, endPoint y: 228, distance: 64.7
click at [996, 221] on span "s3://bonsai-data/critical_upload/OMCAR5/OMCAR5-6/rosbag/2025-08-11/OMCAR5-6_202…" at bounding box center [969, 194] width 93 height 54
copy span "OMCAR5-6_20250811T192334"
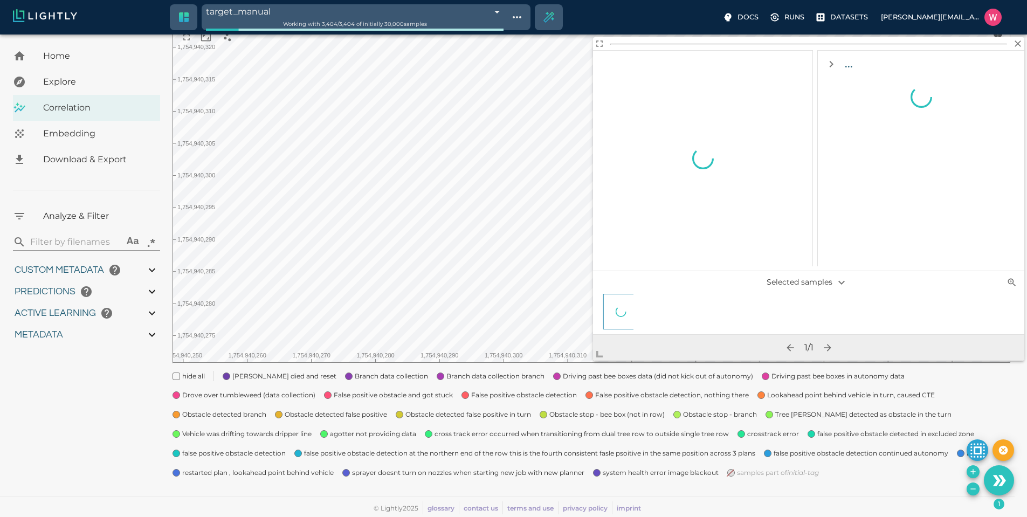
scroll to position [0, 0]
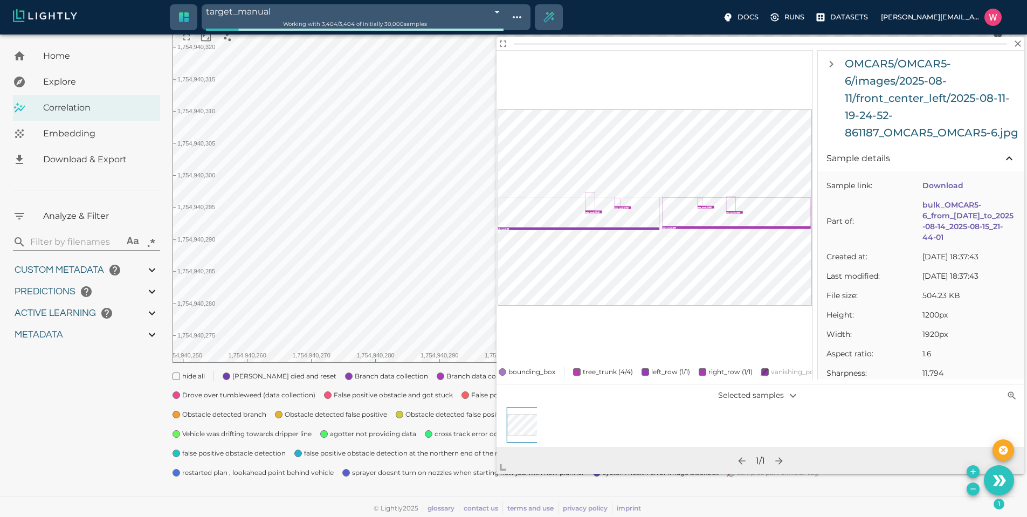
drag, startPoint x: 593, startPoint y: 359, endPoint x: 514, endPoint y: 457, distance: 125.4
click at [505, 468] on span at bounding box center [508, 463] width 22 height 22
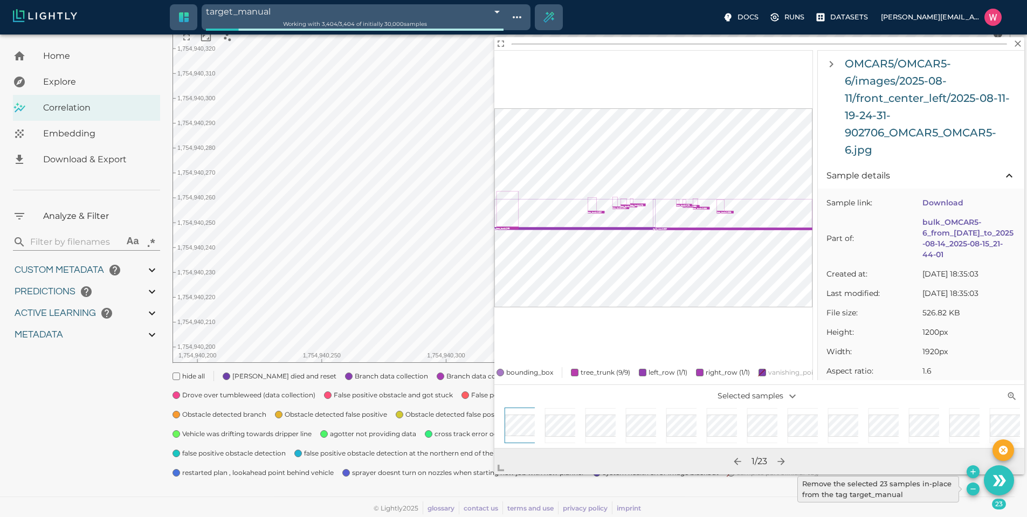
click at [973, 493] on button "Remove the selected 23 samples in-place from the tag target_manual" at bounding box center [973, 489] width 13 height 13
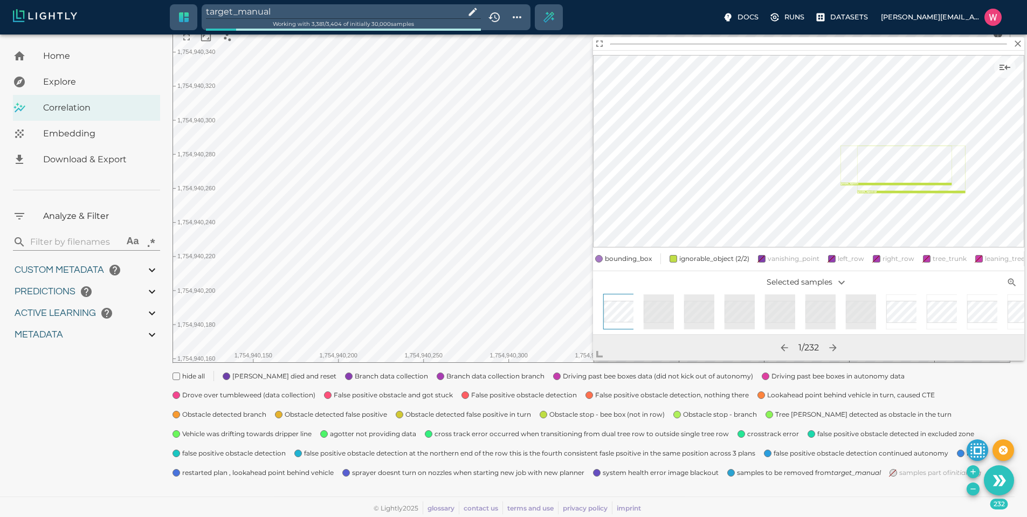
click at [965, 490] on div "My Datasets / bulk_OMCAR5-6_from_2025-08-10_to_2025-08-14_2025-08-15_21-44-01 /…" at bounding box center [596, 205] width 847 height 572
click at [977, 491] on icon "Remove the selected 232 samples in-place from the tag target_manual" at bounding box center [973, 489] width 9 height 9
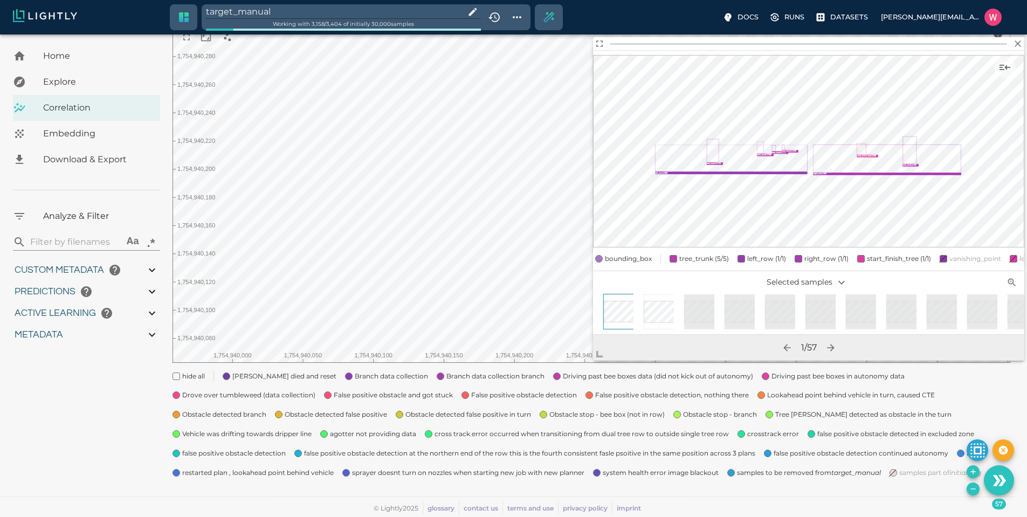
click at [975, 487] on icon "Remove the selected 57 samples in-place from the tag target_manual" at bounding box center [973, 489] width 9 height 9
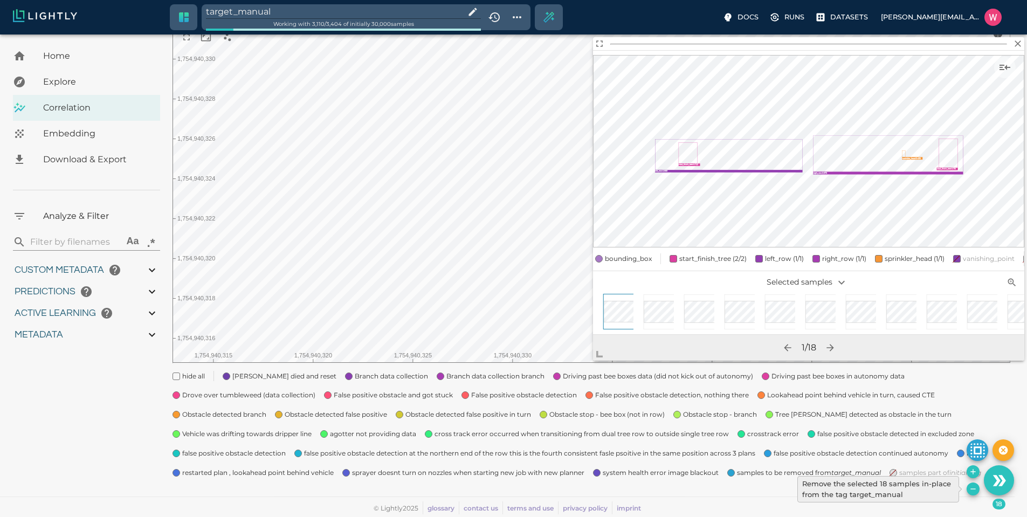
click at [971, 484] on button "Remove the selected 18 samples in-place from the tag target_manual" at bounding box center [973, 489] width 13 height 13
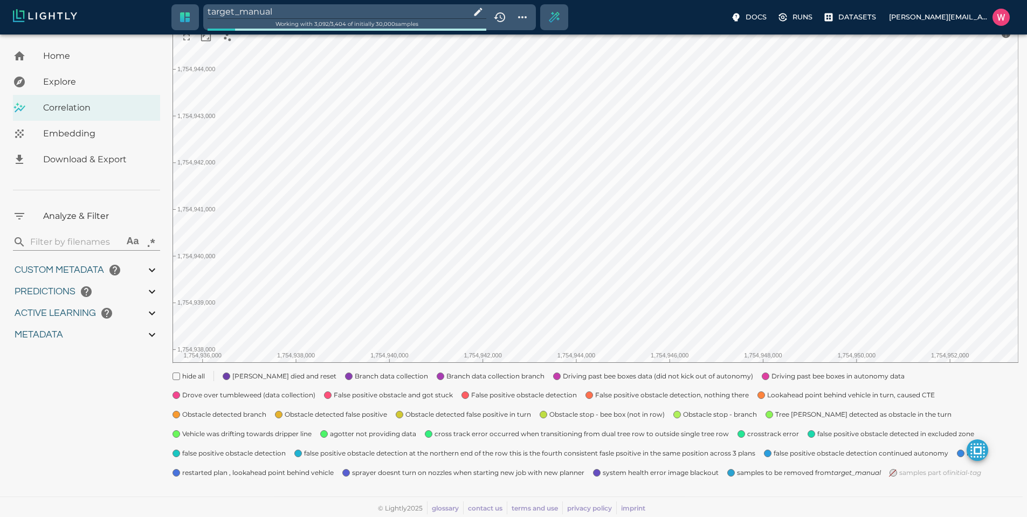
click at [301, 15] on input "target_manual" at bounding box center [337, 11] width 259 height 15
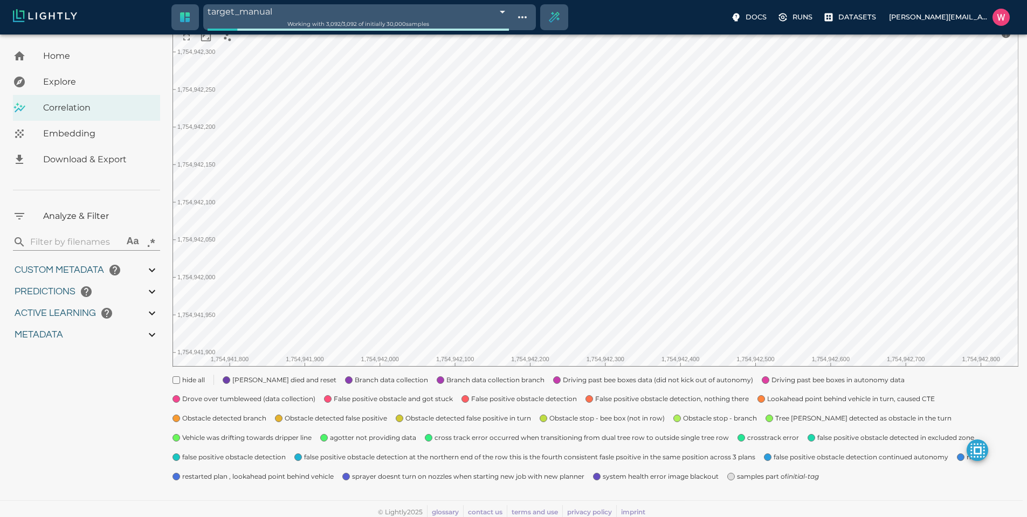
click at [745, 479] on span "samples part of initial-tag" at bounding box center [778, 476] width 82 height 11
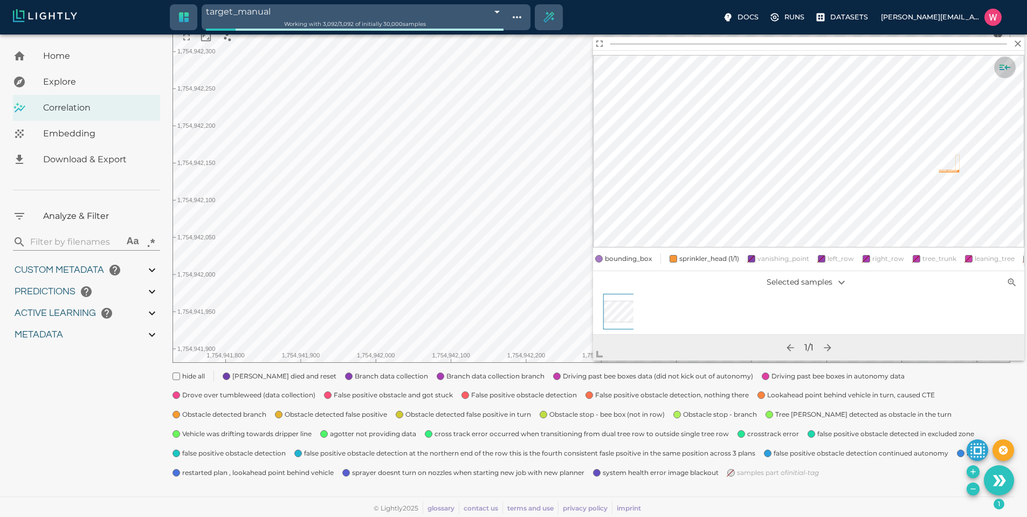
click at [1001, 65] on icon "Show sample details" at bounding box center [1005, 67] width 11 height 5
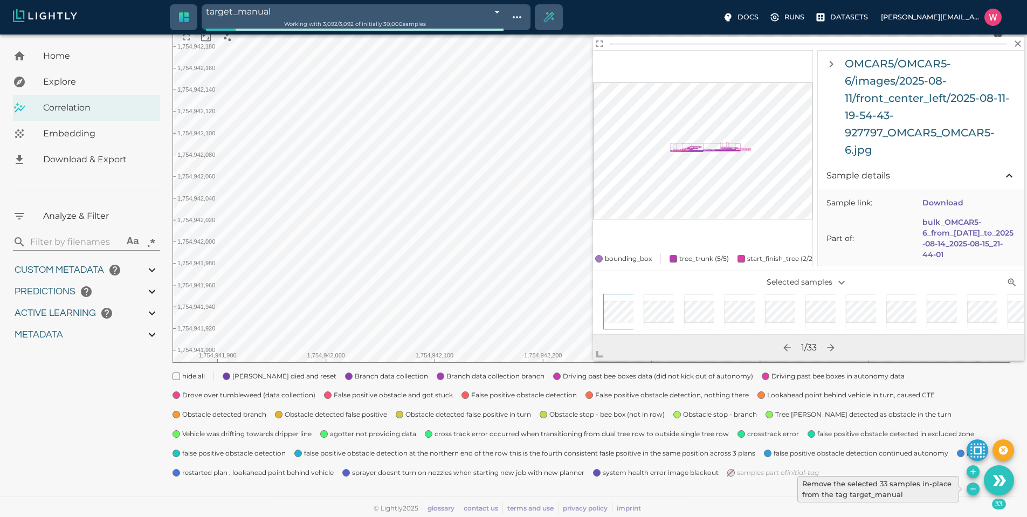
click at [974, 487] on icon "Remove the selected 33 samples in-place from the tag target_manual" at bounding box center [973, 489] width 9 height 9
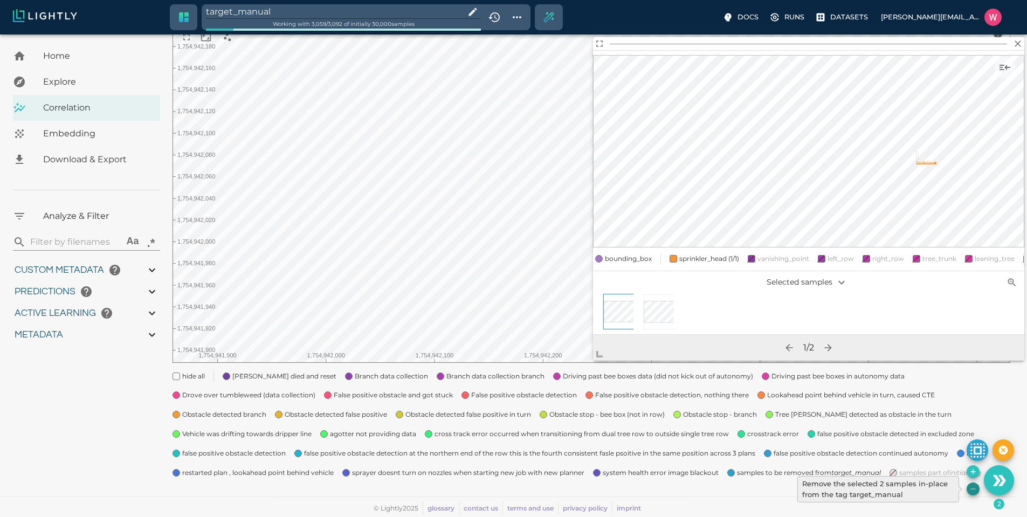
click at [974, 493] on icon "Remove the selected 2 samples in-place from the tag target_manual" at bounding box center [973, 489] width 9 height 9
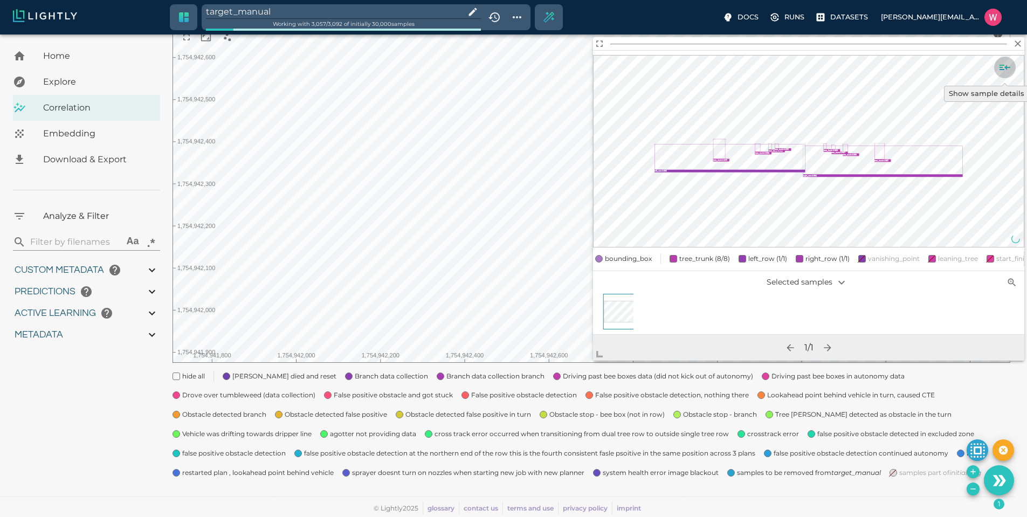
click at [1000, 68] on icon "Show sample details" at bounding box center [1005, 67] width 13 height 13
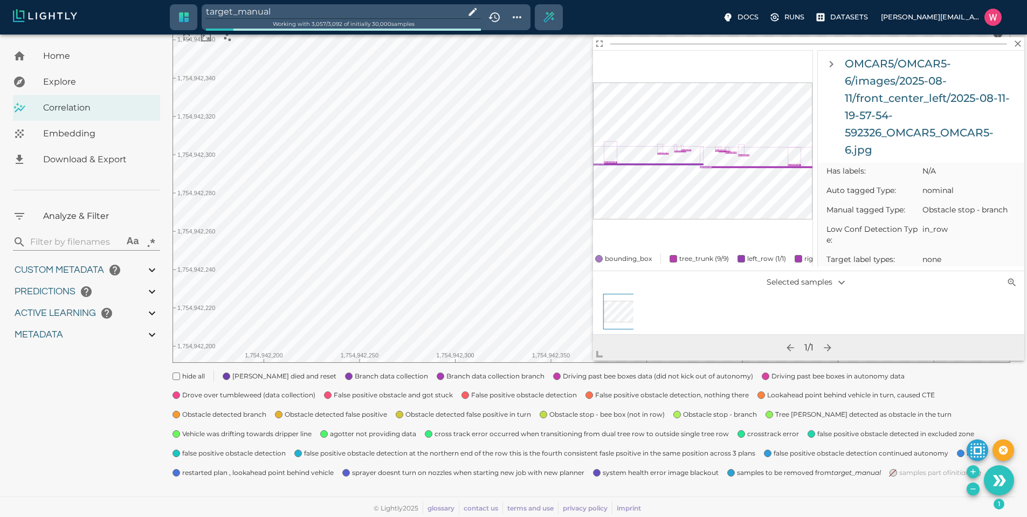
scroll to position [582, 0]
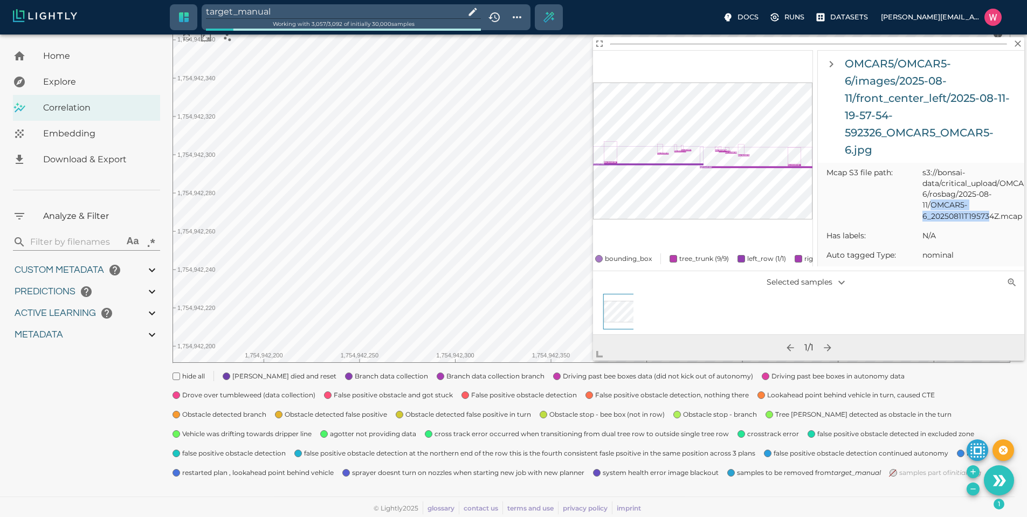
drag, startPoint x: 932, startPoint y: 213, endPoint x: 987, endPoint y: 223, distance: 56.5
click at [987, 221] on span "s3://bonsai-data/critical_upload/OMCAR5/OMCAR5-6/rosbag/2025-08-11/OMCAR5-6_202…" at bounding box center [969, 194] width 93 height 54
copy span "OMCAR5-6_20250811T19573"
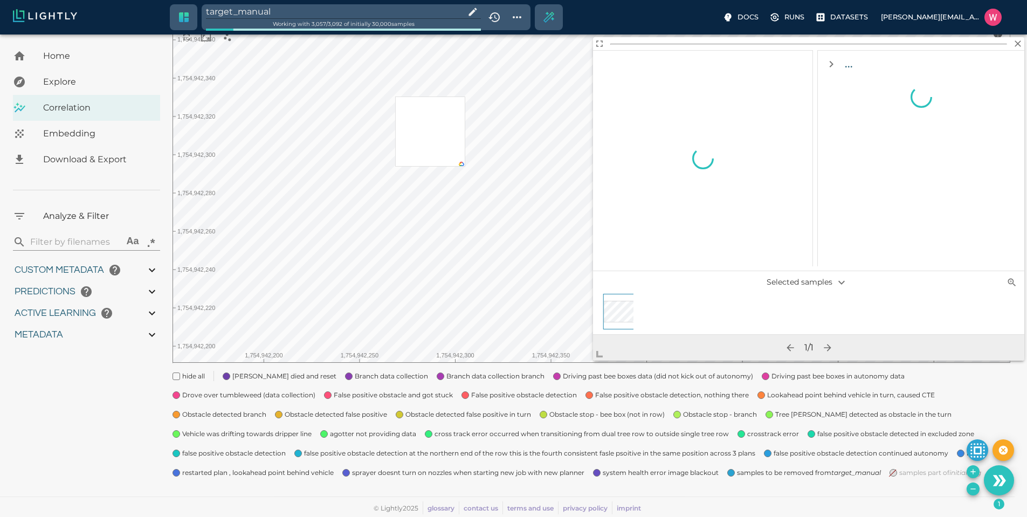
scroll to position [0, 0]
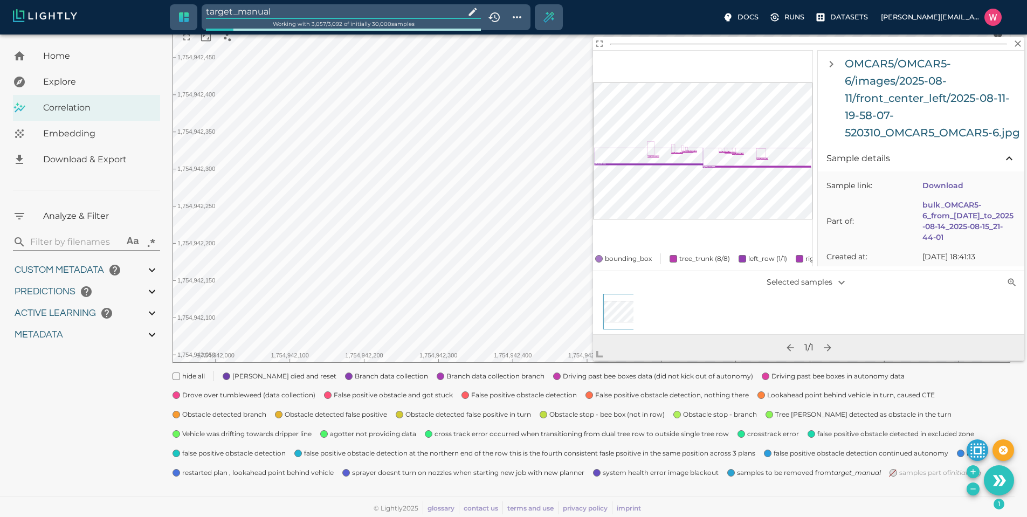
click at [290, 10] on input "target_manual" at bounding box center [333, 11] width 255 height 15
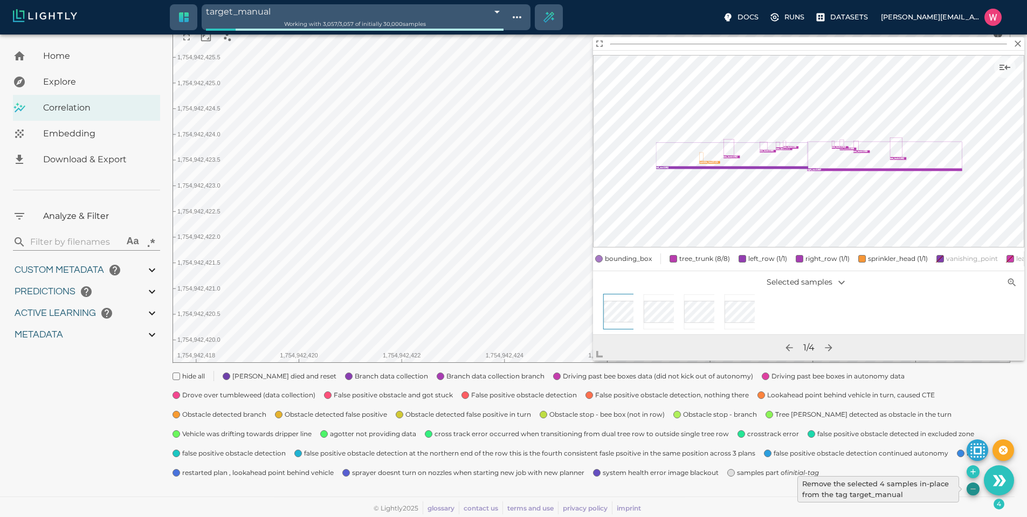
click at [974, 492] on icon "Remove the selected 4 samples in-place from the tag target_manual" at bounding box center [973, 489] width 9 height 9
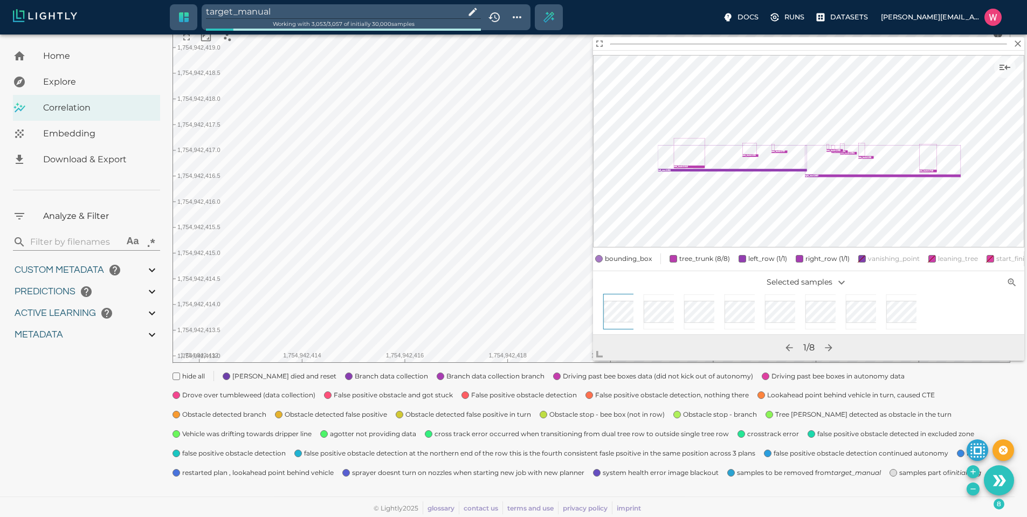
click at [971, 489] on icon "Remove the selected 8 samples in-place from the tag target_manual" at bounding box center [973, 489] width 5 height 1
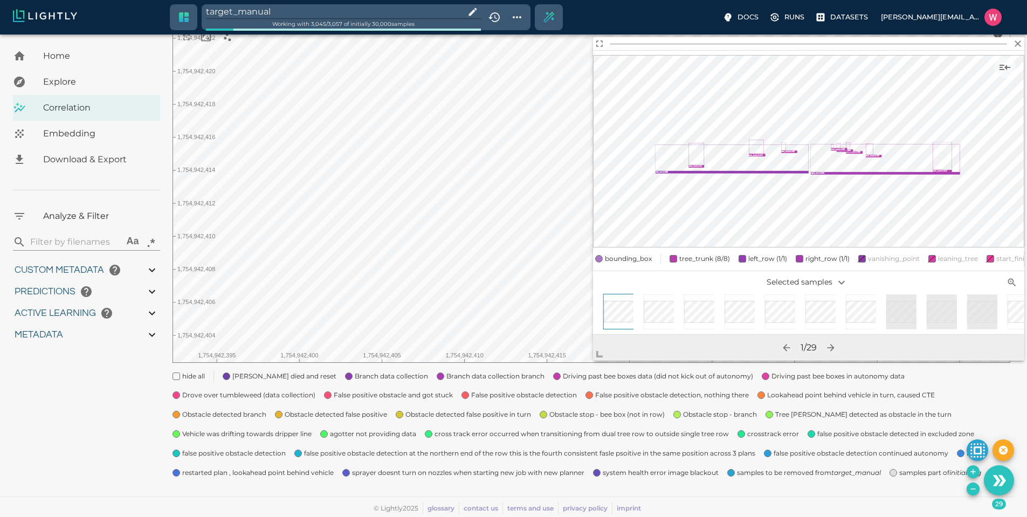
click at [971, 485] on icon "Remove the selected 29 samples in-place from the tag target_manual" at bounding box center [973, 489] width 9 height 9
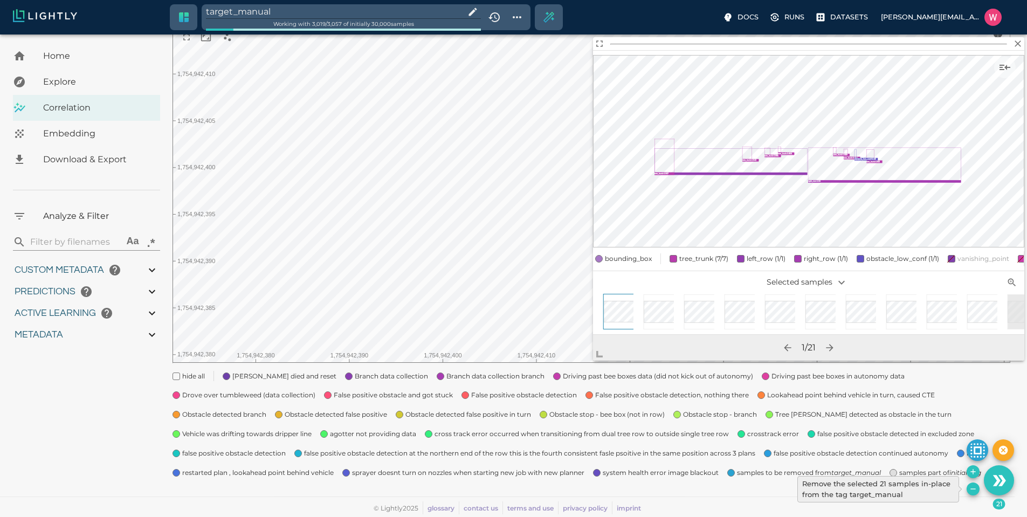
click at [972, 487] on icon "Remove the selected 21 samples in-place from the tag target_manual" at bounding box center [973, 489] width 9 height 9
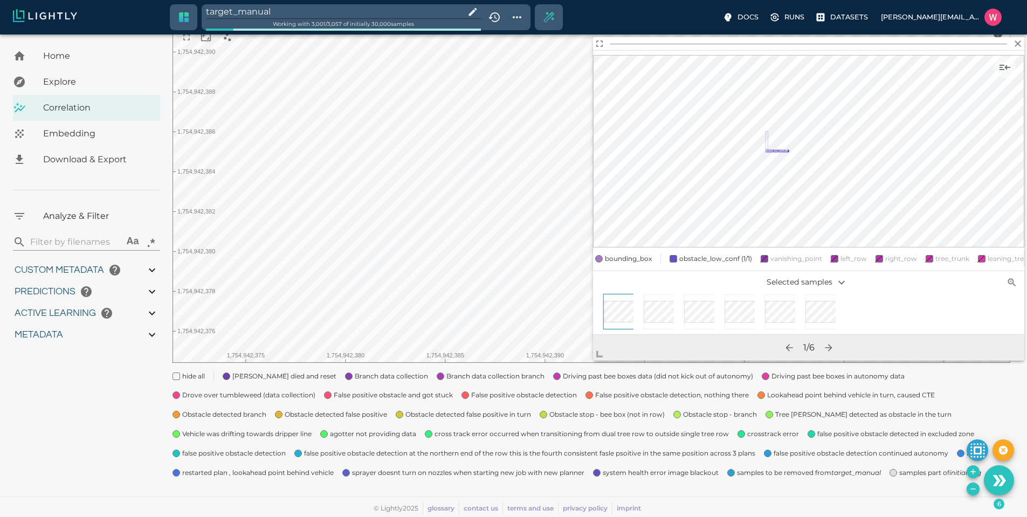
click at [975, 494] on button "Remove the selected 6 samples in-place from the tag target_manual" at bounding box center [973, 489] width 13 height 13
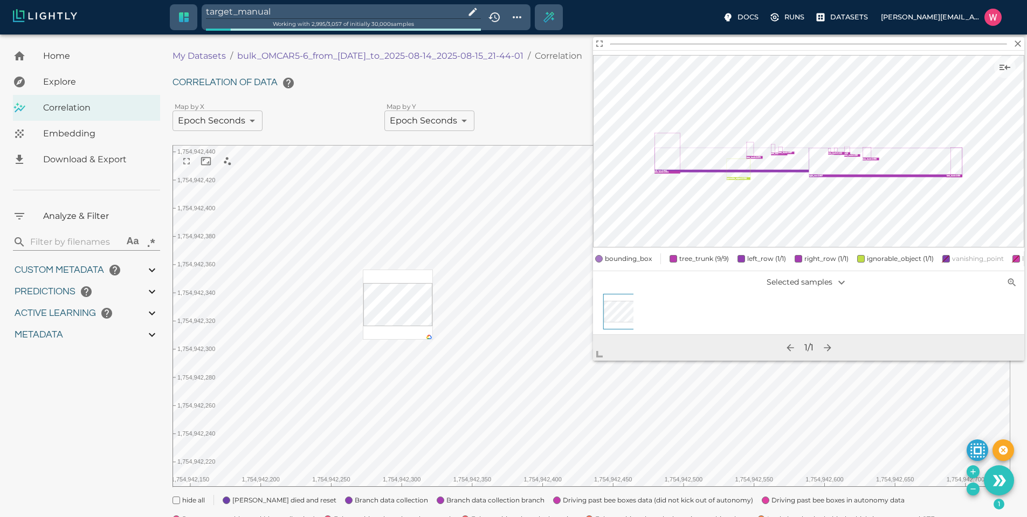
scroll to position [124, 0]
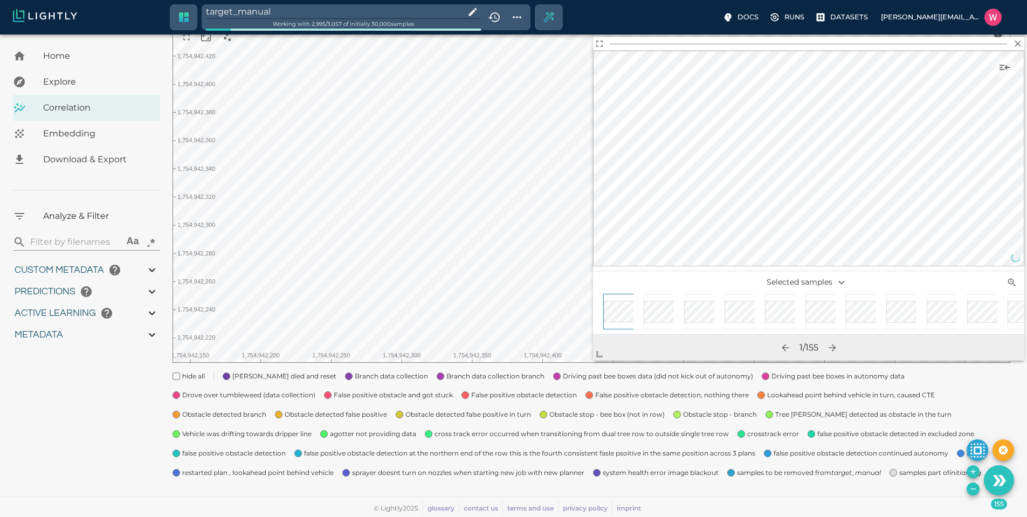
click at [975, 492] on icon "Remove the selected 155 samples in-place from the tag target_manual" at bounding box center [973, 489] width 9 height 9
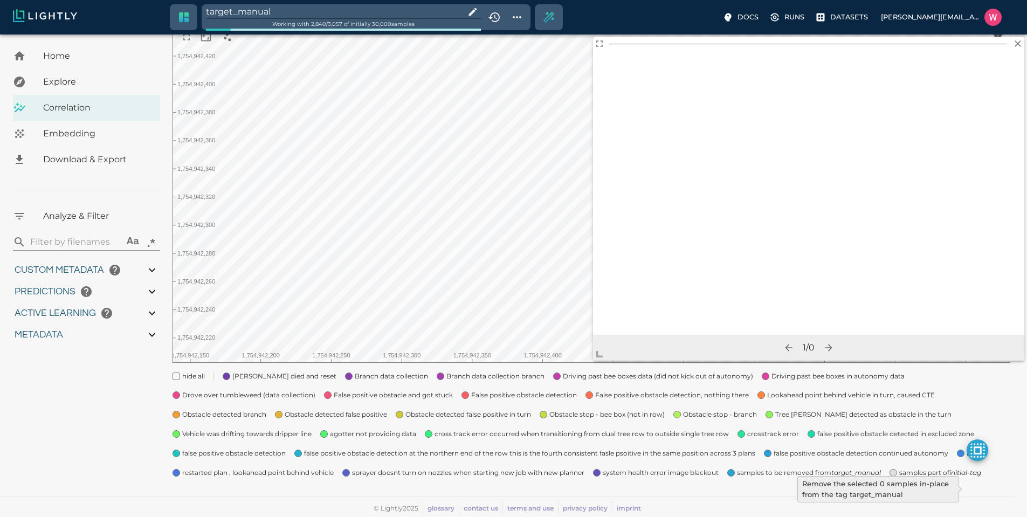
type input "1754910832.53803"
type input "1755203888.44703"
type input "0.999"
type input "0.996"
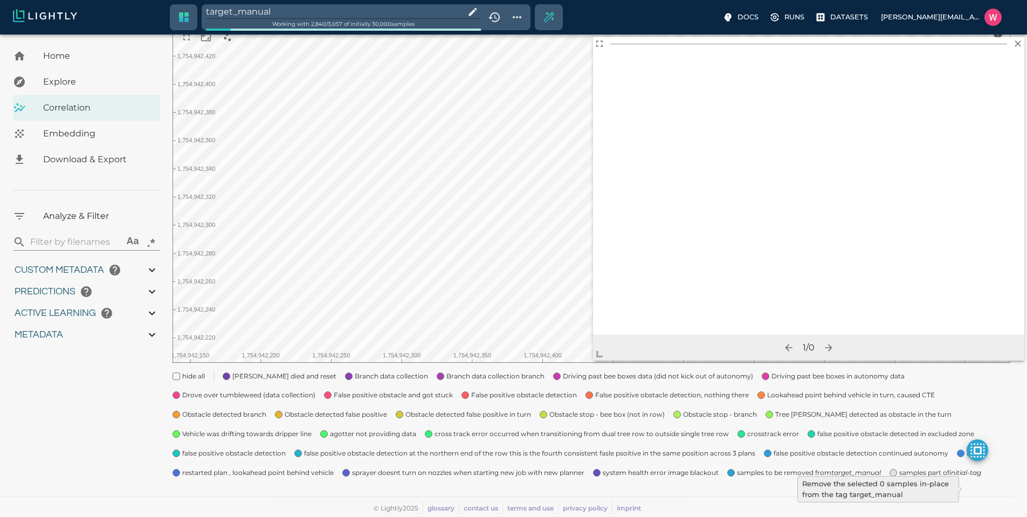
type input "0.996"
type input "9007199254740991"
type input "0.560885965824127"
type input "14.5048859658241"
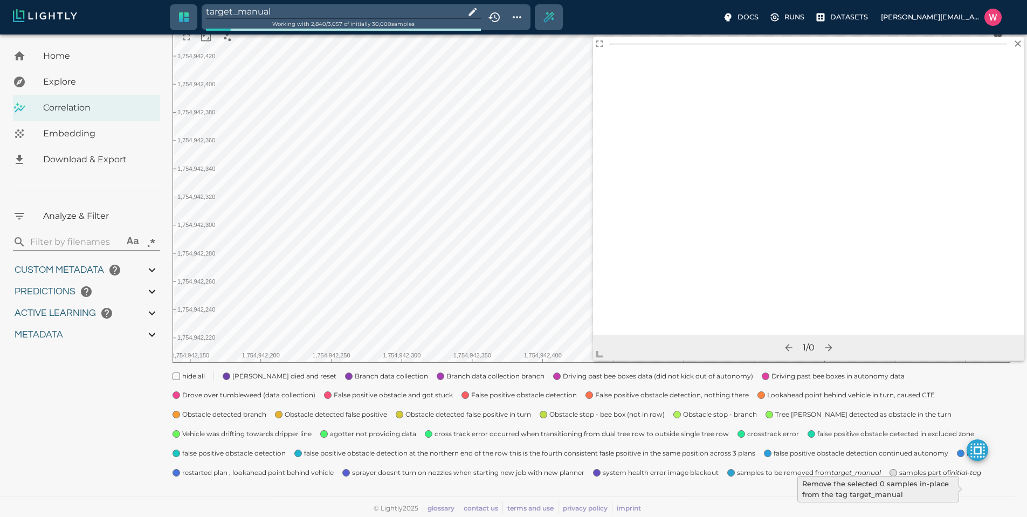
type input "1.88527536392212"
type input "23.0512753639221"
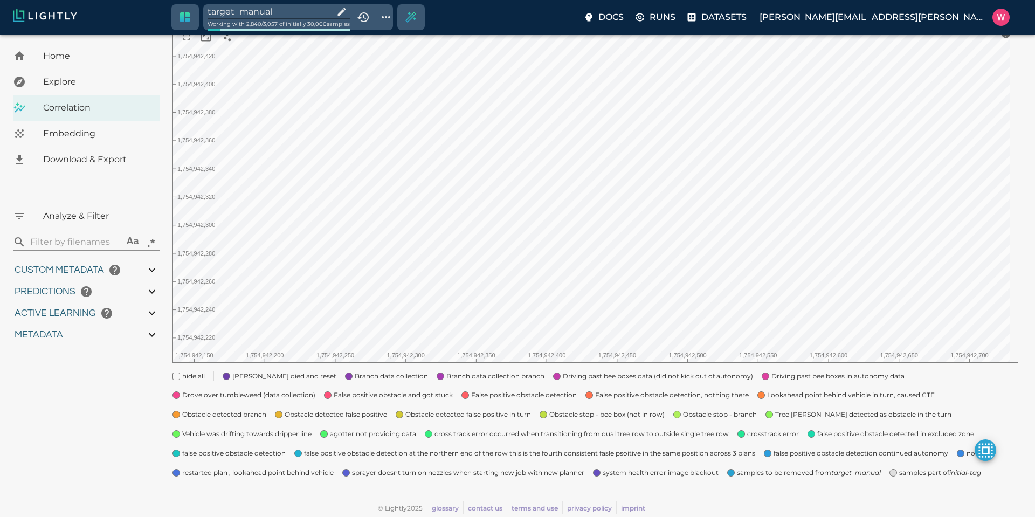
type input "1754910832.53803"
type input "1755203888.44703"
type input "0.999"
type input "0.996"
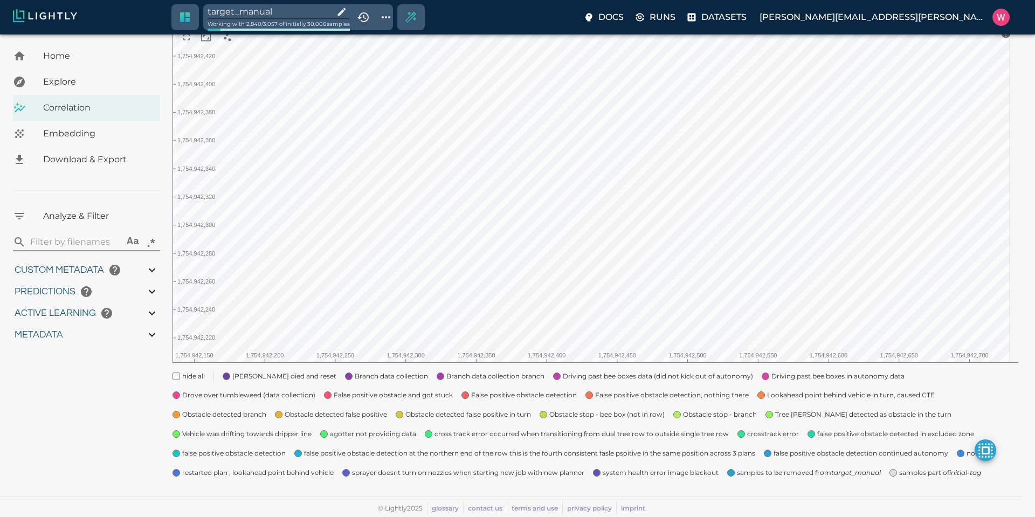
type input "0.996"
type input "9007199254740991"
type input "0.560885965824127"
type input "14.5048859658241"
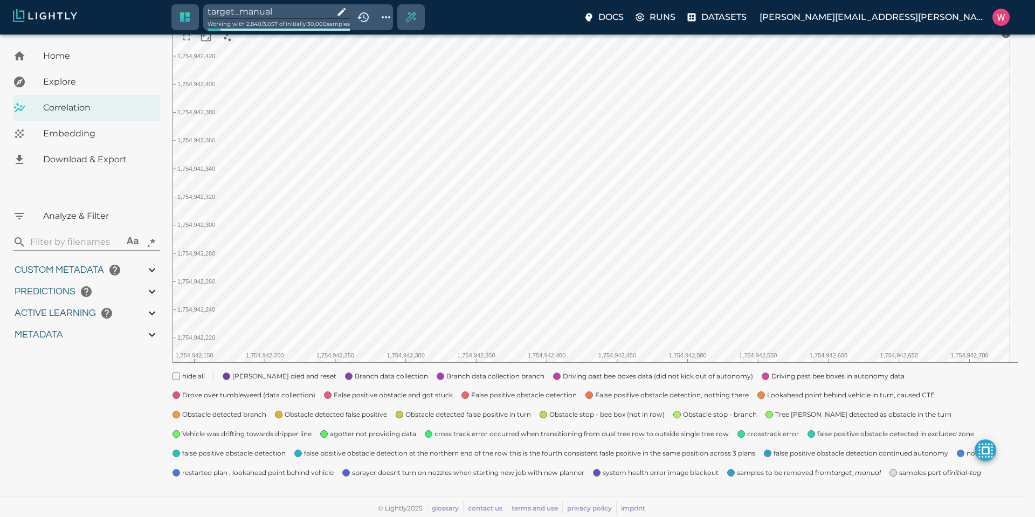
type input "1.88527536392212"
type input "23.0512753639221"
type input "1754910832.53803"
type input "1755203888.44703"
type input "0.999"
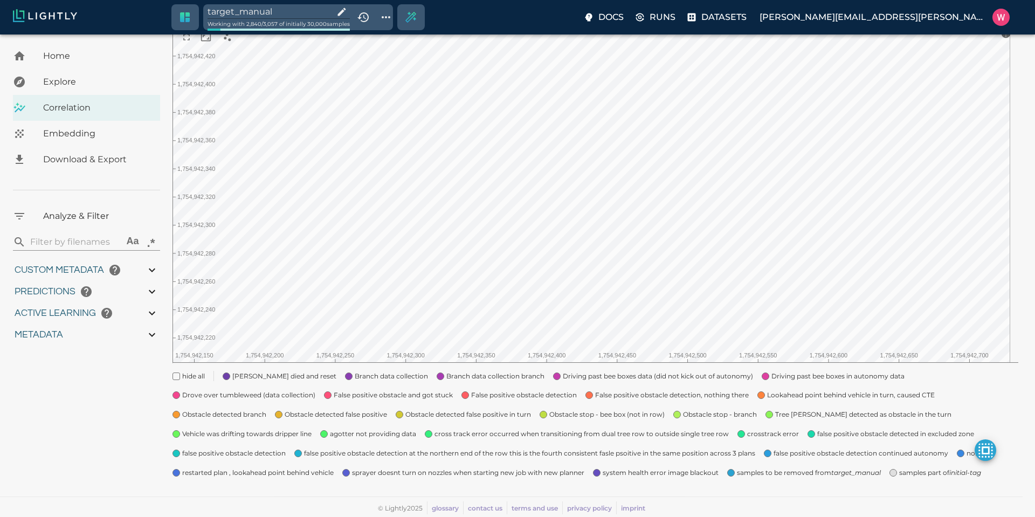
type input "0.999"
type input "0.996"
type input "0.560885965824127"
type input "14.5048859658241"
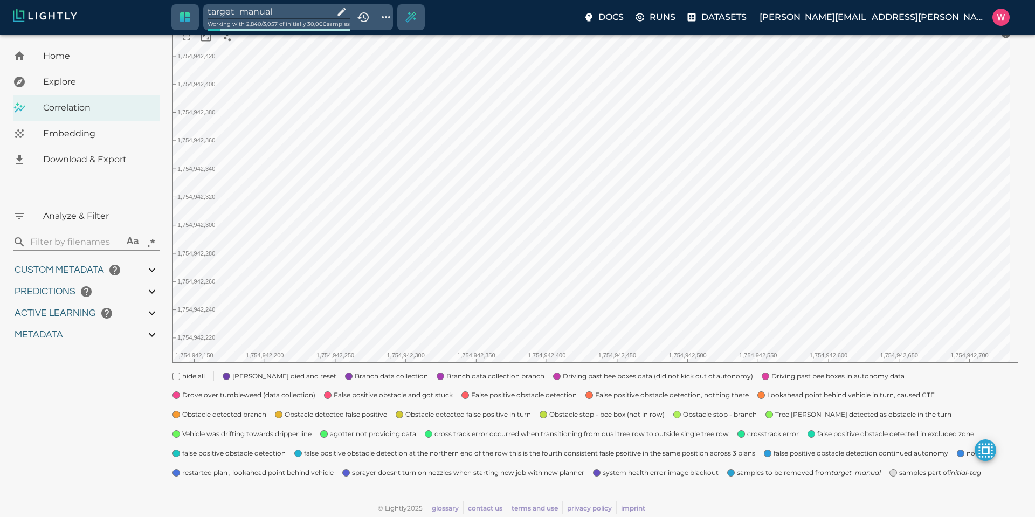
type input "1.88527536392212"
type input "23.0512753639221"
type input "1754910832.53803"
type input "1755203888.44703"
type input "0.999"
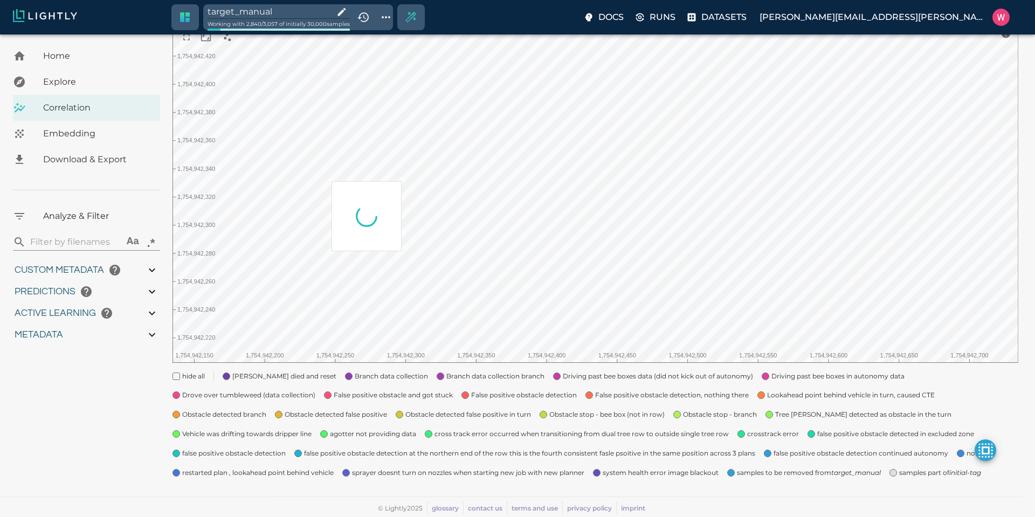
type input "0.999"
type input "0.996"
type input "0.560885965824127"
type input "14.5048859658241"
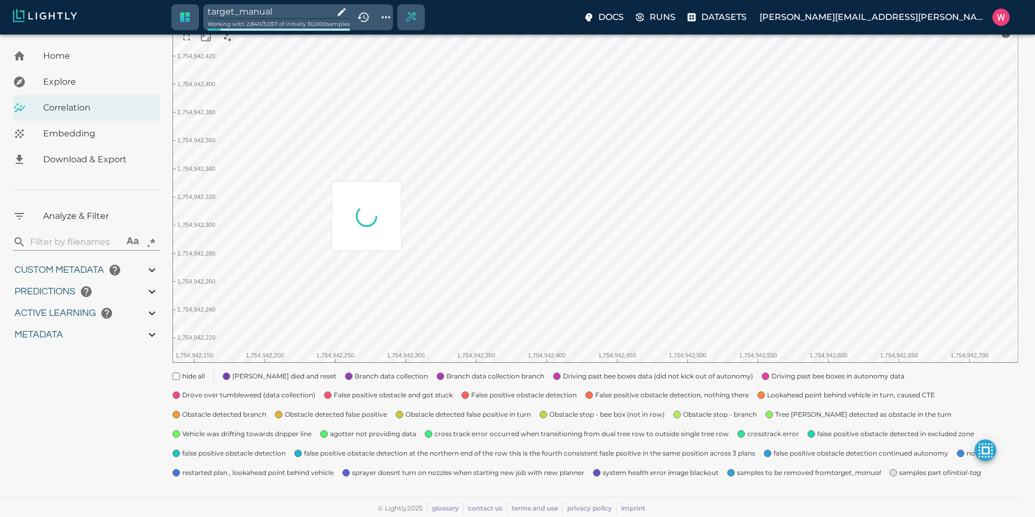
type input "1.88527536392212"
type input "23.0512753639221"
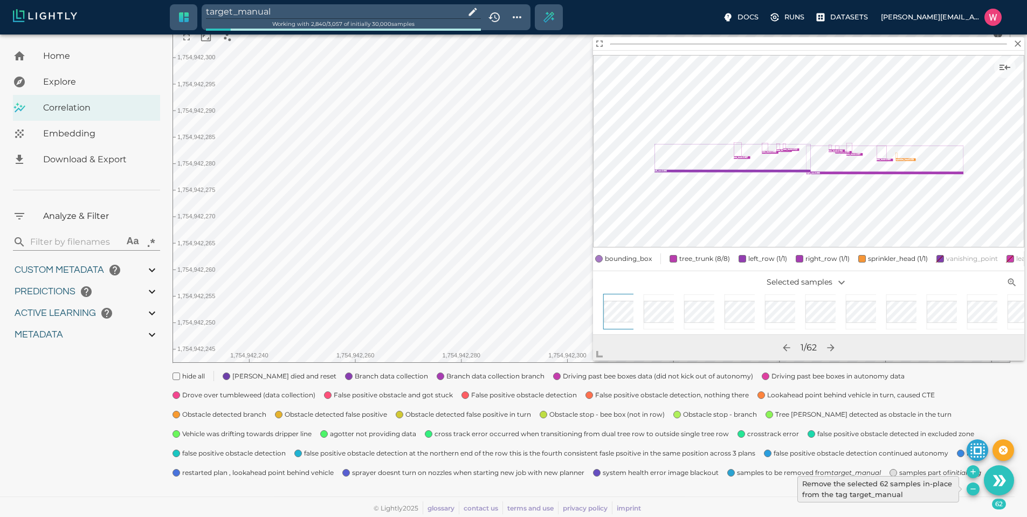
click at [974, 487] on icon "Remove the selected 62 samples in-place from the tag target_manual" at bounding box center [973, 489] width 9 height 9
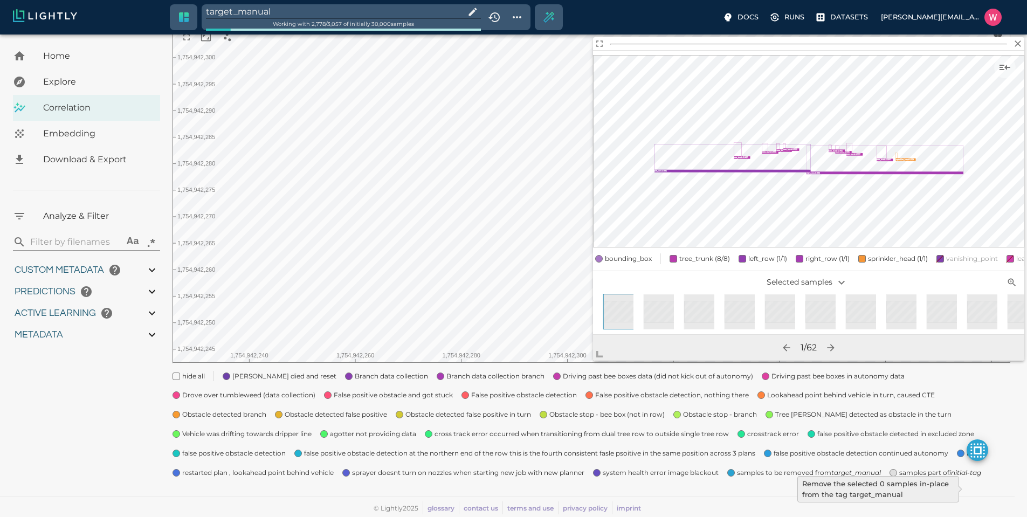
type input "1754910832.53803"
type input "1755203888.44703"
type input "0.999"
type input "0.996"
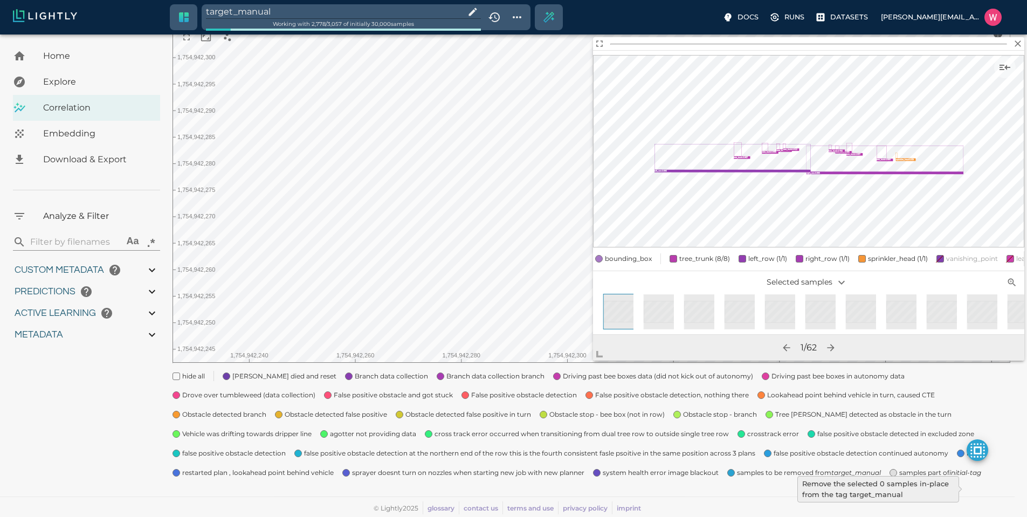
type input "0.996"
type input "9007199254740991"
type input "0.560885965824127"
type input "14.5048859658241"
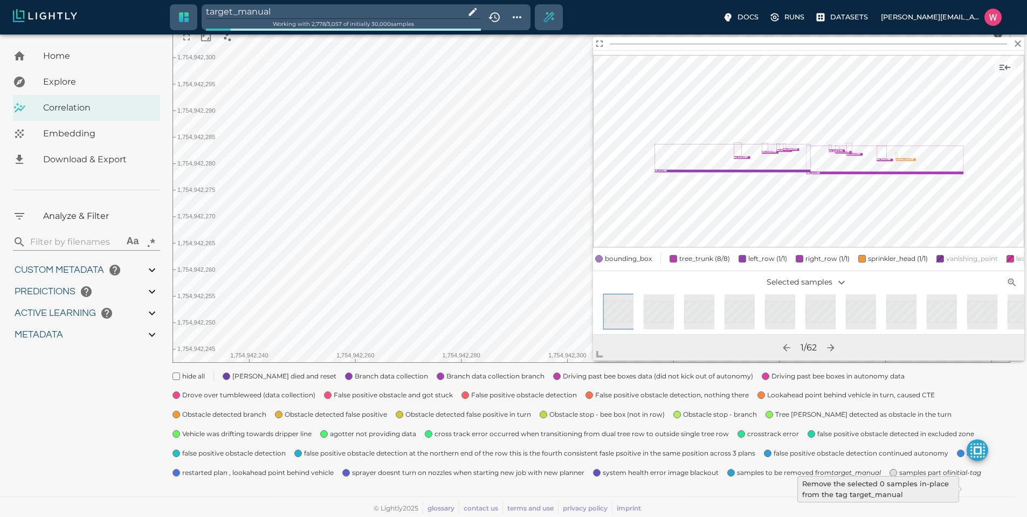
type input "1.88527536392212"
type input "23.0512753639221"
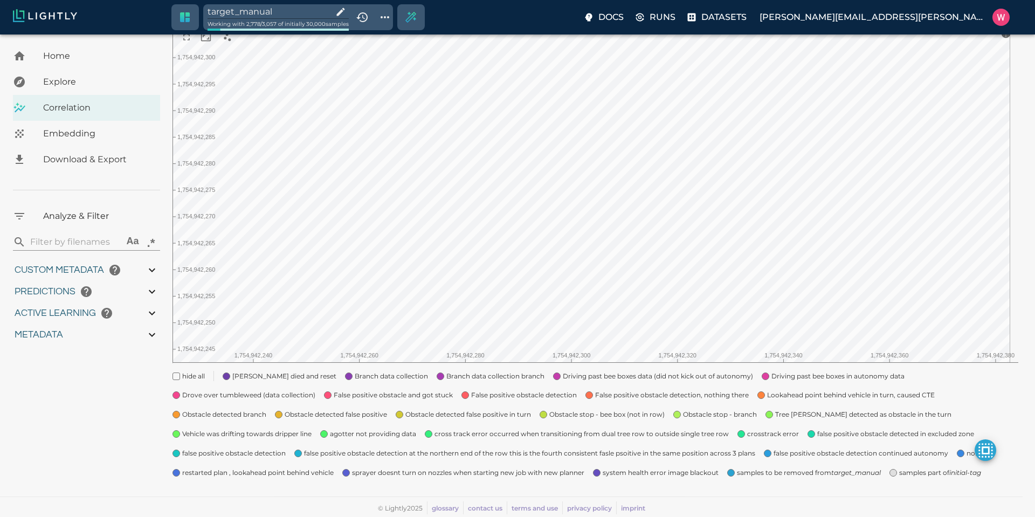
type input "1754910832.53803"
type input "1755203888.44703"
type input "0.999"
type input "0.996"
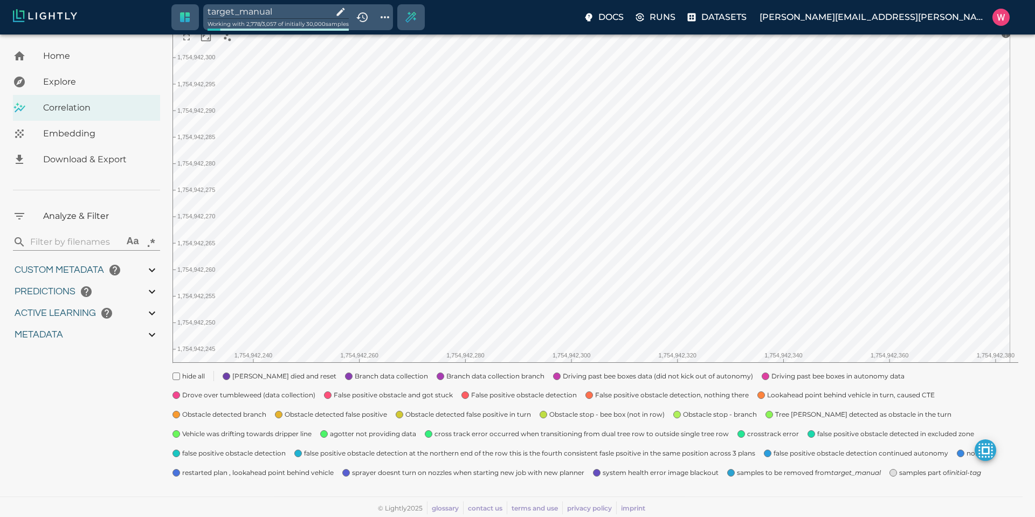
type input "0.996"
type input "9007199254740991"
type input "0.560885965824127"
type input "14.5048859658241"
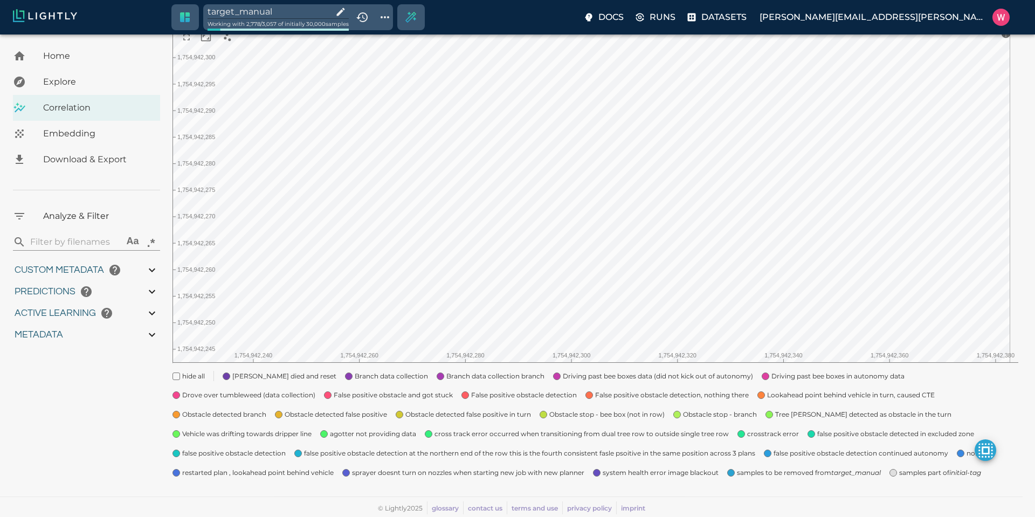
type input "1.88527536392212"
type input "23.0512753639221"
type input "1754910832.53803"
type input "1755203888.44703"
type input "0.999"
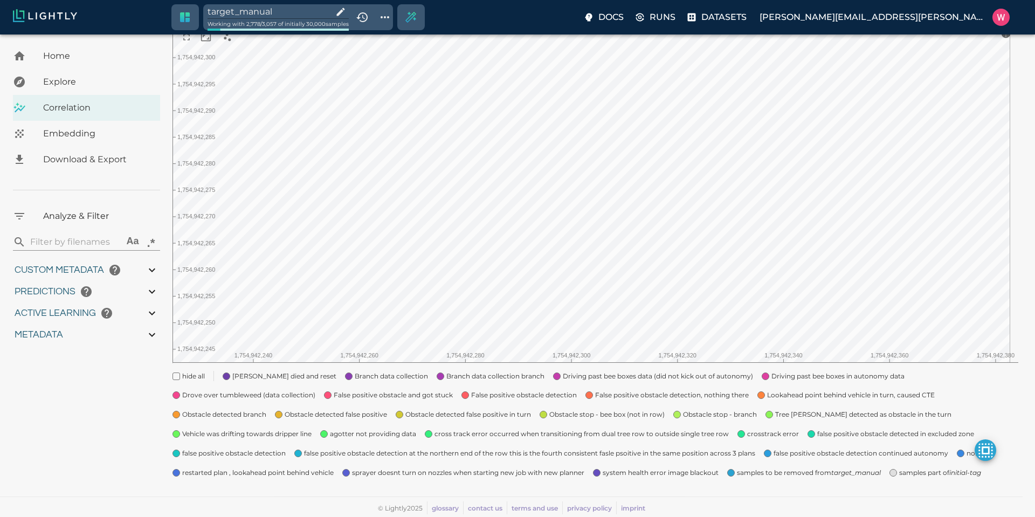
type input "0.999"
type input "0.996"
type input "0.560885965824127"
type input "14.5048859658241"
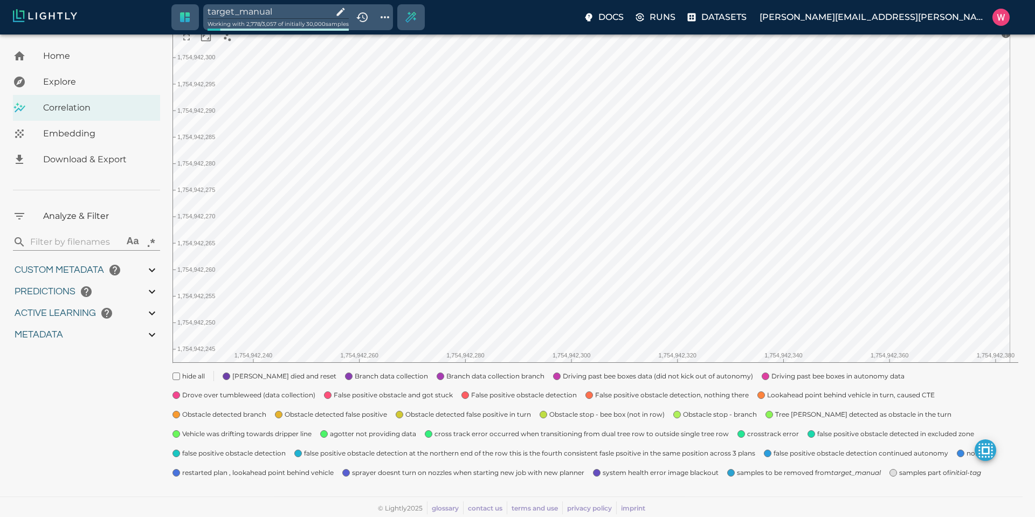
type input "1.88527536392212"
type input "23.0512753639221"
type input "1754910832.53803"
type input "1755203888.44703"
type input "0.999"
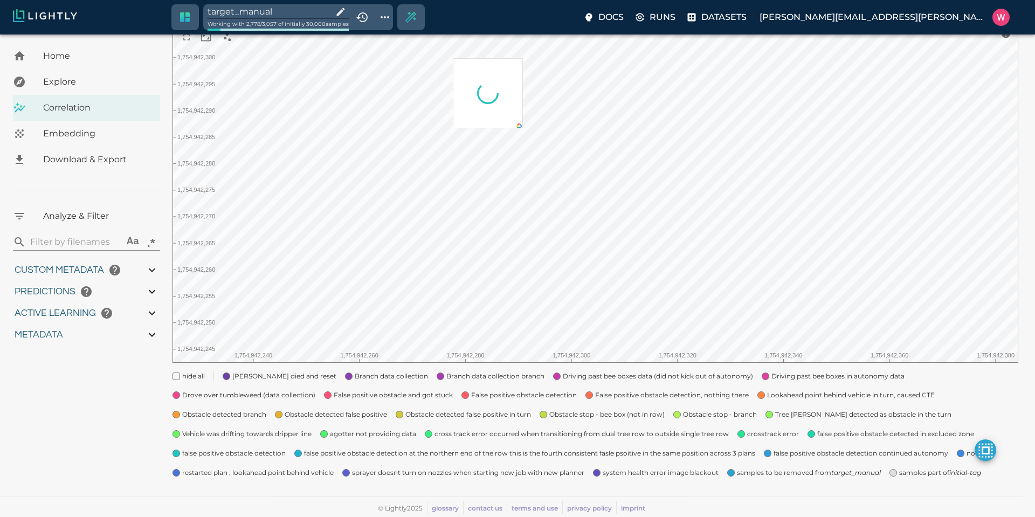
type input "0.999"
type input "0.996"
type input "0.560885965824127"
type input "14.5048859658241"
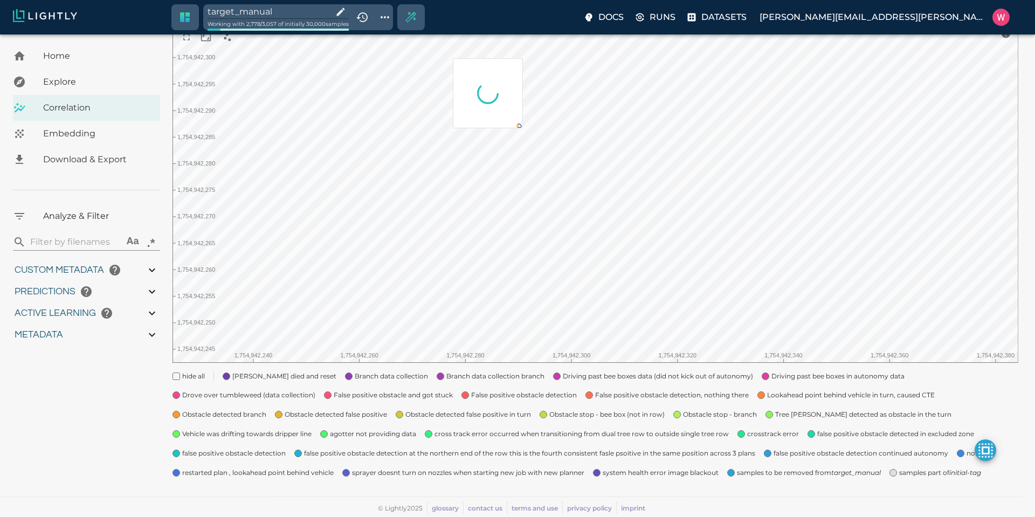
type input "1.88527536392212"
type input "23.0512753639221"
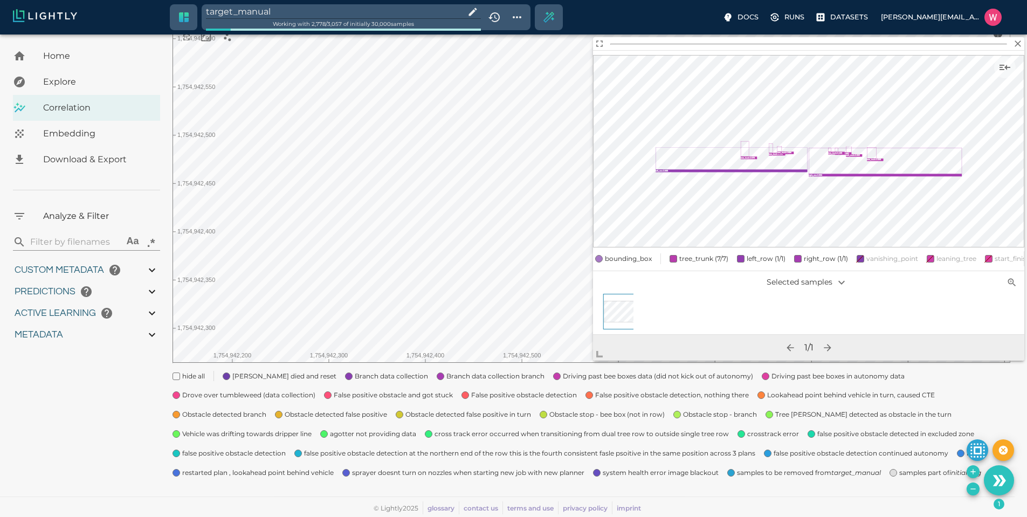
click at [289, 12] on input "target_manual" at bounding box center [333, 11] width 255 height 15
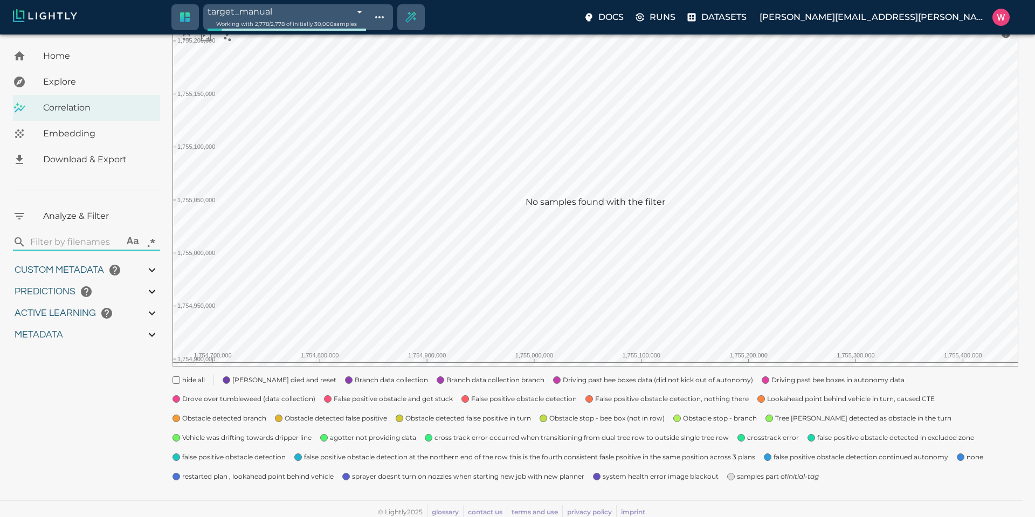
type input "1754910832.53803"
type input "1755203888.44703"
type input "0.999"
type input "0.996"
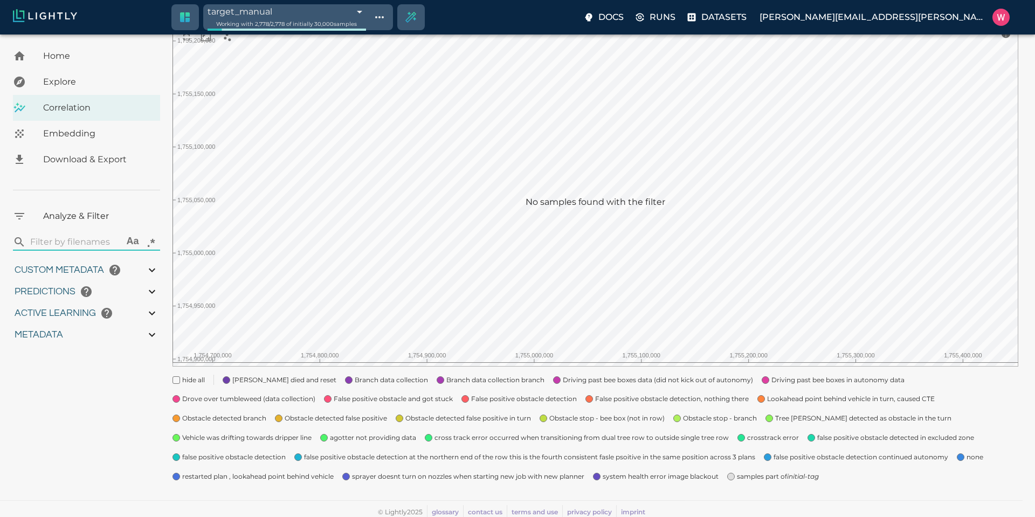
type input "0.996"
type input "9007199254740991"
type input "0.560885965824127"
type input "14.5048859658241"
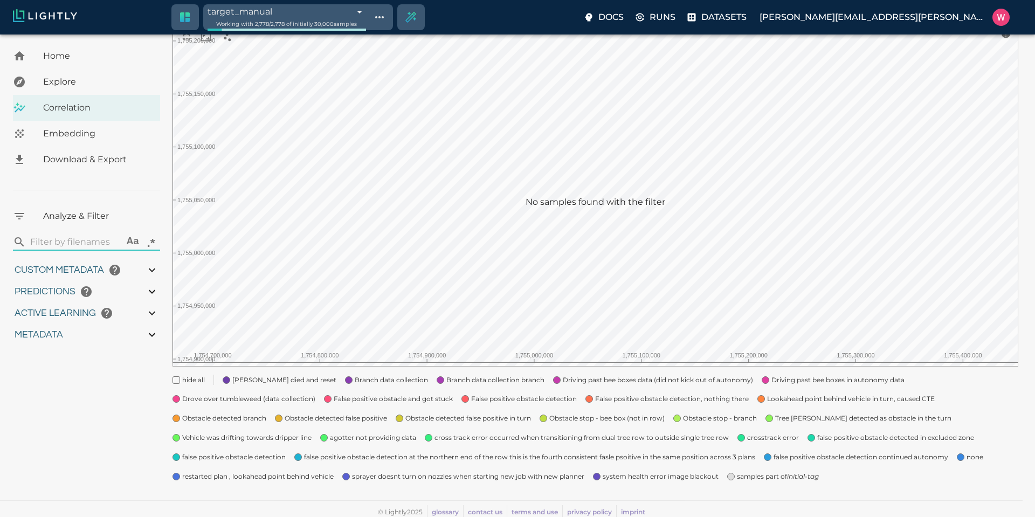
type input "1.88527536392212"
type input "23.0512753639221"
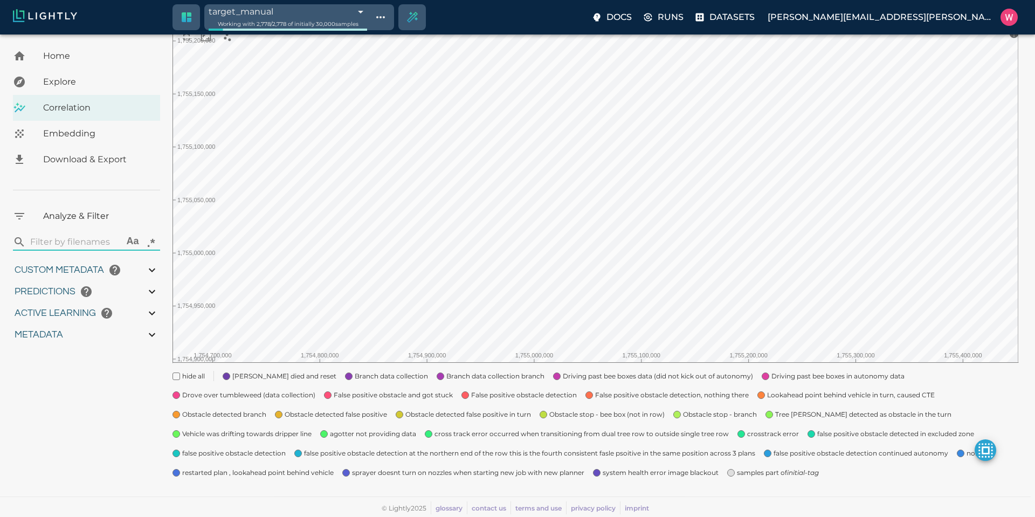
type input "1754910832.53803"
type input "1755203888.44703"
type input "0.999"
type input "0.996"
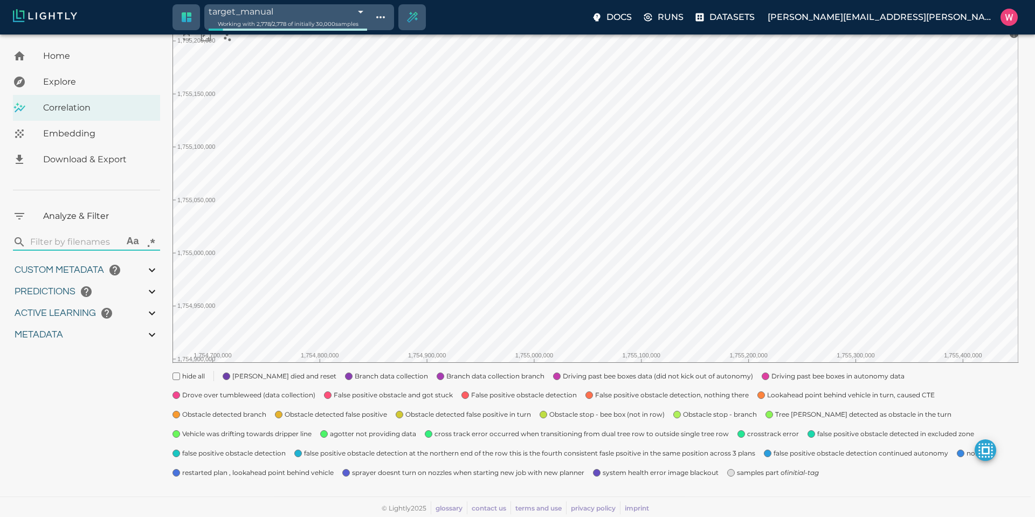
type input "0.996"
type input "9007199254740991"
type input "0.560885965824127"
type input "14.5048859658241"
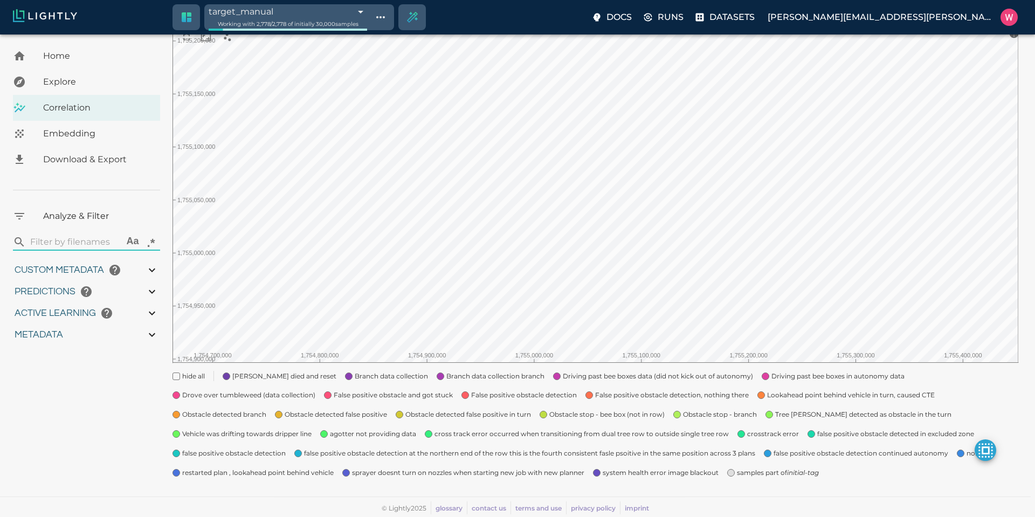
type input "1.88527536392212"
type input "23.0512753639221"
type input "1754910832.53803"
type input "1755203888.44703"
type input "0.999"
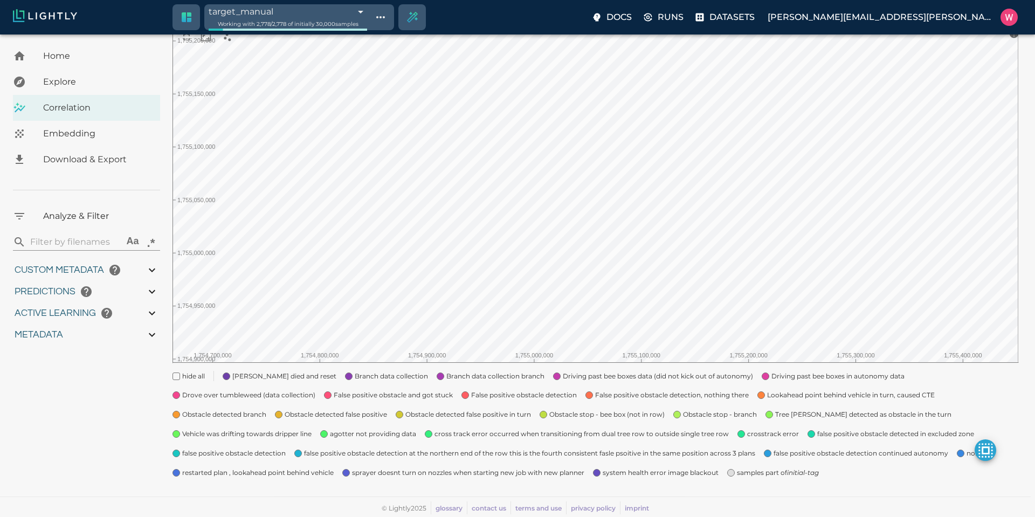
type input "0.999"
type input "0.996"
type input "9007199254740991"
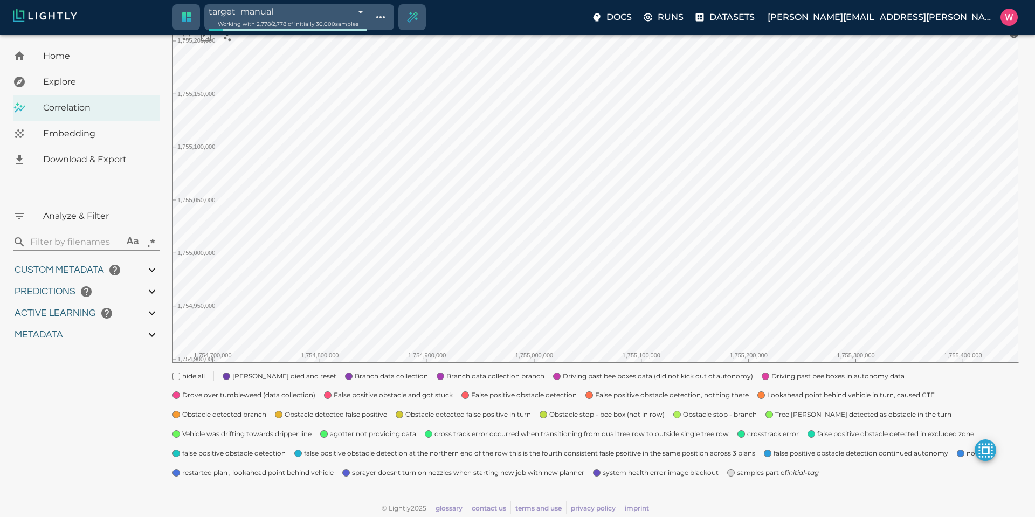
type input "0.560885965824127"
type input "14.5048859658241"
type input "1.88527536392212"
type input "23.0512753639221"
type input "1754910832.53803"
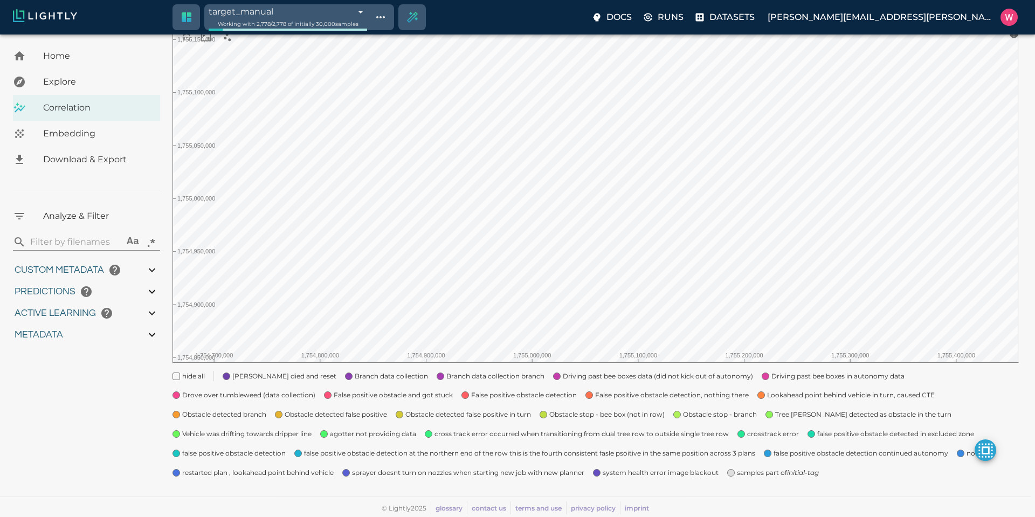
type input "1755203888.44703"
type input "0.999"
type input "0.996"
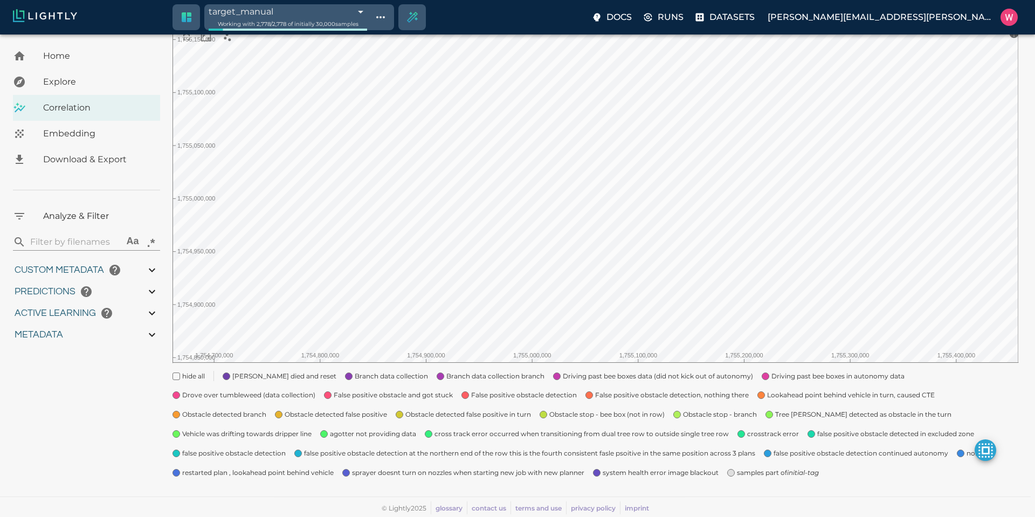
type input "0.560885965824127"
type input "14.5048859658241"
type input "1.88527536392212"
type input "23.0512753639221"
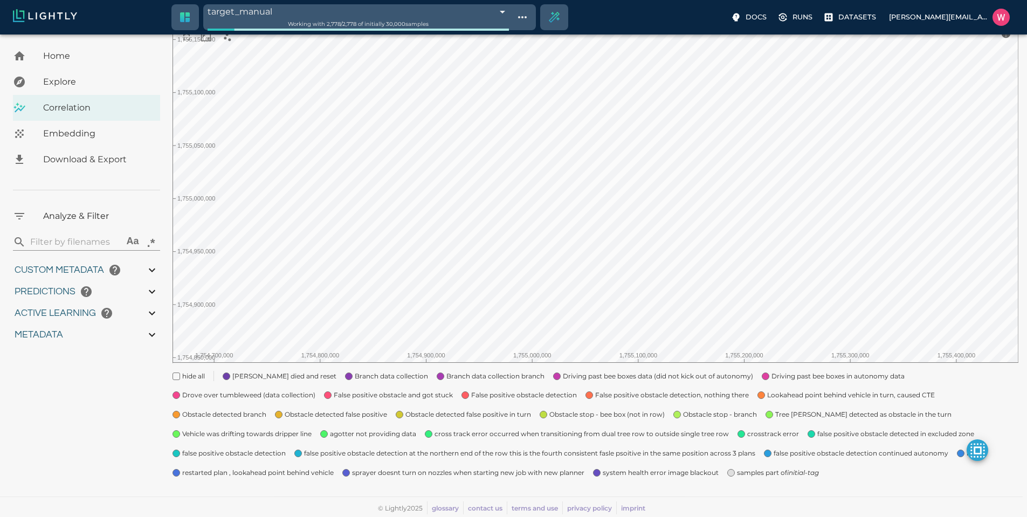
type input "1754910832.53803"
type input "1755203888.44703"
type input "0.999"
type input "0.996"
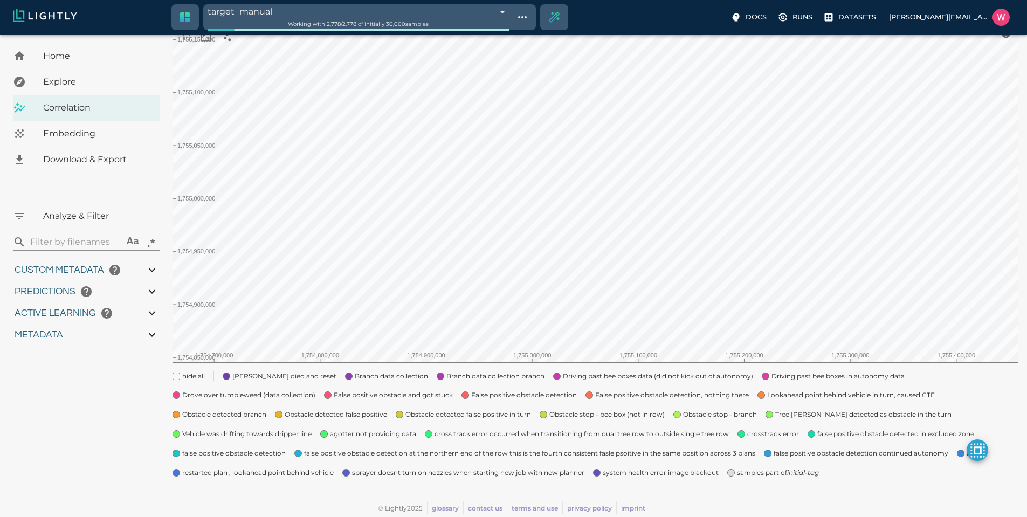
type input "0.996"
type input "0.560885965824127"
type input "14.5048859658241"
type input "1.88527536392212"
type input "23.0512753639221"
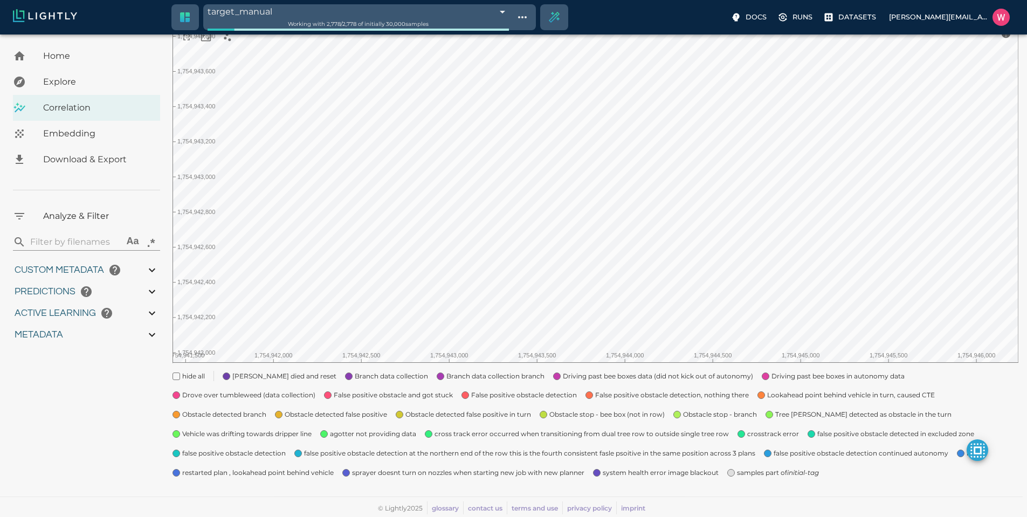
click at [742, 474] on span "samples part of initial-tag" at bounding box center [778, 473] width 82 height 11
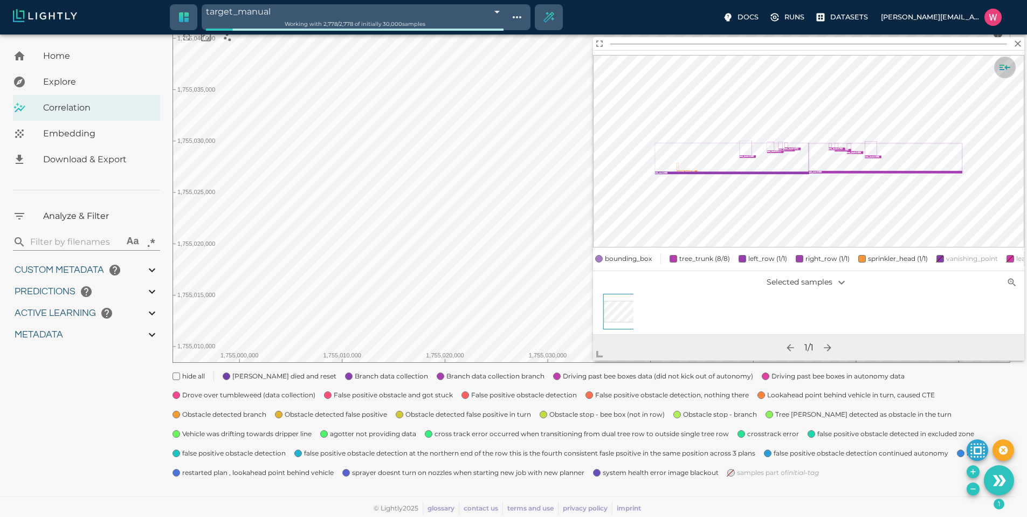
click at [1006, 64] on icon "Show sample details" at bounding box center [1005, 67] width 13 height 13
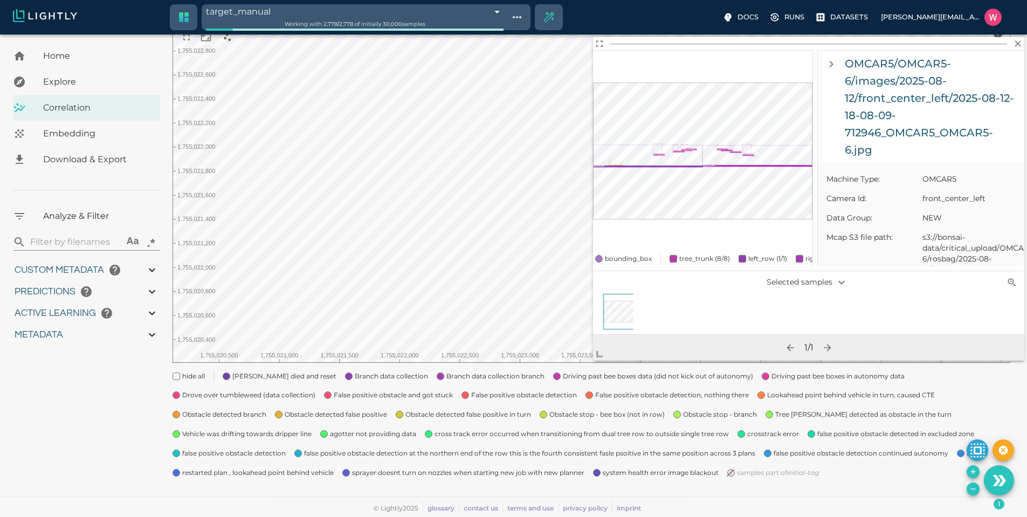
scroll to position [582, 0]
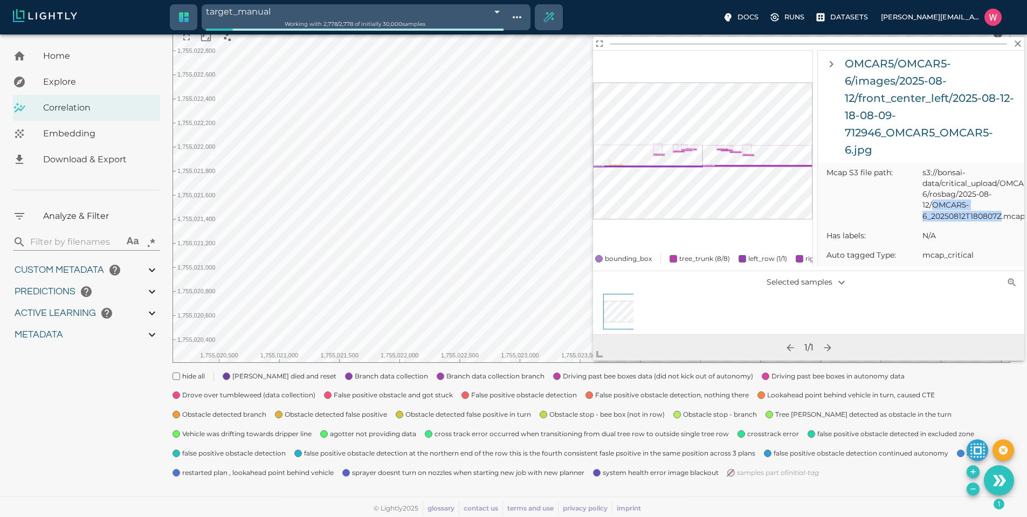
drag, startPoint x: 932, startPoint y: 214, endPoint x: 1001, endPoint y: 225, distance: 70.5
click at [1001, 221] on span "s3://bonsai-data/critical_upload/OMCAR5/OMCAR5-6/rosbag/2025-08-12/OMCAR5-6_202…" at bounding box center [969, 194] width 93 height 54
copy span "OMCAR5-6_20250812T180807Z"
click at [935, 217] on span "s3://bonsai-data/critical_upload/OMCAR5/OMCAR5-6/rosbag/2025-08-12/OMCAR5-6_202…" at bounding box center [969, 194] width 93 height 54
drag, startPoint x: 931, startPoint y: 216, endPoint x: 996, endPoint y: 225, distance: 65.8
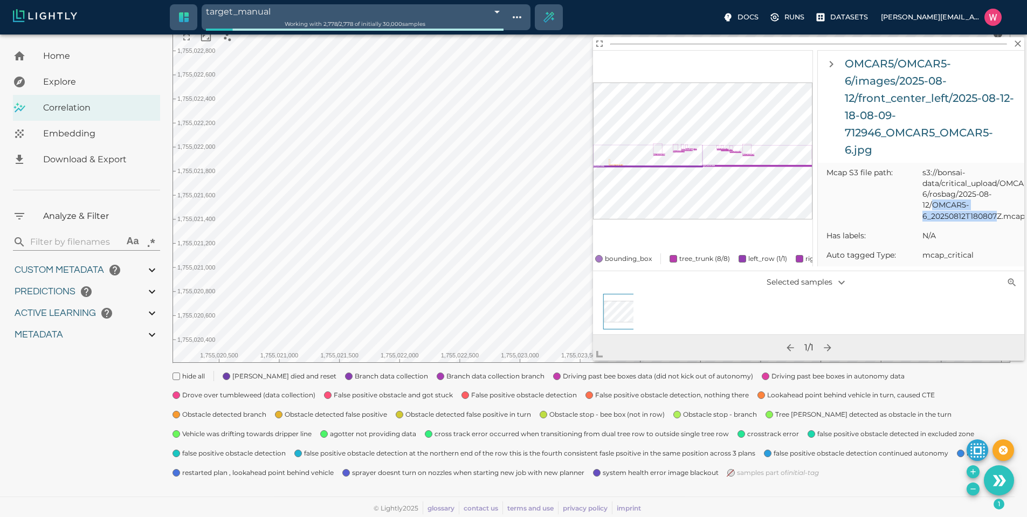
click at [996, 221] on span "s3://bonsai-data/critical_upload/OMCAR5/OMCAR5-6/rosbag/2025-08-12/OMCAR5-6_202…" at bounding box center [969, 194] width 93 height 54
copy span "OMCAR5-6_20250812T180807"
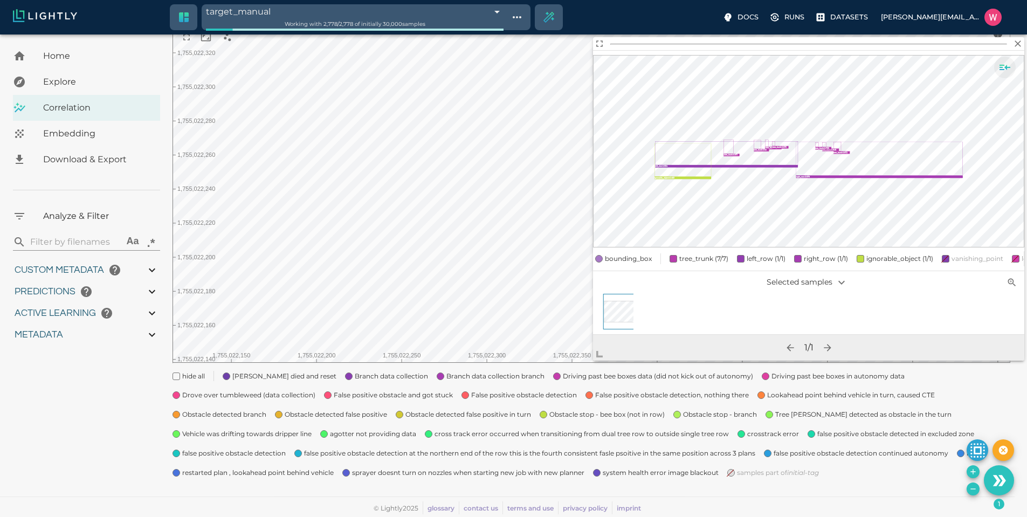
click at [1004, 75] on button "Show sample details" at bounding box center [1005, 68] width 22 height 22
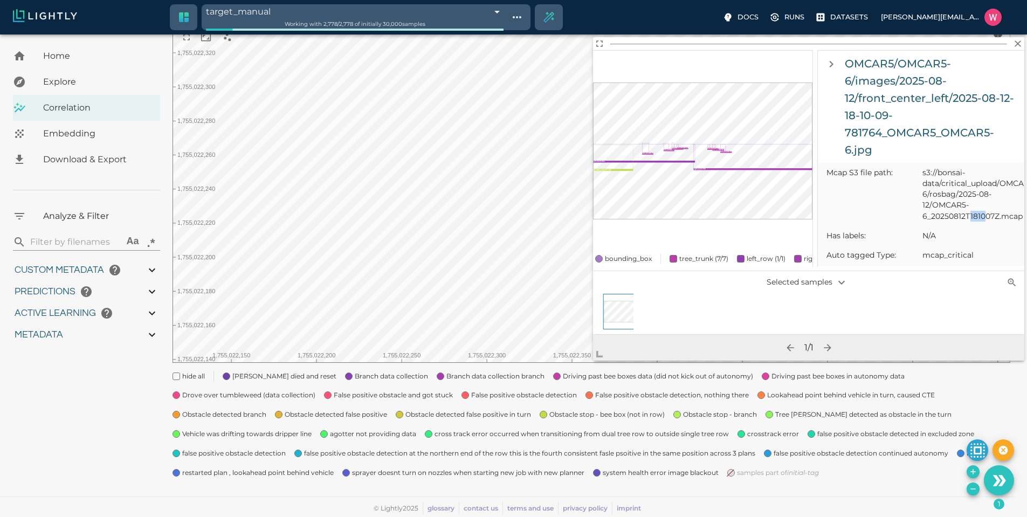
drag, startPoint x: 985, startPoint y: 226, endPoint x: 969, endPoint y: 225, distance: 16.2
click at [969, 221] on span "s3://bonsai-data/critical_upload/OMCAR5/OMCAR5-6/rosbag/2025-08-12/OMCAR5-6_202…" at bounding box center [969, 194] width 93 height 54
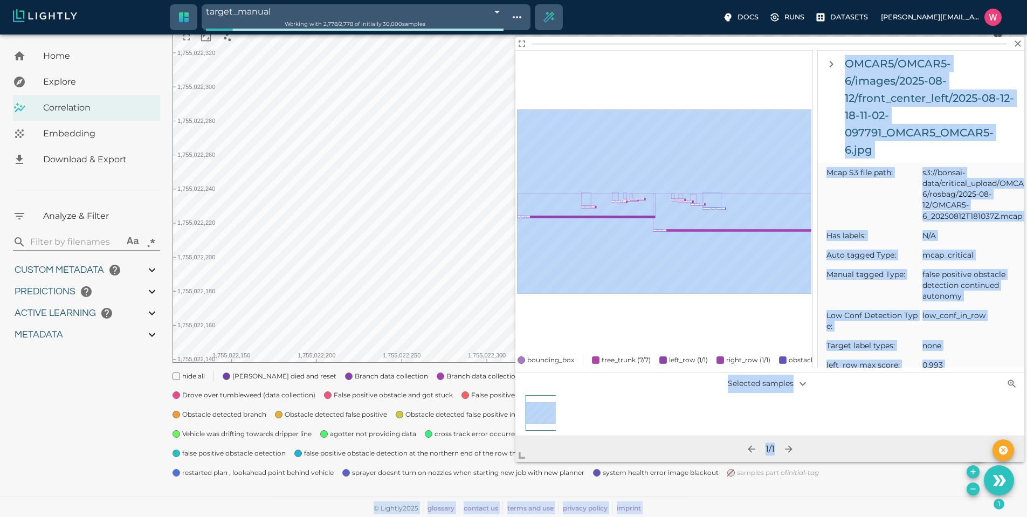
drag, startPoint x: 567, startPoint y: 380, endPoint x: 484, endPoint y: 477, distance: 128.1
click at [484, 482] on body "target_manual 68a3744e1668c96ca9d20b33 Working with 2,778 / 2,778 of initially …" at bounding box center [513, 213] width 1027 height 607
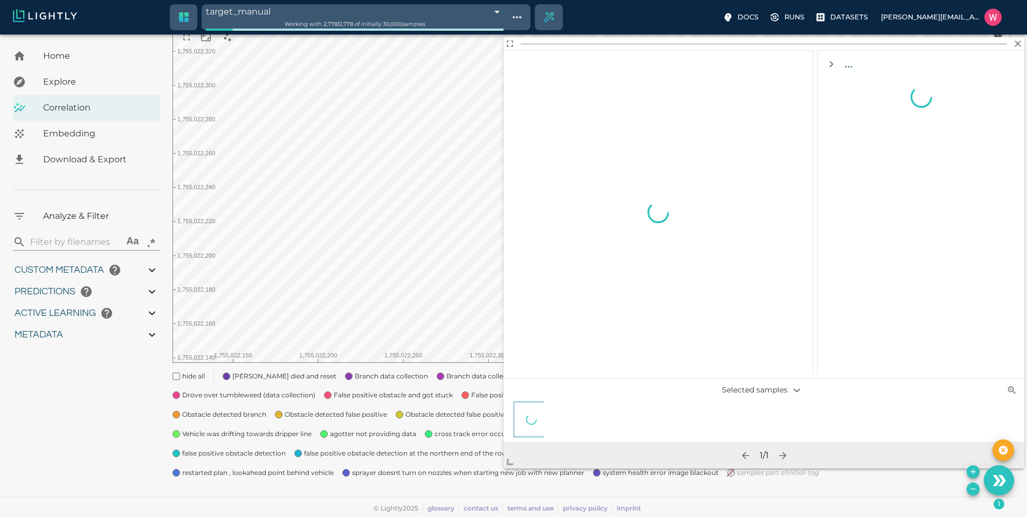
scroll to position [0, 0]
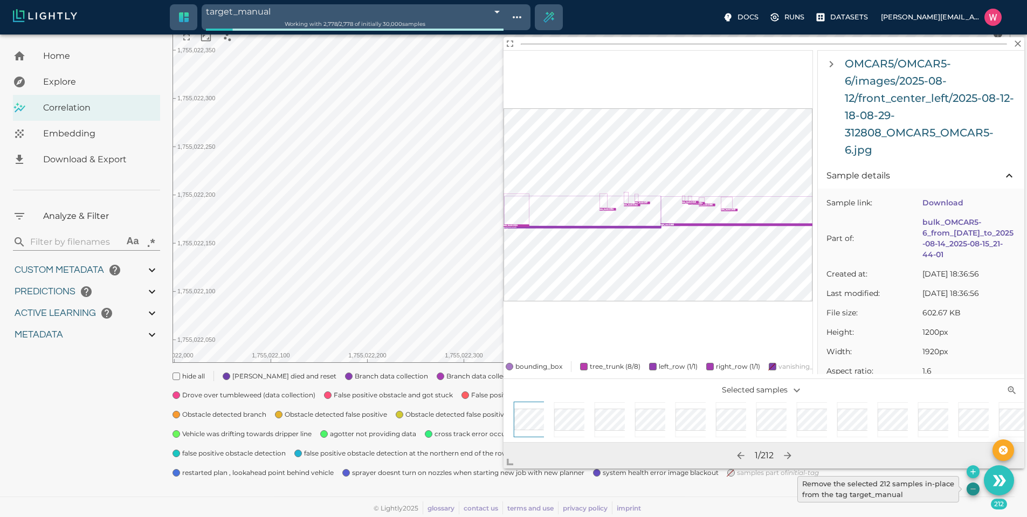
click at [969, 487] on icon "Remove the selected 212 samples in-place from the tag target_manual" at bounding box center [973, 489] width 9 height 9
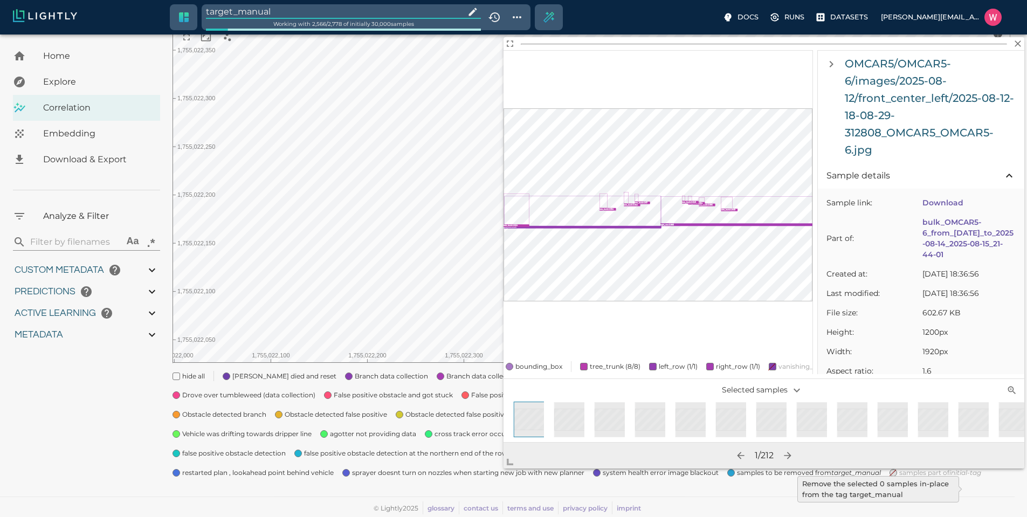
type input "1754910832.53803"
type input "1755203888.44703"
type input "0.999"
type input "0.996"
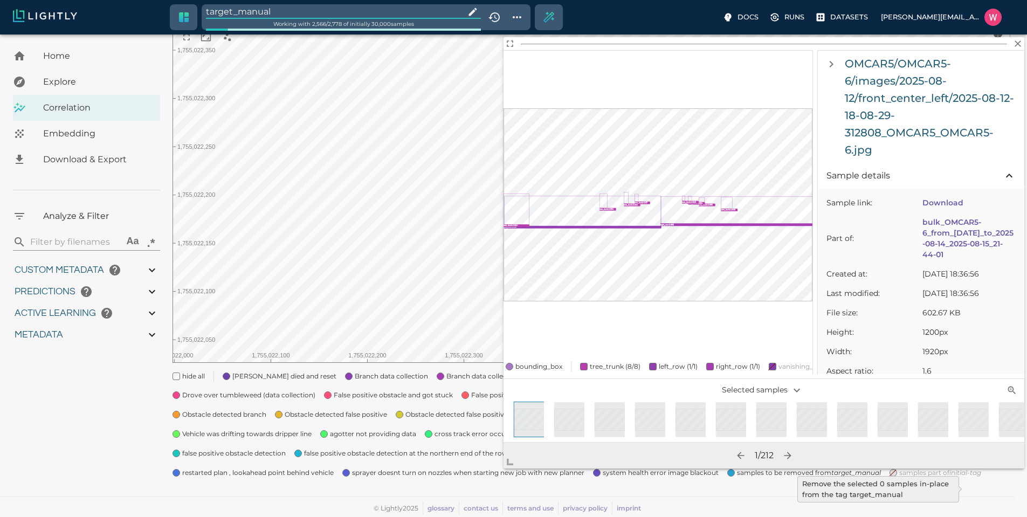
type input "0.996"
type input "9007199254740991"
type input "0.560885965824127"
type input "14.5048859658241"
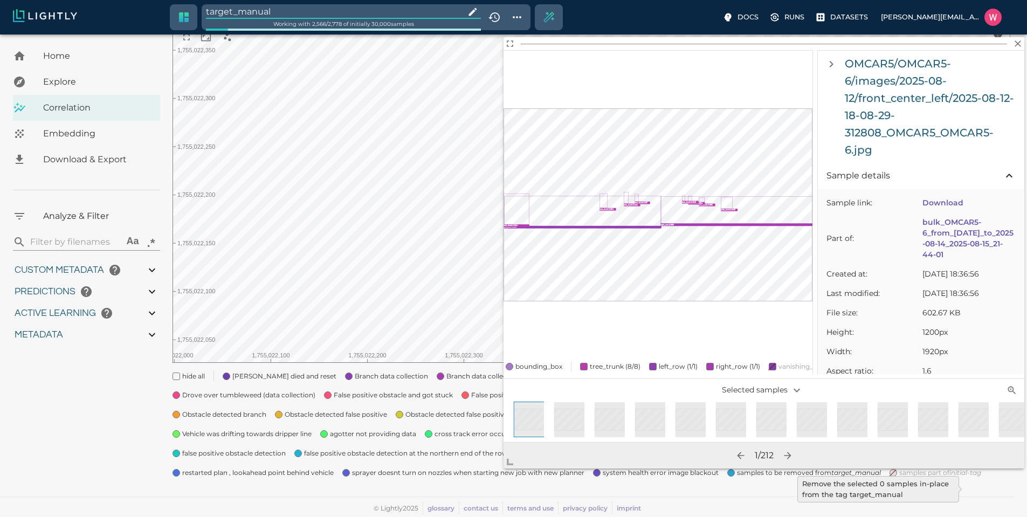
type input "1.88527536392212"
type input "23.0512753639221"
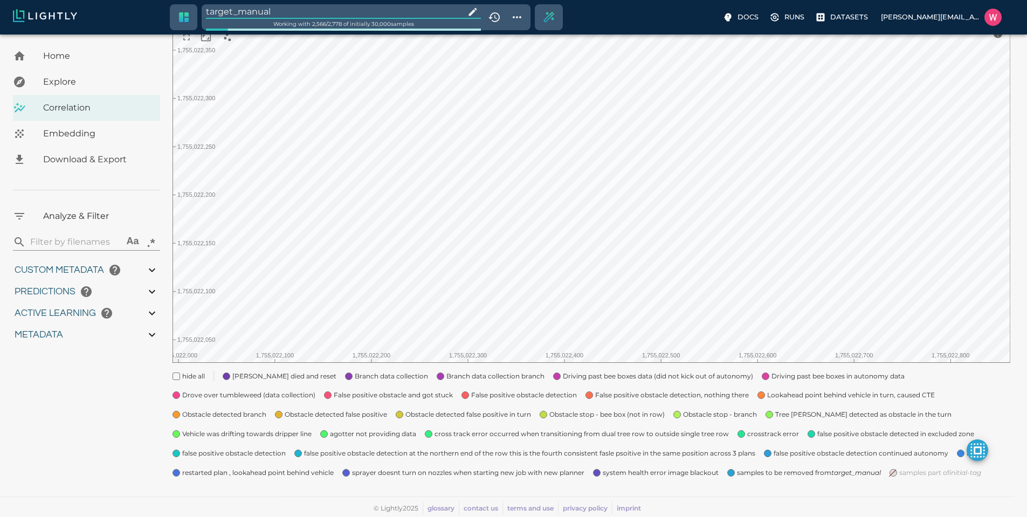
type input "1754910832.53803"
type input "1755203888.44703"
type input "0.999"
type input "0.996"
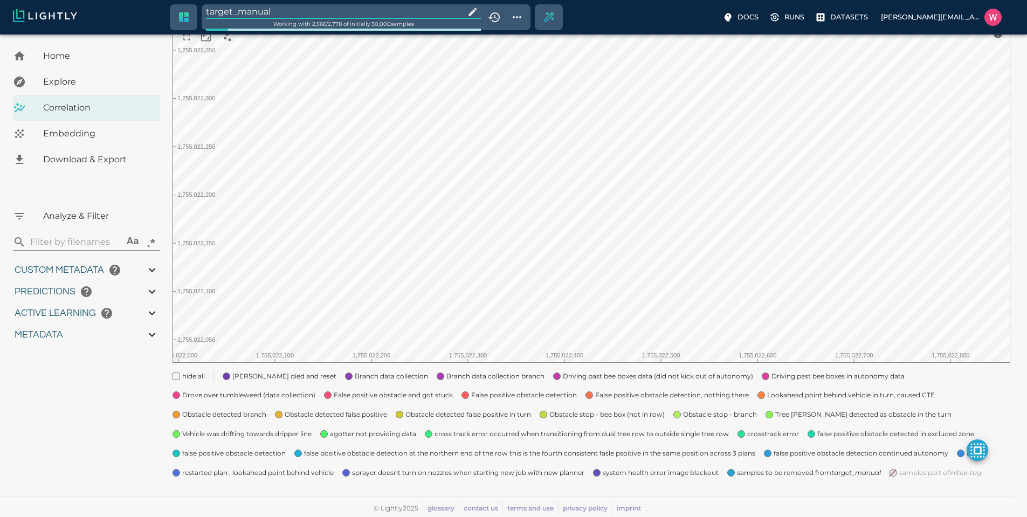
type input "0.996"
type input "9007199254740991"
type input "0.560885965824127"
type input "14.5048859658241"
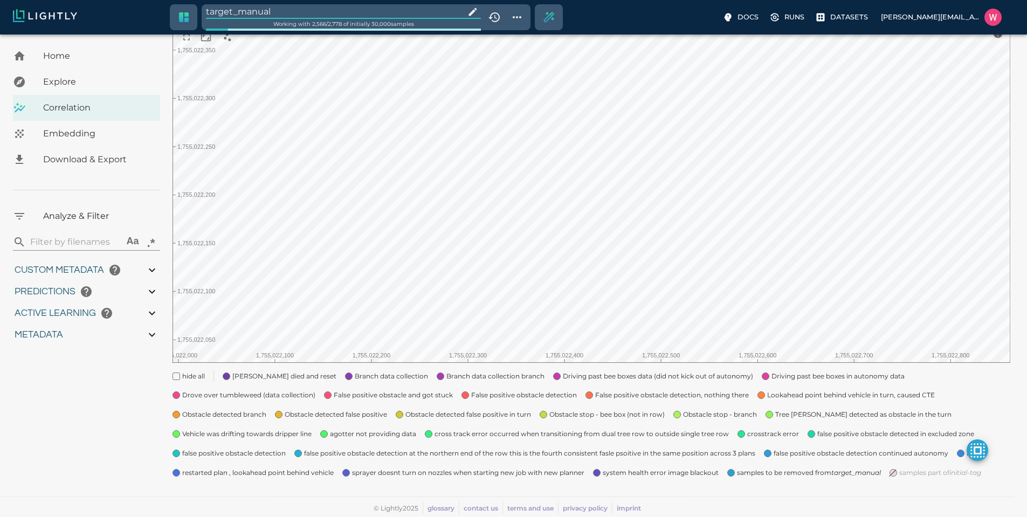
type input "1.88527536392212"
type input "23.0512753639221"
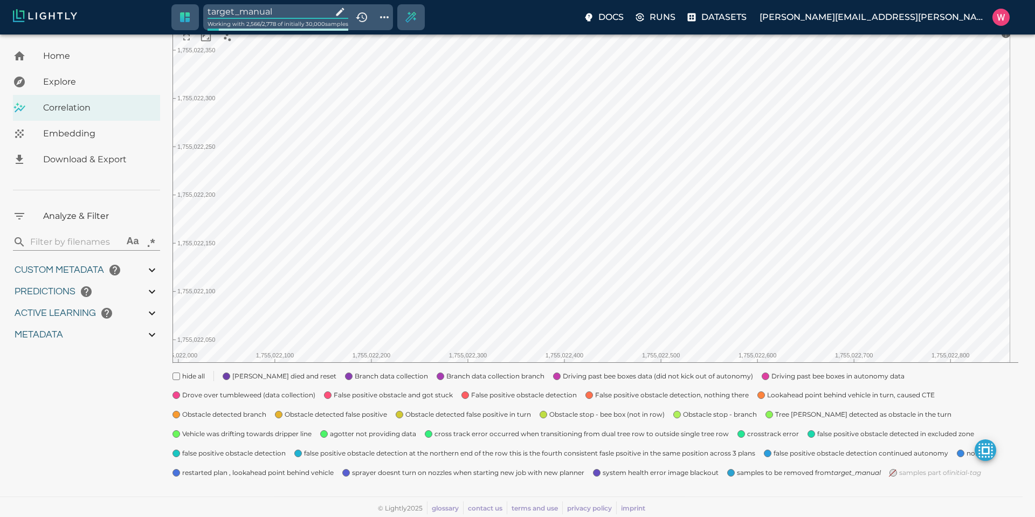
type input "1754910832.53803"
type input "1755203888.44703"
type input "0.999"
type input "0.996"
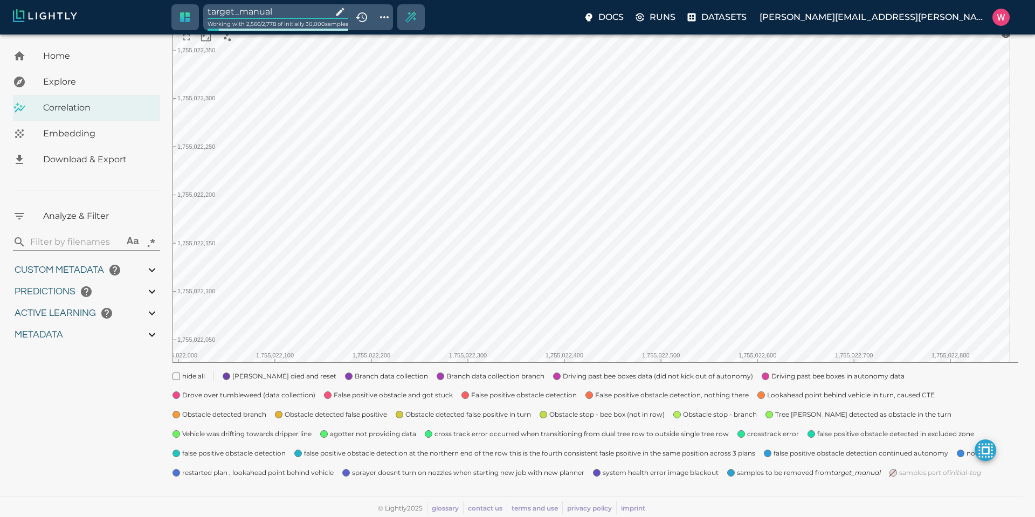
type input "0.996"
type input "0.560885965824127"
type input "14.5048859658241"
type input "1.88527536392212"
type input "23.0512753639221"
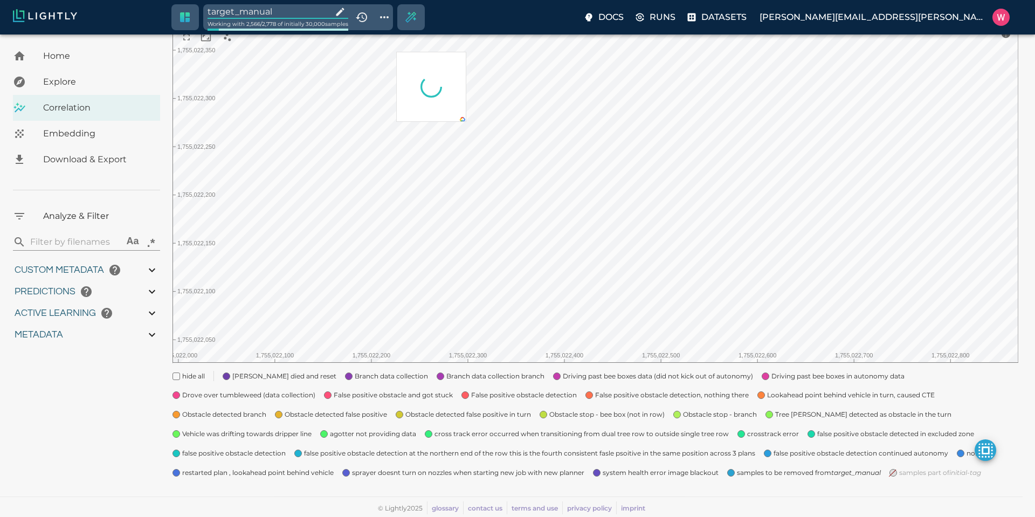
type input "1754910832.53803"
type input "1755203888.44703"
type input "0.999"
type input "0.996"
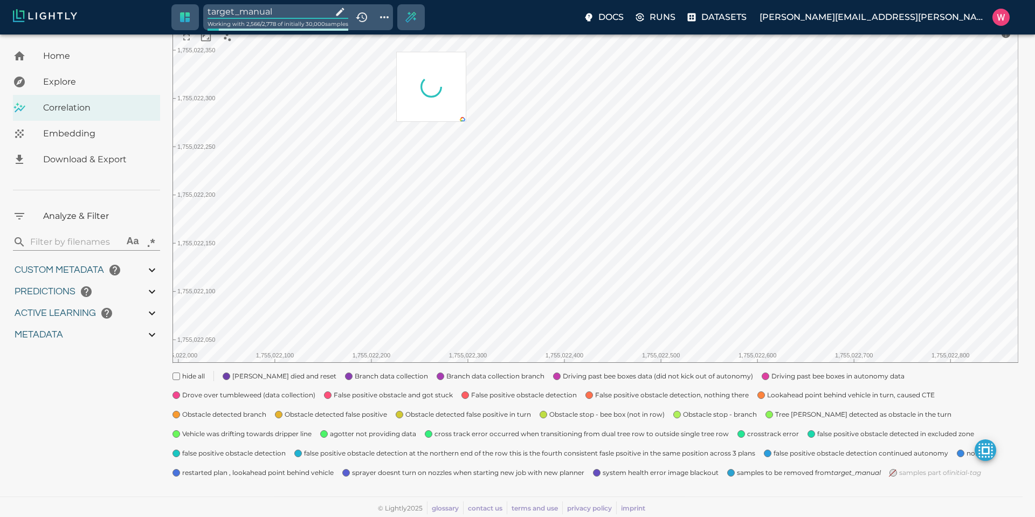
type input "0.996"
type input "0.560885965824127"
type input "14.5048859658241"
type input "1.88527536392212"
type input "23.0512753639221"
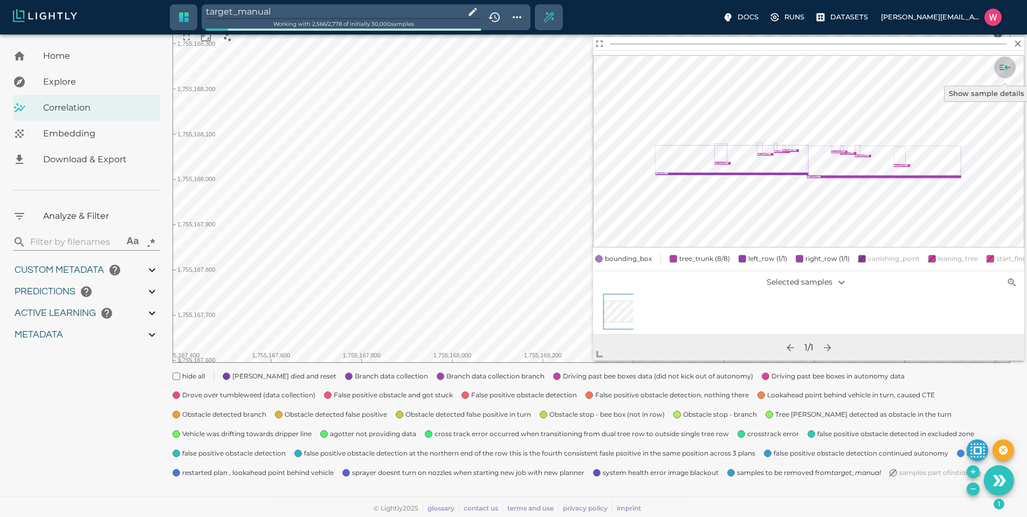
click at [1002, 68] on icon "Show sample details" at bounding box center [1005, 67] width 13 height 13
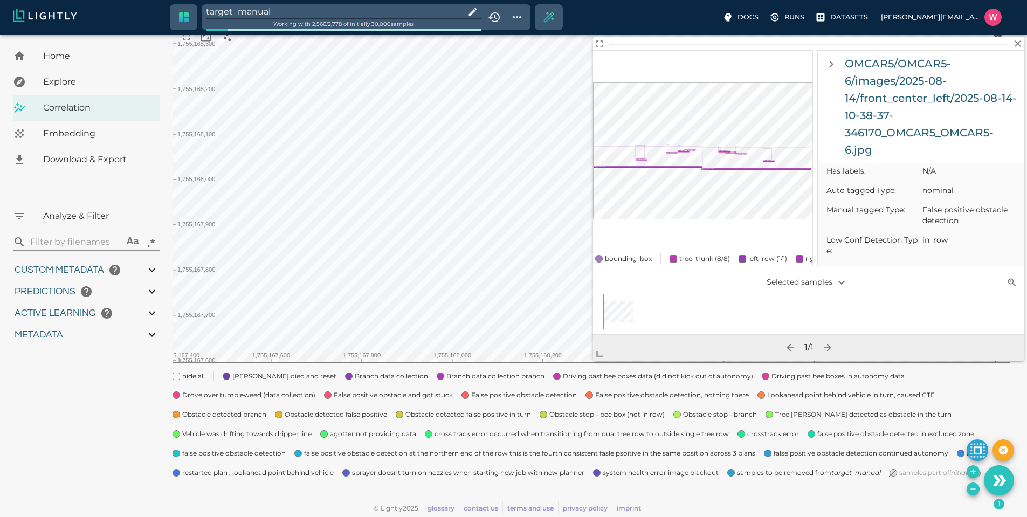
scroll to position [582, 0]
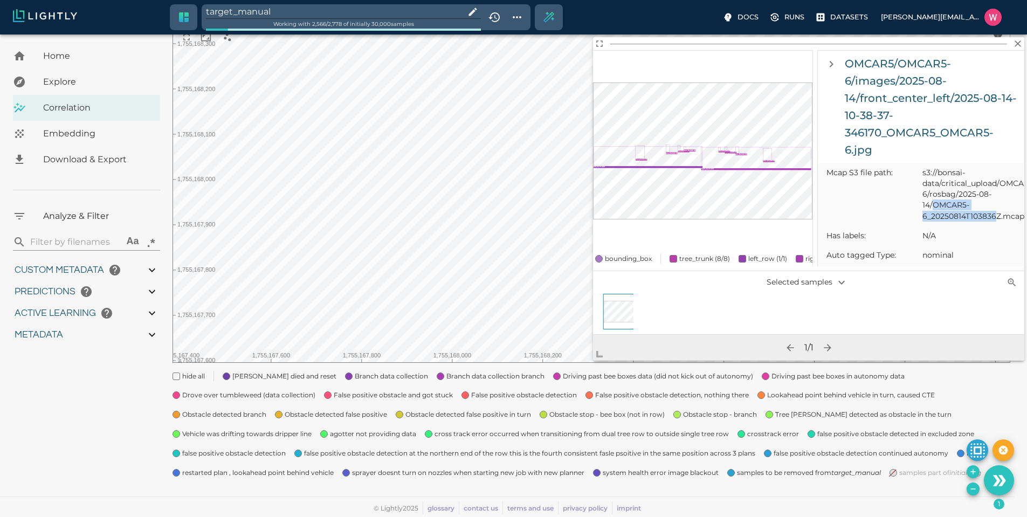
drag, startPoint x: 936, startPoint y: 214, endPoint x: 995, endPoint y: 226, distance: 60.6
click at [995, 221] on span "s3://bonsai-data/critical_upload/OMCAR5/OMCAR5-6/rosbag/2025-08-14/OMCAR5-6_202…" at bounding box center [969, 194] width 93 height 54
copy span "OMCAR5-6_20250814T103836"
click at [293, 10] on input "target_manual" at bounding box center [333, 11] width 255 height 15
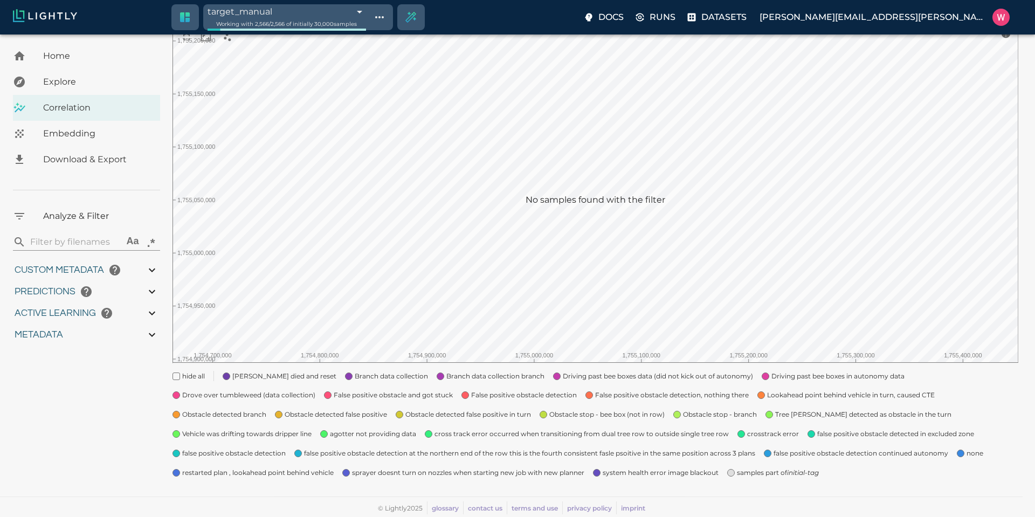
type input "1754910832.53803"
type input "1755203888.44703"
type input "0.999"
type input "0.996"
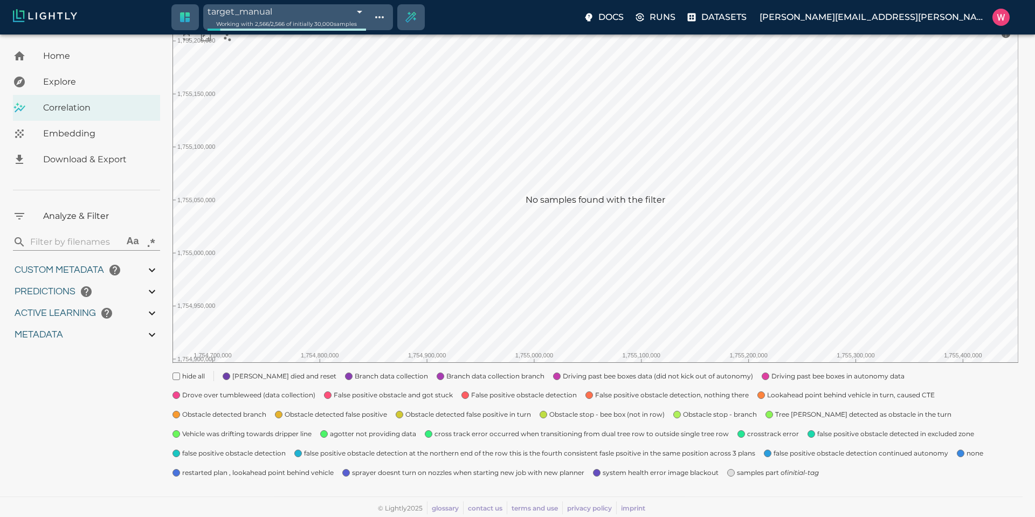
type input "0.996"
type input "9007199254740991"
type input "0.560885965824127"
type input "14.5048859658241"
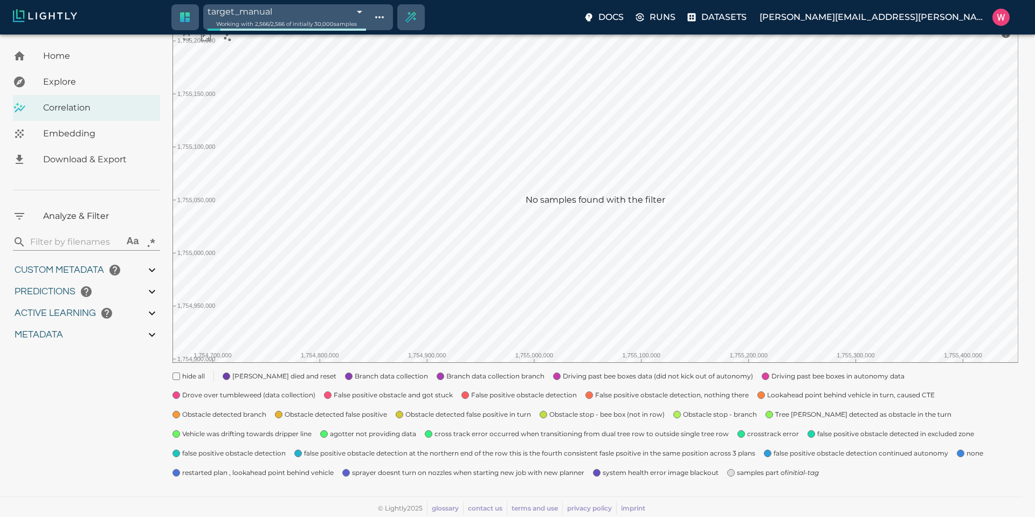
type input "1.88527536392212"
type input "23.0512753639221"
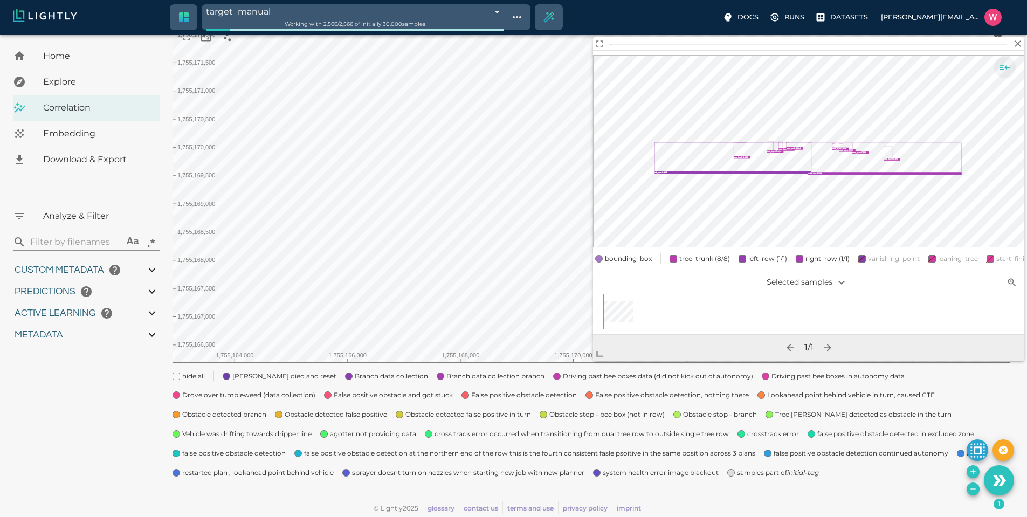
click at [1012, 68] on button "Show sample details" at bounding box center [1005, 68] width 22 height 22
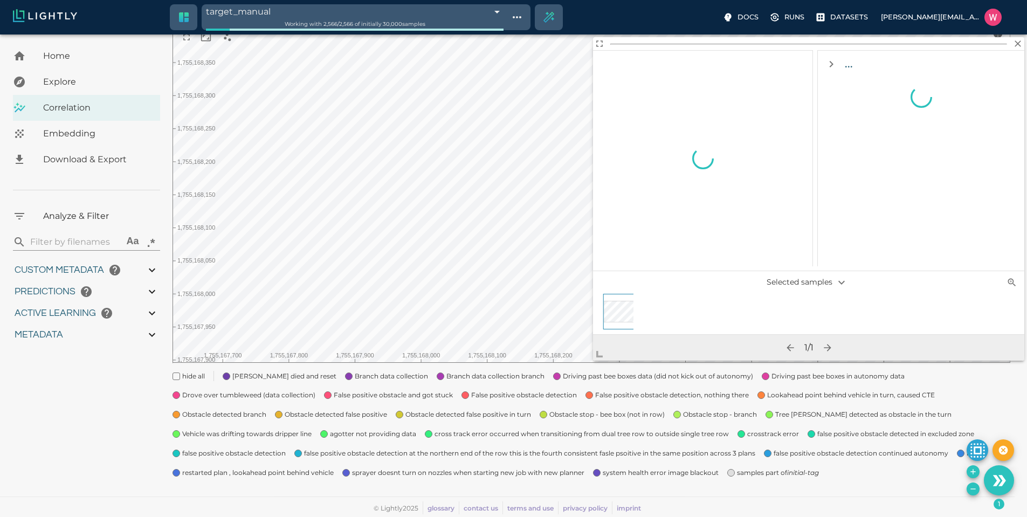
scroll to position [0, 0]
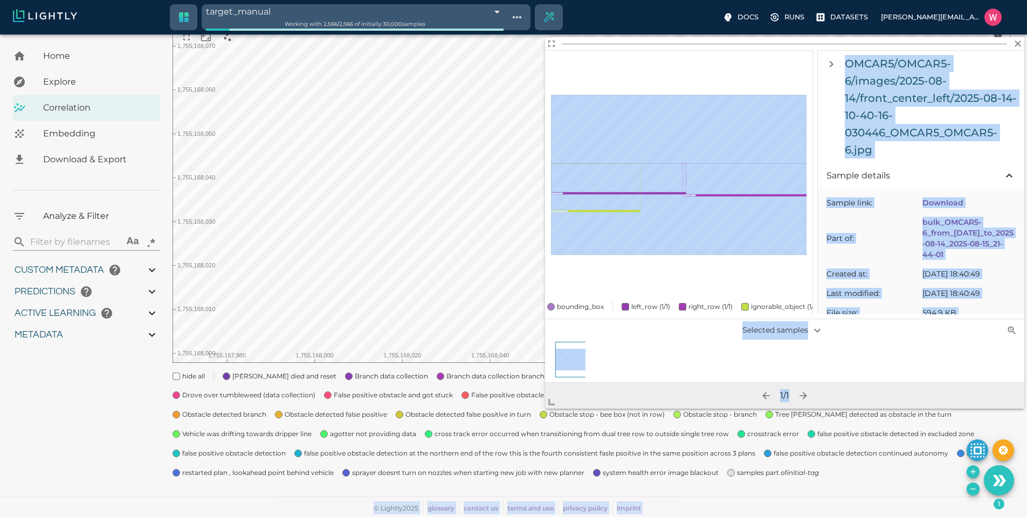
drag, startPoint x: 602, startPoint y: 354, endPoint x: 499, endPoint y: 445, distance: 137.1
click at [503, 449] on body "target_manual 68a3744e1668c96ca9d20b33 Working with 2,566 / 2,566 of initially …" at bounding box center [513, 213] width 1027 height 607
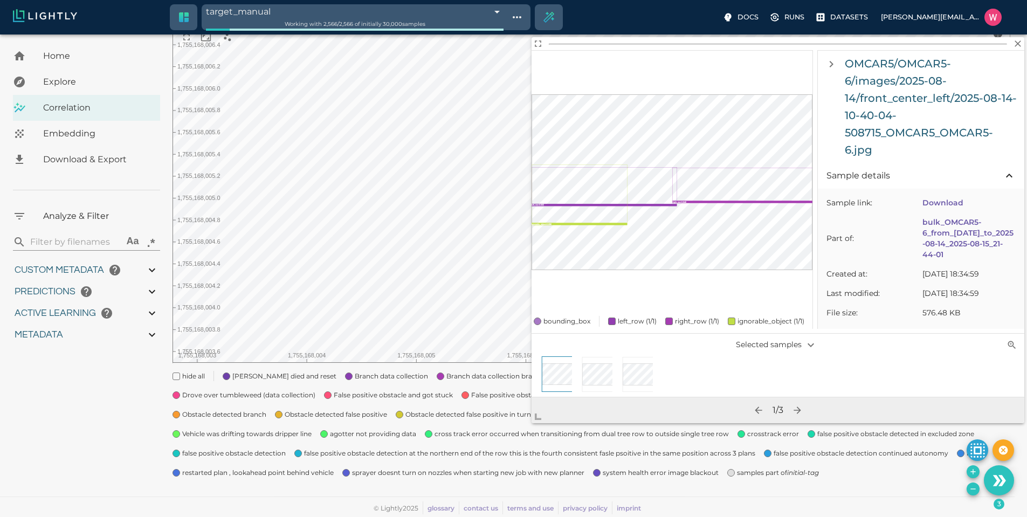
click at [973, 489] on icon "Remove the selected 3 samples in-place from the tag target_manual" at bounding box center [973, 489] width 9 height 9
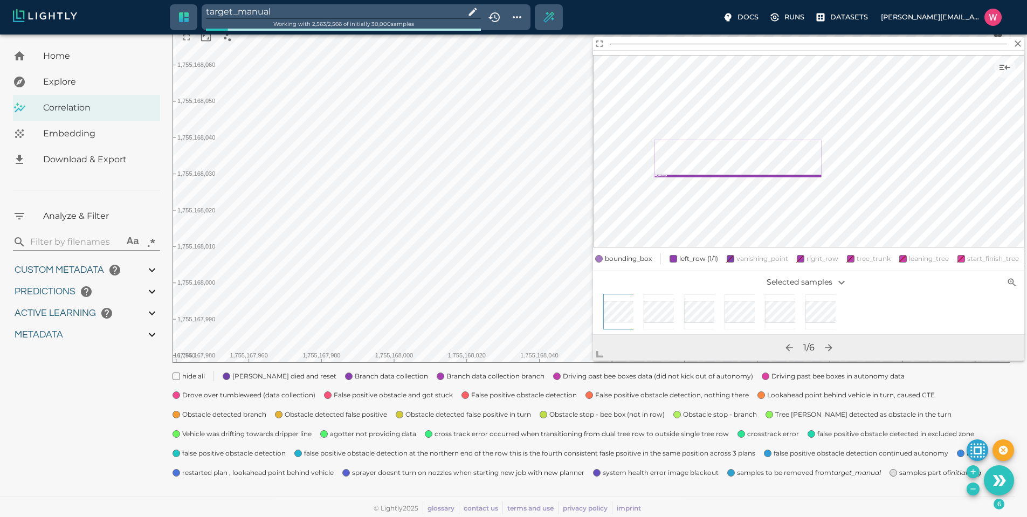
click at [971, 491] on icon "Remove the selected 6 samples in-place from the tag target_manual" at bounding box center [973, 489] width 9 height 9
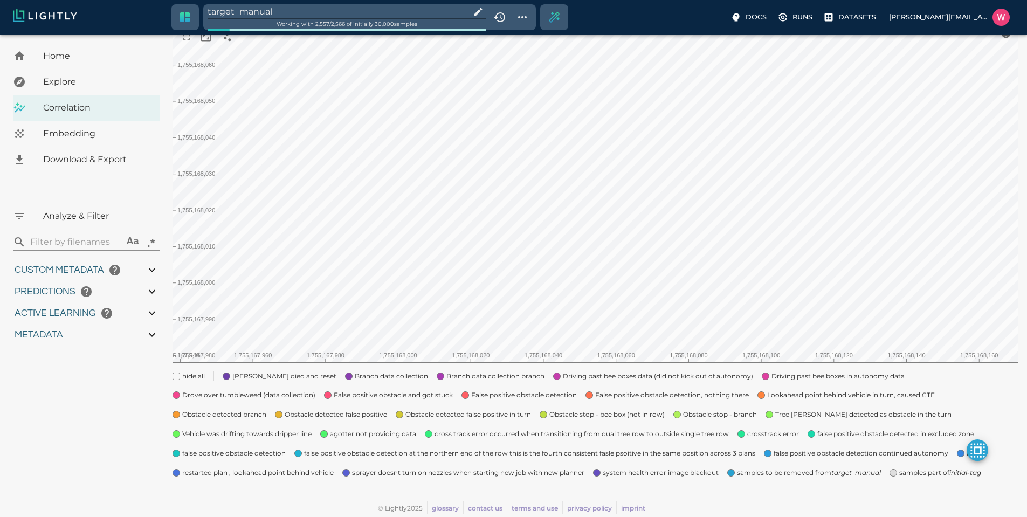
click at [50, 465] on div "Home Explore Correlation Embedding Download & Export Analyze & Filter ​ Aa .* C…" at bounding box center [86, 205] width 173 height 572
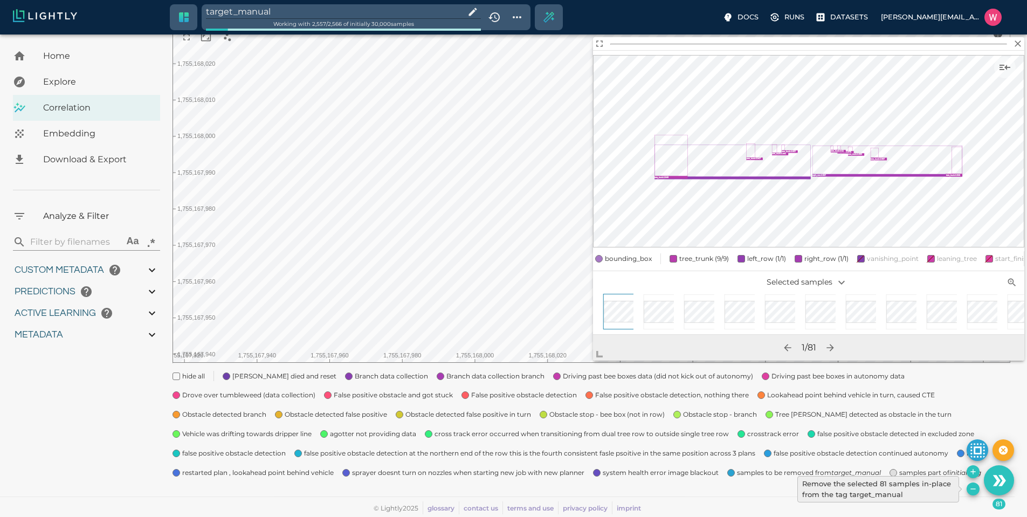
click at [972, 490] on icon "Remove the selected 81 samples in-place from the tag target_manual" at bounding box center [973, 489] width 9 height 9
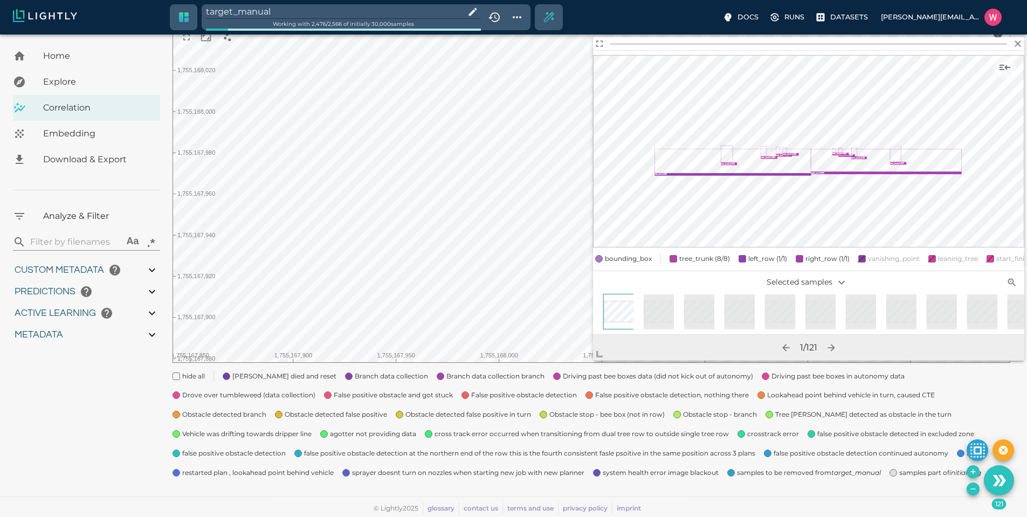
click at [971, 490] on icon "Remove the selected 121 samples in-place from the tag target_manual" at bounding box center [973, 489] width 9 height 9
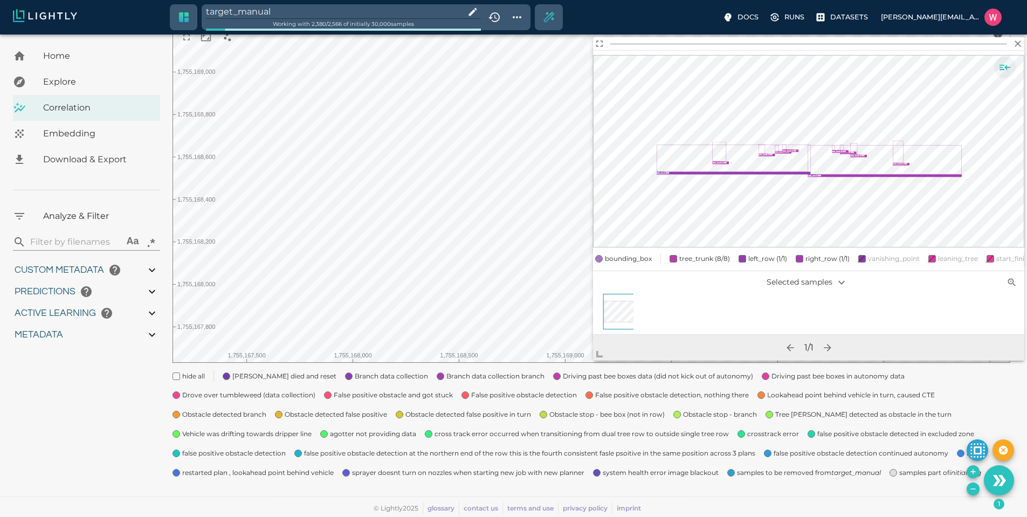
click at [1006, 67] on icon "Show sample details" at bounding box center [1005, 67] width 11 height 5
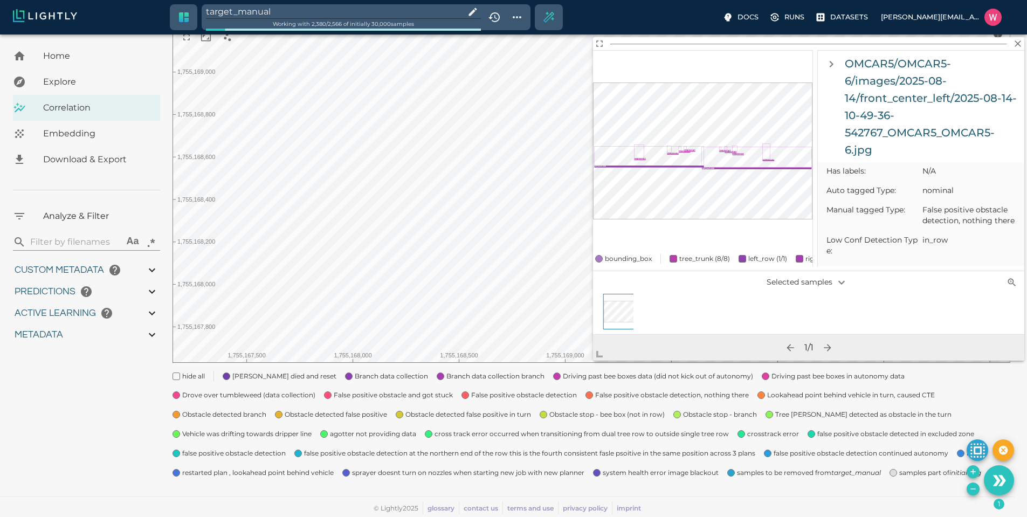
scroll to position [582, 0]
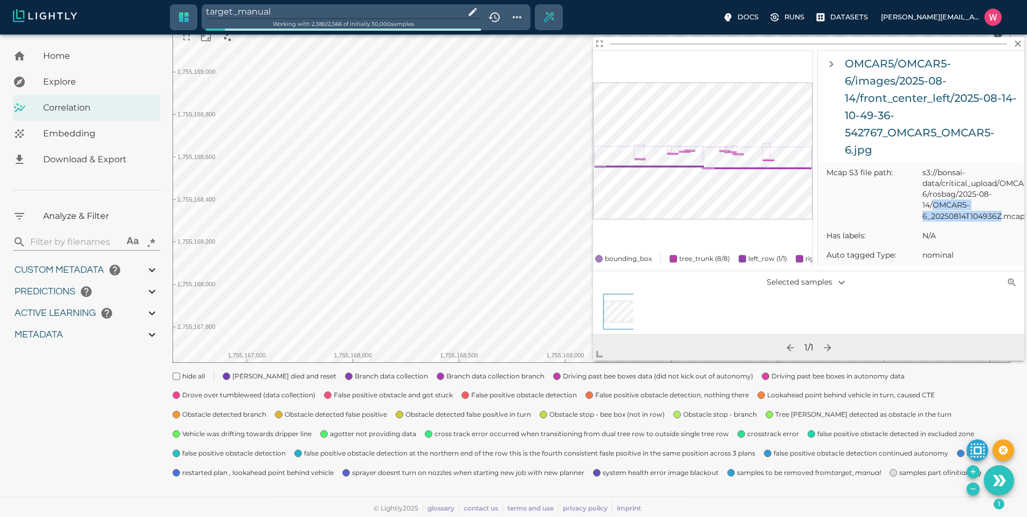
drag, startPoint x: 934, startPoint y: 214, endPoint x: 1000, endPoint y: 224, distance: 66.0
click at [1000, 221] on span "s3://bonsai-data/critical_upload/OMCAR5/OMCAR5-6/rosbag/2025-08-14/OMCAR5-6_202…" at bounding box center [969, 194] width 93 height 54
copy span "OMCAR5-6_20250814T104936Z"
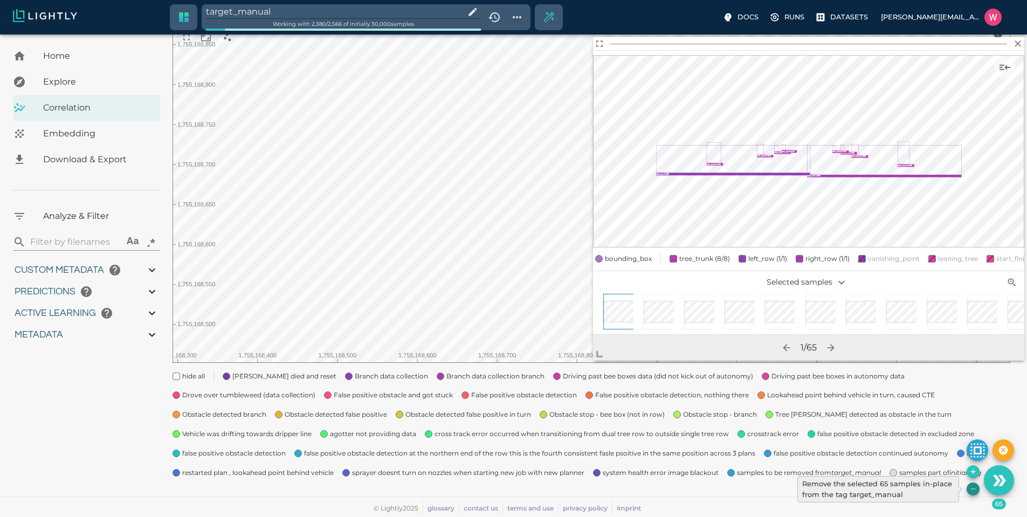
click at [968, 491] on button "Remove the selected 65 samples in-place from the tag target_manual" at bounding box center [973, 489] width 13 height 13
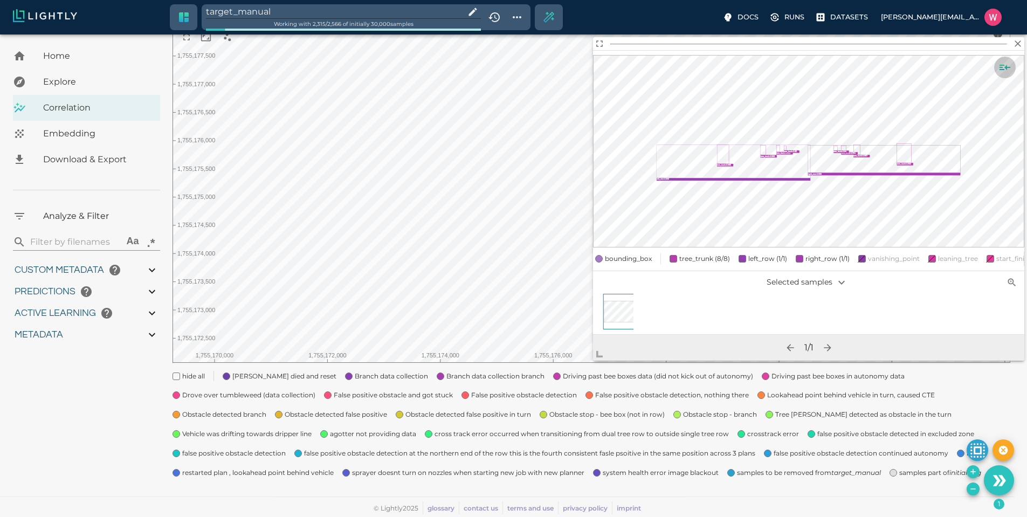
click at [1008, 67] on icon "Show sample details" at bounding box center [1005, 67] width 11 height 5
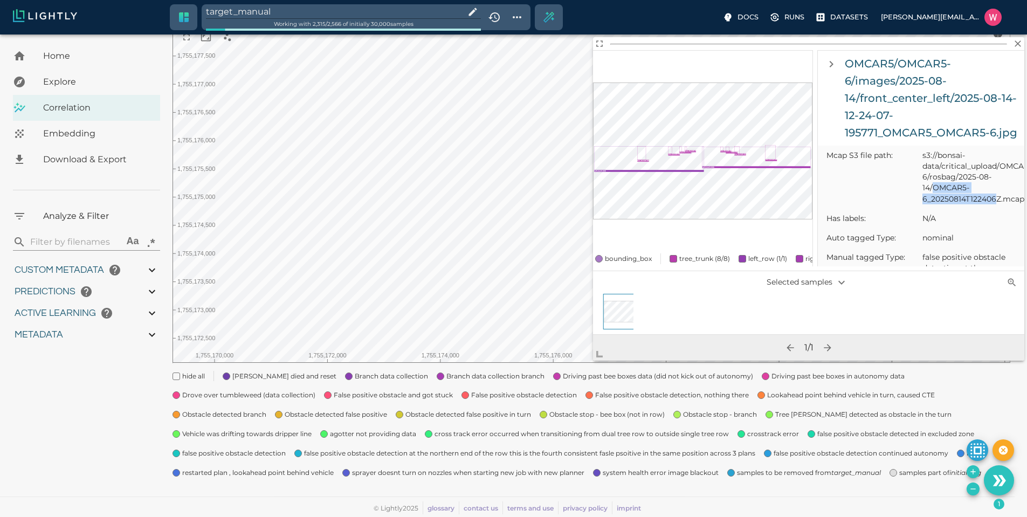
drag, startPoint x: 933, startPoint y: 197, endPoint x: 999, endPoint y: 210, distance: 67.0
click at [999, 204] on span "s3://bonsai-data/critical_upload/OMCAR5/OMCAR5-6/rosbag/2025-08-14/OMCAR5-6_202…" at bounding box center [969, 177] width 93 height 54
copy span "OMCAR5-6_20250814T122406"
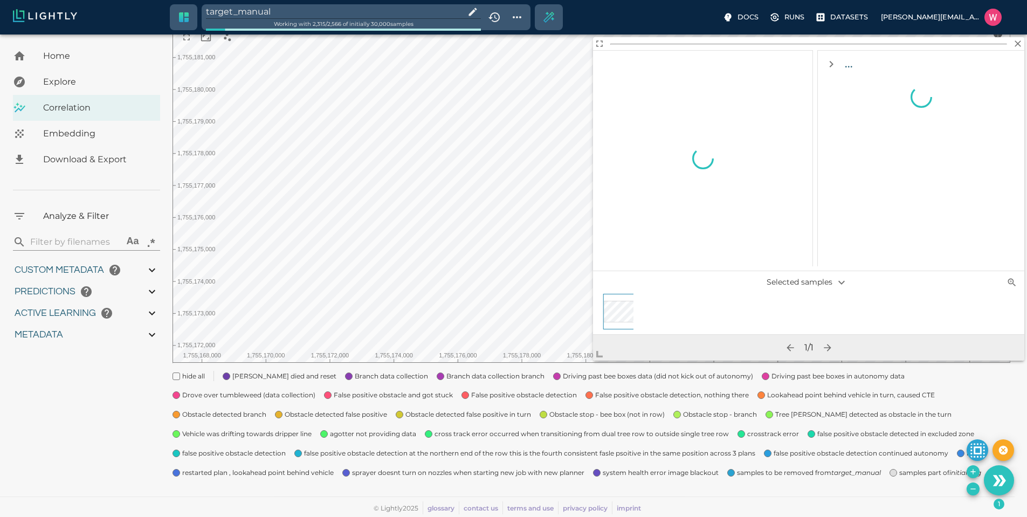
scroll to position [0, 0]
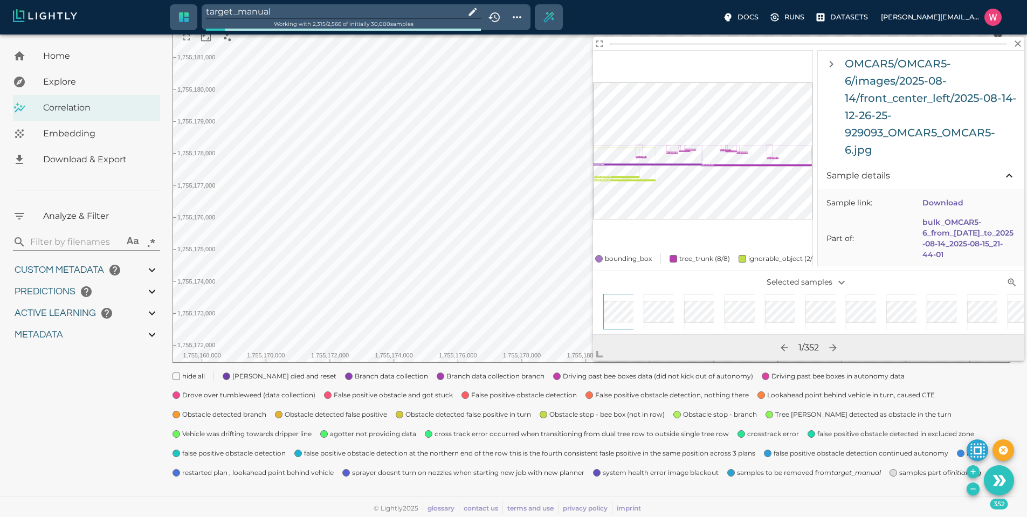
click at [972, 489] on icon "Remove the selected 352 samples in-place from the tag target_manual" at bounding box center [973, 489] width 9 height 9
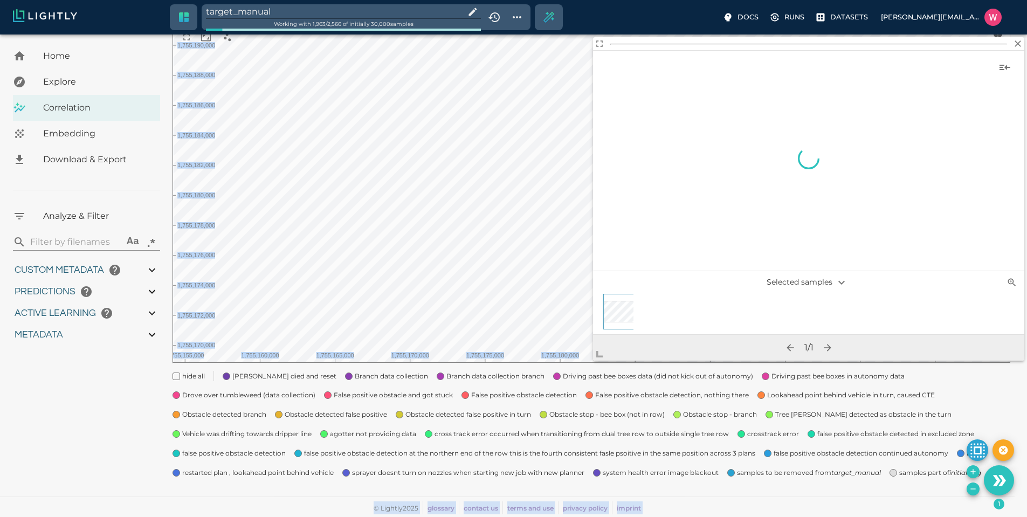
click at [547, 165] on body "target_manual Working with 1,963 / 2,566 of initially 30,000 samples Docs Runs …" at bounding box center [513, 213] width 1027 height 607
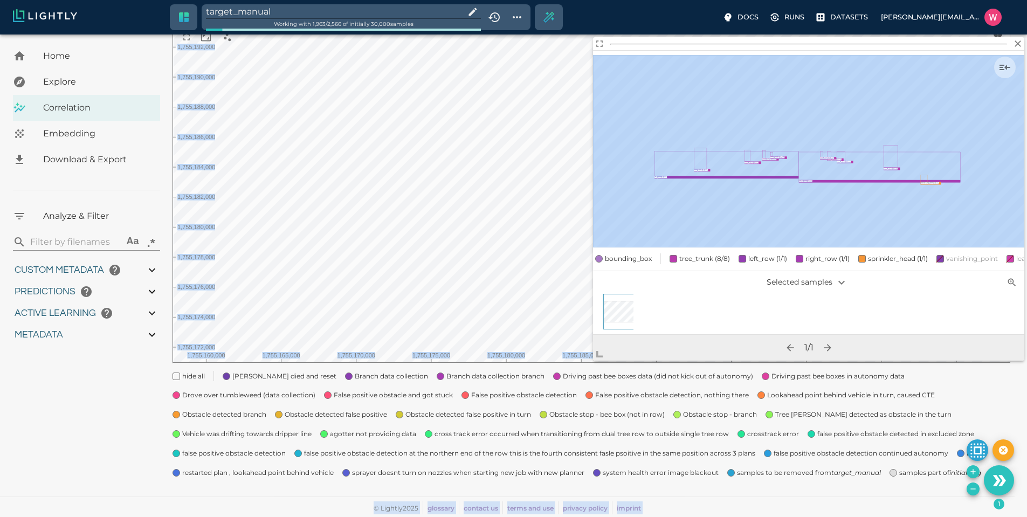
click at [627, 251] on div "bounding_box tree_trunk (8/8) left_row (1/1) right_row (1/1) sprinkler_head (1/…" at bounding box center [808, 258] width 431 height 15
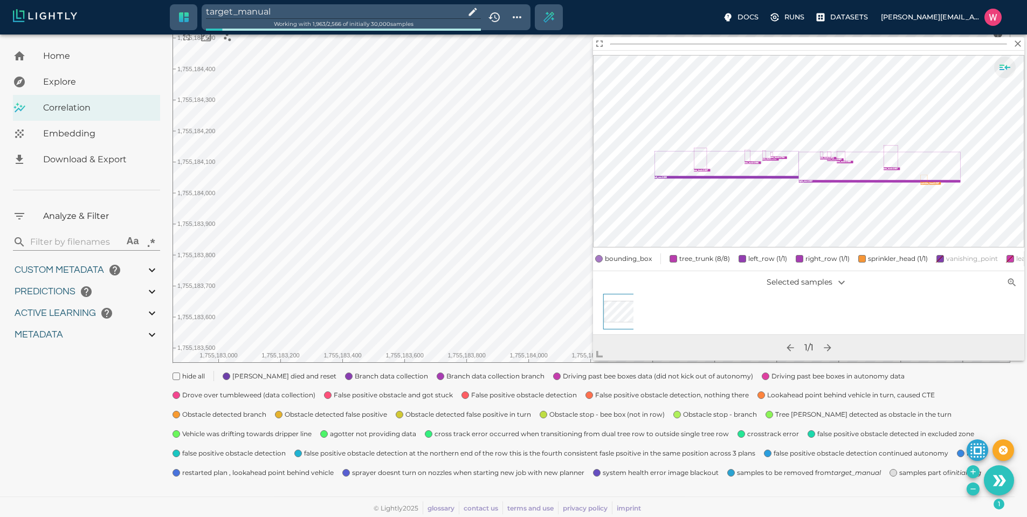
click at [1002, 71] on icon "Show sample details" at bounding box center [1005, 67] width 13 height 13
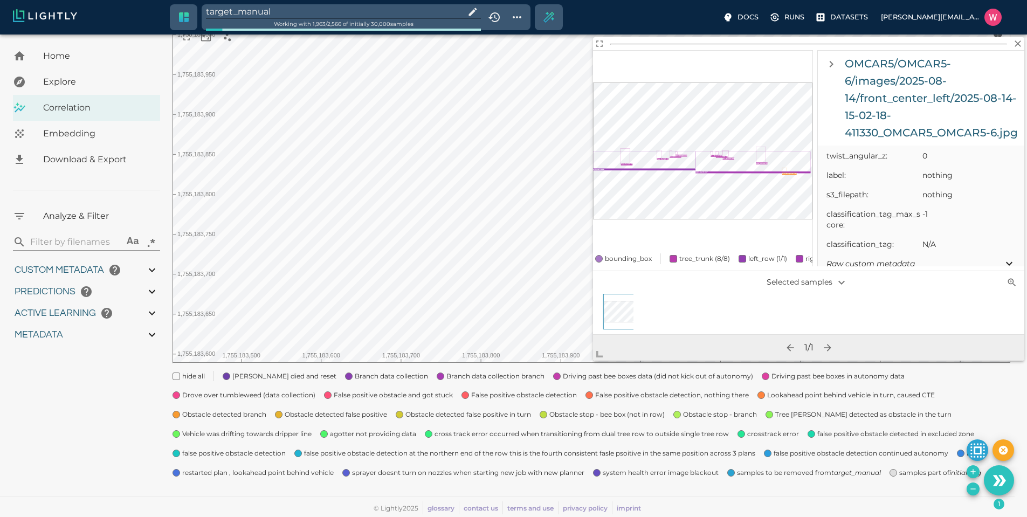
scroll to position [582, 0]
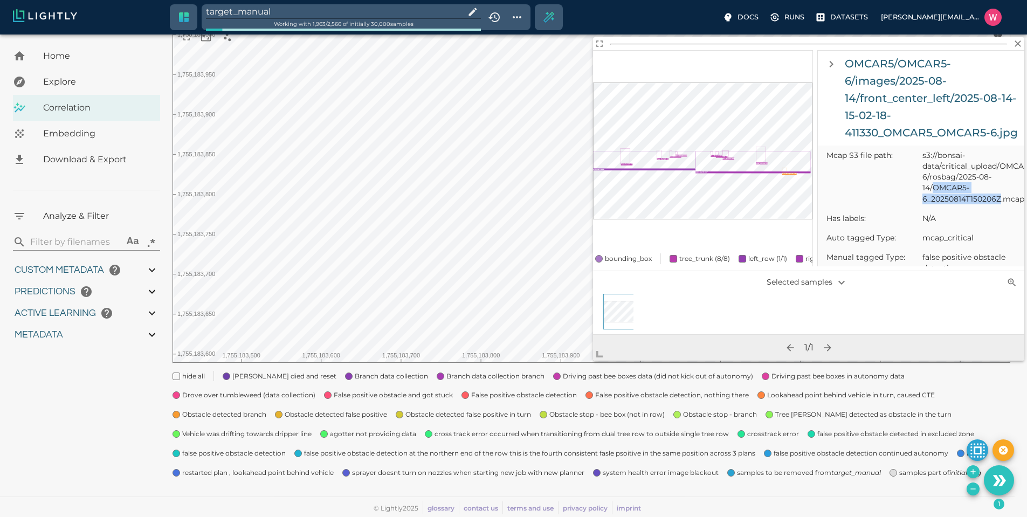
drag, startPoint x: 935, startPoint y: 201, endPoint x: 1001, endPoint y: 211, distance: 66.6
click at [1001, 204] on span "s3://bonsai-data/critical_upload/OMCAR5/OMCAR5-6/rosbag/2025-08-14/OMCAR5-6_202…" at bounding box center [969, 177] width 93 height 54
copy span "OMCAR5-6_20250814T150206Z"
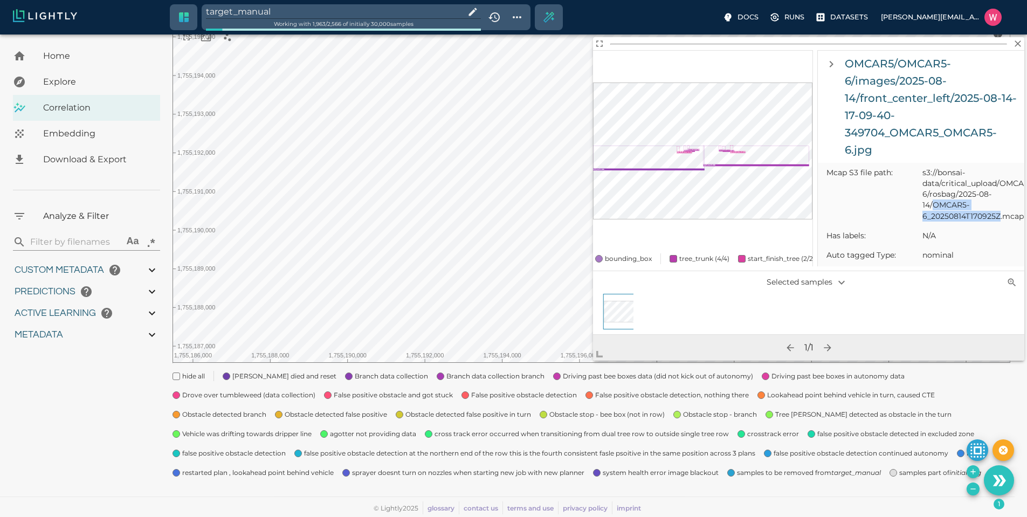
drag, startPoint x: 934, startPoint y: 214, endPoint x: 1000, endPoint y: 229, distance: 67.4
click at [1000, 221] on span "s3://bonsai-data/critical_upload/OMCAR5/OMCAR5-6/rosbag/2025-08-14/OMCAR5-6_202…" at bounding box center [969, 194] width 93 height 54
copy span "OMCAR5-6_20250814T170925Z"
click at [973, 489] on icon "Remove the selected 5 samples in-place from the tag target_manual" at bounding box center [973, 489] width 5 height 1
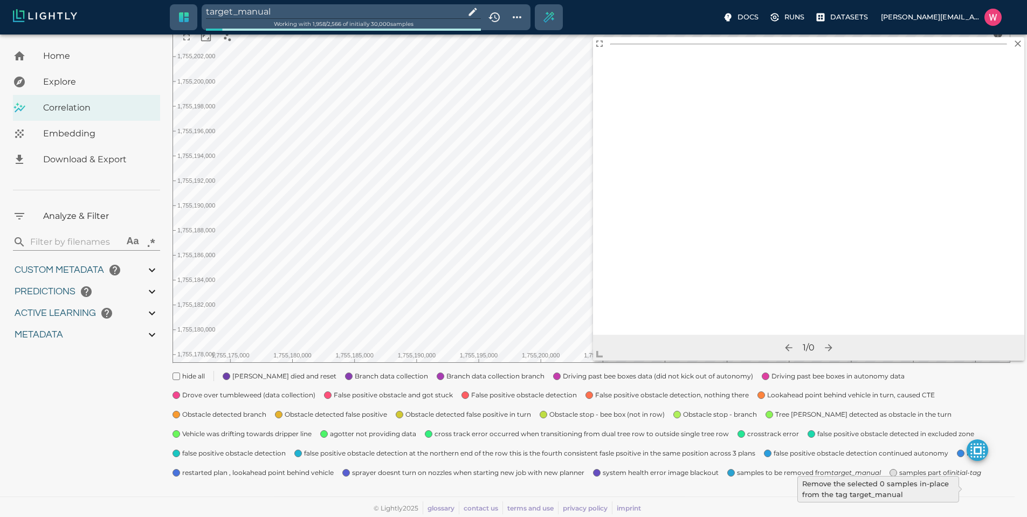
click at [277, 12] on input "target_manual" at bounding box center [333, 11] width 255 height 15
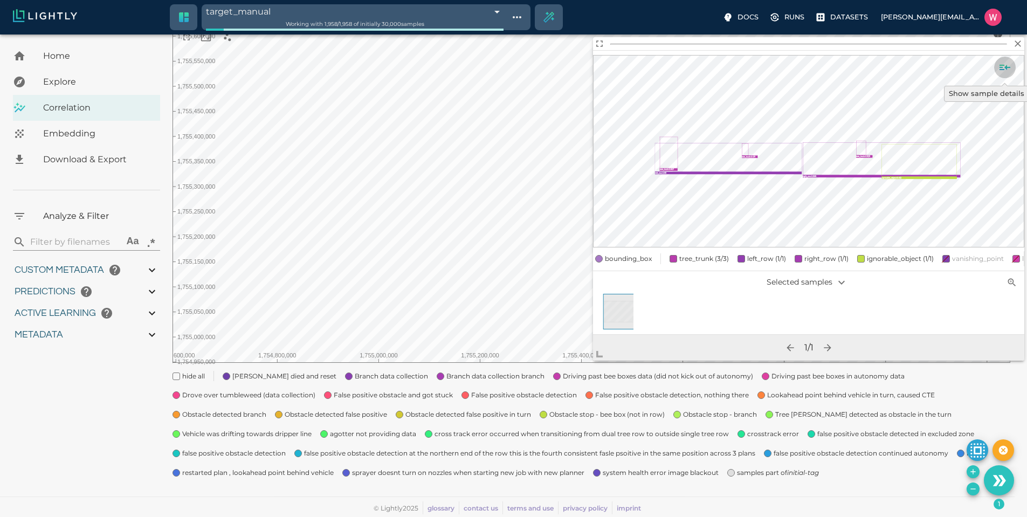
click at [1001, 66] on icon "Show sample details" at bounding box center [1005, 67] width 13 height 13
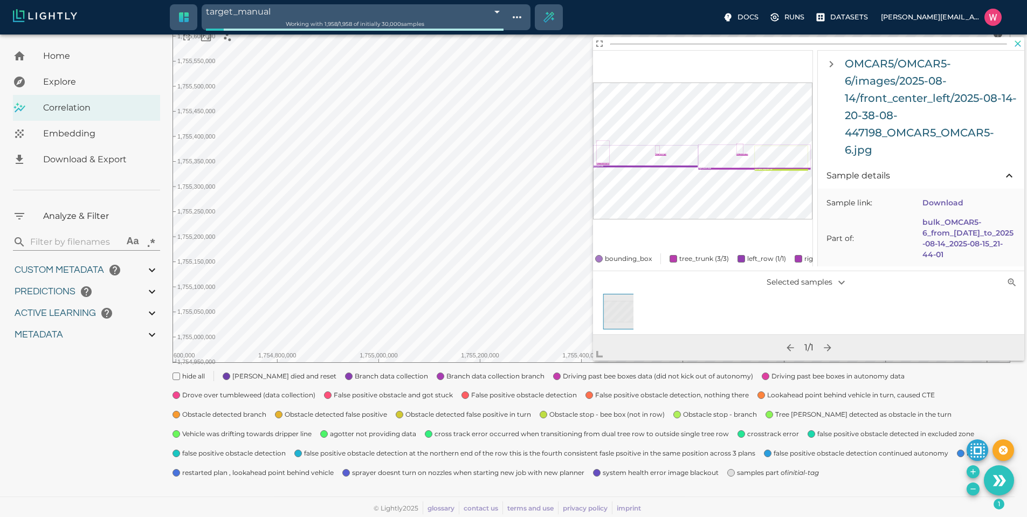
click at [1019, 44] on icon "button" at bounding box center [1018, 43] width 6 height 6
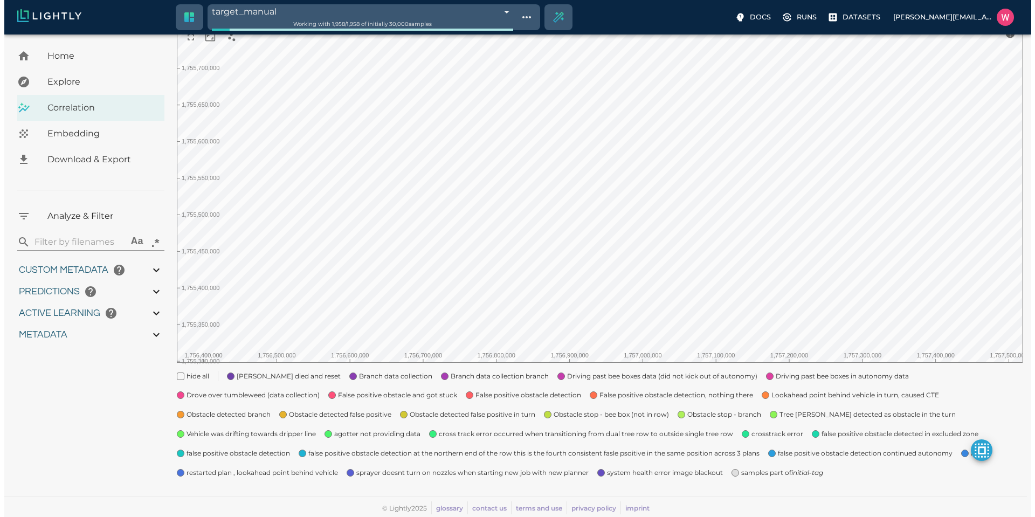
scroll to position [0, 0]
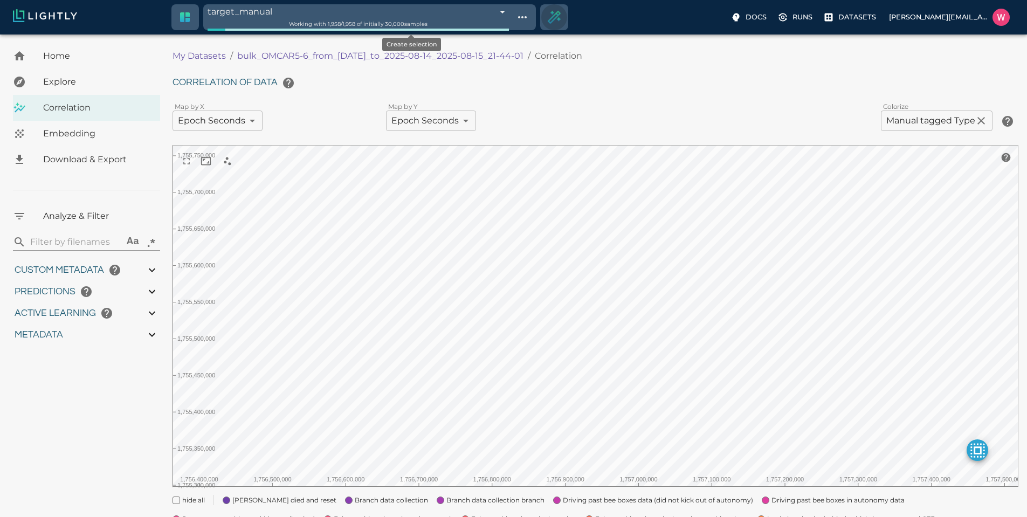
click at [547, 15] on icon "Create selection" at bounding box center [555, 18] width 16 height 16
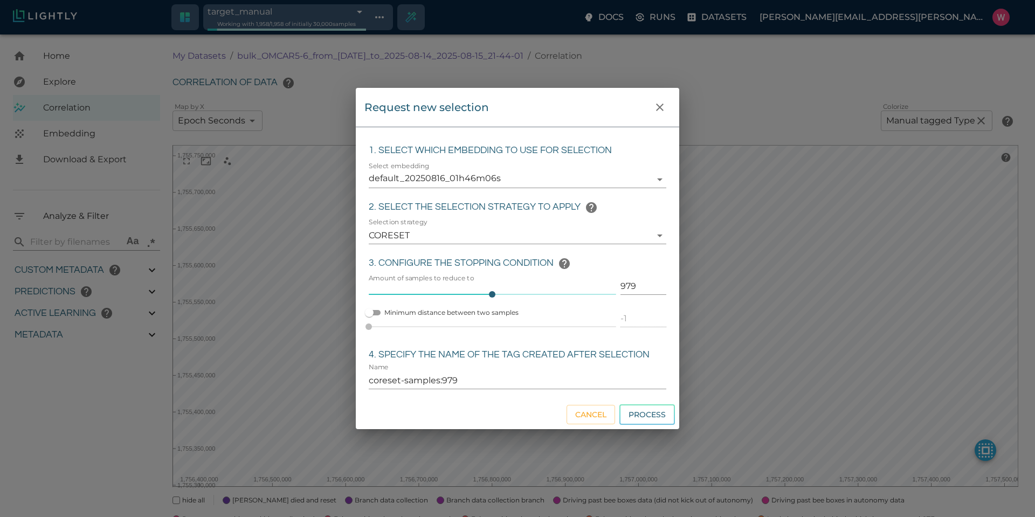
click at [623, 285] on input "979" at bounding box center [644, 286] width 46 height 17
click button "Process" at bounding box center [648, 414] width 56 height 21
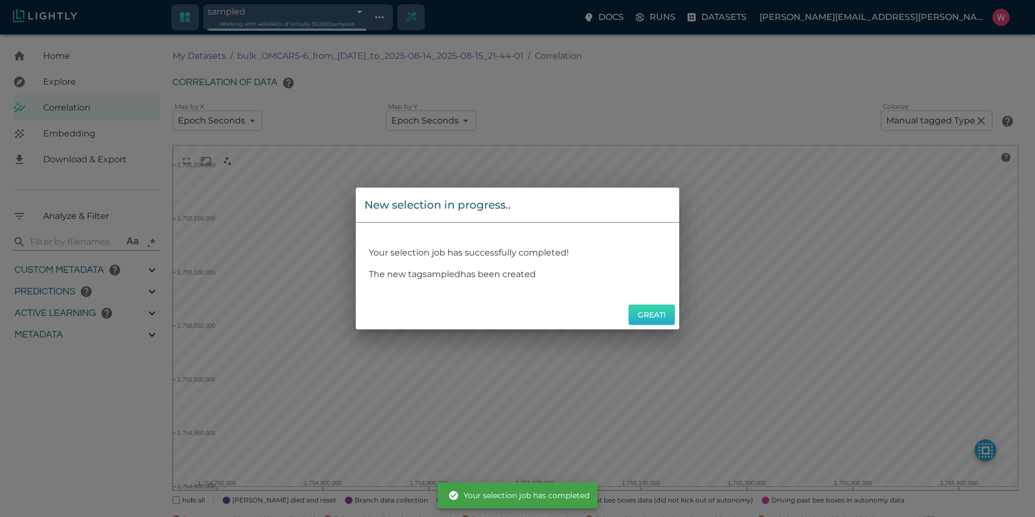
click at [645, 307] on button "Great!" at bounding box center [652, 315] width 46 height 21
click at [643, 315] on button "Great!" at bounding box center [652, 315] width 46 height 21
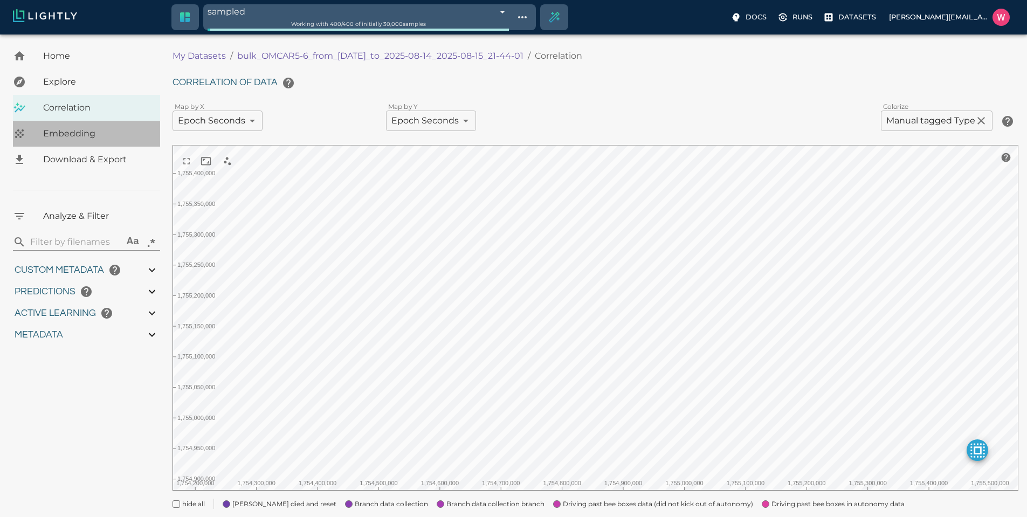
click at [104, 140] on div "Embedding" at bounding box center [86, 134] width 147 height 26
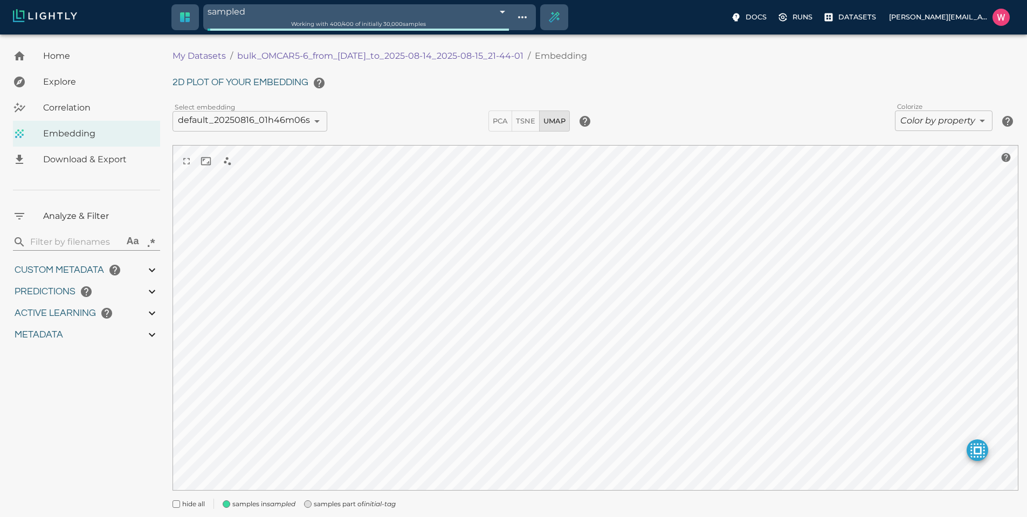
click at [377, 504] on icon "initial-tag" at bounding box center [380, 504] width 32 height 8
click at [919, 126] on body "sampled 68a396030b4c6f6c568c98d5 Working with 400 / 400 of initially 30,000 sam…" at bounding box center [513, 291] width 1027 height 513
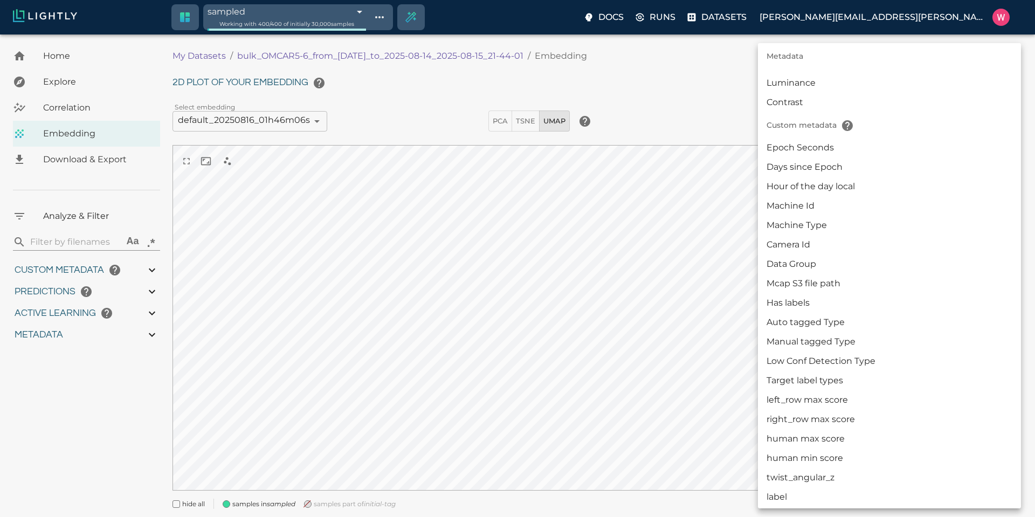
scroll to position [259, 0]
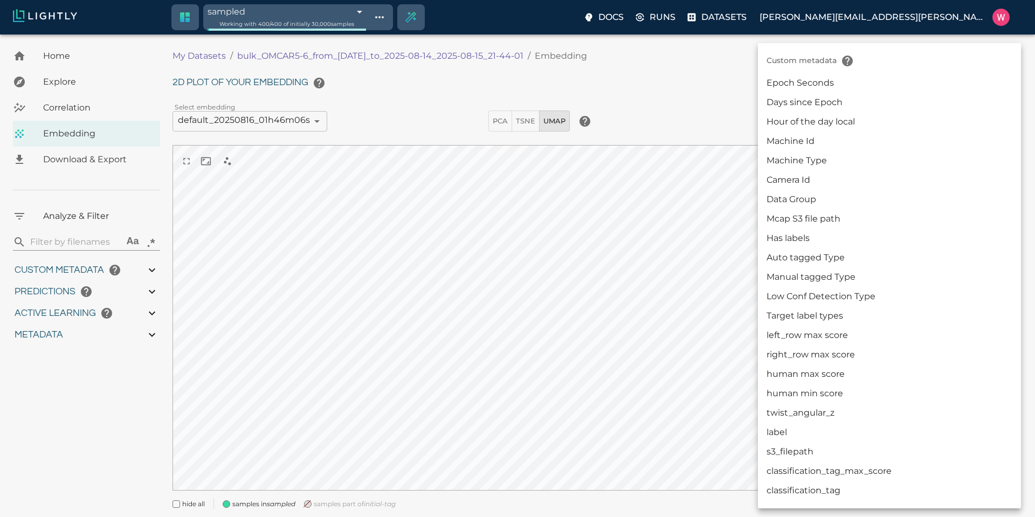
click at [847, 251] on li "Auto tagged Type" at bounding box center [889, 257] width 263 height 19
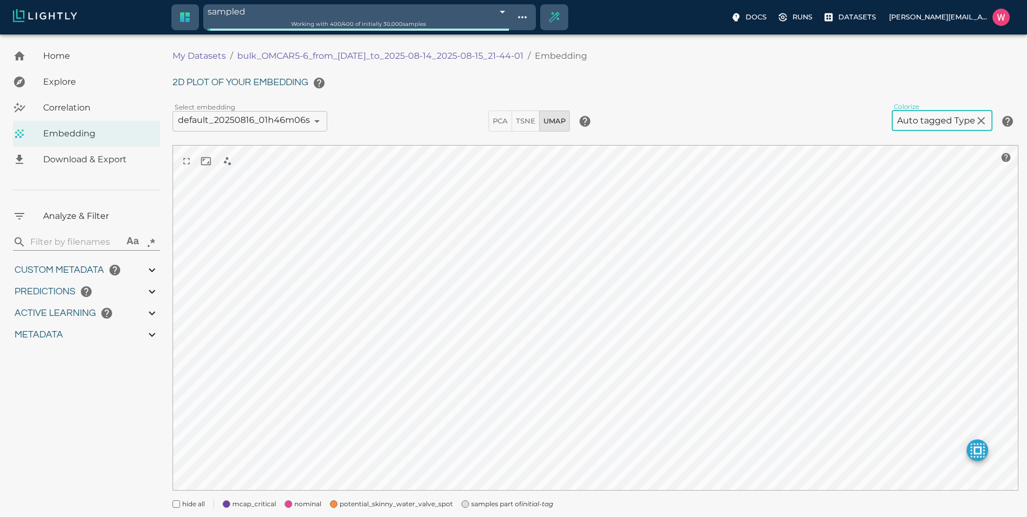
click at [485, 508] on span "samples part of initial-tag" at bounding box center [512, 504] width 82 height 11
click at [918, 123] on body "sampled 68a396030b4c6f6c568c98d5 Working with 400 / 400 of initially 30,000 sam…" at bounding box center [513, 291] width 1027 height 513
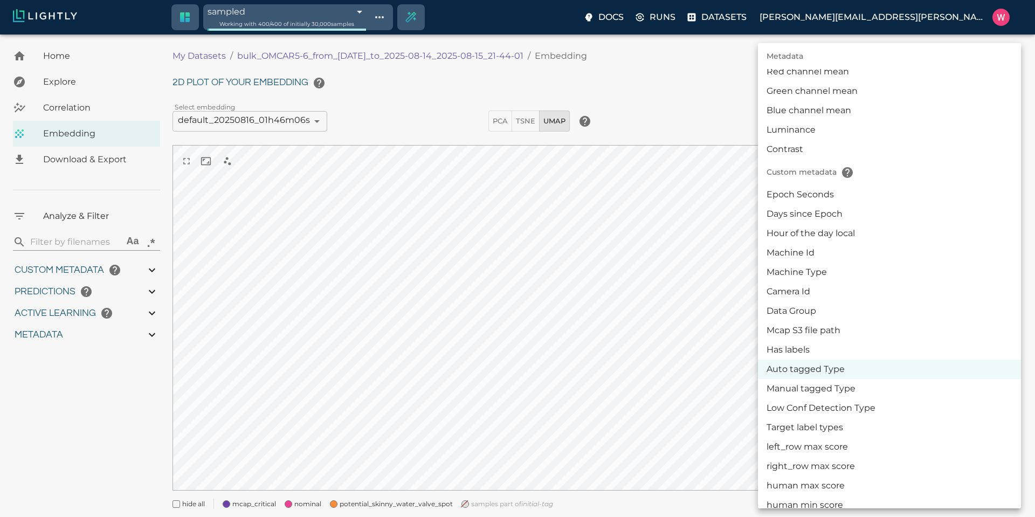
scroll to position [212, 0]
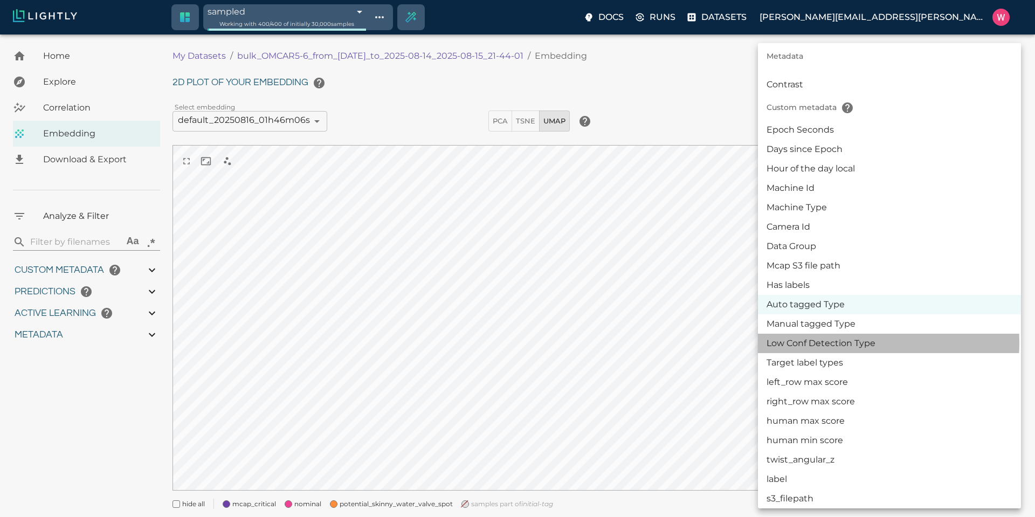
click at [849, 343] on li "Low Conf Detection Type" at bounding box center [889, 343] width 263 height 19
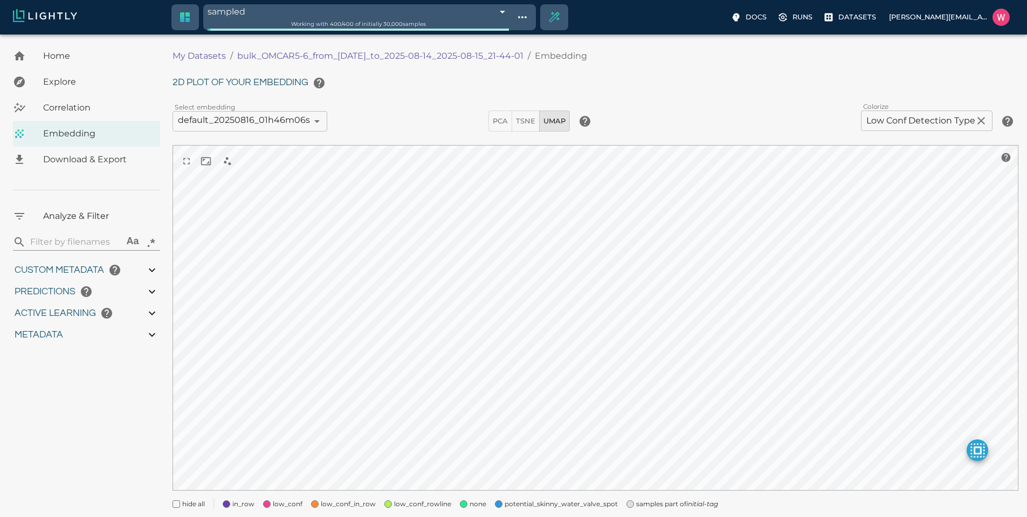
click at [636, 506] on span "samples part of initial-tag" at bounding box center [677, 504] width 82 height 11
click at [576, 504] on span "potential_skinny_water_valve_spot" at bounding box center [561, 504] width 113 height 11
click at [495, 500] on span at bounding box center [499, 504] width 8 height 8
click at [473, 501] on span "none" at bounding box center [478, 504] width 17 height 11
click at [510, 501] on span "potential_skinny_water_valve_spot" at bounding box center [561, 504] width 113 height 11
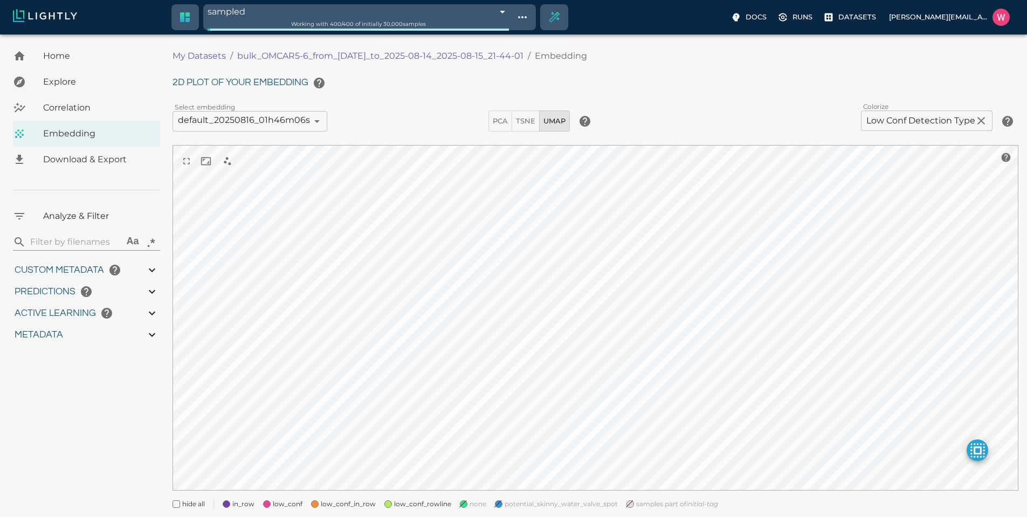
click at [642, 504] on span "samples part of initial-tag" at bounding box center [677, 504] width 82 height 11
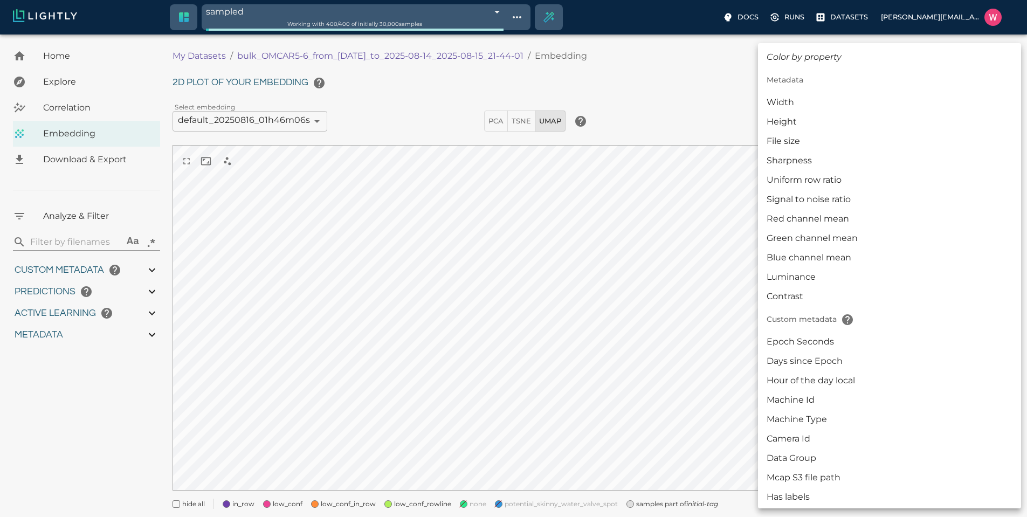
click at [897, 123] on body "sampled 68a396030b4c6f6c568c98d5 Working with 400 / 400 of initially 30,000 sam…" at bounding box center [513, 291] width 1027 height 513
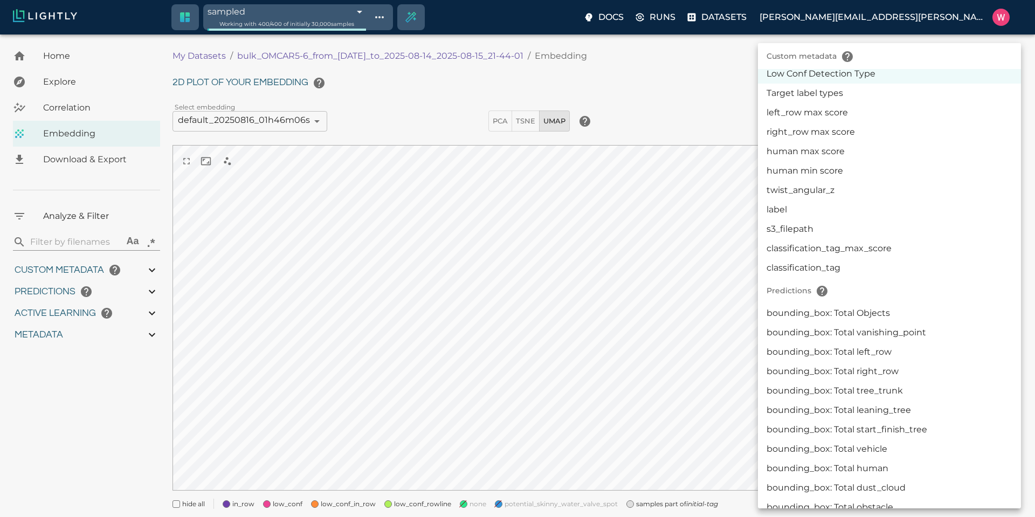
scroll to position [417, 0]
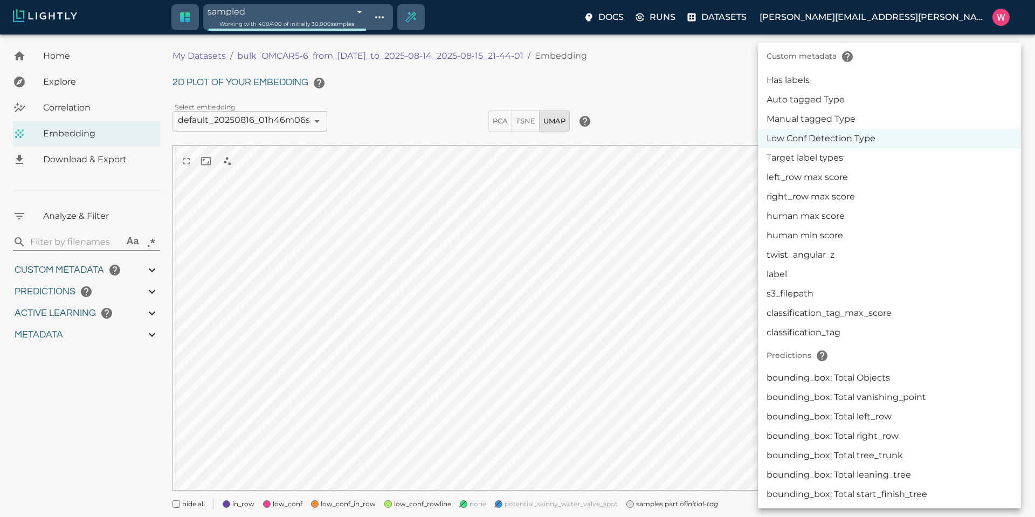
click at [872, 158] on li "Target label types" at bounding box center [889, 157] width 263 height 19
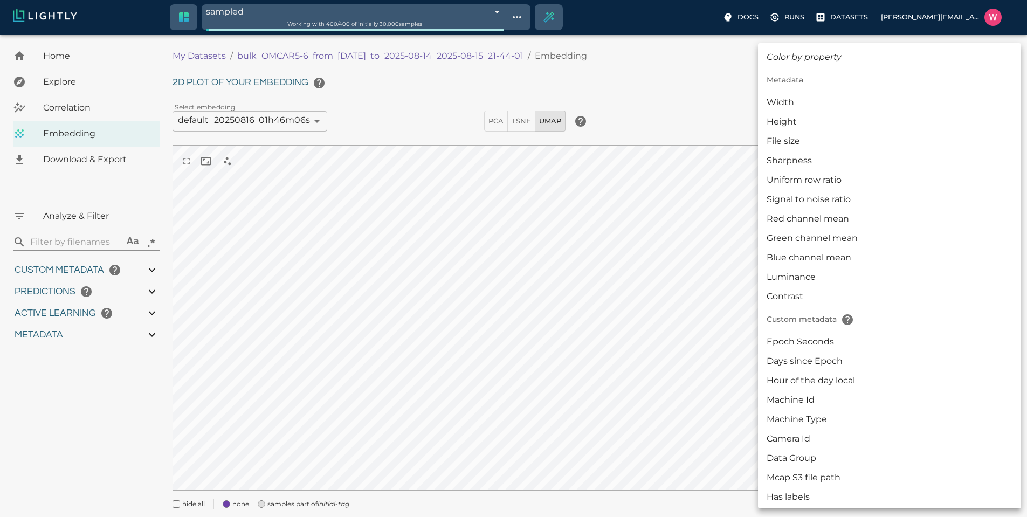
click at [913, 121] on body "sampled 68a396030b4c6f6c568c98d5 Working with 400 / 400 of initially 30,000 sam…" at bounding box center [513, 291] width 1027 height 513
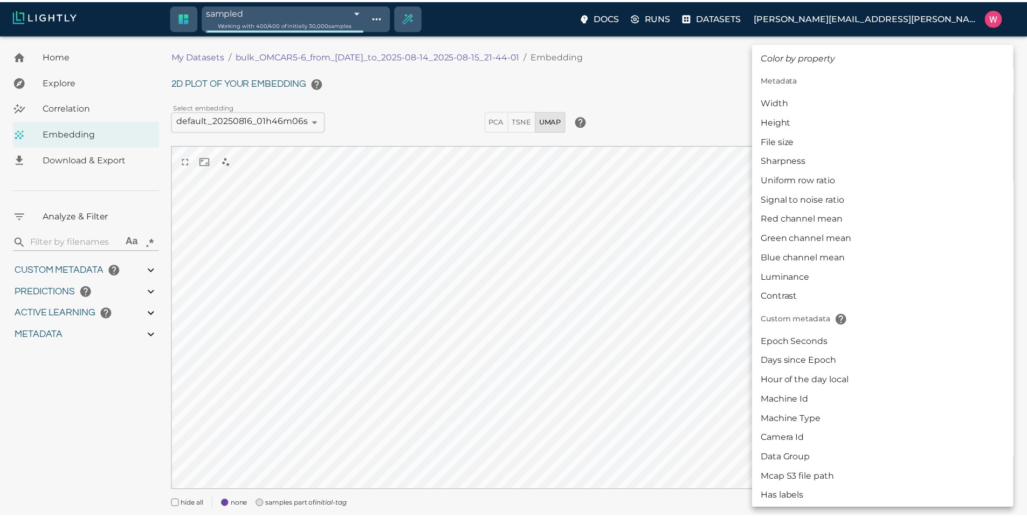
scroll to position [299, 0]
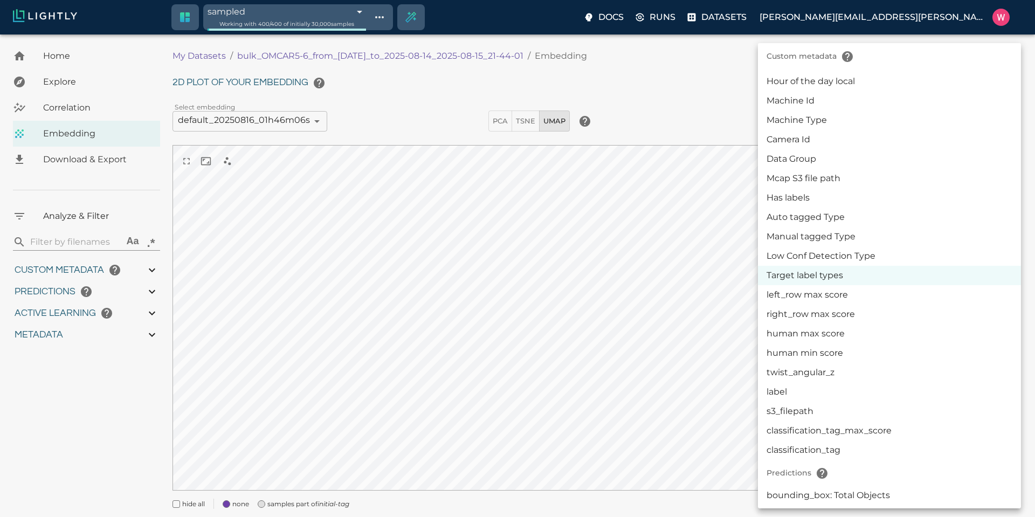
click at [870, 235] on li "Manual tagged Type" at bounding box center [889, 236] width 263 height 19
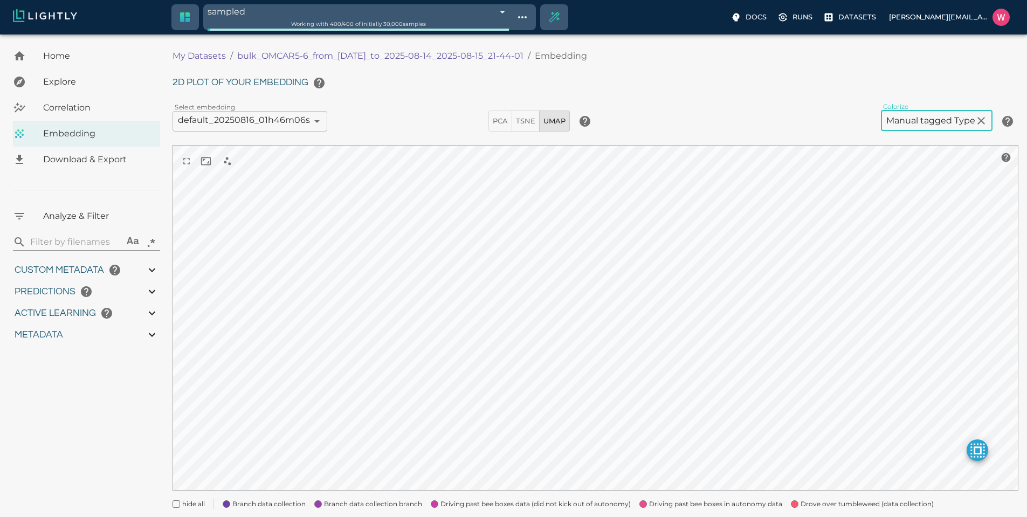
scroll to position [89, 0]
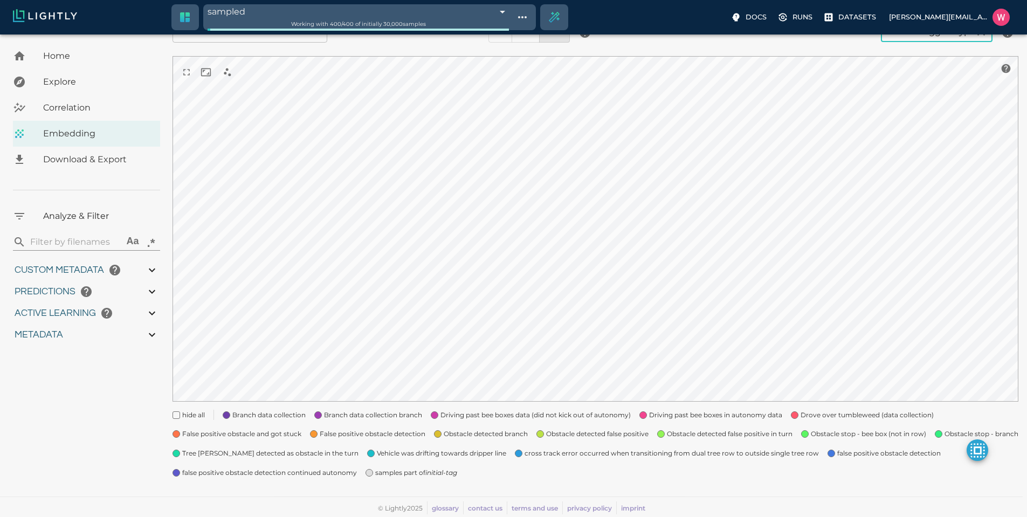
click at [430, 472] on icon "initial-tag" at bounding box center [441, 473] width 32 height 8
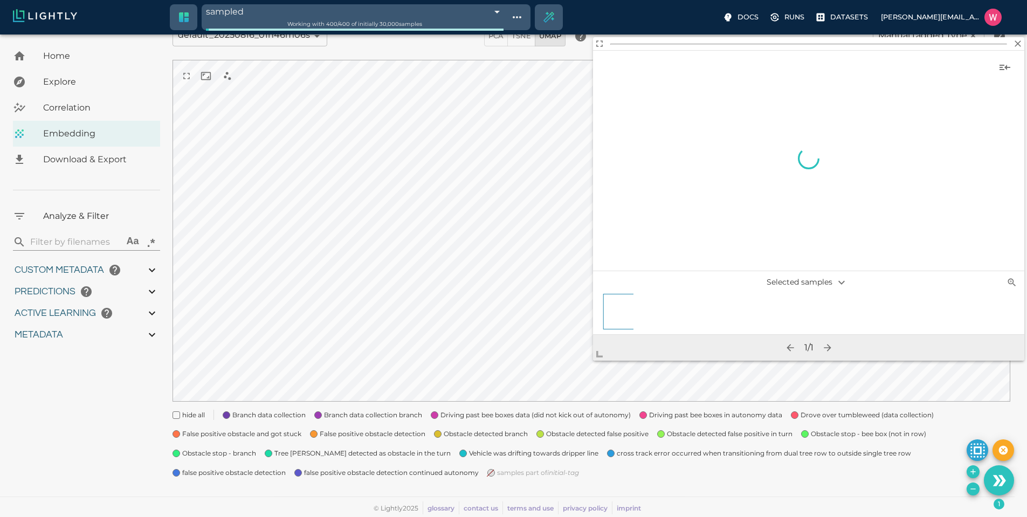
scroll to position [85, 0]
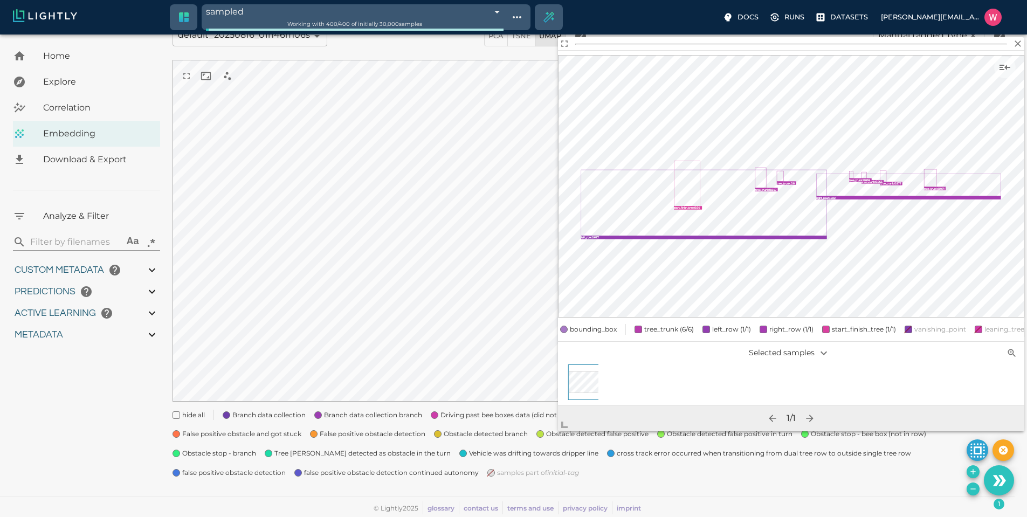
drag, startPoint x: 603, startPoint y: 344, endPoint x: 564, endPoint y: 422, distance: 87.5
click at [564, 422] on span at bounding box center [569, 421] width 22 height 22
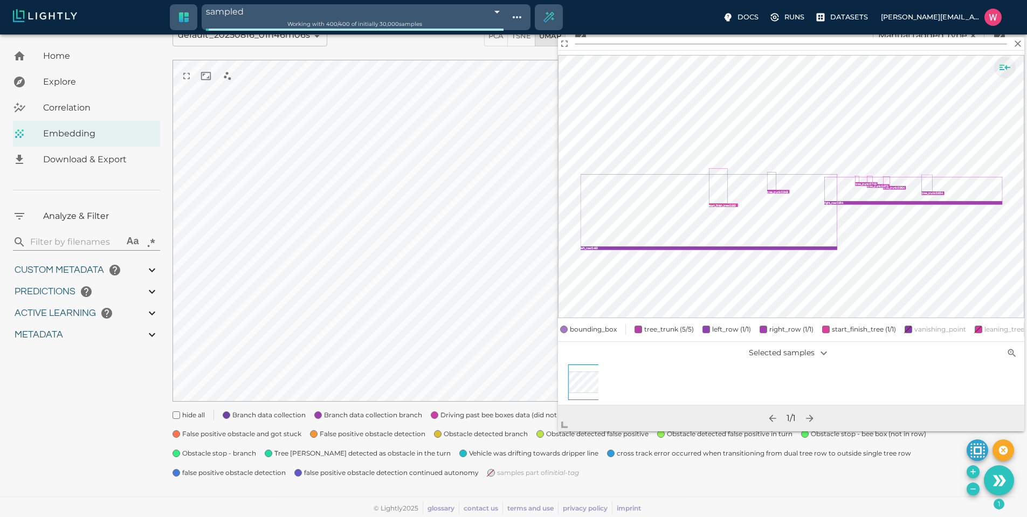
click at [1001, 70] on icon "Show sample details" at bounding box center [1005, 67] width 11 height 5
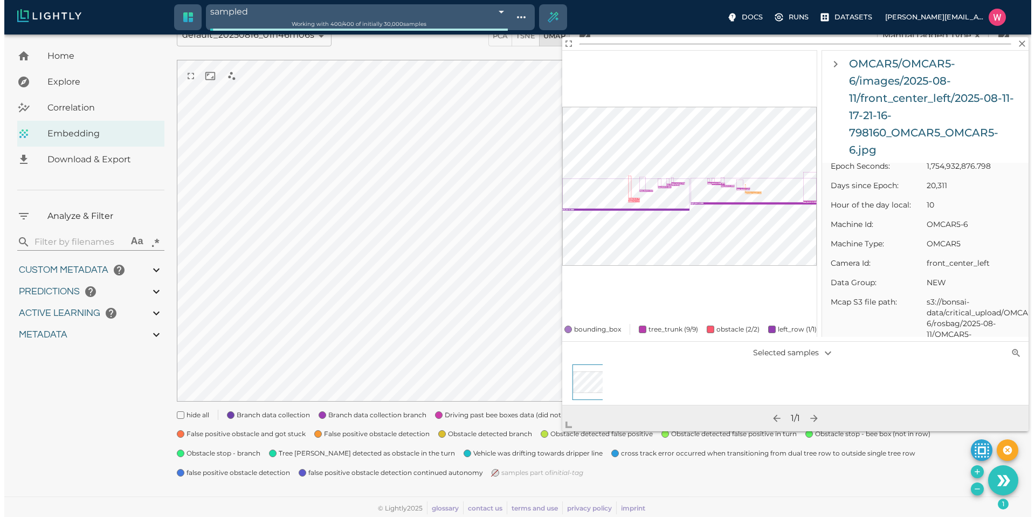
scroll to position [0, 0]
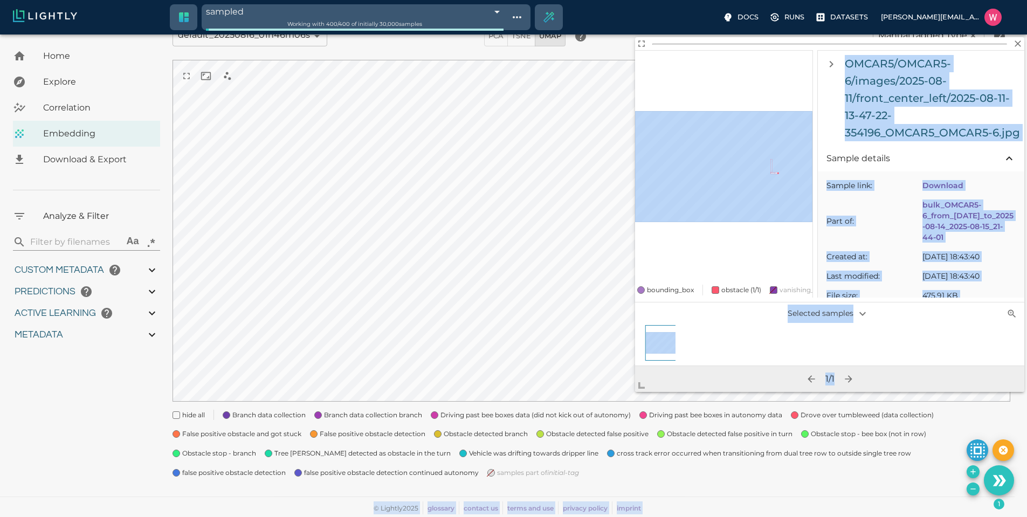
click at [630, 376] on body "sampled 68a396030b4c6f6c568c98d5 Working with 400 / 400 of initially 30,000 sam…" at bounding box center [513, 233] width 1027 height 568
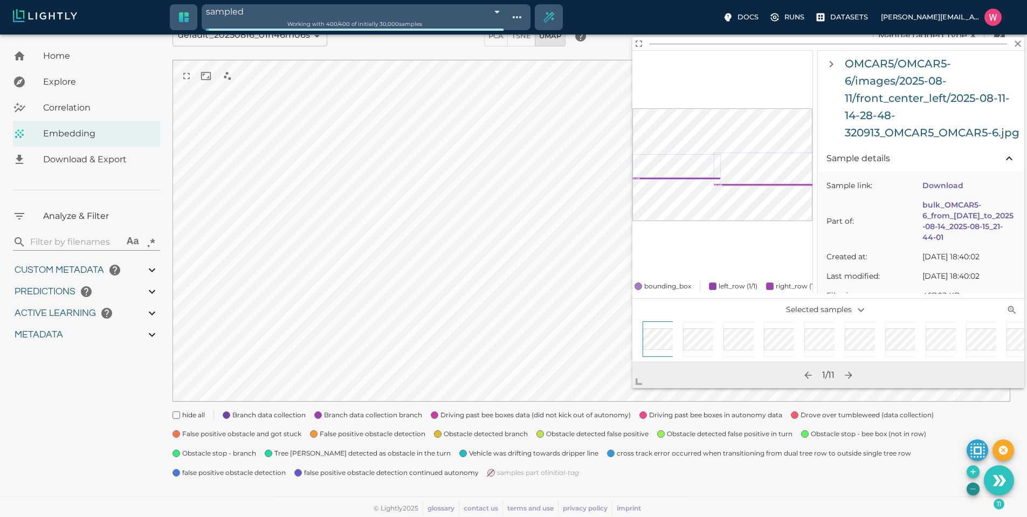
click at [972, 485] on icon "Remove the selected 11 samples in-place from the tag sampled" at bounding box center [973, 489] width 9 height 9
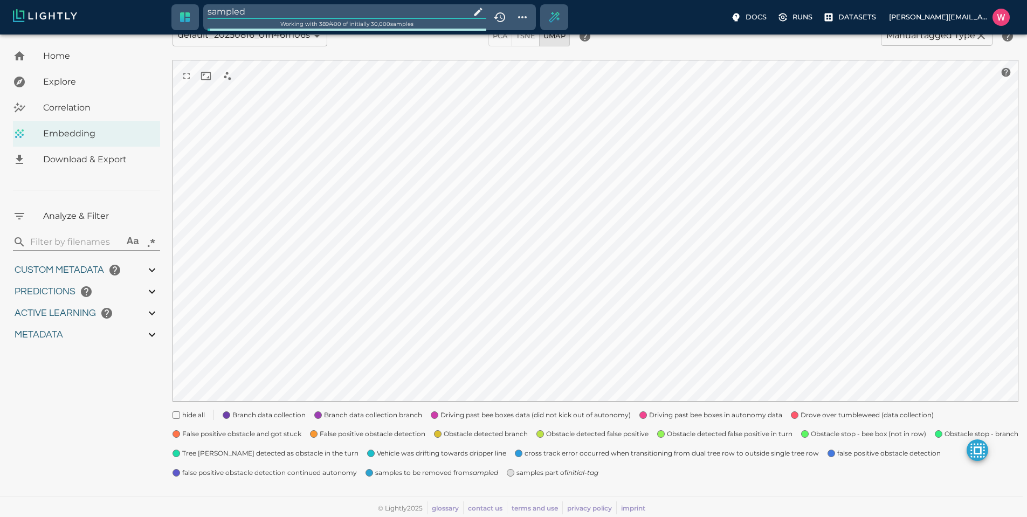
click at [520, 477] on span "samples part of initial-tag" at bounding box center [558, 473] width 82 height 11
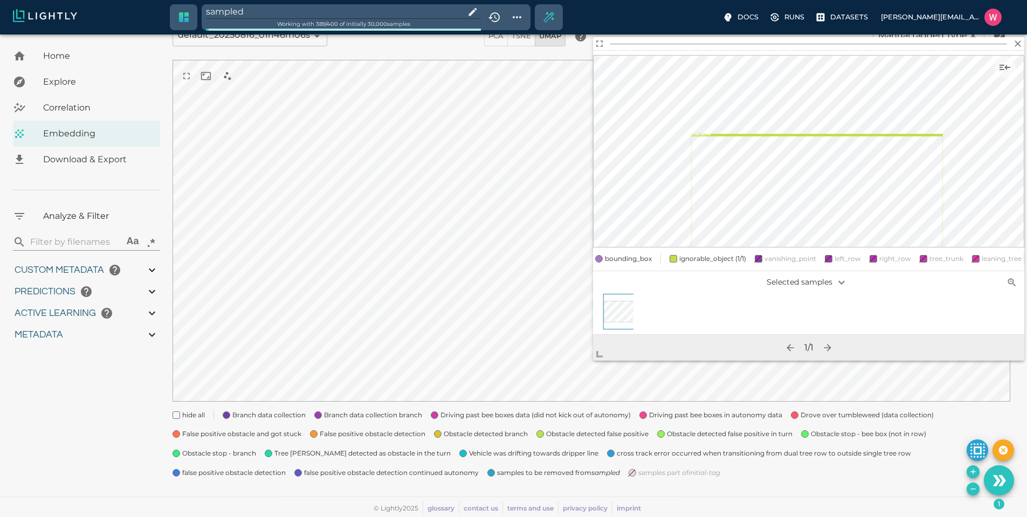
click at [973, 490] on icon "Remove the selected 1 samples in-place from the tag sampled" at bounding box center [973, 489] width 9 height 9
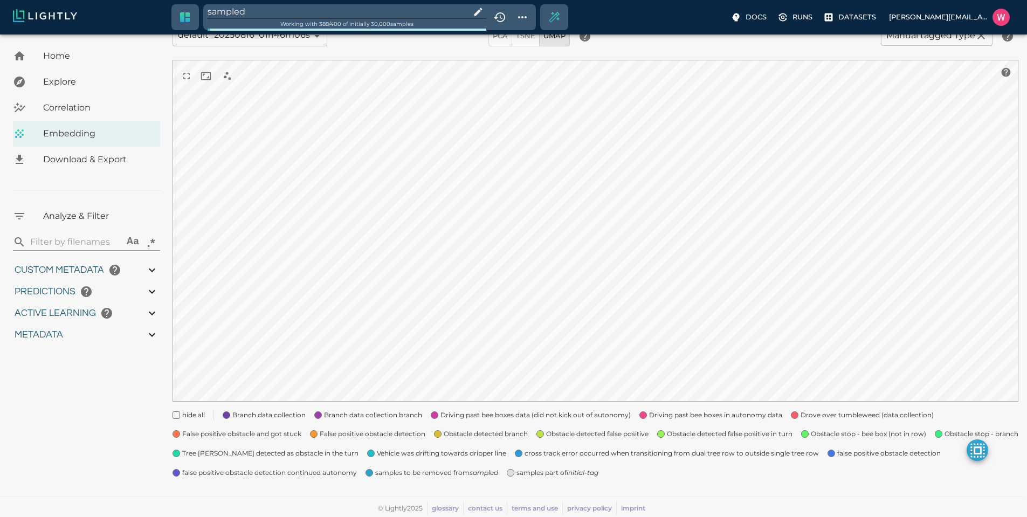
click at [546, 471] on span "samples part of initial-tag" at bounding box center [558, 473] width 82 height 11
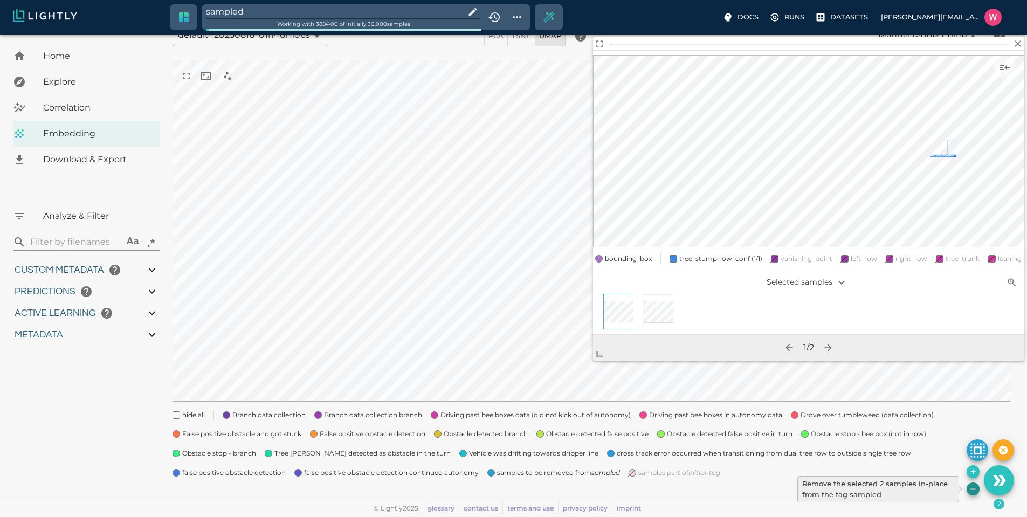
click at [972, 489] on icon "Remove the selected 2 samples in-place from the tag sampled" at bounding box center [973, 489] width 9 height 9
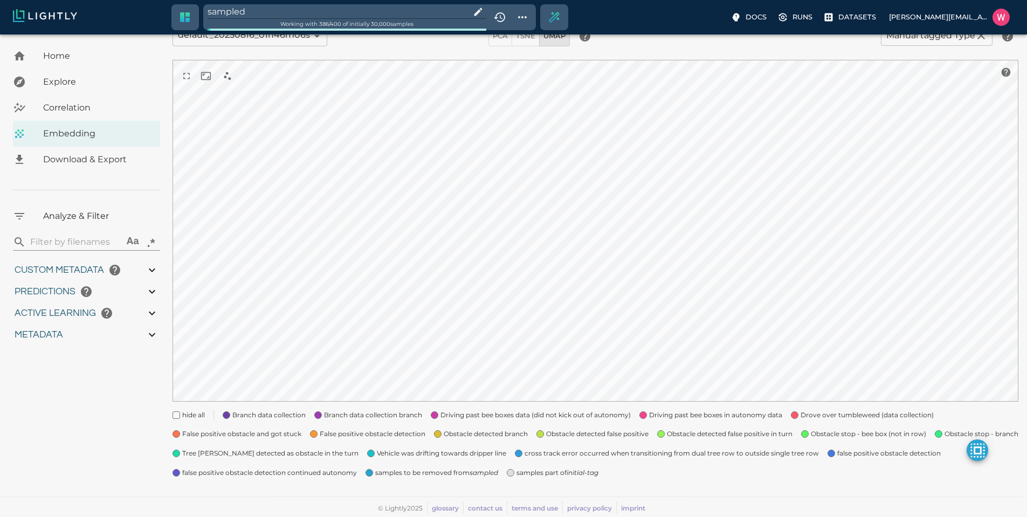
click at [525, 471] on span "samples part of initial-tag" at bounding box center [558, 473] width 82 height 11
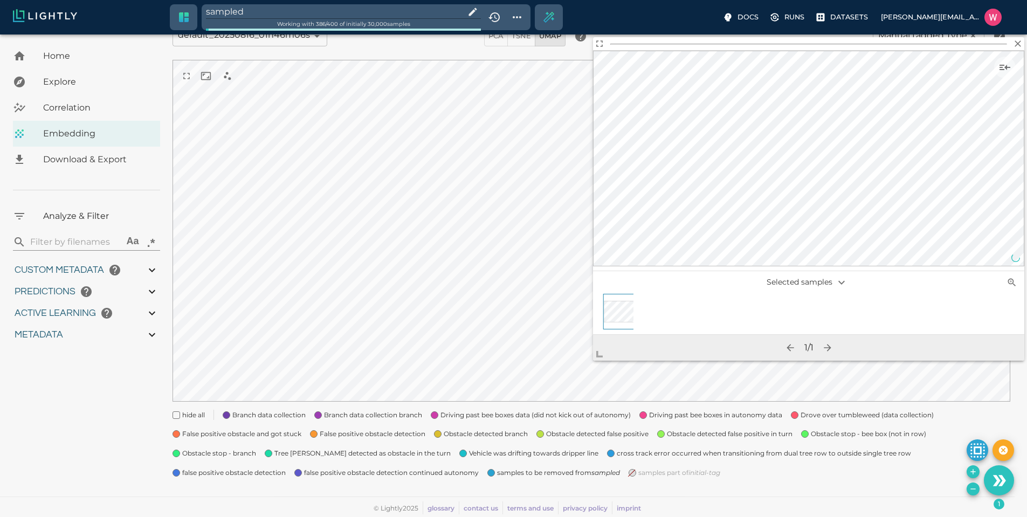
click at [273, 13] on input "sampled" at bounding box center [333, 11] width 255 height 15
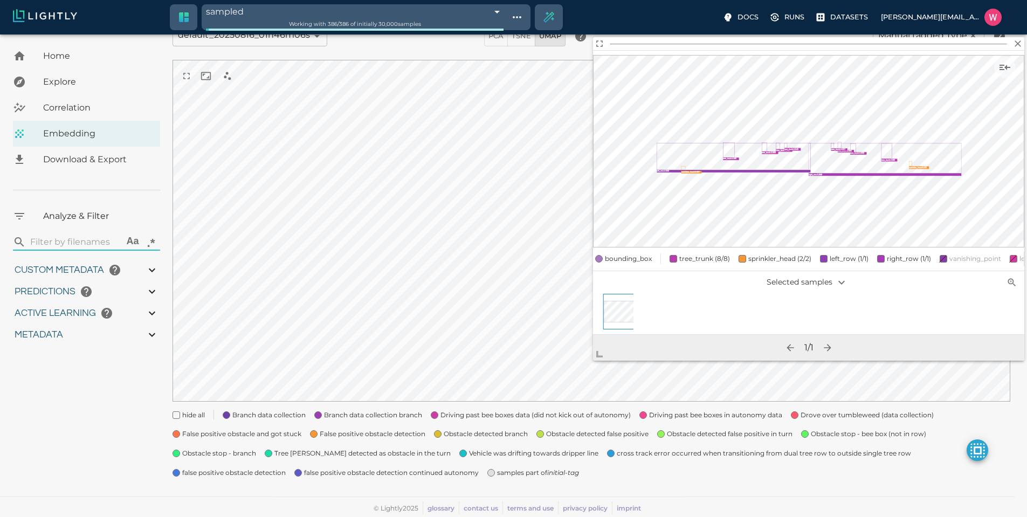
click at [513, 16] on icon "Show tag tree" at bounding box center [517, 17] width 9 height 2
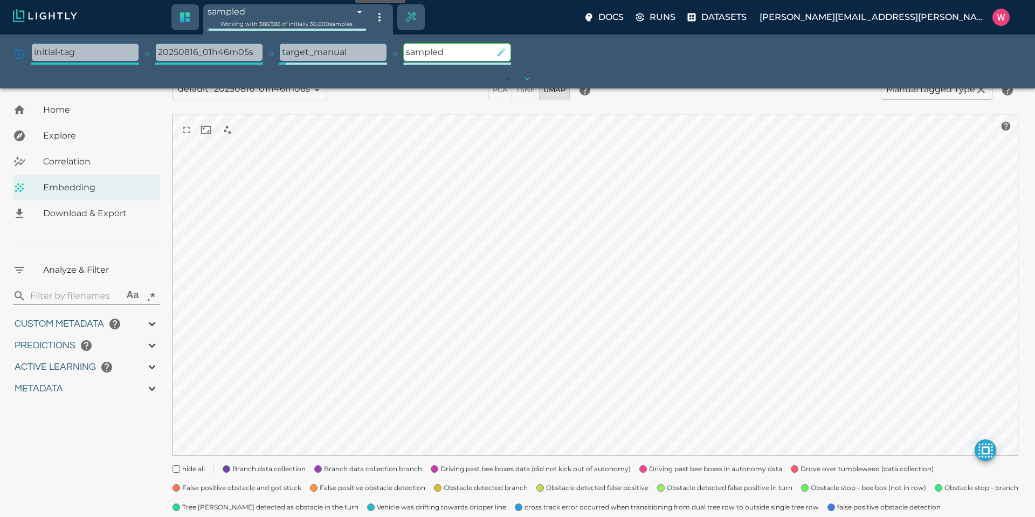
click at [501, 51] on icon "button" at bounding box center [502, 52] width 8 height 8
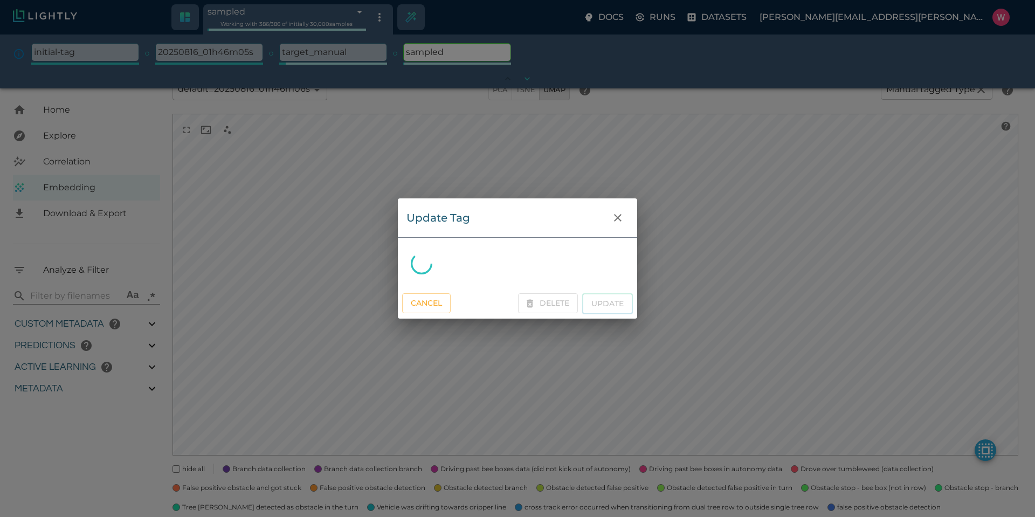
scroll to position [41, 0]
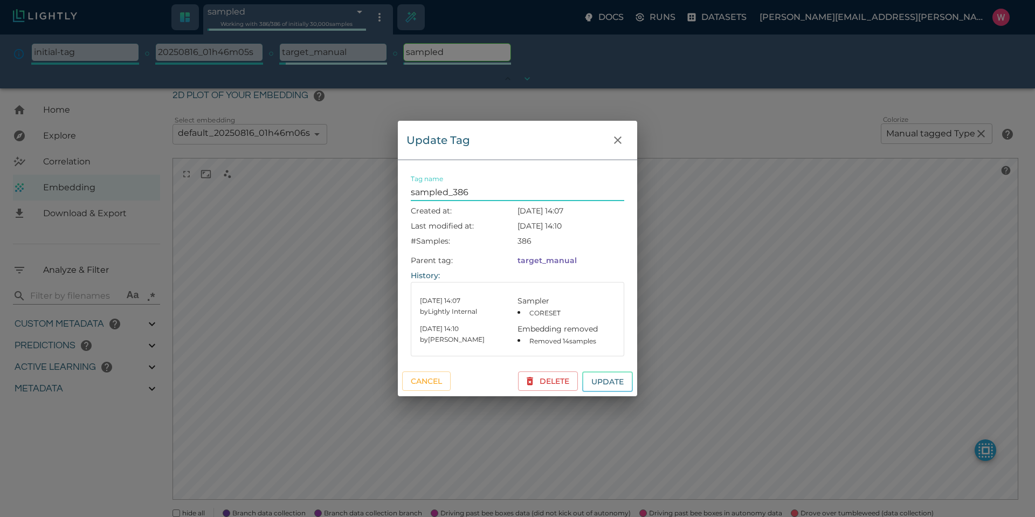
click at [582, 372] on button "Update" at bounding box center [607, 382] width 51 height 21
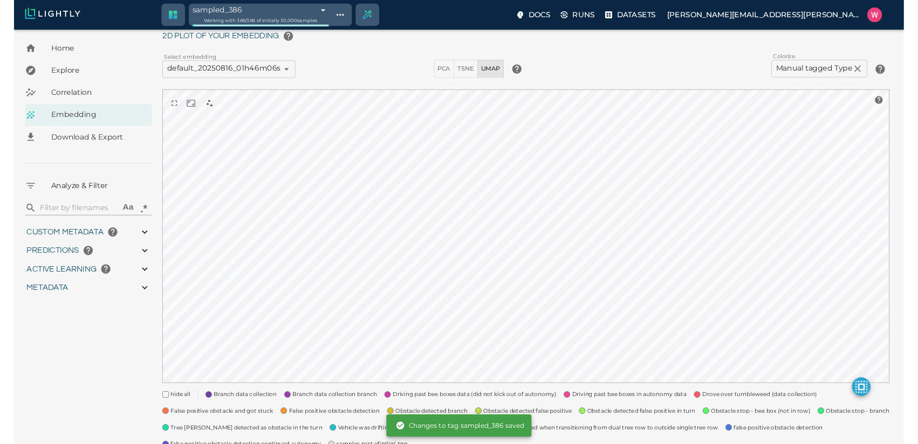
scroll to position [0, 0]
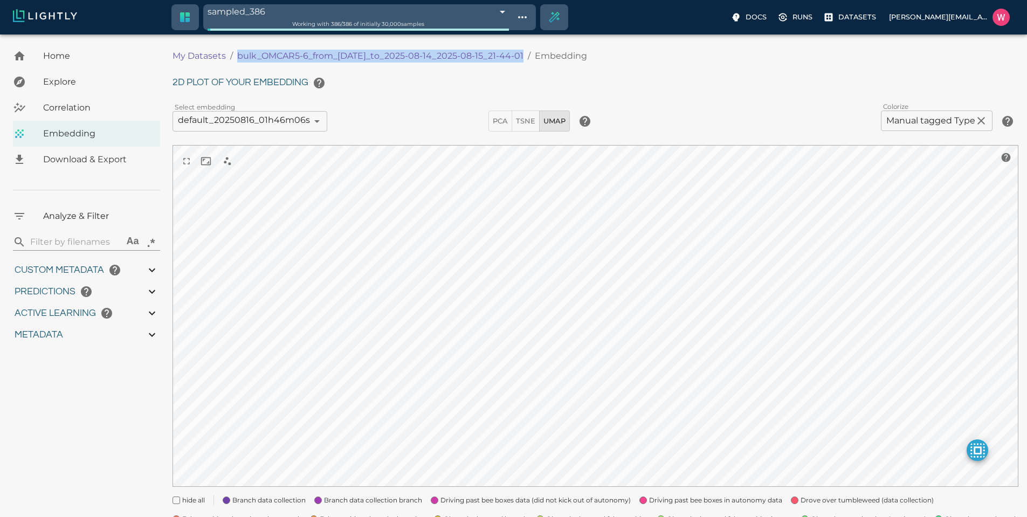
drag, startPoint x: 228, startPoint y: 53, endPoint x: 523, endPoint y: 56, distance: 295.0
click at [523, 56] on ol "My Datasets / bulk_OMCAR5-6_from_2025-08-10_to_2025-08-14_2025-08-15_21-44-01 /…" at bounding box center [452, 56] width 558 height 13
copy p "bulk_OMCAR5-6_from_2025-08-10_to_2025-08-14_2025-08-15_21-4"
click at [507, 11] on div "sampled_386 68a396030b4c6f6c568c98d5 Working with 386 / 386 of initially 30,000…" at bounding box center [448, 17] width 555 height 26
click at [839, 20] on p "Datasets" at bounding box center [858, 17] width 38 height 10
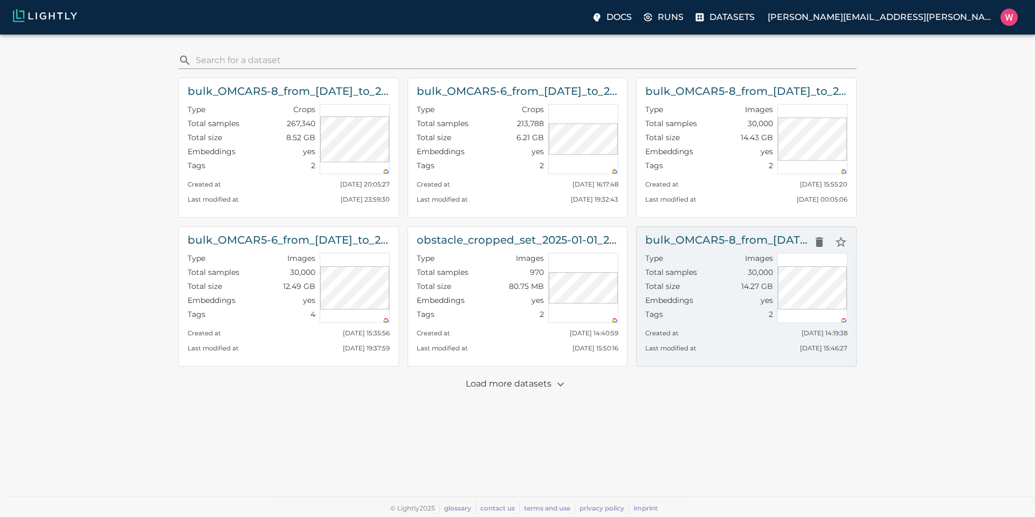
click at [685, 257] on div "Type Images" at bounding box center [709, 260] width 128 height 14
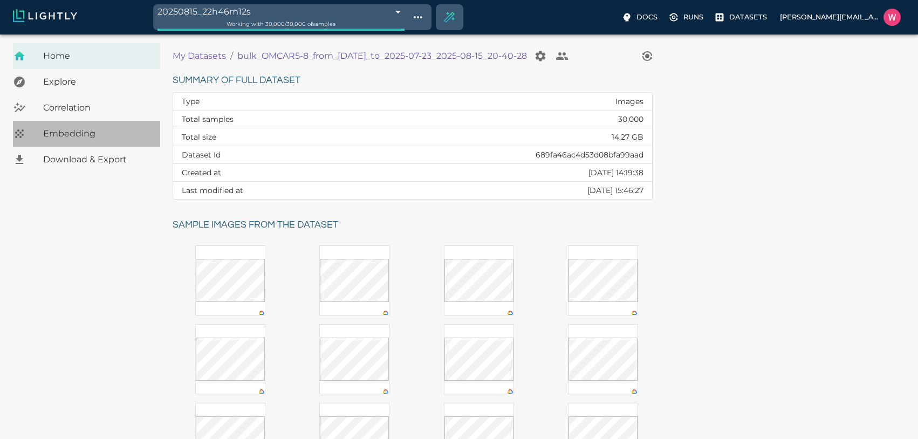
click at [70, 129] on span "Embedding" at bounding box center [97, 133] width 108 height 13
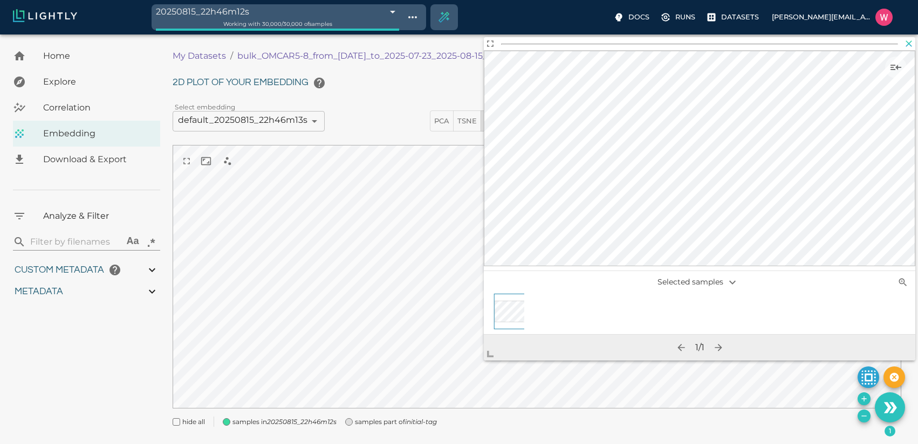
click at [908, 44] on icon "button" at bounding box center [908, 43] width 11 height 11
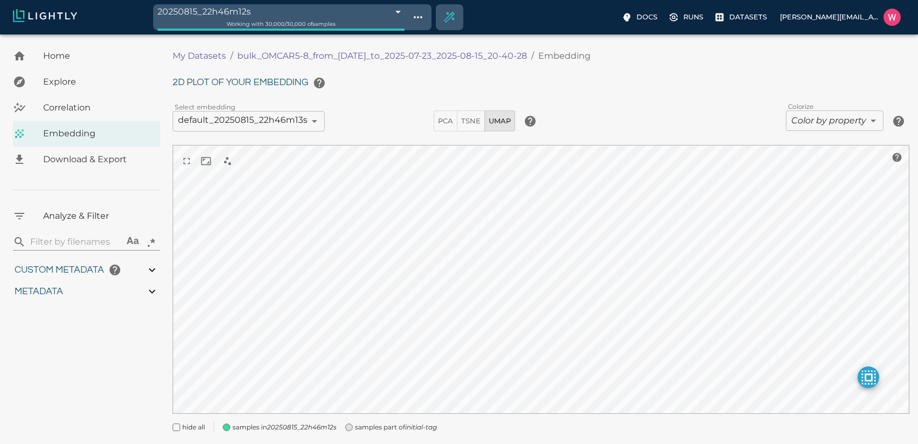
drag, startPoint x: 235, startPoint y: 56, endPoint x: 542, endPoint y: 58, distance: 307.4
click at [542, 58] on ol "My Datasets / bulk_OMCAR5-8_from_2025-07-22_to_2025-07-23_2025-08-15_20-40-28 /…" at bounding box center [415, 56] width 485 height 13
copy p "bulk_OMCAR5-8_from_2025-07-22_to_2025-07-23_2025-08-15_20-40-28"
click at [732, 22] on p "Datasets" at bounding box center [748, 17] width 38 height 10
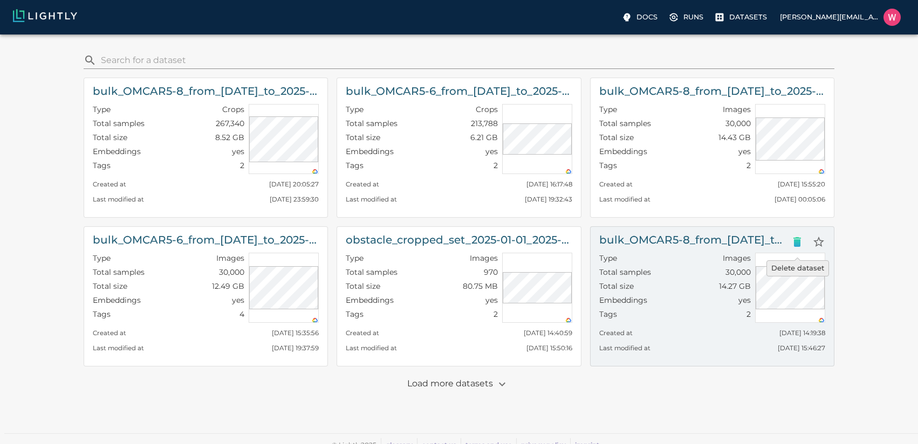
click at [793, 242] on icon "Delete dataset" at bounding box center [797, 242] width 13 height 13
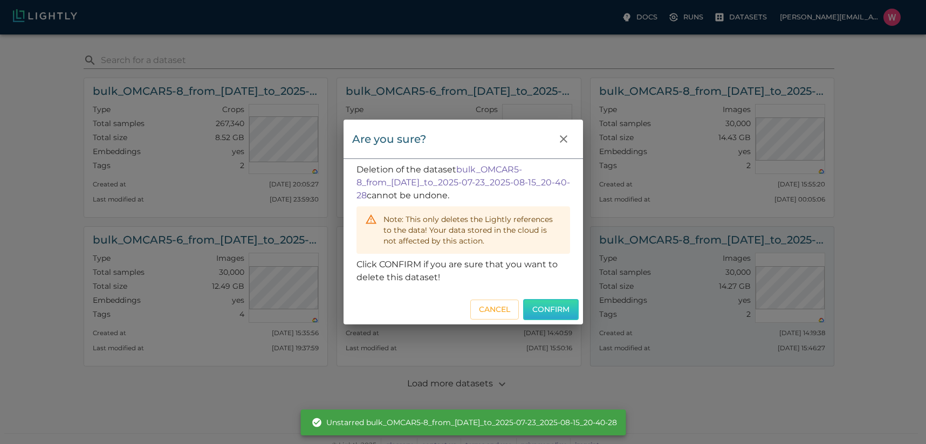
click at [563, 305] on button "Confirm" at bounding box center [551, 309] width 56 height 21
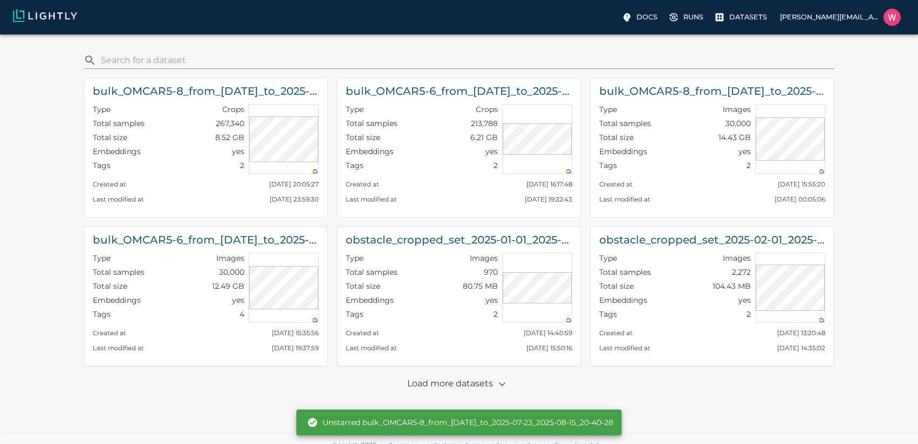
click at [450, 386] on p "Load more datasets" at bounding box center [459, 384] width 104 height 18
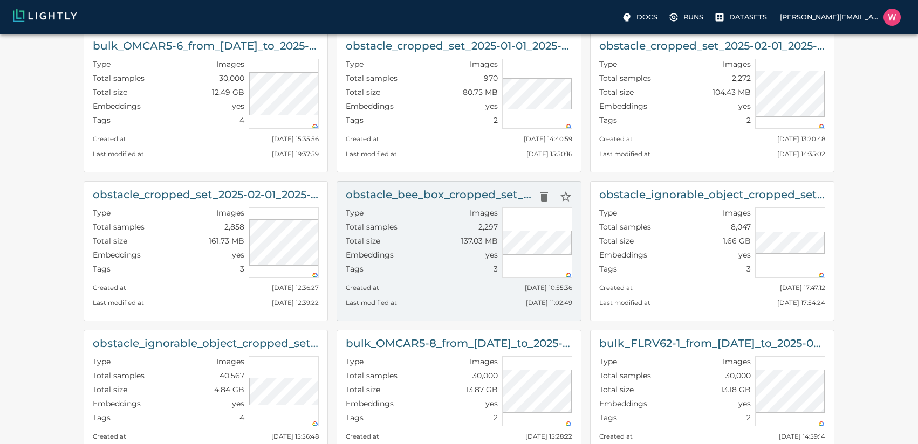
scroll to position [259, 0]
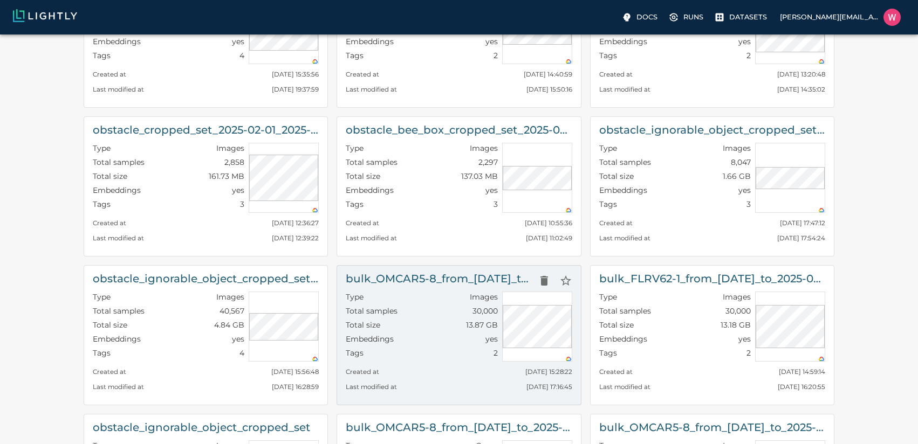
click at [397, 295] on div "Type Images" at bounding box center [422, 299] width 152 height 14
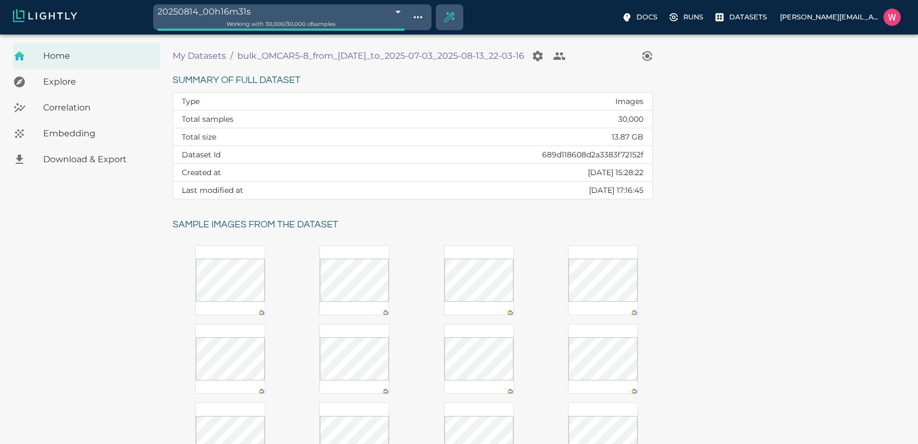
click at [95, 133] on span "Embedding" at bounding box center [97, 133] width 108 height 13
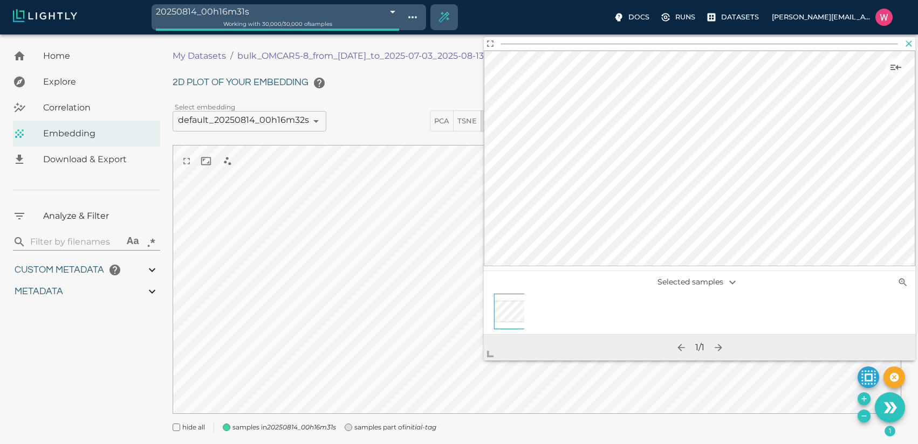
click at [909, 44] on icon "button" at bounding box center [909, 43] width 6 height 6
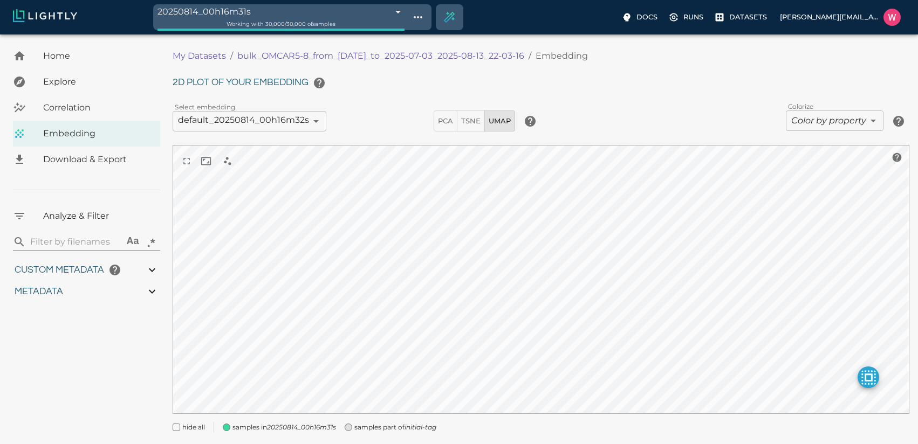
click at [800, 119] on body "20250814_00h16m31s 689d2adfbea96086b41ba5d7 Working with 30,000 / 30,000 of sam…" at bounding box center [459, 253] width 918 height 437
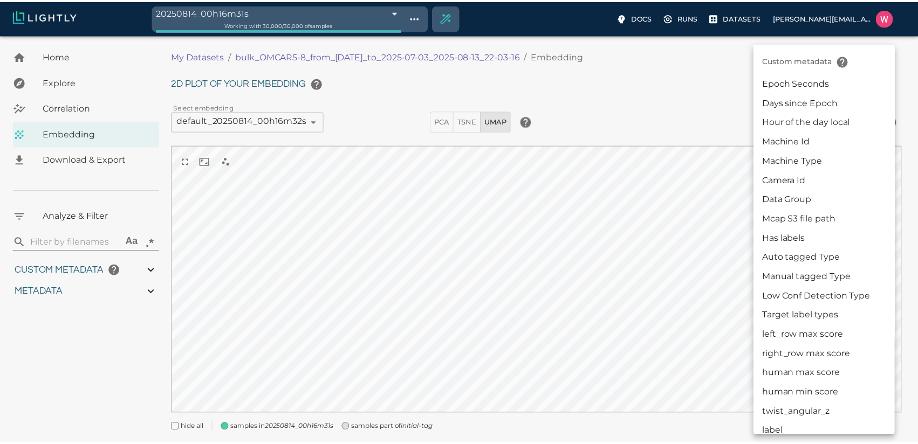
scroll to position [324, 0]
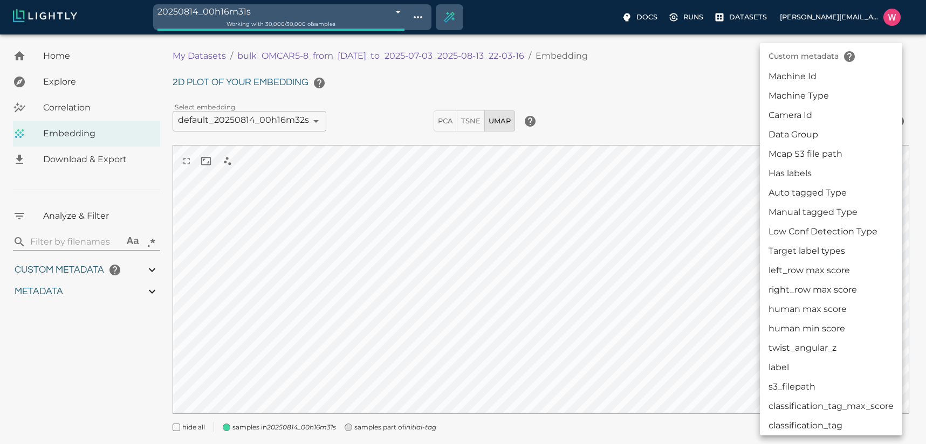
click at [803, 217] on li "Manual tagged Type" at bounding box center [831, 212] width 142 height 19
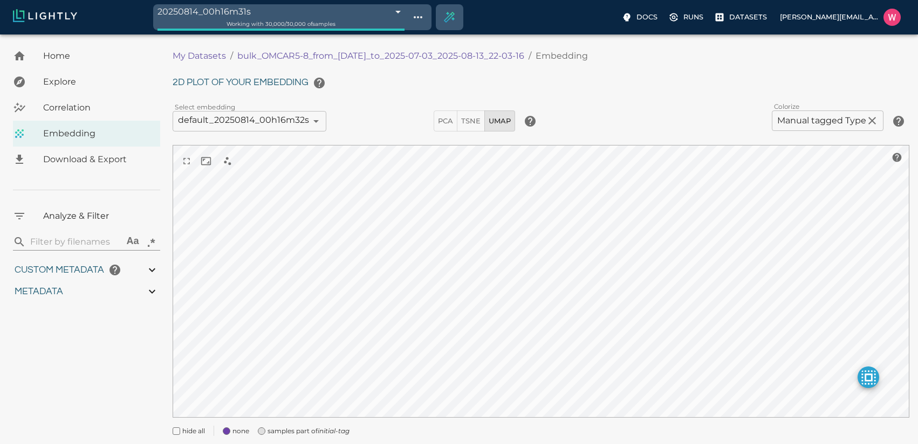
click at [261, 43] on div "My Datasets / bulk_OMCAR5-8_from_2025-07-03_to_2025-07-03_2025-08-13_22-03-16 /…" at bounding box center [541, 56] width 737 height 26
click at [234, 59] on ol "My Datasets / bulk_OMCAR5-8_from_2025-07-03_to_2025-07-03_2025-08-13_22-03-16 /…" at bounding box center [415, 56] width 485 height 13
click at [236, 56] on ol "My Datasets / bulk_OMCAR5-8_from_2025-07-03_to_2025-07-03_2025-08-13_22-03-16 /…" at bounding box center [415, 56] width 485 height 13
drag, startPoint x: 235, startPoint y: 55, endPoint x: 540, endPoint y: 51, distance: 305.8
click at [540, 51] on ol "My Datasets / bulk_OMCAR5-8_from_2025-07-03_to_2025-07-03_2025-08-13_22-03-16 /…" at bounding box center [415, 56] width 485 height 13
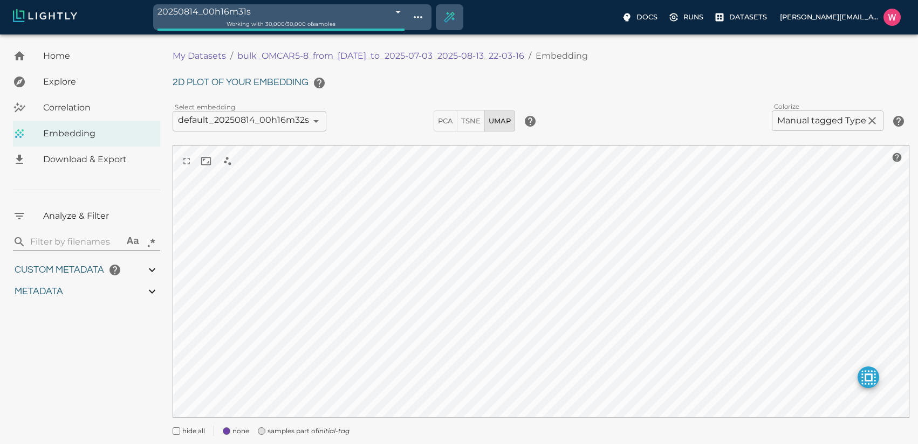
copy p "bulk_OMCAR5-8_from_2025-07-03_to_2025-07-03_2025-08-13_22-03-16"
click at [740, 16] on p "Datasets" at bounding box center [748, 17] width 38 height 10
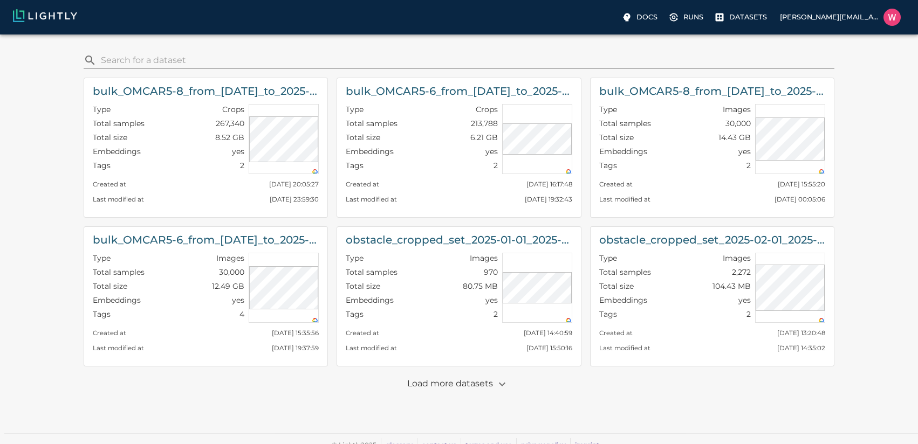
click at [464, 382] on p "Load more datasets" at bounding box center [459, 384] width 104 height 18
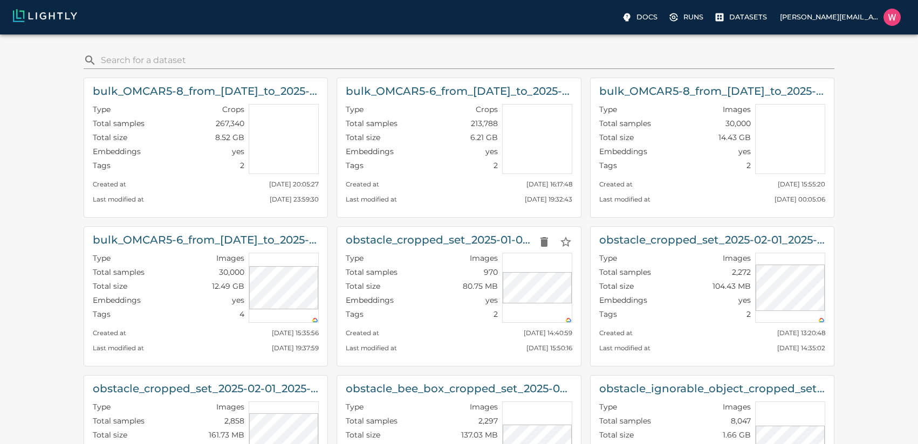
scroll to position [316, 0]
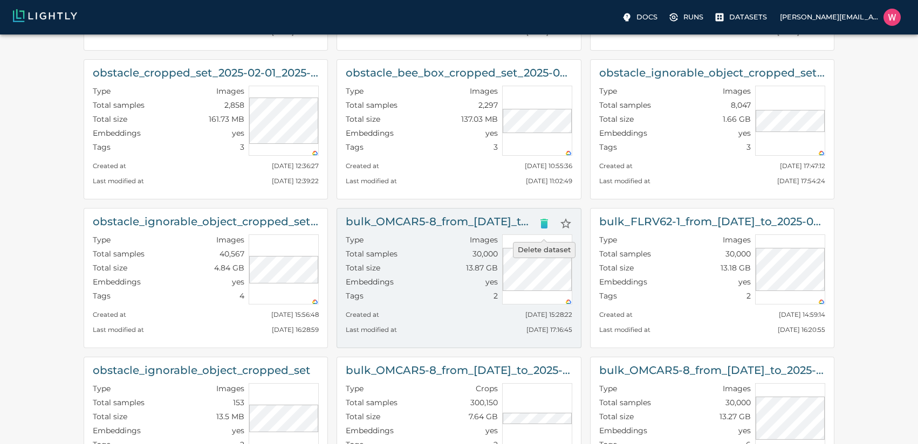
click at [539, 224] on icon "Delete dataset" at bounding box center [544, 223] width 13 height 13
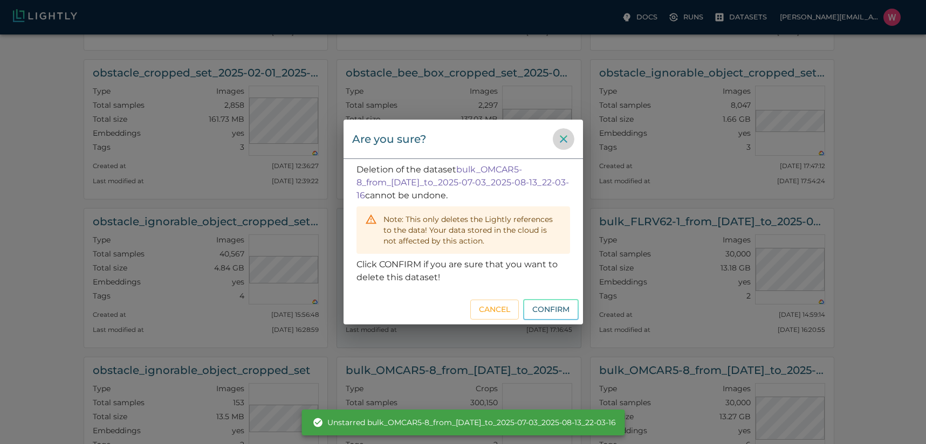
click at [563, 139] on icon "close" at bounding box center [564, 139] width 8 height 8
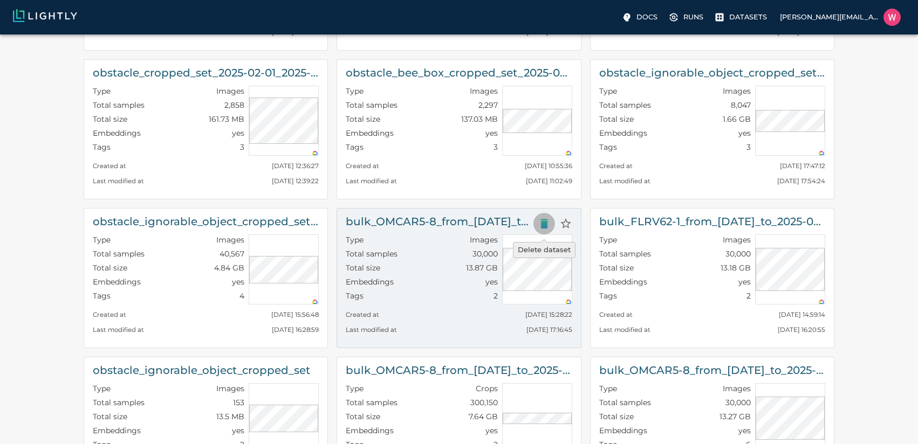
click at [540, 222] on icon "Delete dataset" at bounding box center [544, 223] width 13 height 13
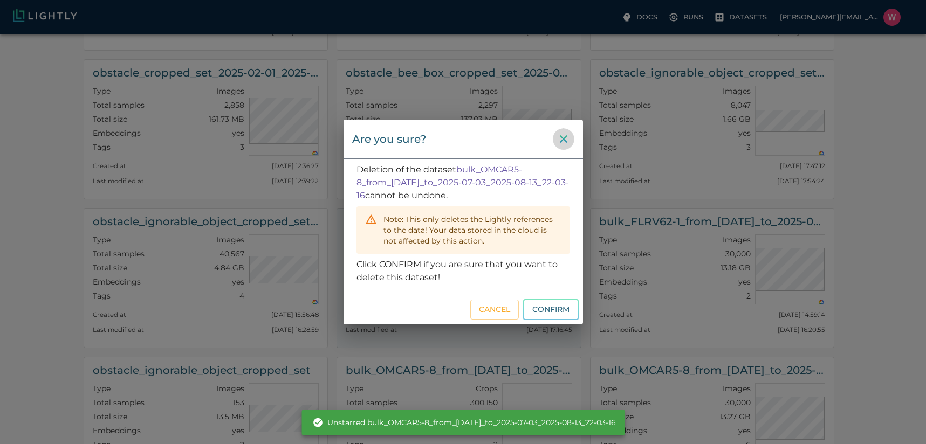
click at [560, 138] on icon "close" at bounding box center [563, 139] width 13 height 13
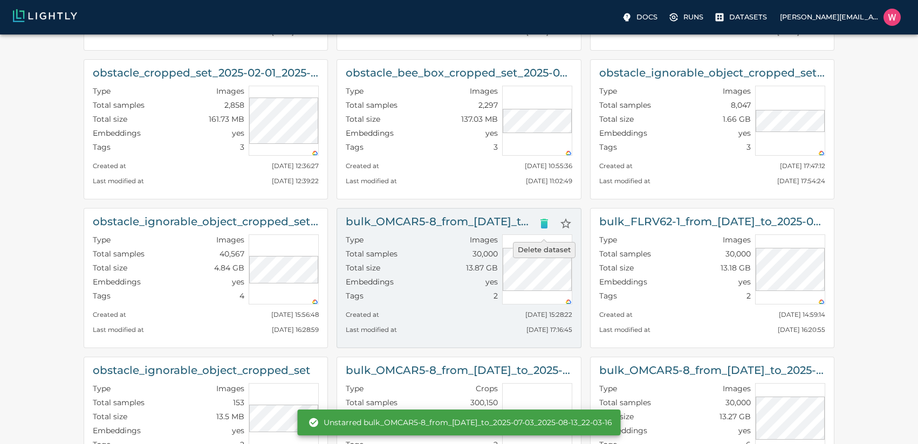
click at [538, 222] on icon "Delete dataset" at bounding box center [544, 223] width 13 height 13
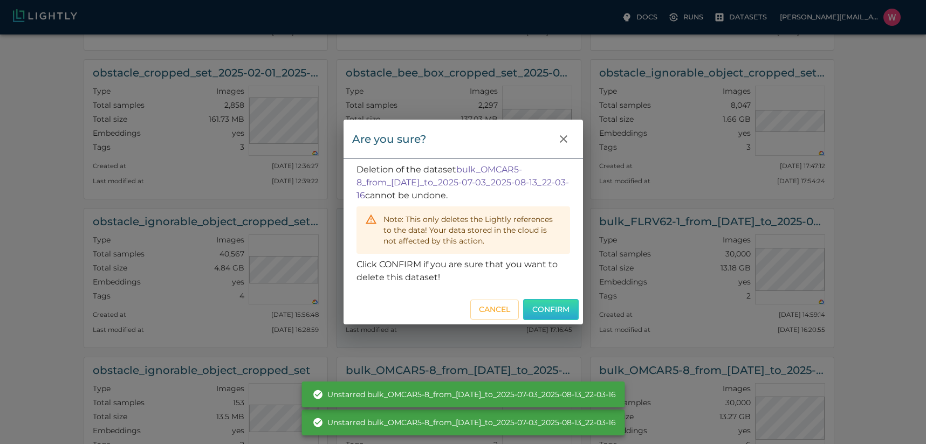
click at [555, 307] on button "Confirm" at bounding box center [551, 309] width 56 height 21
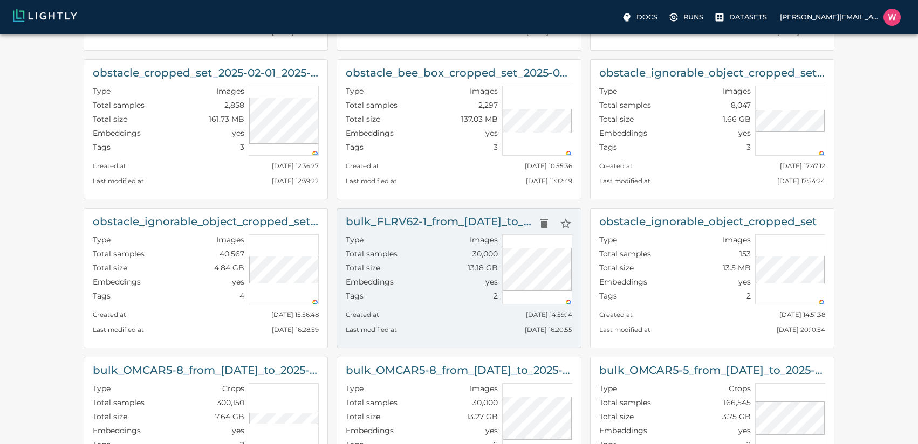
click at [411, 230] on div "Type Images Total samples 30,000 Total size 13.18 GB Embeddings yes Tags 2" at bounding box center [419, 267] width 156 height 74
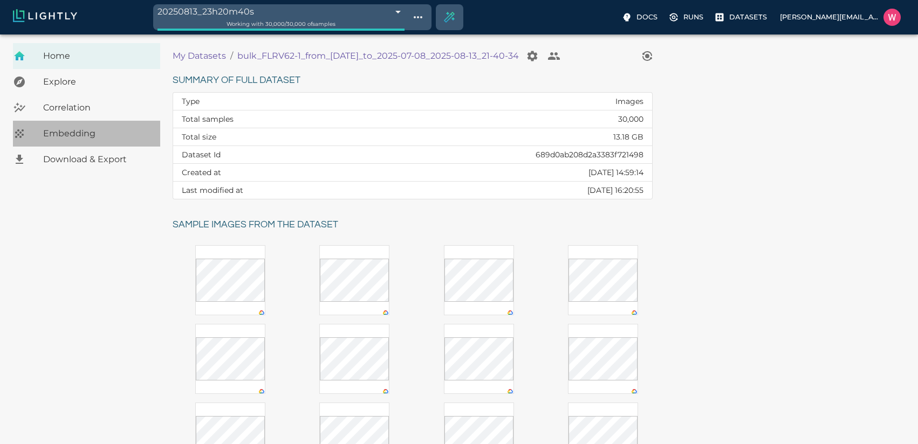
click at [111, 129] on span "Embedding" at bounding box center [97, 133] width 108 height 13
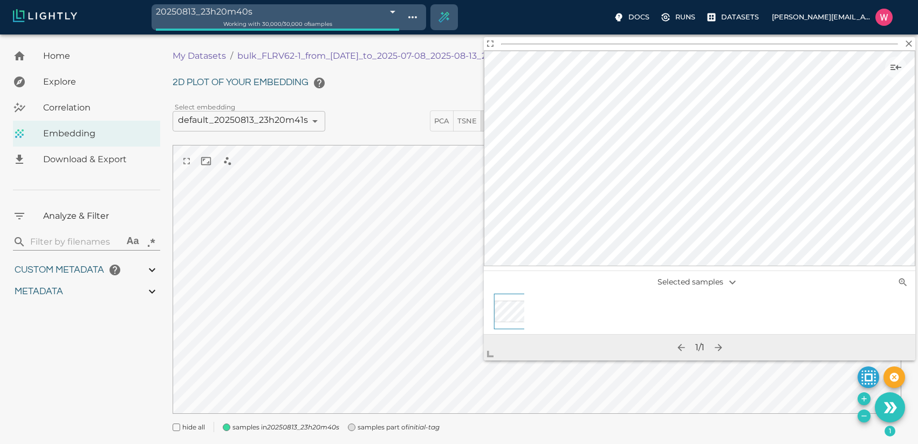
drag, startPoint x: 232, startPoint y: 52, endPoint x: 157, endPoint y: 62, distance: 75.6
click at [162, 62] on div "Home Explore Correlation Embedding Download & Export Analyze & Filter ​ Aa .* C…" at bounding box center [455, 244] width 910 height 402
click at [903, 43] on icon "button" at bounding box center [908, 43] width 11 height 11
click at [906, 45] on icon "button" at bounding box center [909, 43] width 6 height 6
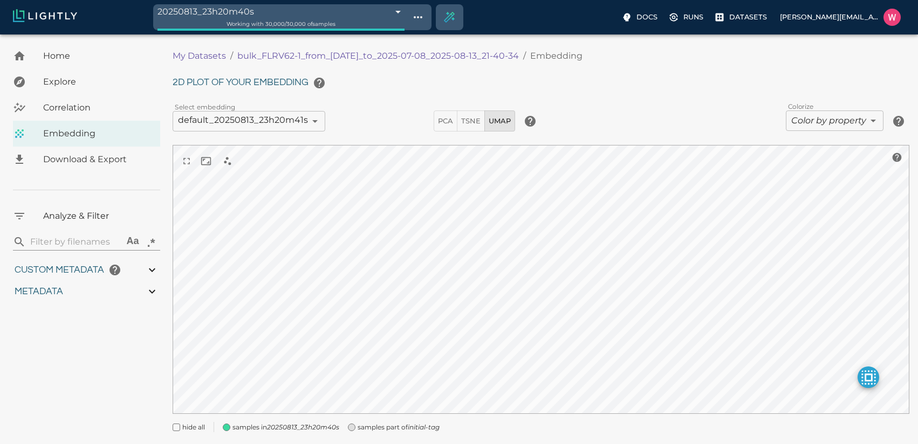
drag, startPoint x: 234, startPoint y: 57, endPoint x: 533, endPoint y: 59, distance: 299.3
click at [533, 59] on ol "My Datasets / bulk_FLRV62-1_from_2025-07-07_to_2025-07-08_2025-08-13_21-40-34 /…" at bounding box center [415, 56] width 485 height 13
click at [728, 13] on label "Datasets" at bounding box center [741, 18] width 59 height 19
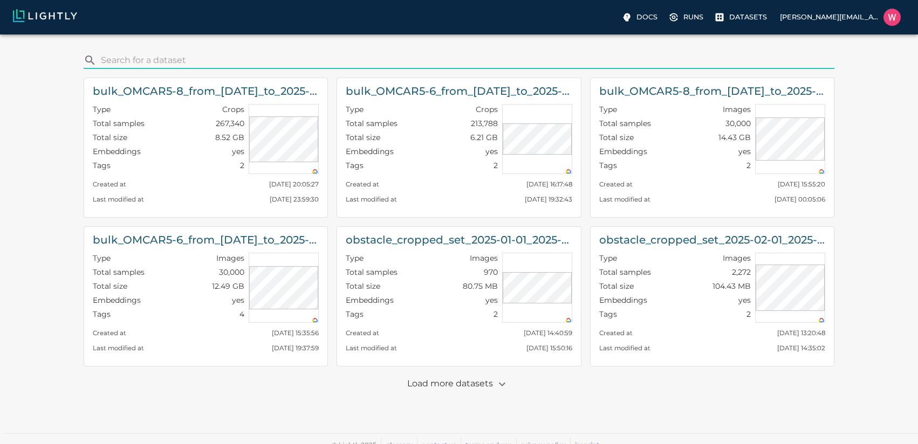
click at [120, 54] on input "search" at bounding box center [465, 60] width 729 height 17
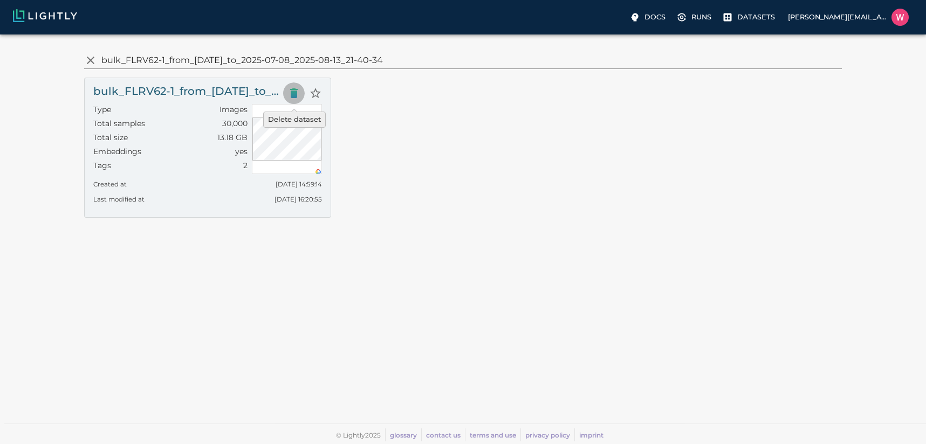
click at [291, 97] on icon "Delete dataset" at bounding box center [294, 93] width 8 height 10
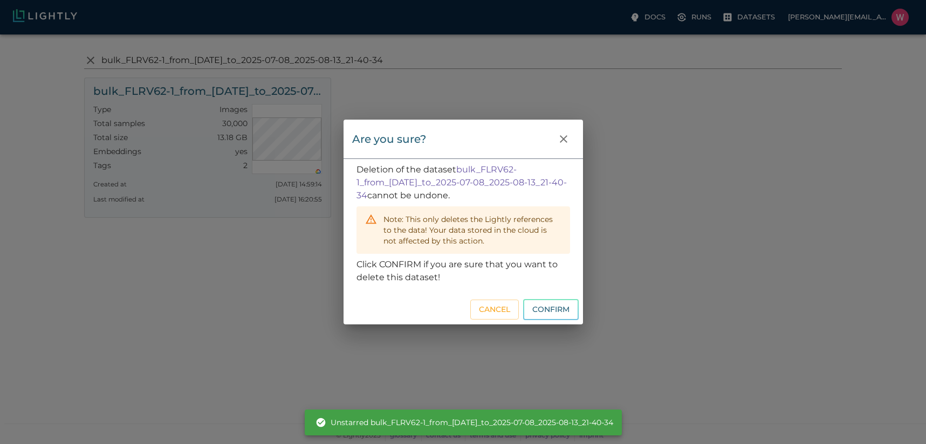
click at [553, 308] on button "Confirm" at bounding box center [551, 309] width 56 height 21
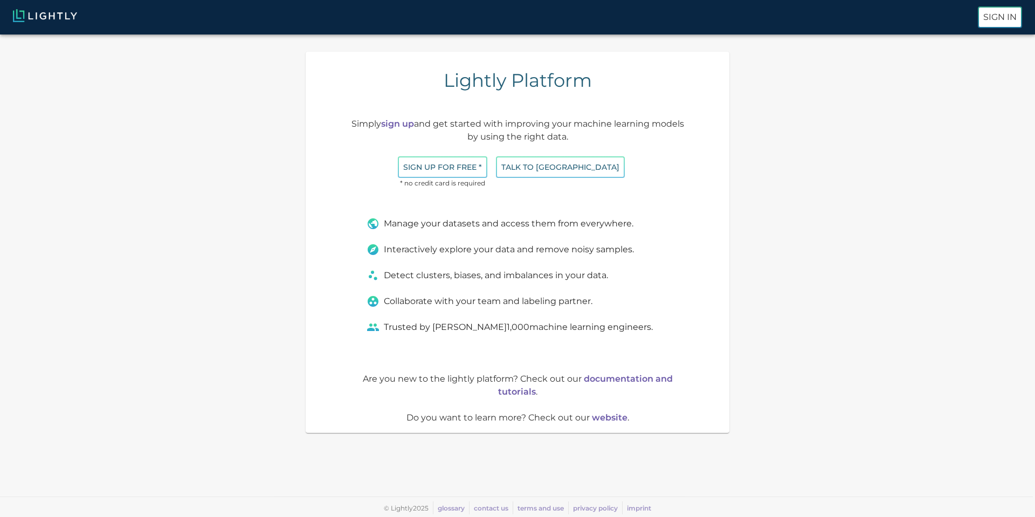
click at [61, 16] on img at bounding box center [45, 15] width 64 height 13
click at [59, 16] on img at bounding box center [45, 15] width 64 height 13
click at [980, 15] on button "Sign In" at bounding box center [1000, 17] width 44 height 22
click at [991, 16] on p "Sign In" at bounding box center [1000, 17] width 33 height 13
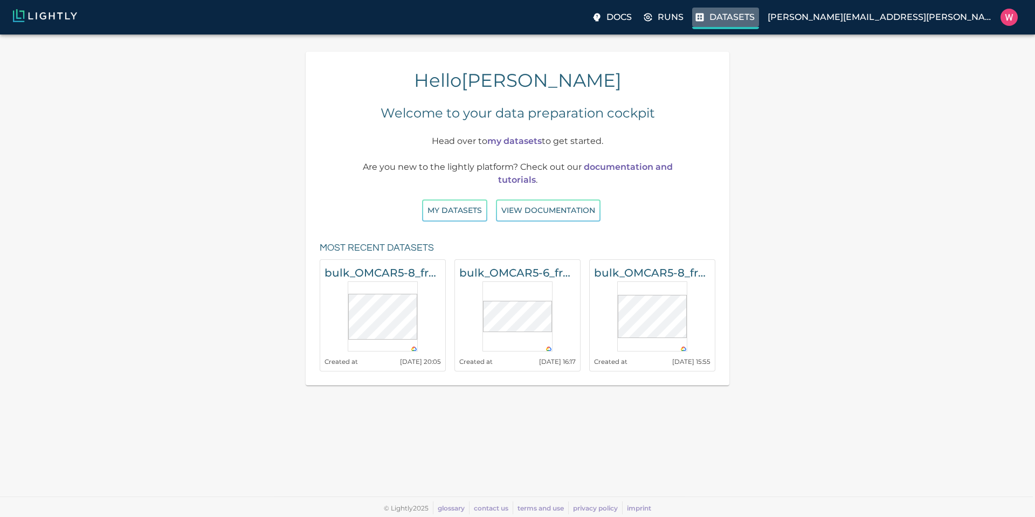
click at [755, 16] on p "Datasets" at bounding box center [732, 17] width 45 height 13
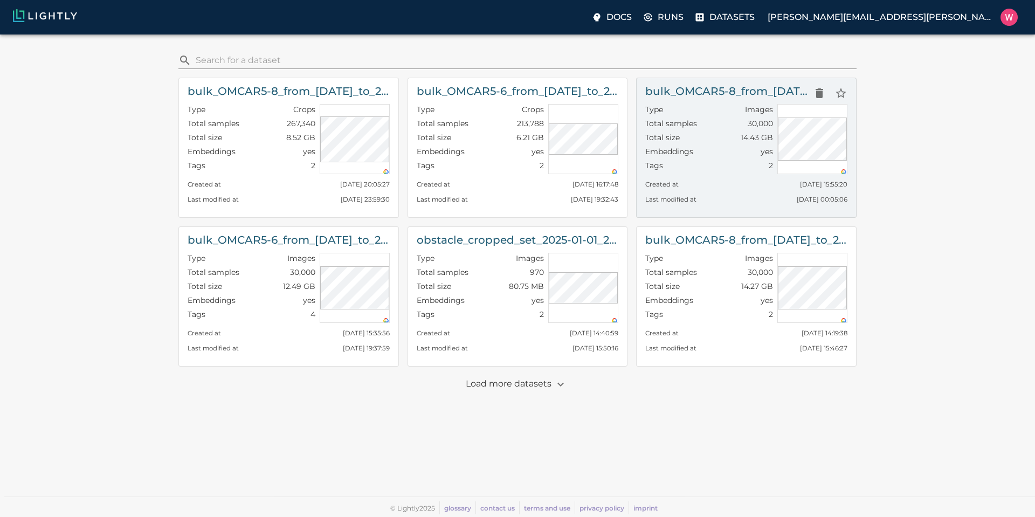
click at [713, 63] on div "​ bulk_OMCAR5-8_from_[DATE]_to_2025-07-23_2025-08-15_21-51-33-crops-bounding_bo…" at bounding box center [518, 267] width 1018 height 448
click at [696, 98] on h6 "bulk_OMCAR5-8_from_2025-07-22_to_2025-07-23_2025-08-15_21-51-33" at bounding box center [726, 91] width 163 height 17
click at [697, 94] on h6 "bulk_OMCAR5-8_from_2025-07-22_to_2025-07-23_2025-08-15_21-51-33" at bounding box center [726, 91] width 163 height 17
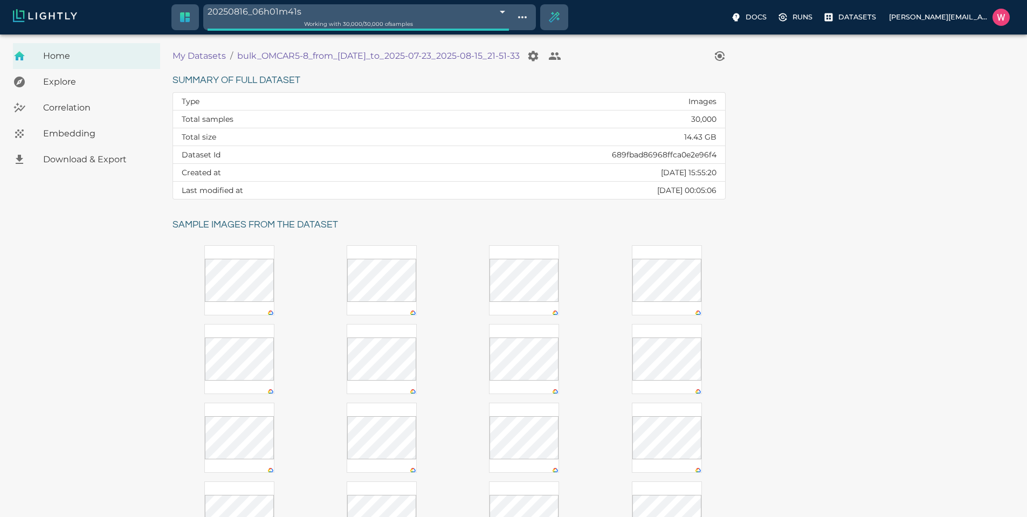
click at [94, 129] on span "Embedding" at bounding box center [97, 133] width 108 height 13
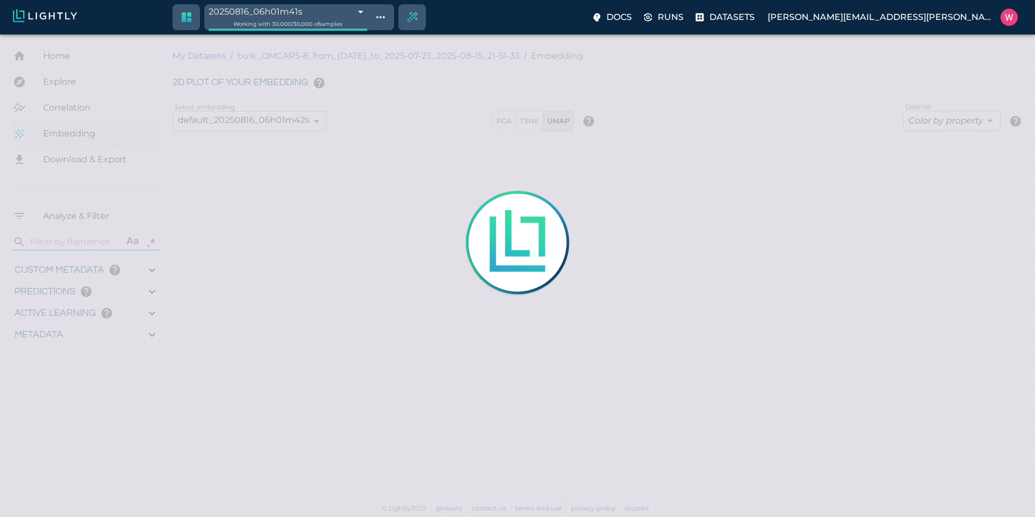
type input "1753161022.26322"
type input "1753315199.88822"
type input "0.999"
type input "0.997"
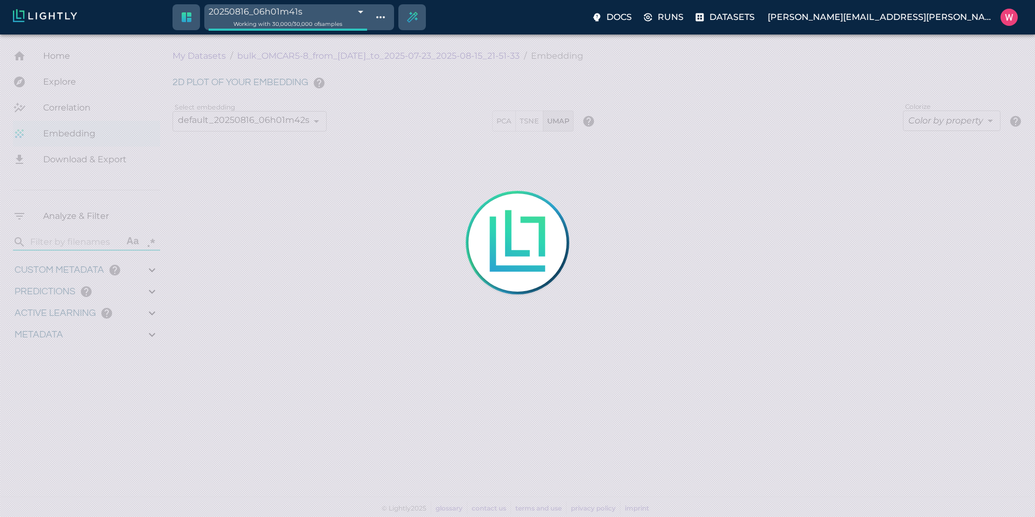
type input "0.997"
type input "9007199254740991"
type input "0.413995027542114"
type input "7.61299502754211"
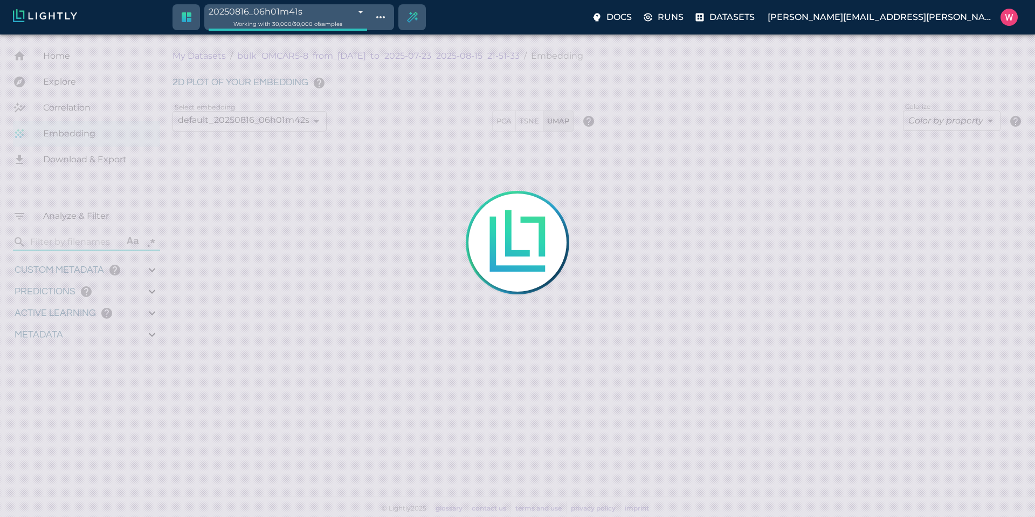
type input "2.80040788650513"
type input "31.2854078865051"
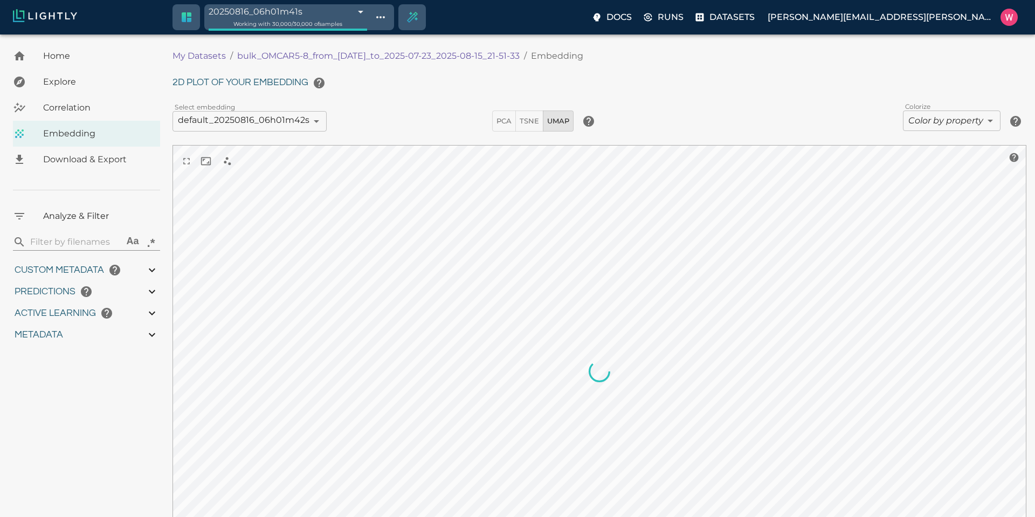
type input "1753161022.26322"
type input "1753315199.88822"
type input "0.999"
type input "0.997"
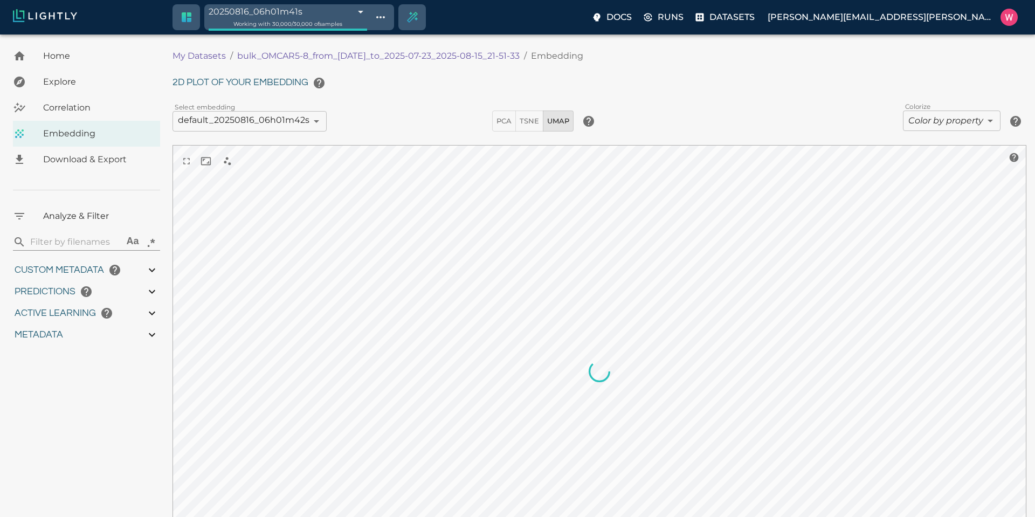
type input "0.997"
type input "9007199254740991"
type input "0.413995027542114"
type input "7.61299502754211"
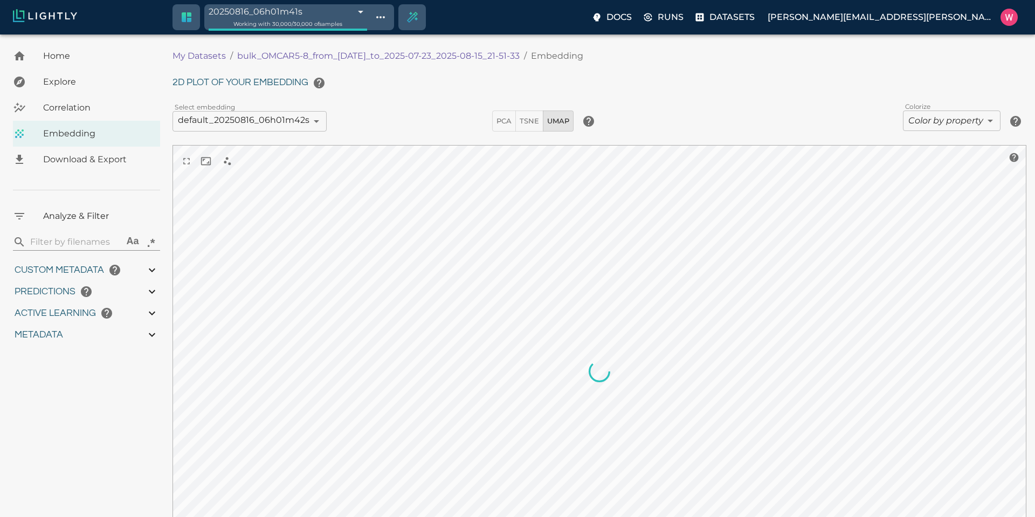
type input "2.80040788650513"
type input "31.2854078865051"
type input "1753161022.26322"
type input "1753315199.88822"
type input "0.999"
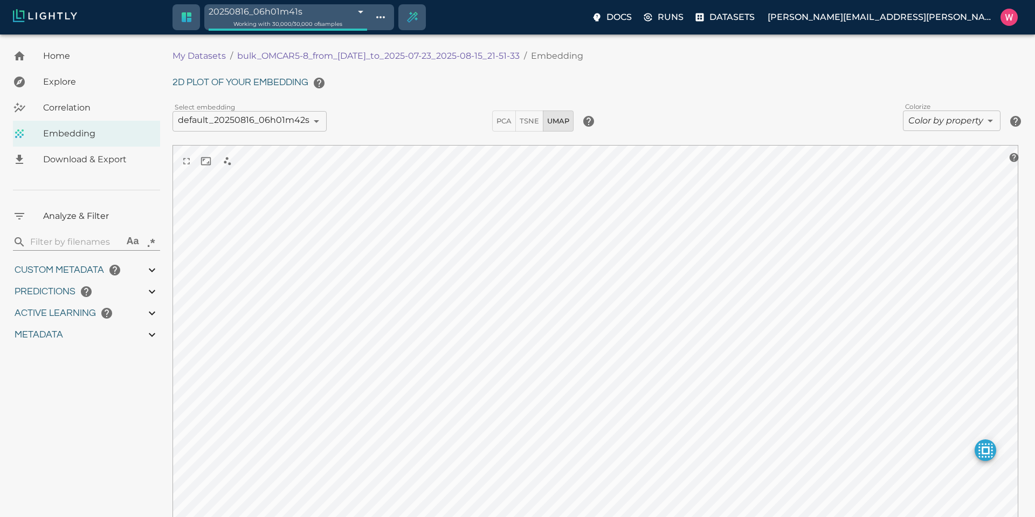
type input "0.999"
type input "0.997"
type input "0.413995027542114"
type input "7.61299502754211"
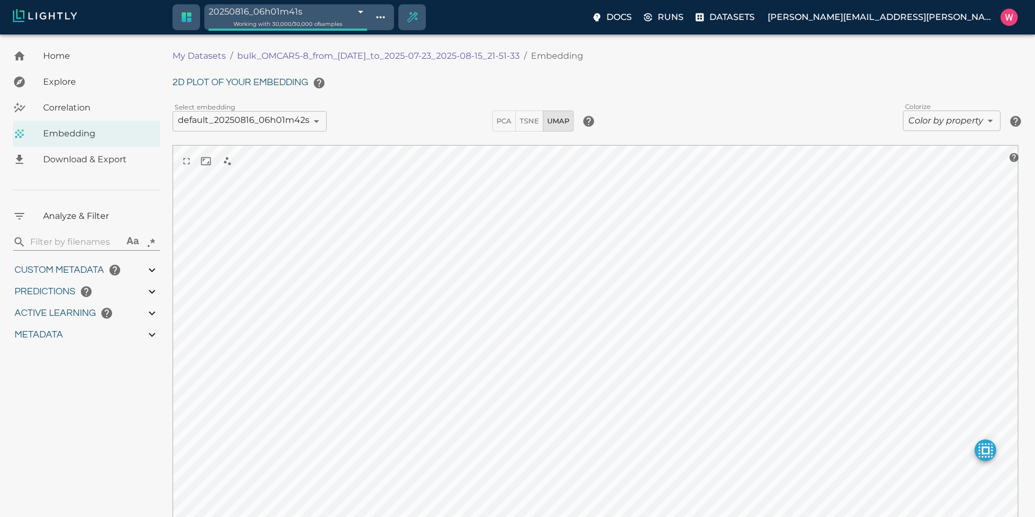
type input "2.80040788650513"
type input "31.2854078865051"
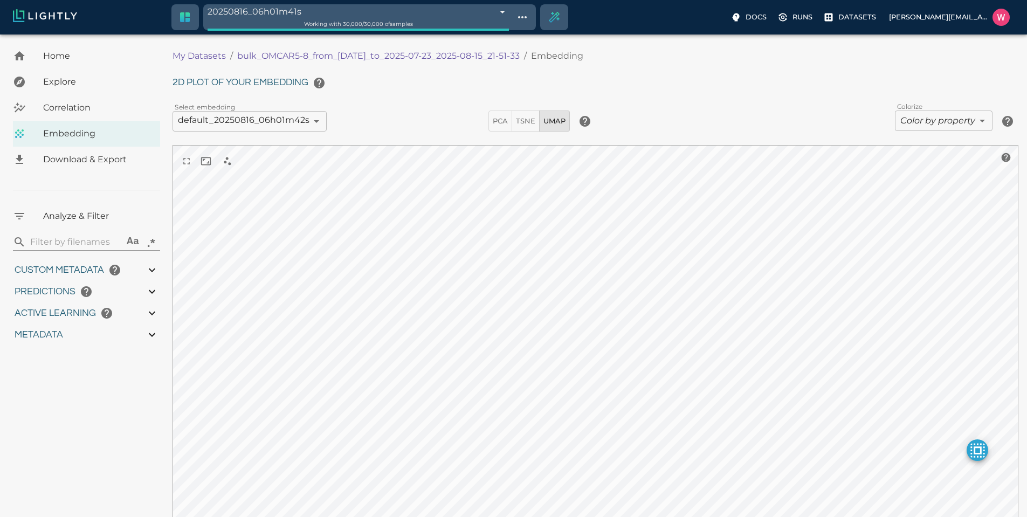
type input "1753161022.26322"
type input "1753315199.88822"
type input "0.999"
type input "0.997"
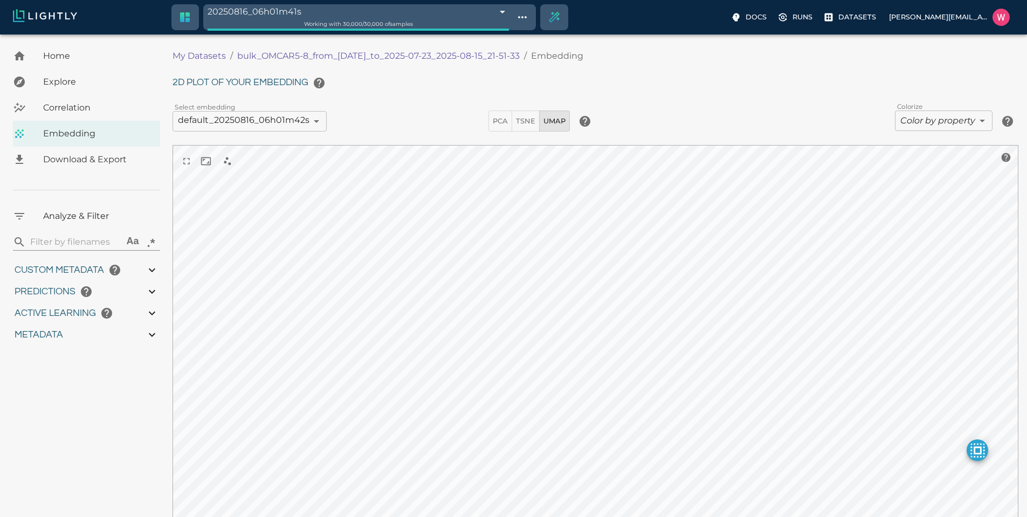
type input "0.997"
type input "0.413995027542114"
type input "7.61299502754211"
type input "2.80040788650513"
type input "31.2854078865051"
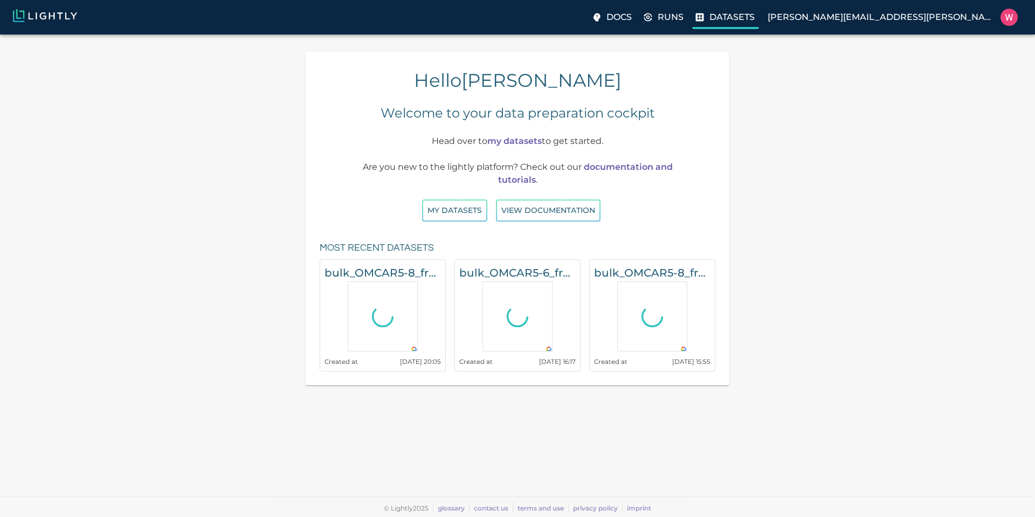
click at [755, 16] on p "Datasets" at bounding box center [732, 17] width 45 height 13
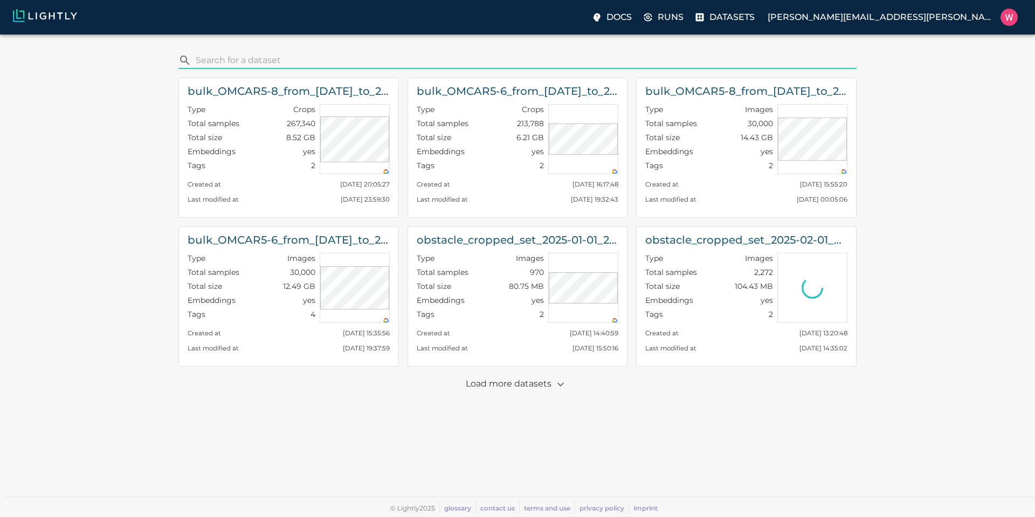
click at [364, 58] on input "search" at bounding box center [524, 60] width 657 height 17
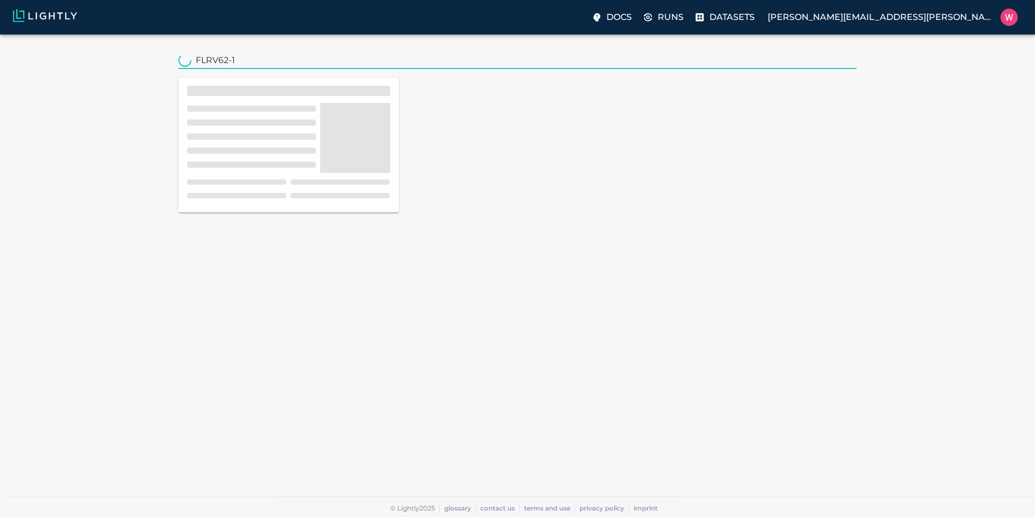
type input "FLRV62-1"
